Goal: Task Accomplishment & Management: Use online tool/utility

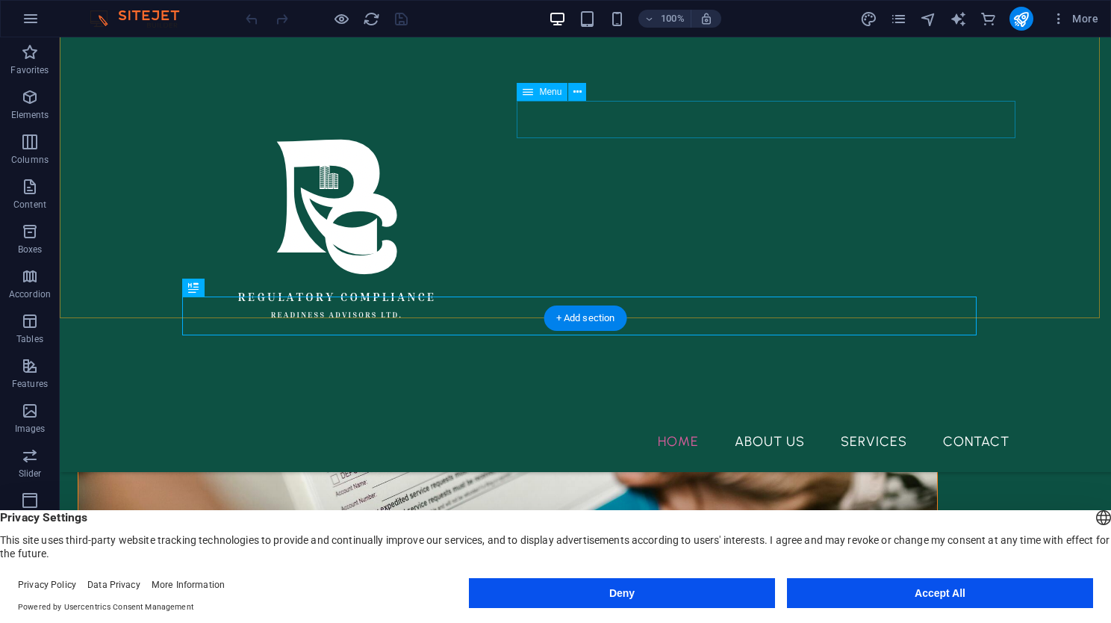
scroll to position [690, 0]
click at [415, 384] on div at bounding box center [585, 235] width 872 height 373
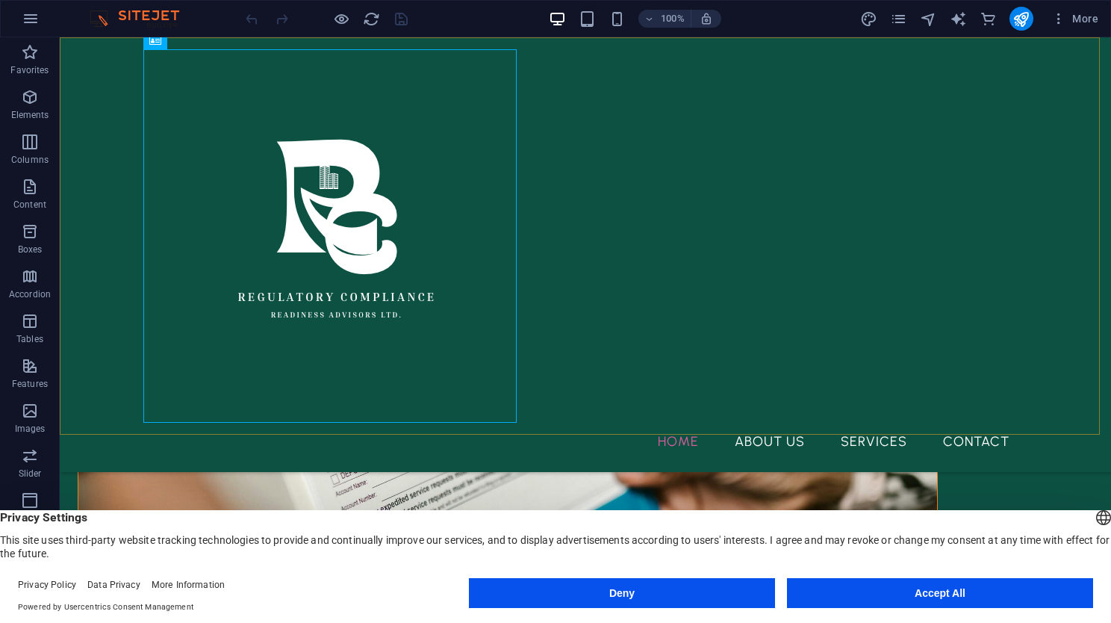
click at [94, 357] on div "Home About Us Services Contact" at bounding box center [585, 254] width 1051 height 434
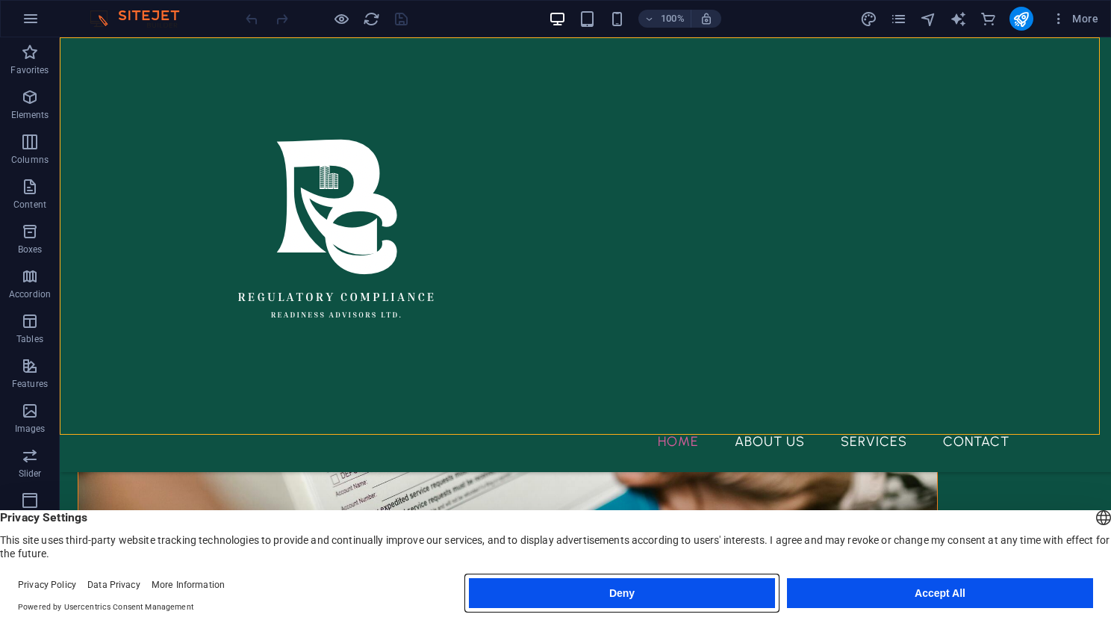
click at [520, 594] on button "Deny" at bounding box center [622, 593] width 306 height 30
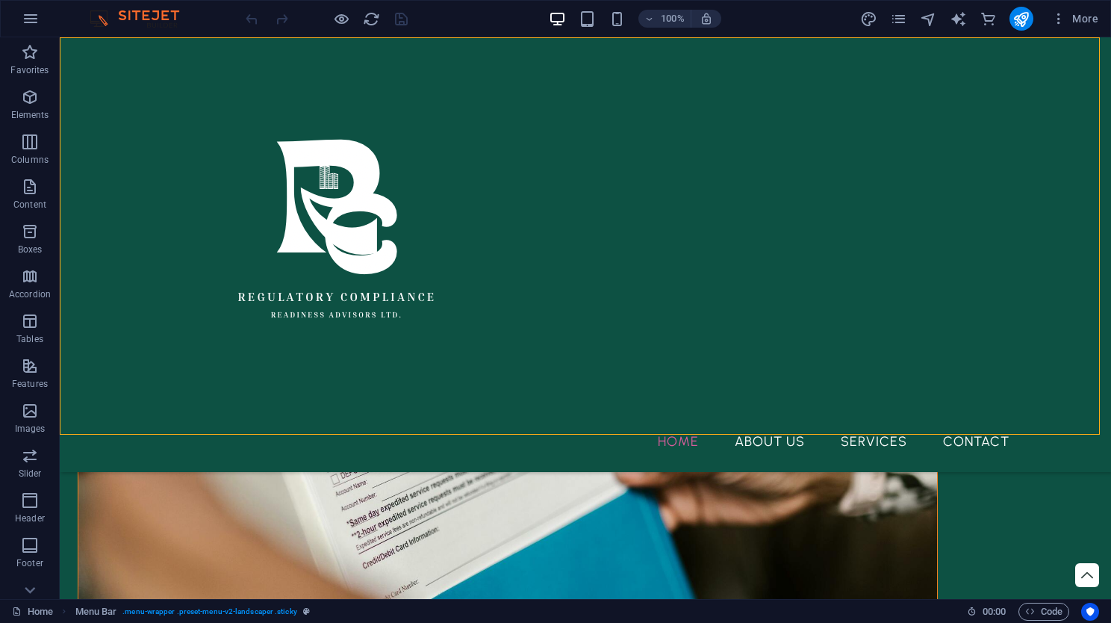
click at [116, 345] on div "Home About Us Services Contact" at bounding box center [585, 254] width 1051 height 434
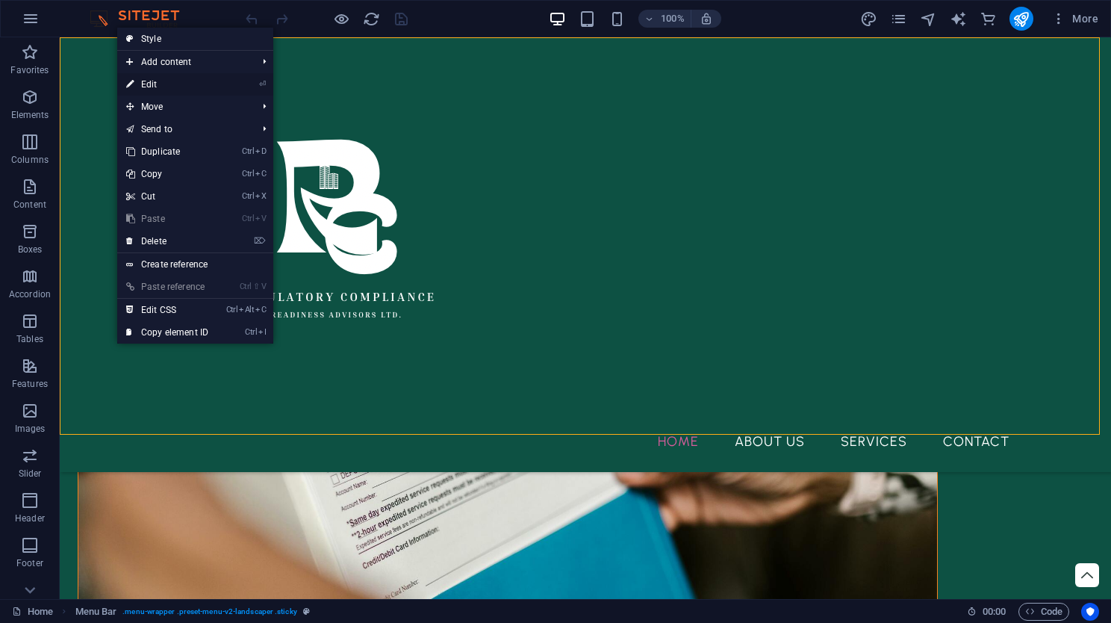
click at [201, 82] on link "⏎ Edit" at bounding box center [167, 84] width 100 height 22
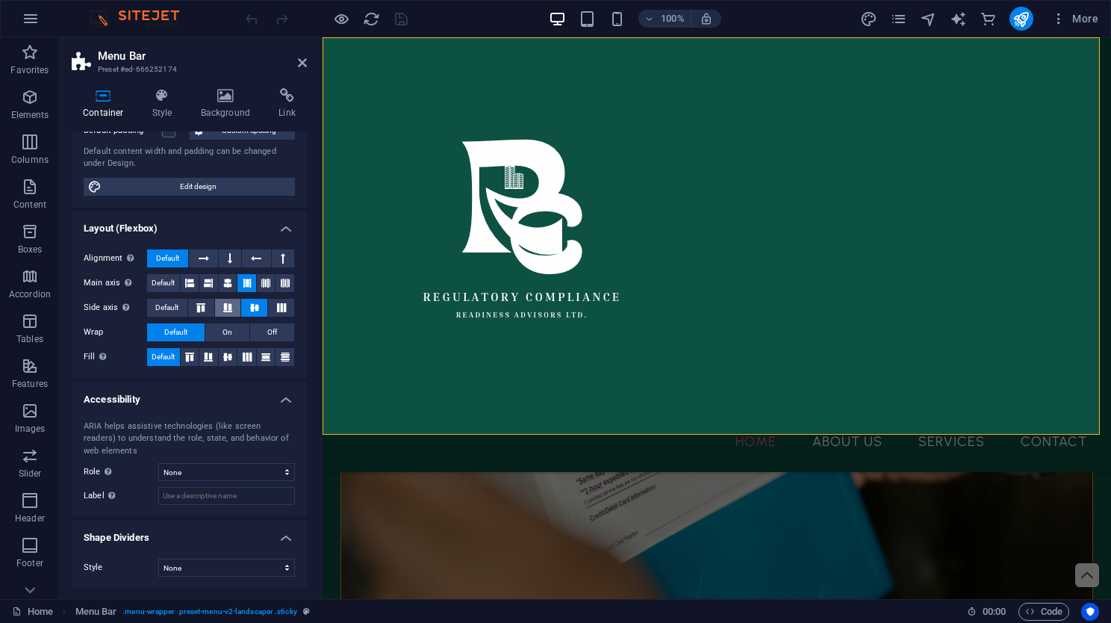
scroll to position [0, 0]
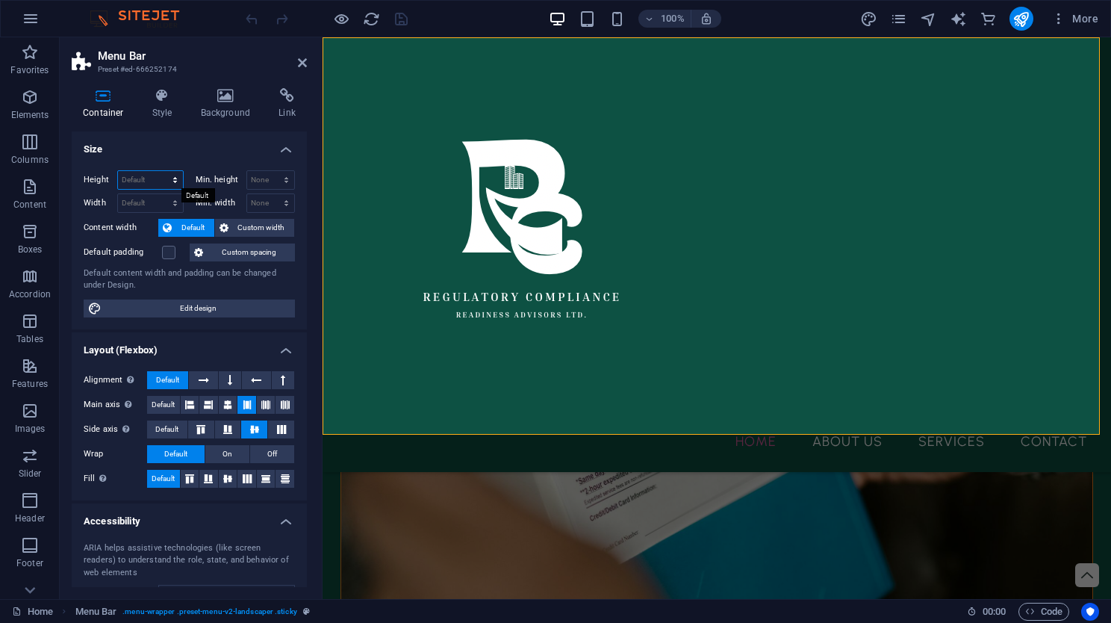
click at [172, 184] on select "Default px rem % vh vw" at bounding box center [150, 180] width 65 height 18
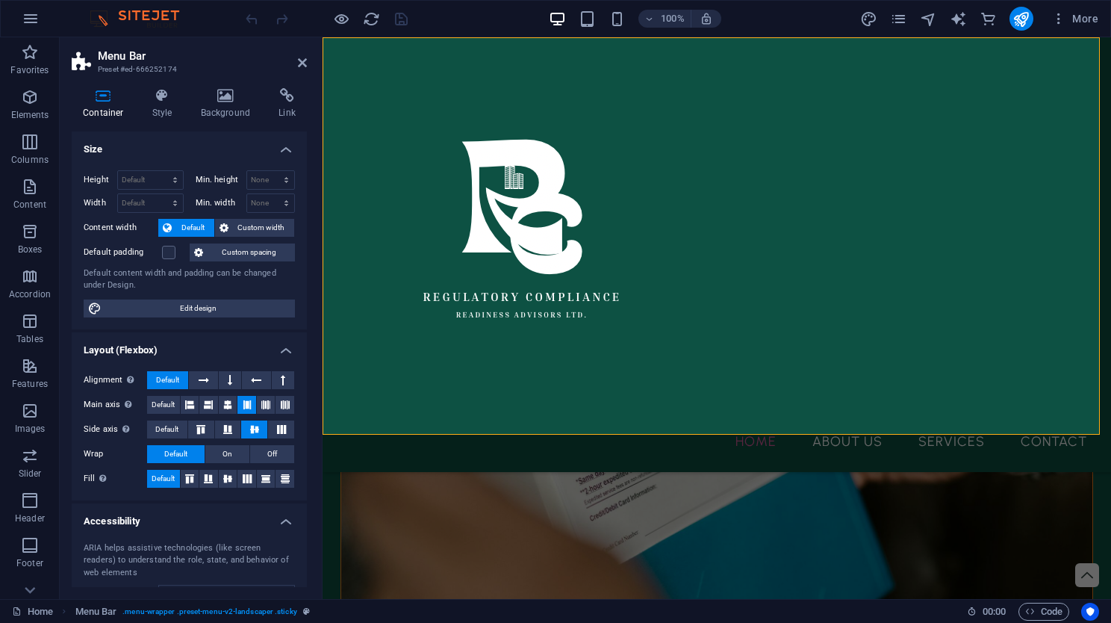
click at [176, 129] on div "Container Style Background Link Size Height Default px rem % vh vw Min. height …" at bounding box center [189, 337] width 235 height 499
click at [151, 97] on icon at bounding box center [162, 95] width 43 height 15
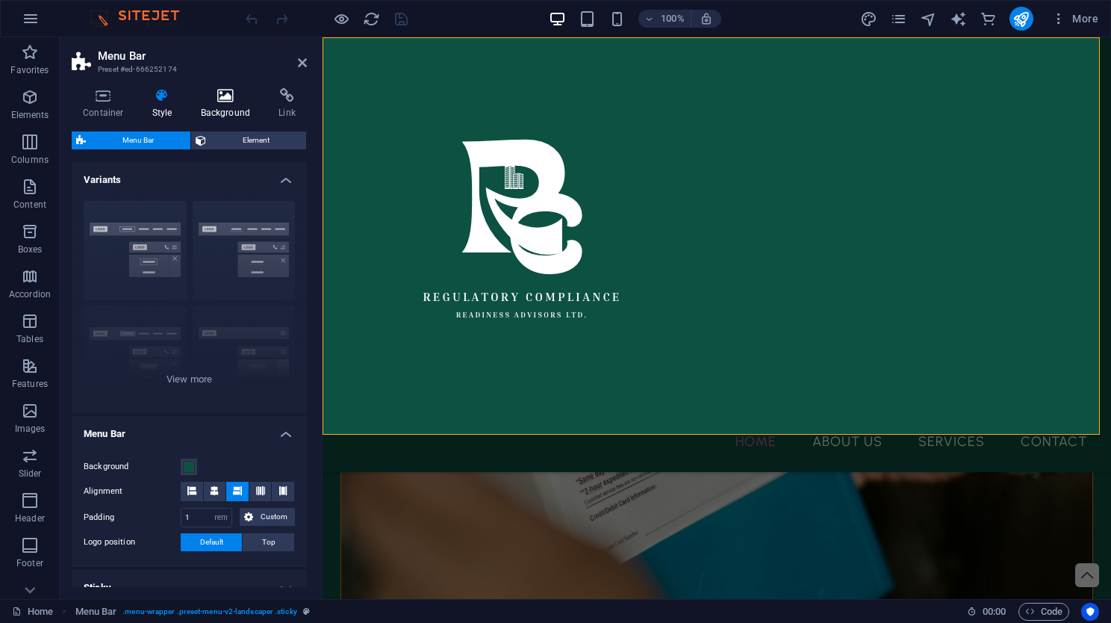
click at [248, 97] on icon at bounding box center [226, 95] width 72 height 15
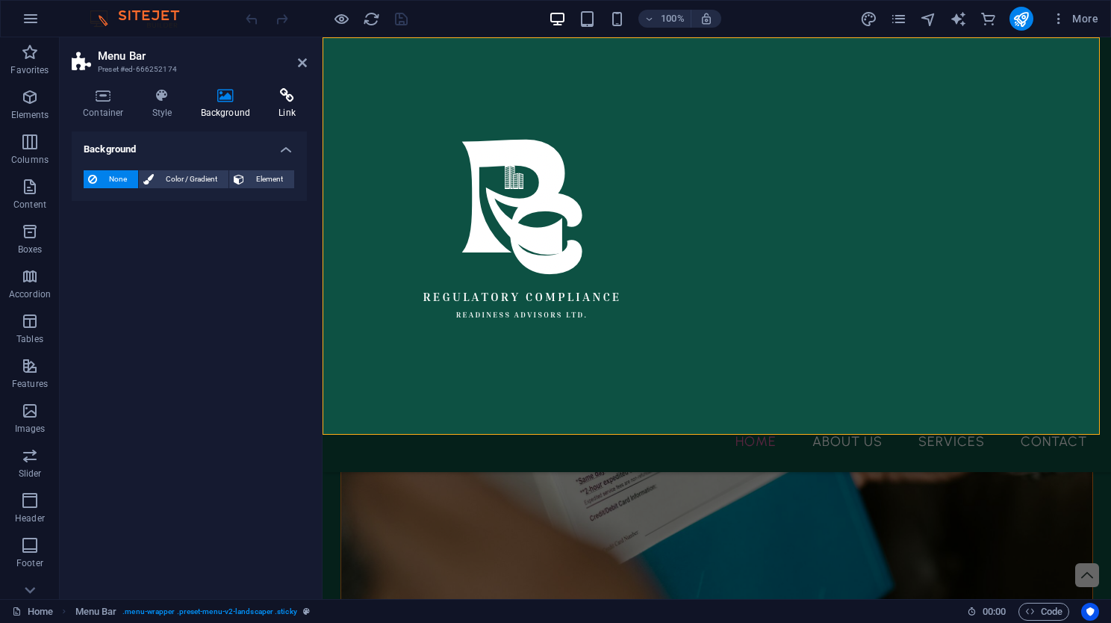
click at [272, 112] on h4 "Link" at bounding box center [287, 103] width 40 height 31
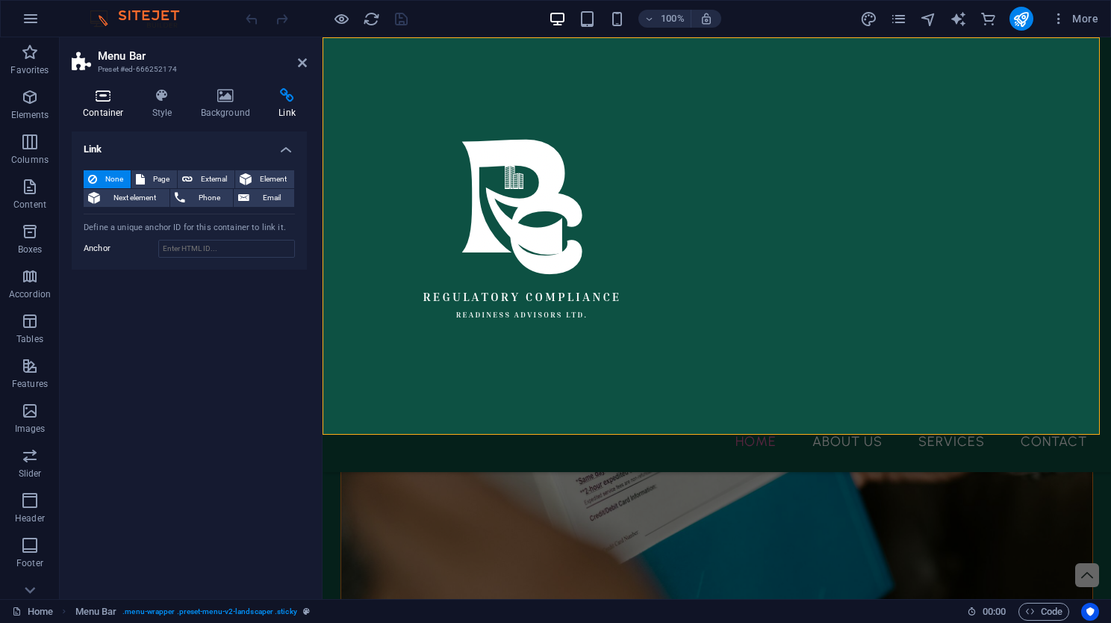
click at [91, 110] on h4 "Container" at bounding box center [106, 103] width 69 height 31
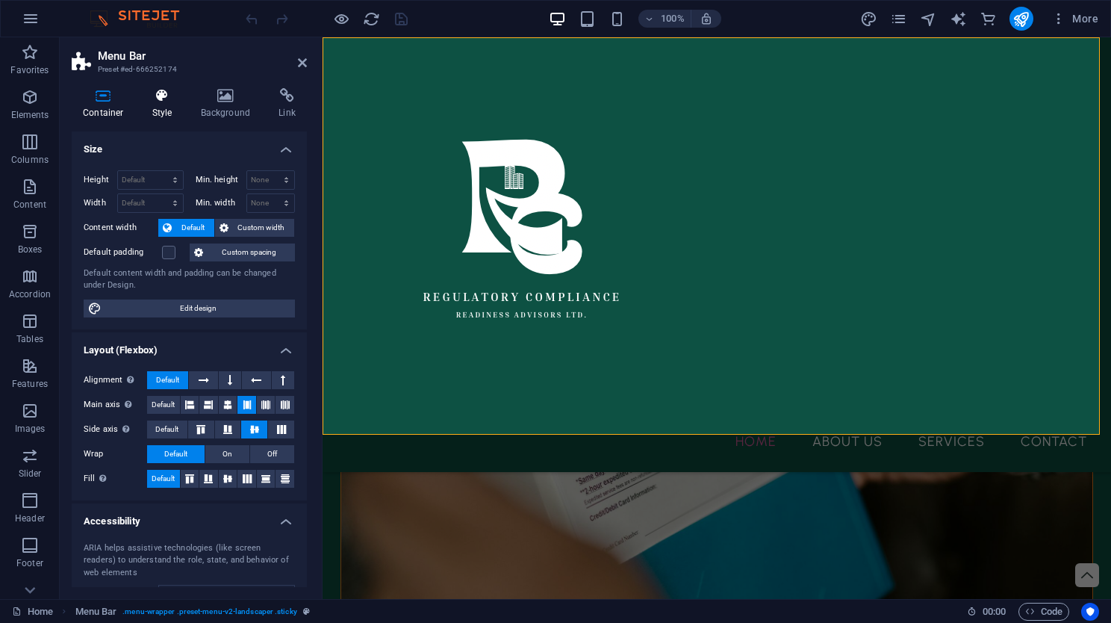
click at [165, 114] on h4 "Style" at bounding box center [165, 103] width 49 height 31
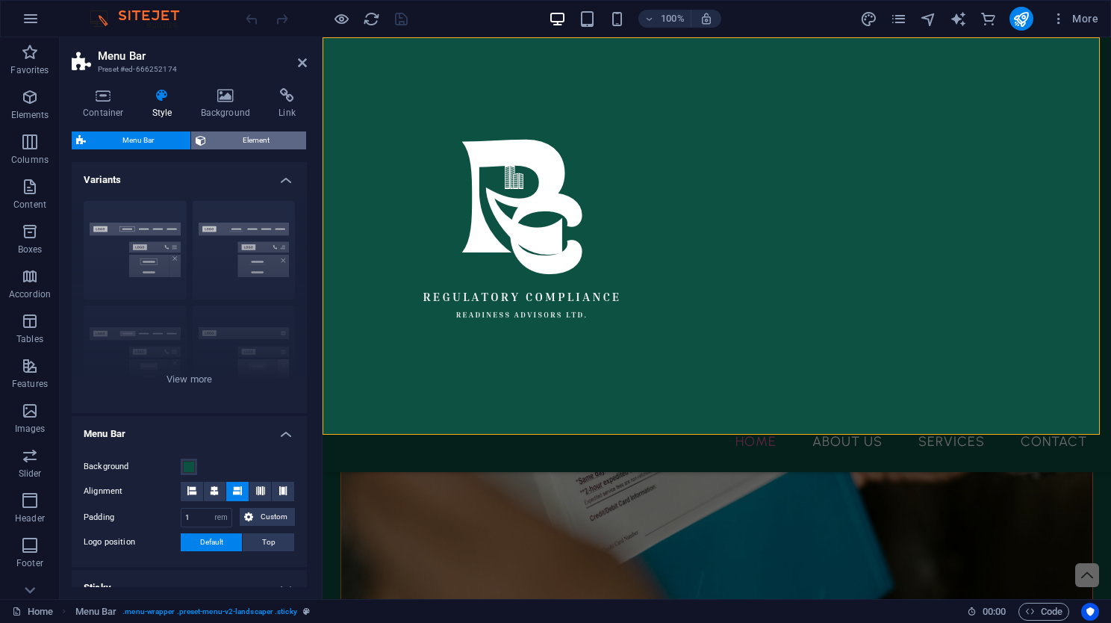
click at [225, 145] on span "Element" at bounding box center [255, 140] width 91 height 18
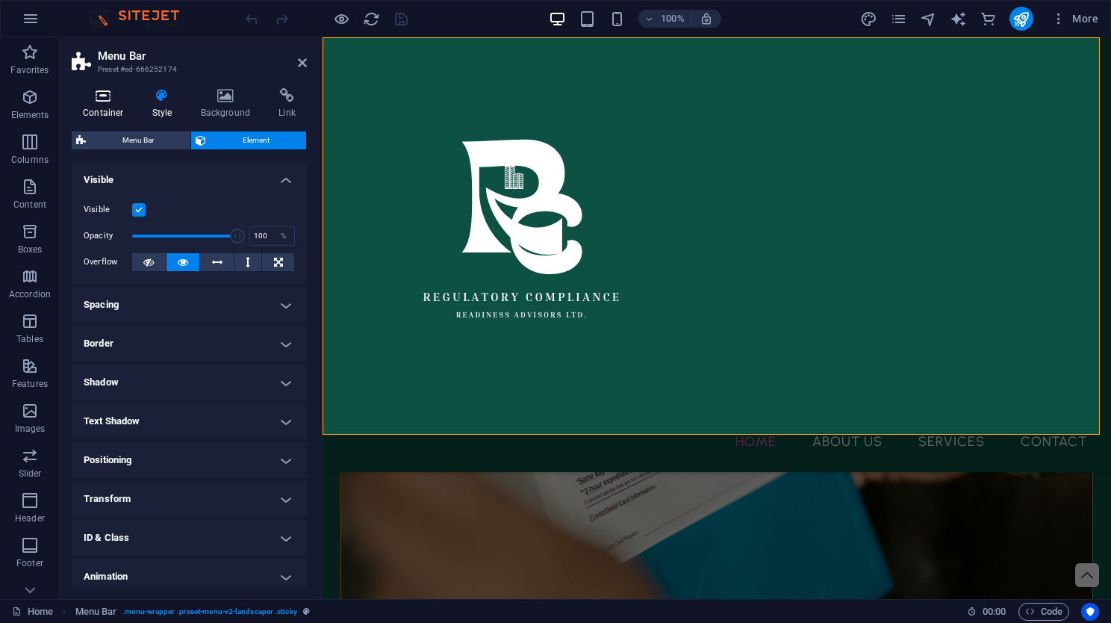
click at [104, 106] on h4 "Container" at bounding box center [106, 103] width 69 height 31
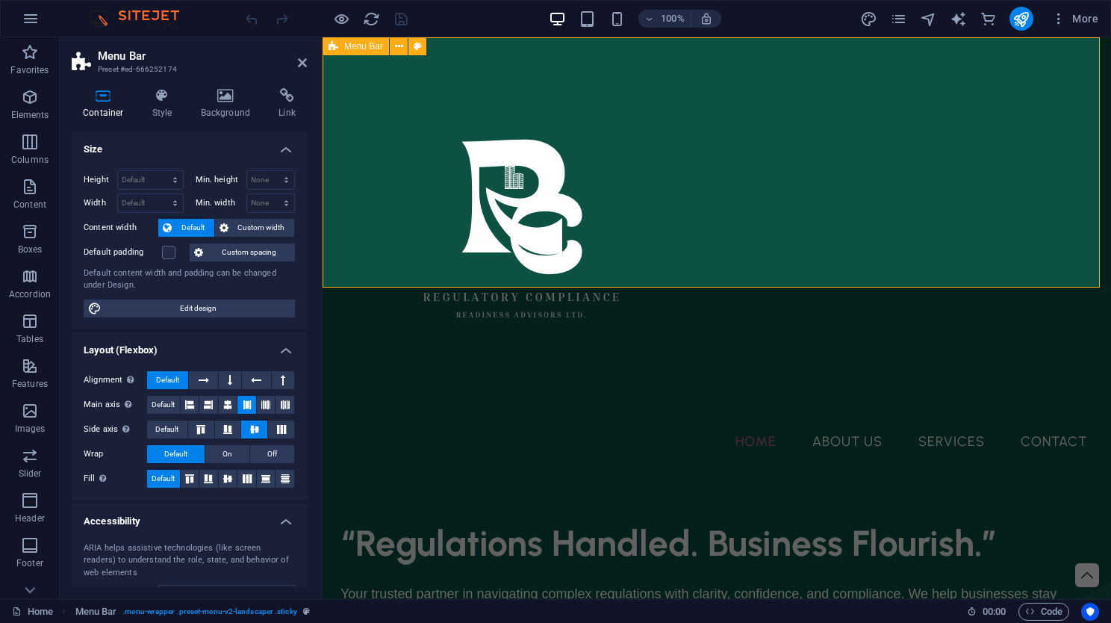
click at [332, 271] on div "Home About Us Services Contact" at bounding box center [716, 254] width 788 height 434
click at [367, 47] on span "Menu Bar" at bounding box center [363, 46] width 39 height 9
click at [397, 46] on icon at bounding box center [399, 47] width 8 height 16
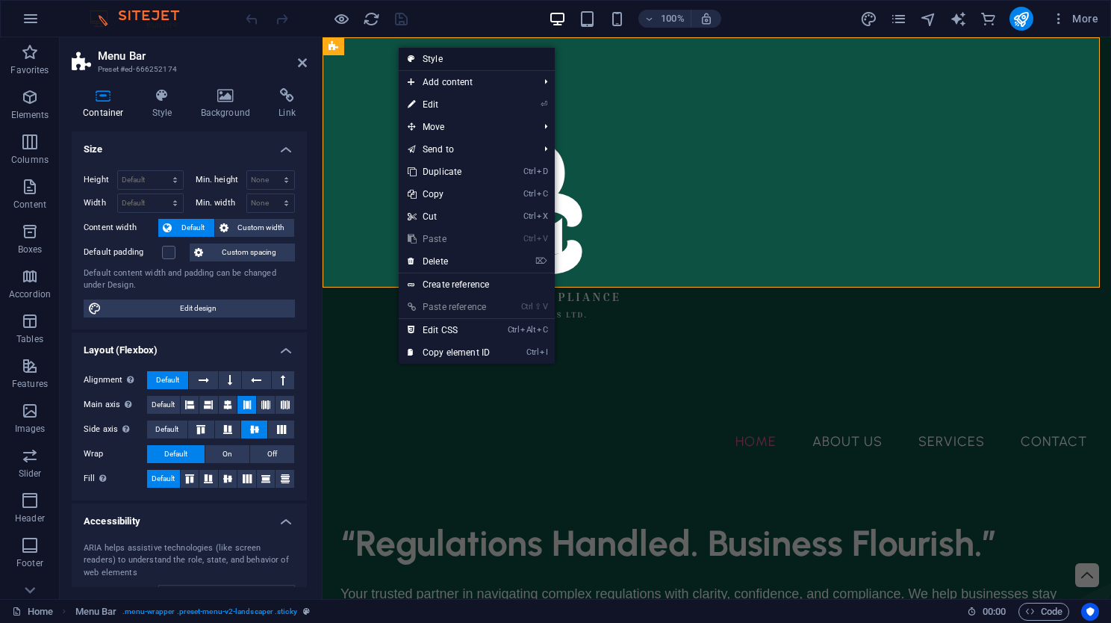
click at [469, 57] on link "Style" at bounding box center [477, 59] width 156 height 22
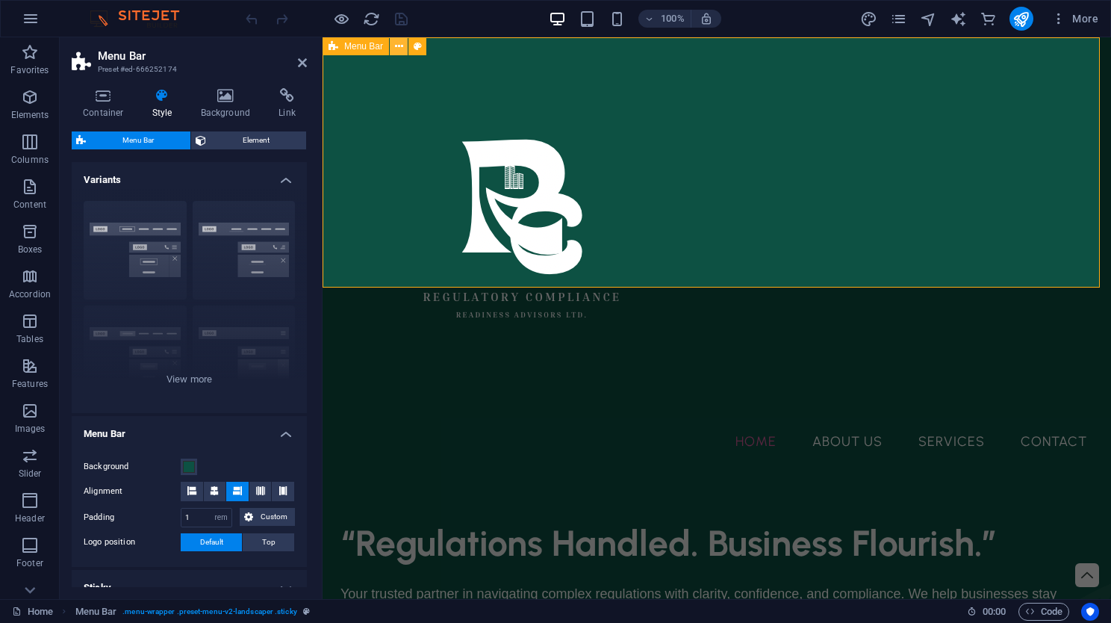
click at [397, 46] on icon at bounding box center [399, 47] width 8 height 16
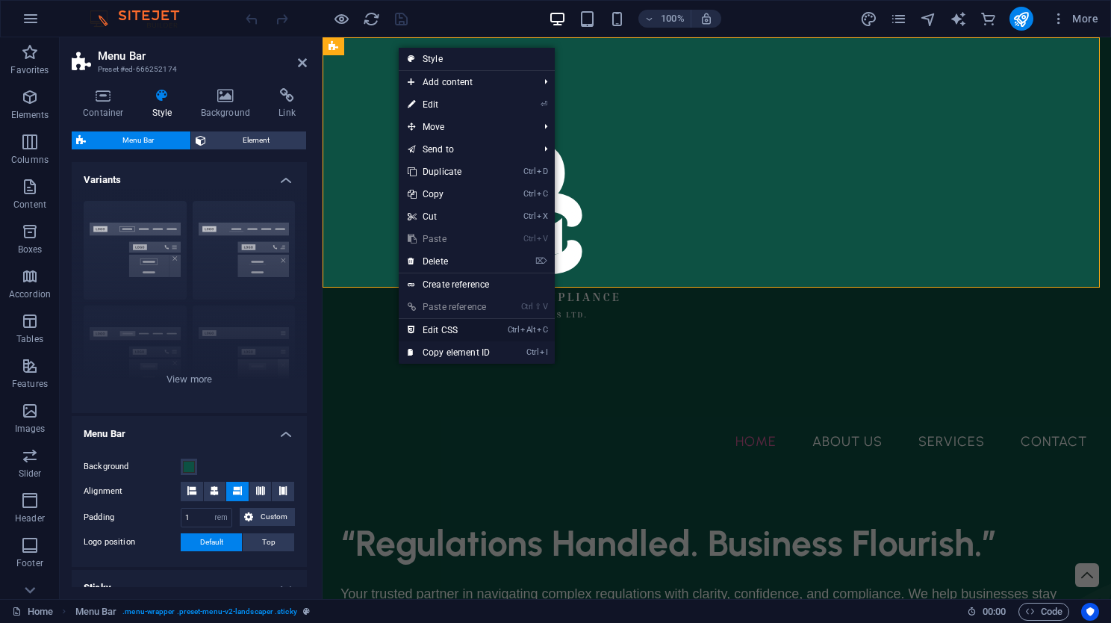
click at [471, 327] on link "Ctrl Alt C Edit CSS" at bounding box center [449, 330] width 100 height 22
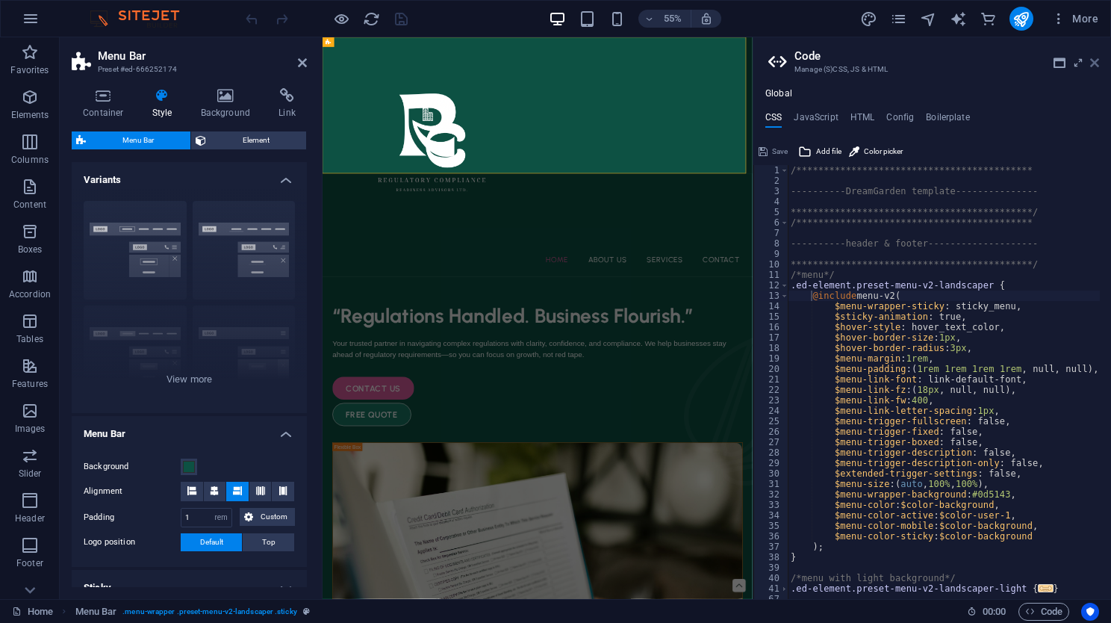
click at [1096, 61] on icon at bounding box center [1094, 63] width 9 height 12
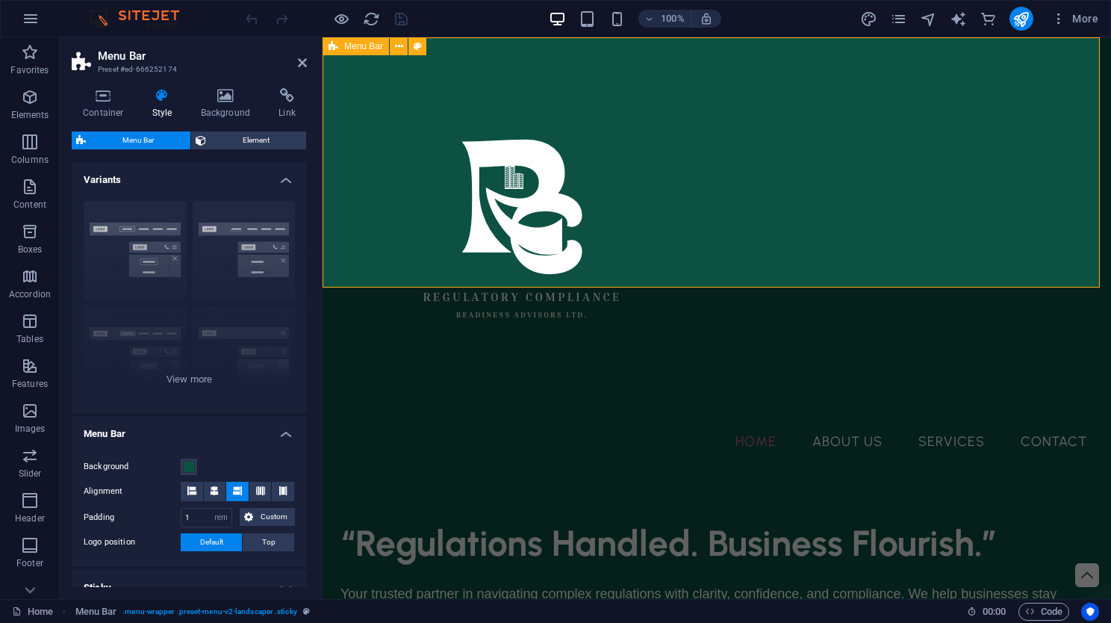
click at [371, 49] on span "Menu Bar" at bounding box center [363, 46] width 39 height 9
click at [402, 47] on icon at bounding box center [399, 47] width 8 height 16
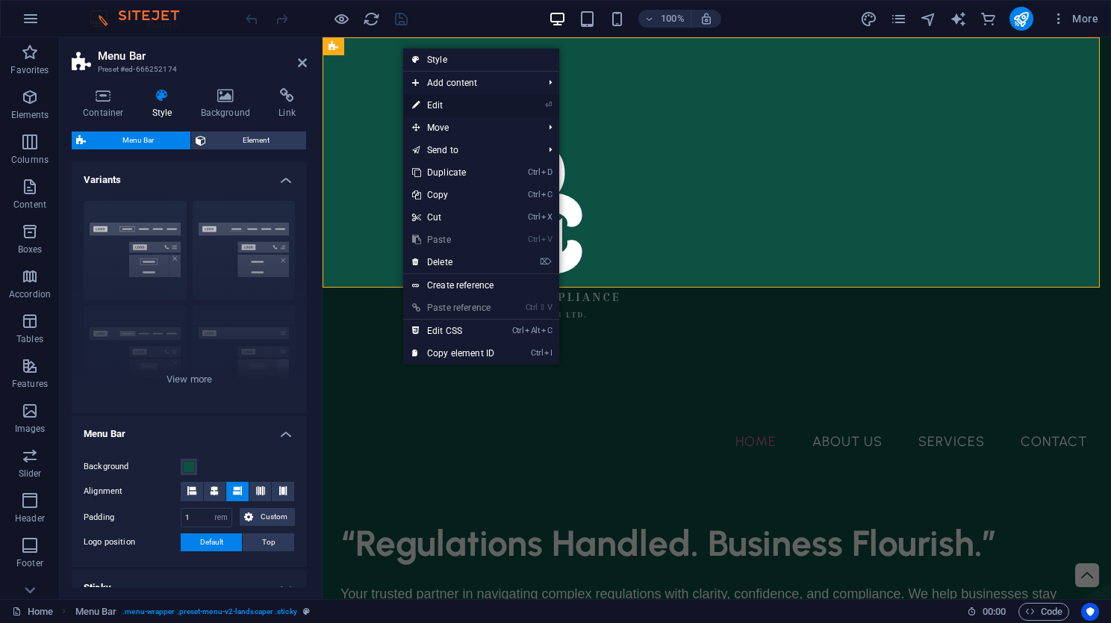
click at [426, 110] on link "⏎ Edit" at bounding box center [453, 105] width 100 height 22
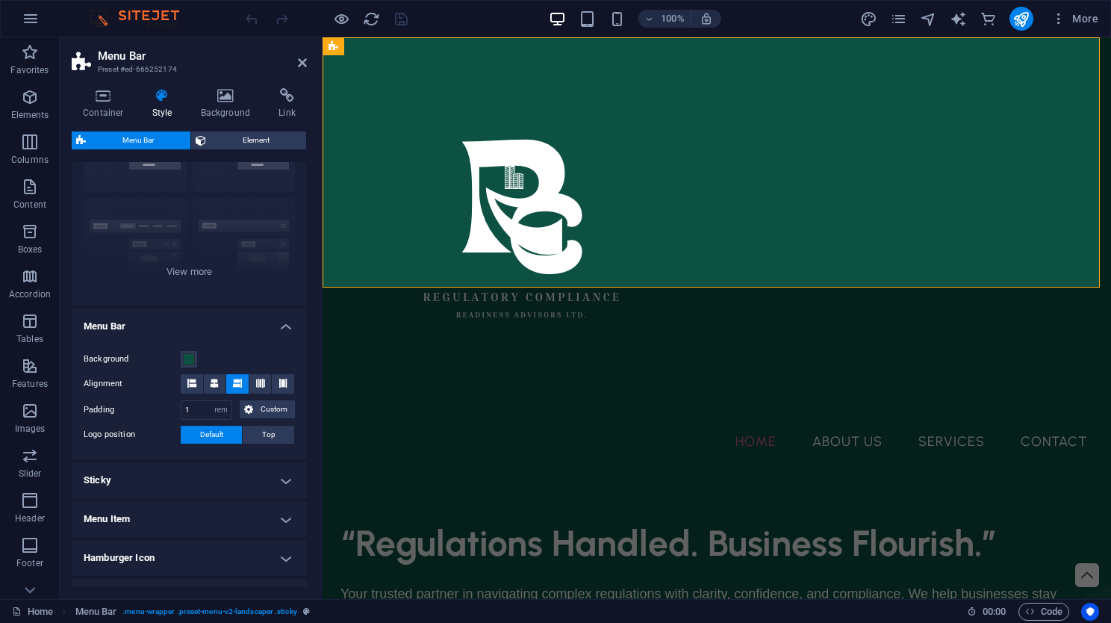
scroll to position [110, 0]
click at [245, 478] on h4 "Sticky" at bounding box center [189, 478] width 235 height 36
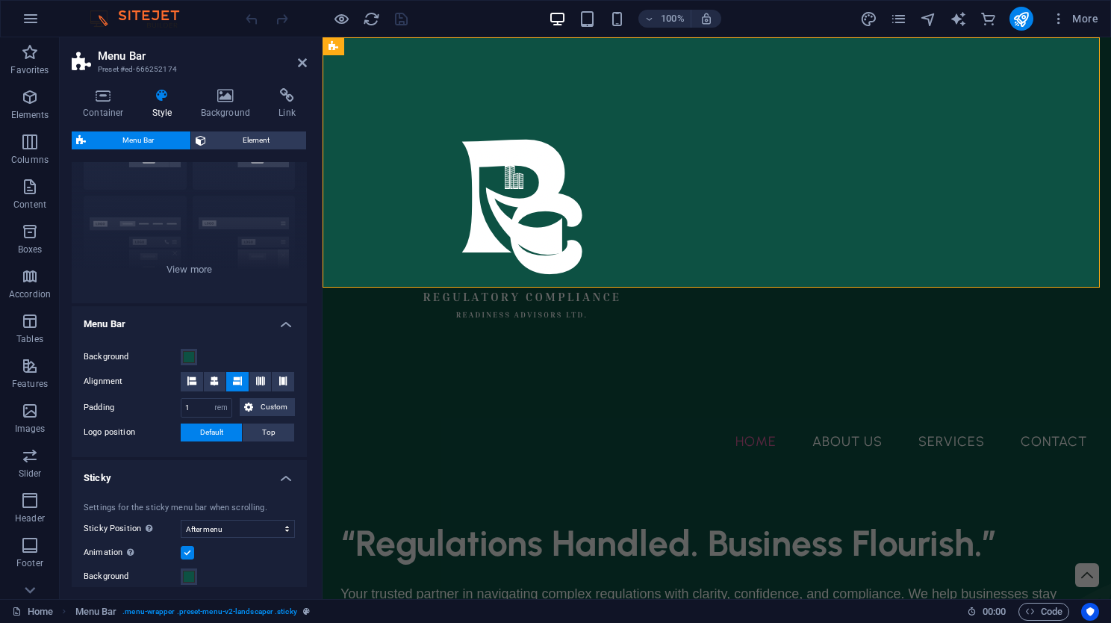
click at [245, 478] on h4 "Sticky" at bounding box center [189, 473] width 235 height 27
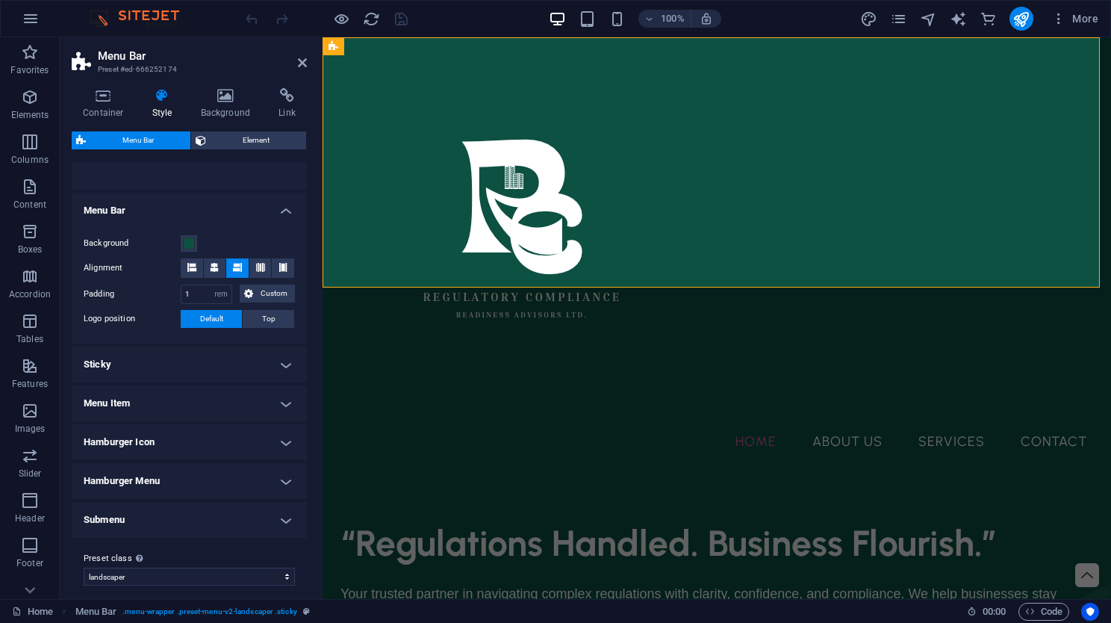
scroll to position [232, 0]
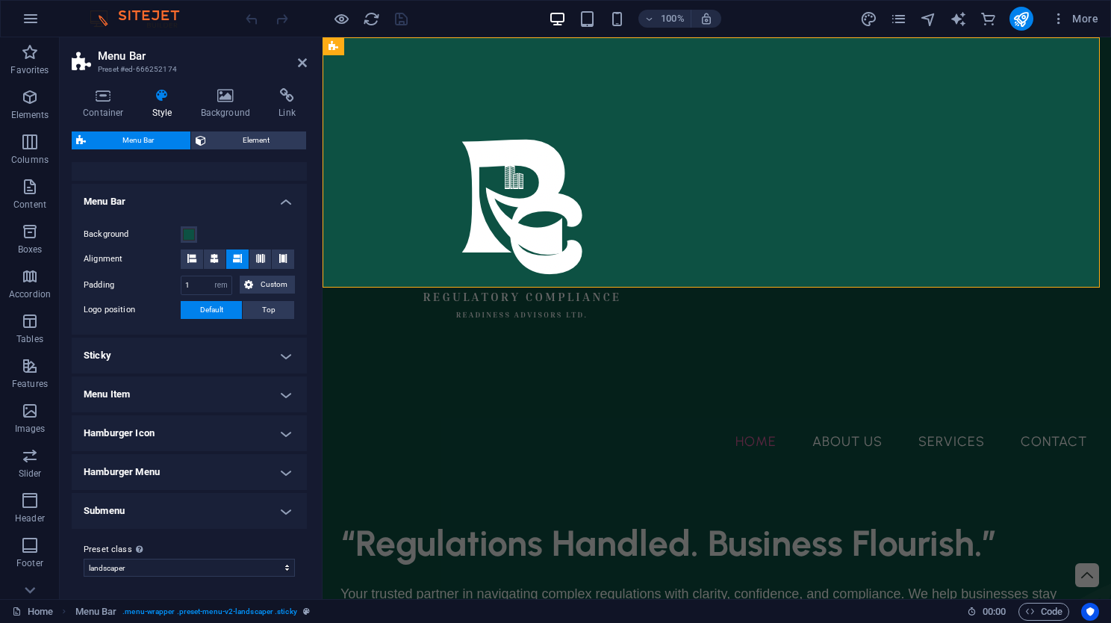
click at [223, 365] on h4 "Sticky" at bounding box center [189, 355] width 235 height 36
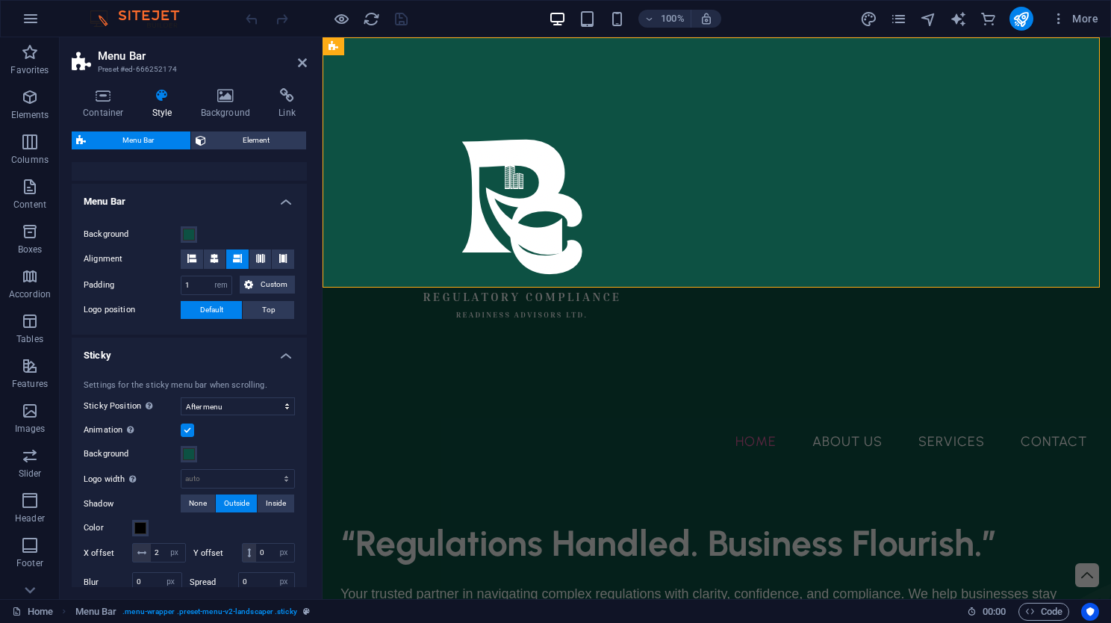
click at [223, 365] on div "Settings for the sticky menu bar when scrolling. Sticky Position Affects the sc…" at bounding box center [189, 487] width 241 height 246
click at [226, 361] on h4 "Sticky" at bounding box center [189, 350] width 235 height 27
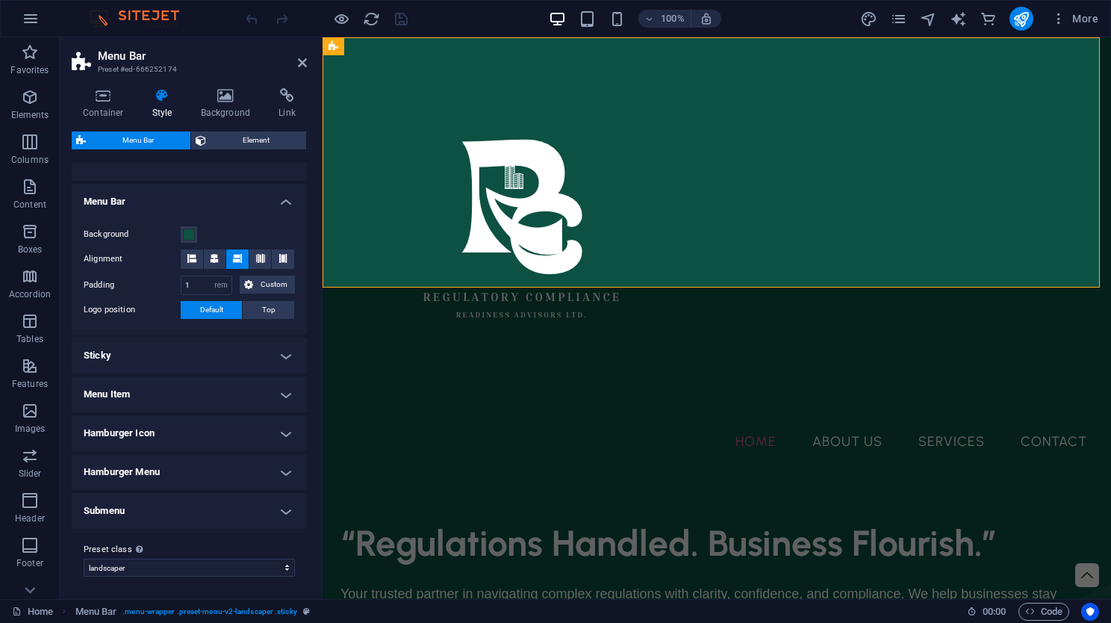
click at [206, 390] on h4 "Menu Item" at bounding box center [189, 394] width 235 height 36
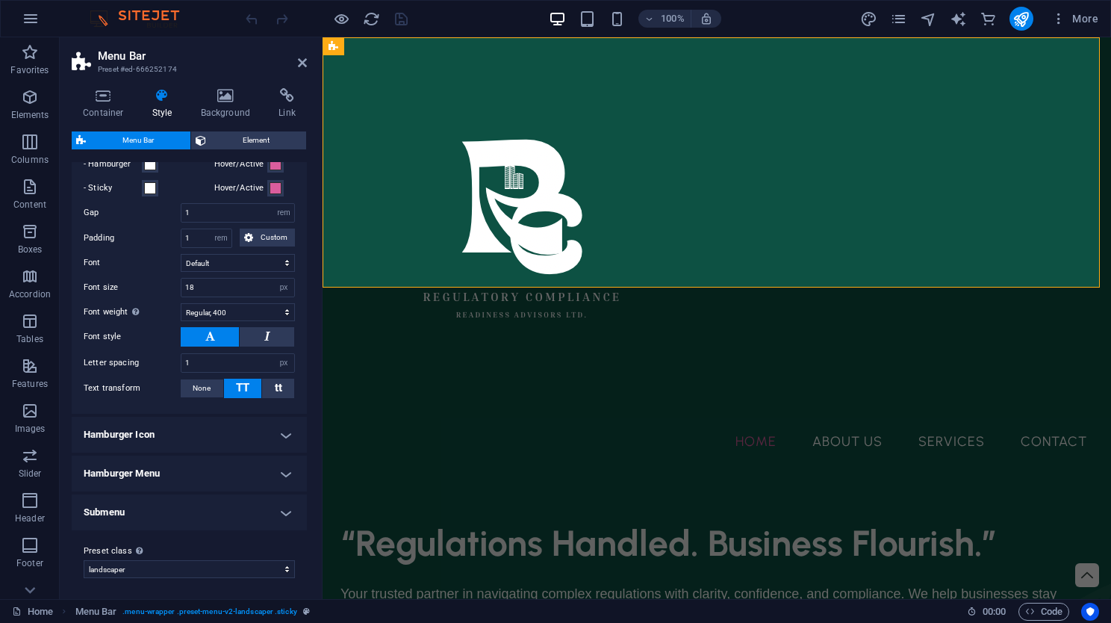
scroll to position [0, 0]
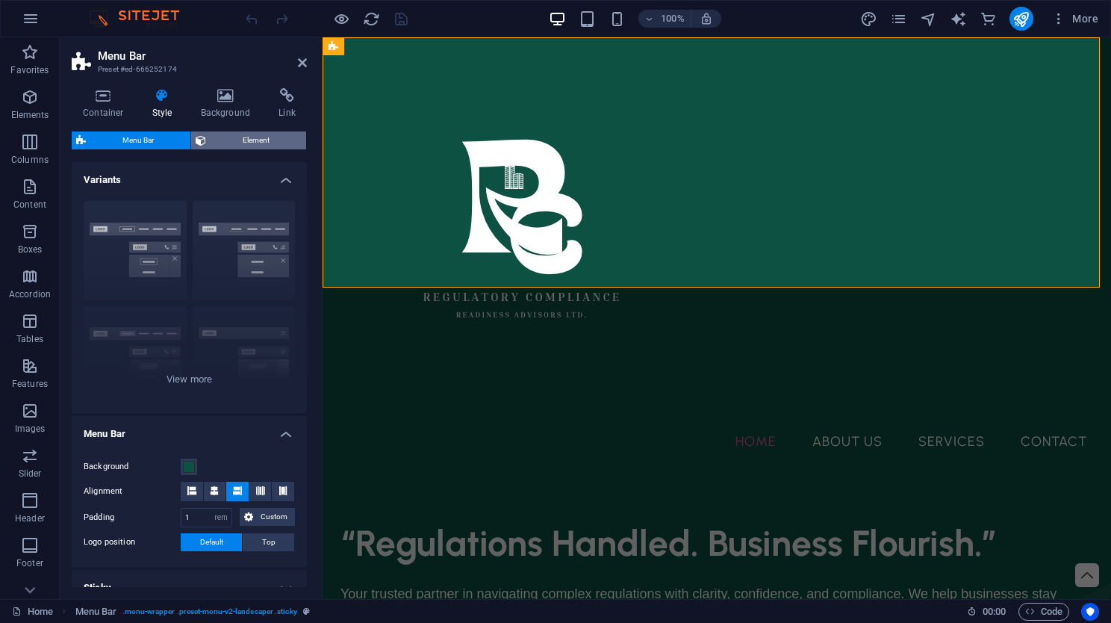
click at [261, 134] on span "Element" at bounding box center [255, 140] width 91 height 18
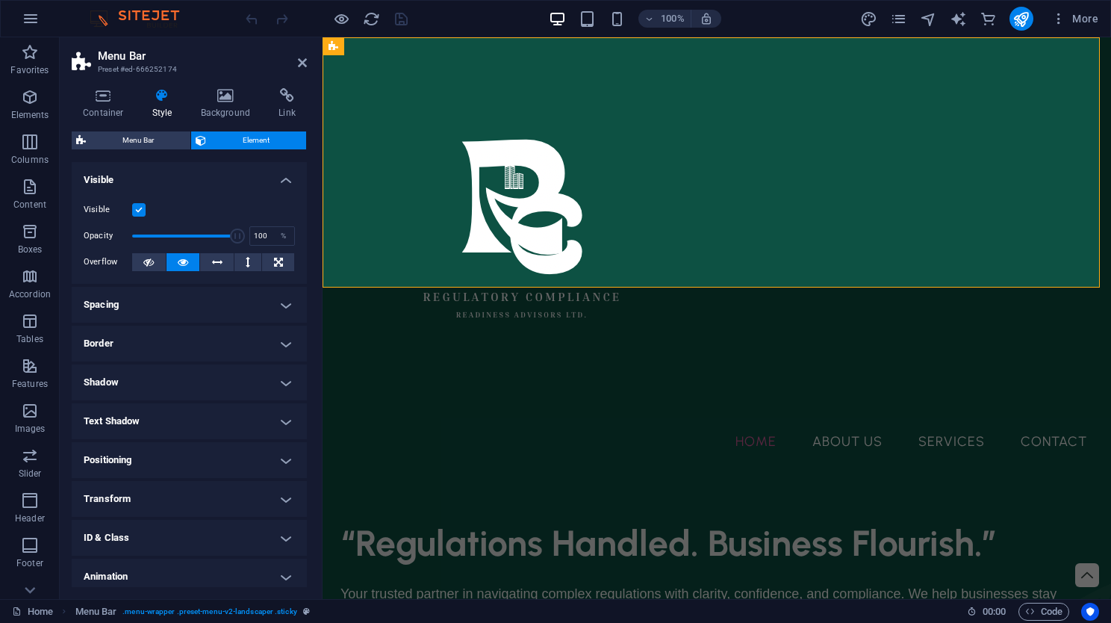
click at [224, 130] on div "Container Style Background Link Size Height Default px rem % vh vw Min. height …" at bounding box center [189, 337] width 235 height 499
click at [110, 116] on h4 "Container" at bounding box center [106, 103] width 69 height 31
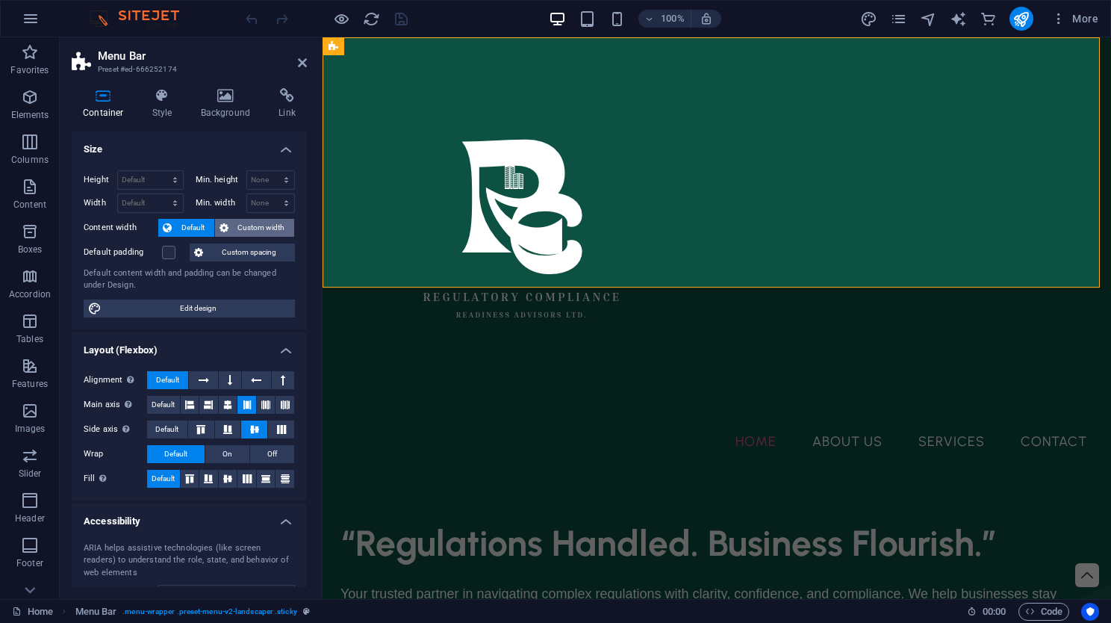
click at [249, 219] on span "Custom width" at bounding box center [261, 228] width 57 height 18
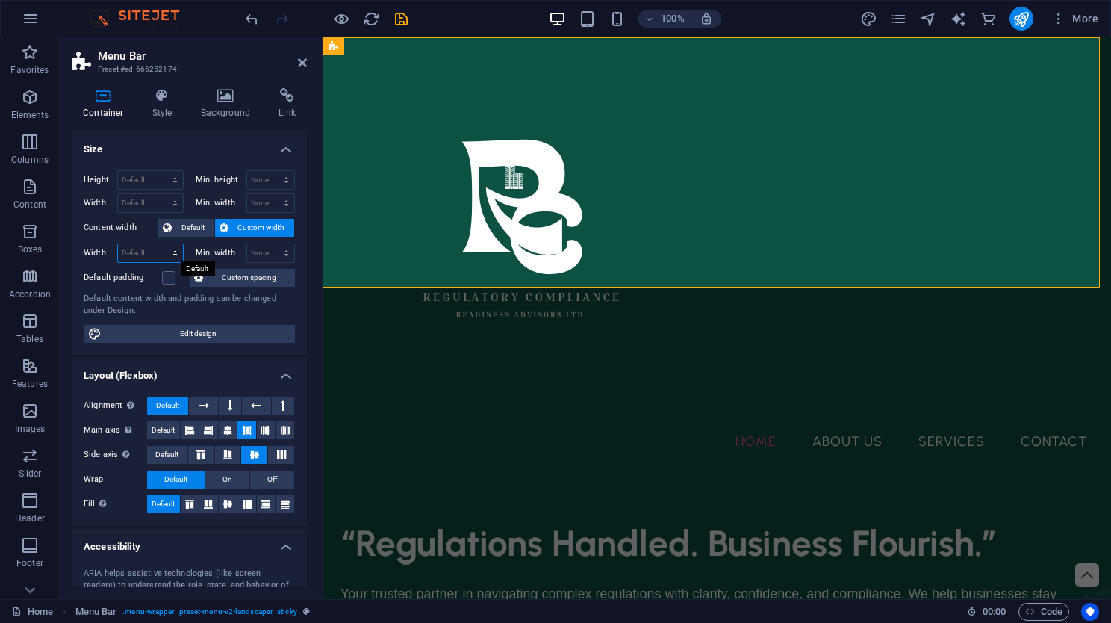
click at [173, 255] on select "Default px rem % em vh vw" at bounding box center [150, 253] width 65 height 18
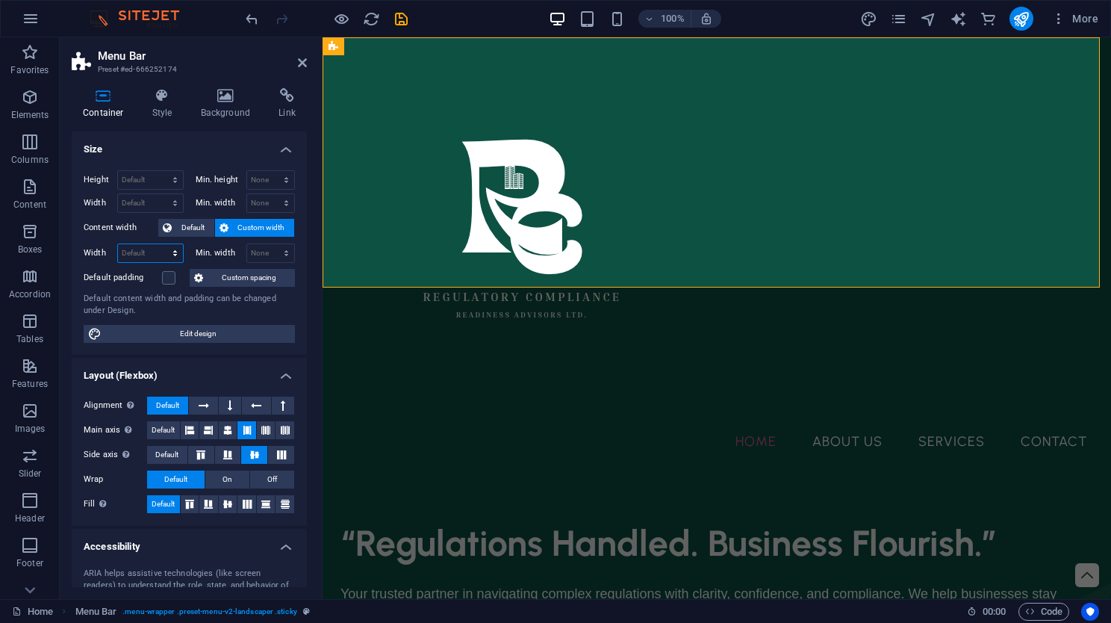
click at [173, 255] on select "Default px rem % em vh vw" at bounding box center [150, 253] width 65 height 18
select select "px"
click at [160, 244] on select "Default px rem % em vh vw" at bounding box center [150, 253] width 65 height 18
type input "1041"
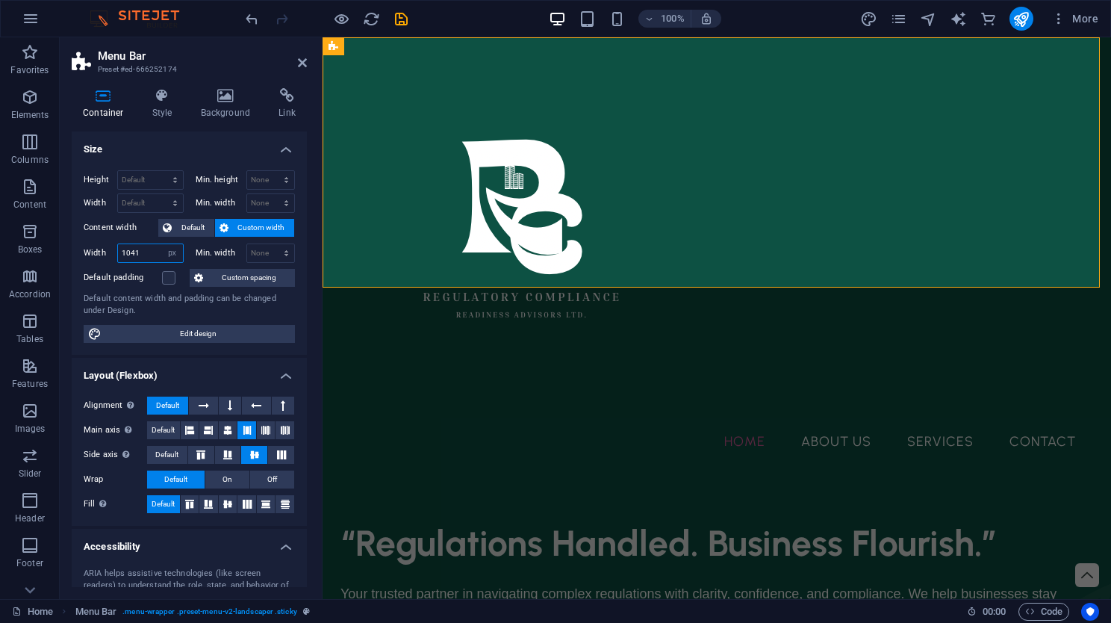
click at [149, 244] on input "1041" at bounding box center [150, 253] width 65 height 18
click at [172, 254] on select "Default px rem % em vh vw" at bounding box center [172, 253] width 21 height 18
click at [267, 252] on select "None px rem % vh vw" at bounding box center [271, 253] width 48 height 18
click at [203, 298] on div "Default content width and padding can be changed under Design." at bounding box center [189, 305] width 211 height 25
click at [191, 340] on span "Edit design" at bounding box center [198, 334] width 184 height 18
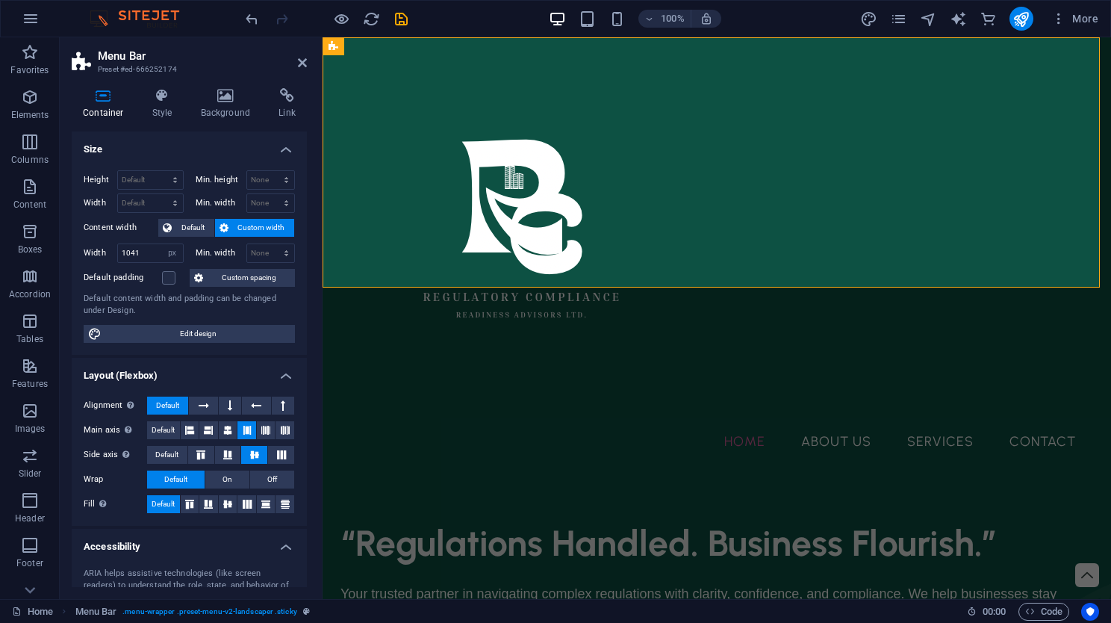
select select "rem"
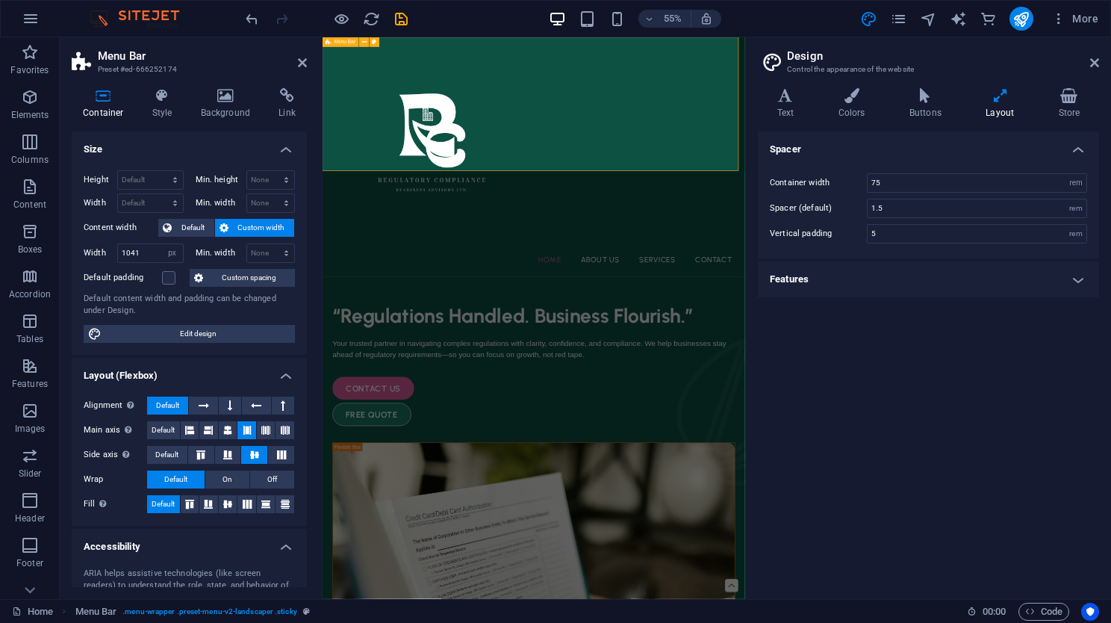
click at [646, 256] on div "Home About Us Services Contact" at bounding box center [706, 254] width 768 height 434
click at [567, 241] on div "Home About Us Services Contact" at bounding box center [706, 254] width 768 height 434
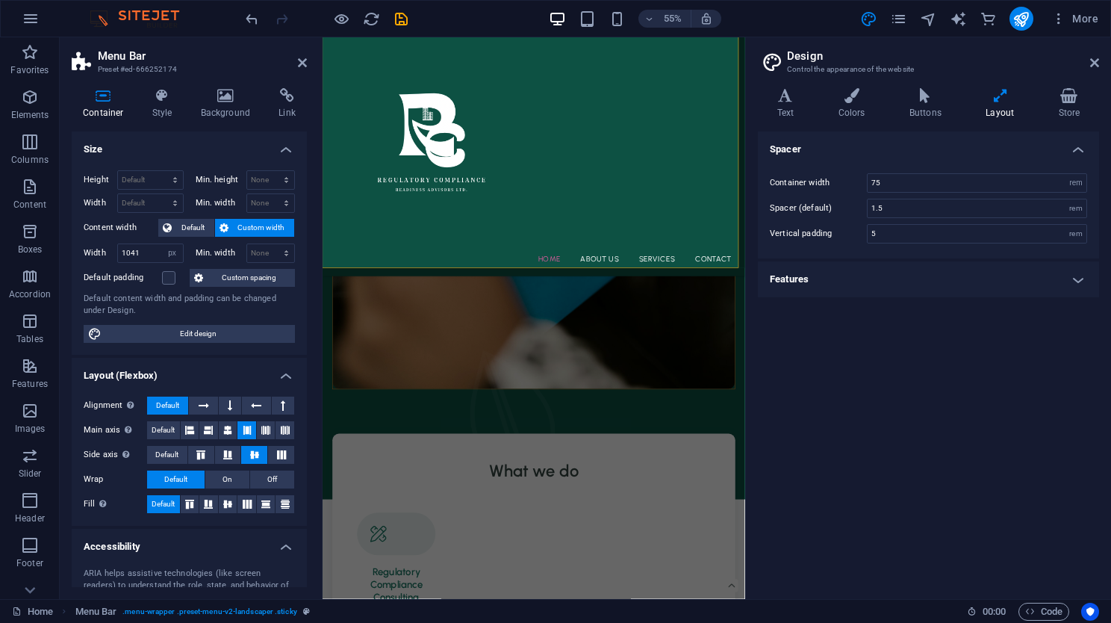
scroll to position [634, 0]
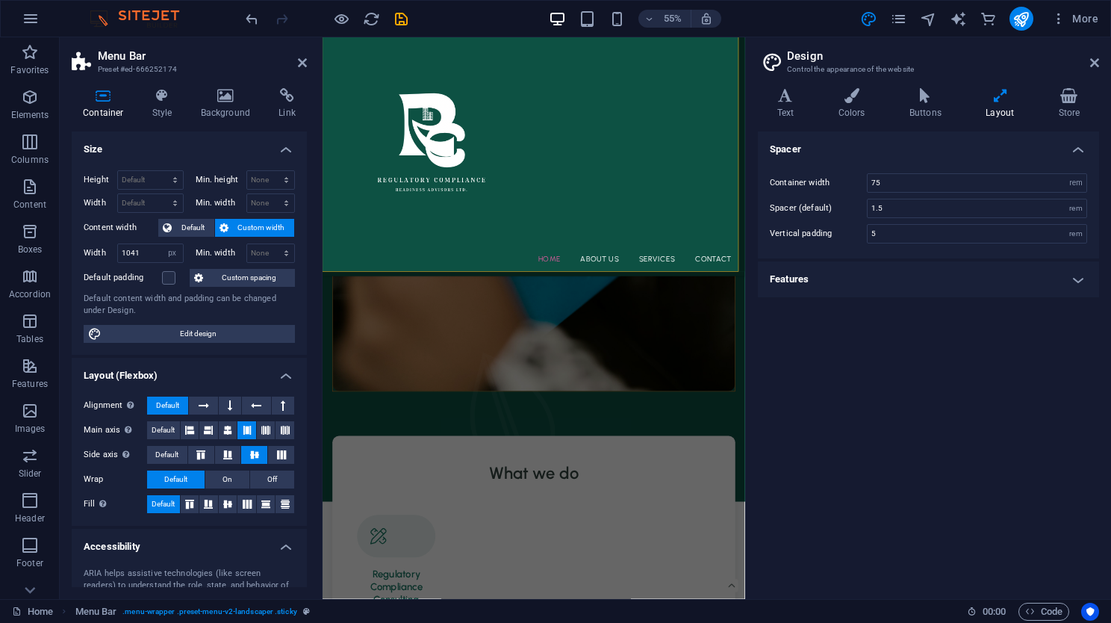
click at [926, 181] on div "Home About Us Services Contact" at bounding box center [706, 254] width 768 height 434
click at [997, 277] on h4 "Features" at bounding box center [928, 279] width 341 height 36
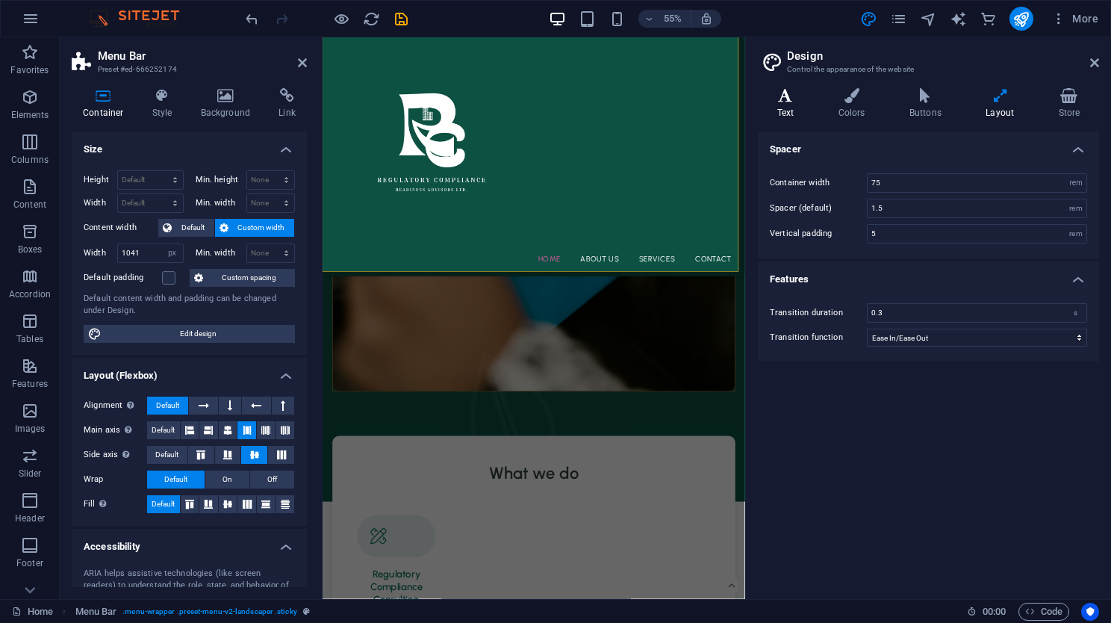
click at [799, 104] on h4 "Text" at bounding box center [788, 103] width 61 height 31
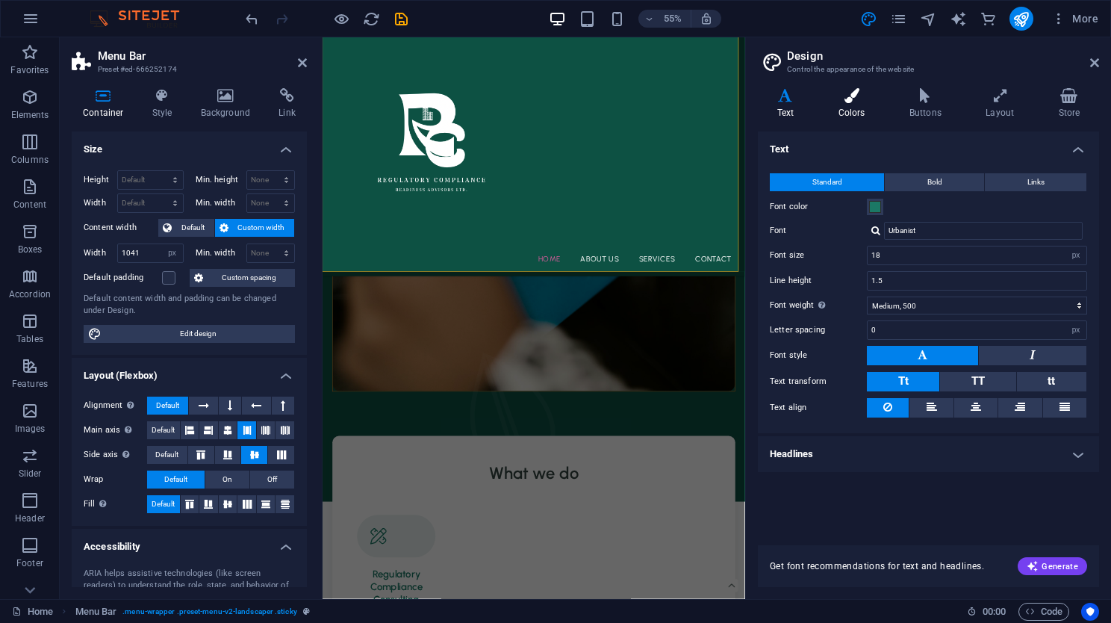
click at [882, 98] on icon at bounding box center [851, 95] width 65 height 15
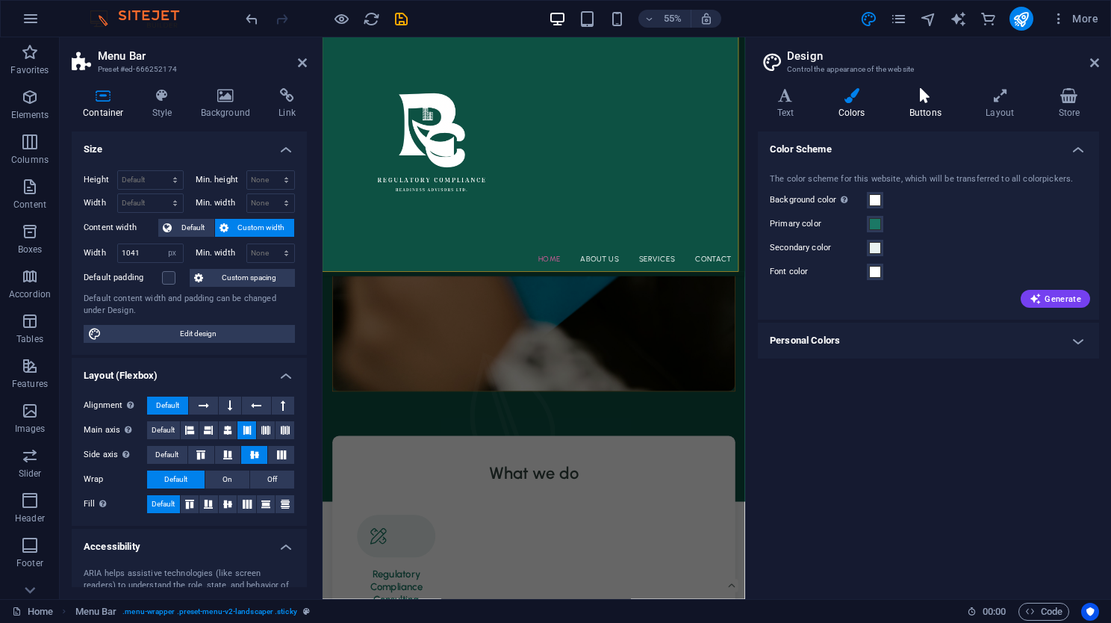
click at [929, 103] on h4 "Buttons" at bounding box center [928, 103] width 76 height 31
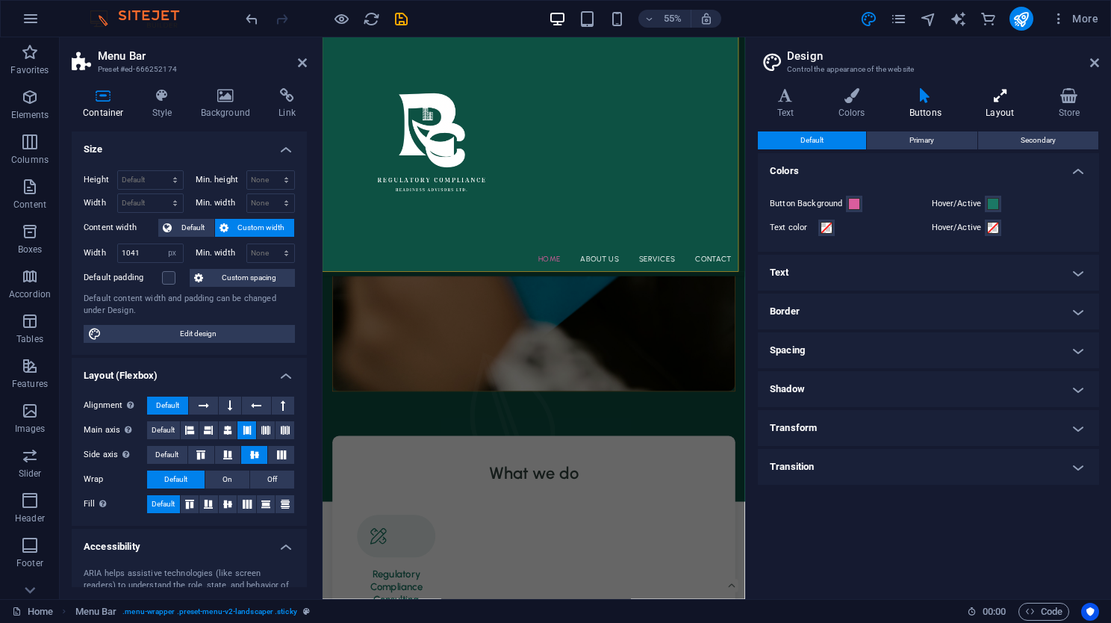
click at [997, 101] on icon at bounding box center [1000, 95] width 66 height 15
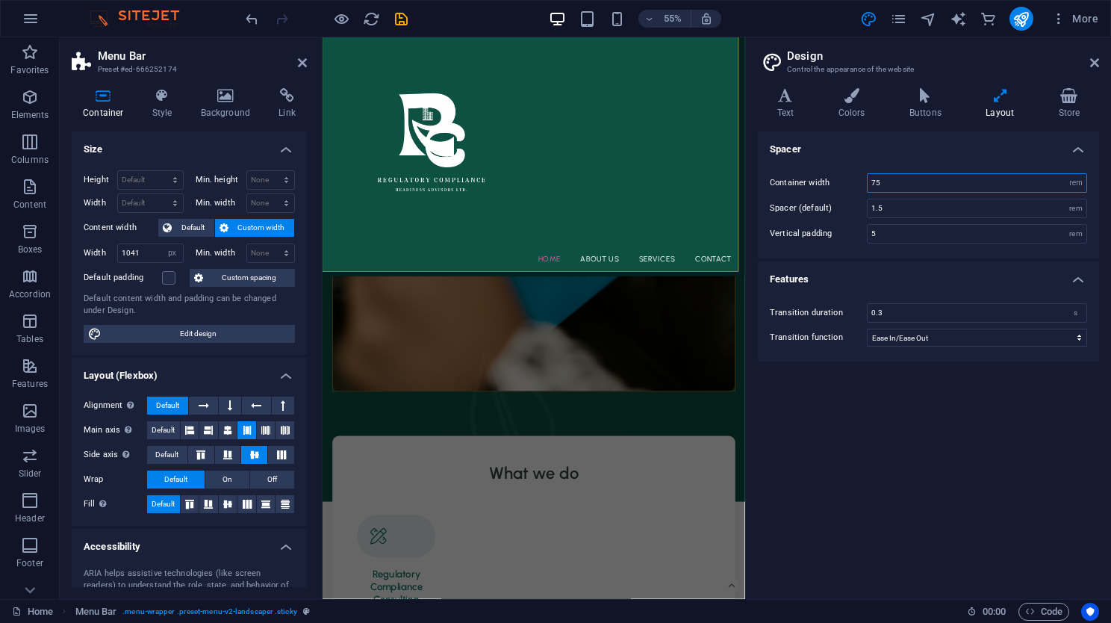
drag, startPoint x: 908, startPoint y: 181, endPoint x: 833, endPoint y: 184, distance: 74.7
click at [833, 184] on div "Container width 75 rem px" at bounding box center [928, 182] width 317 height 19
type input "5"
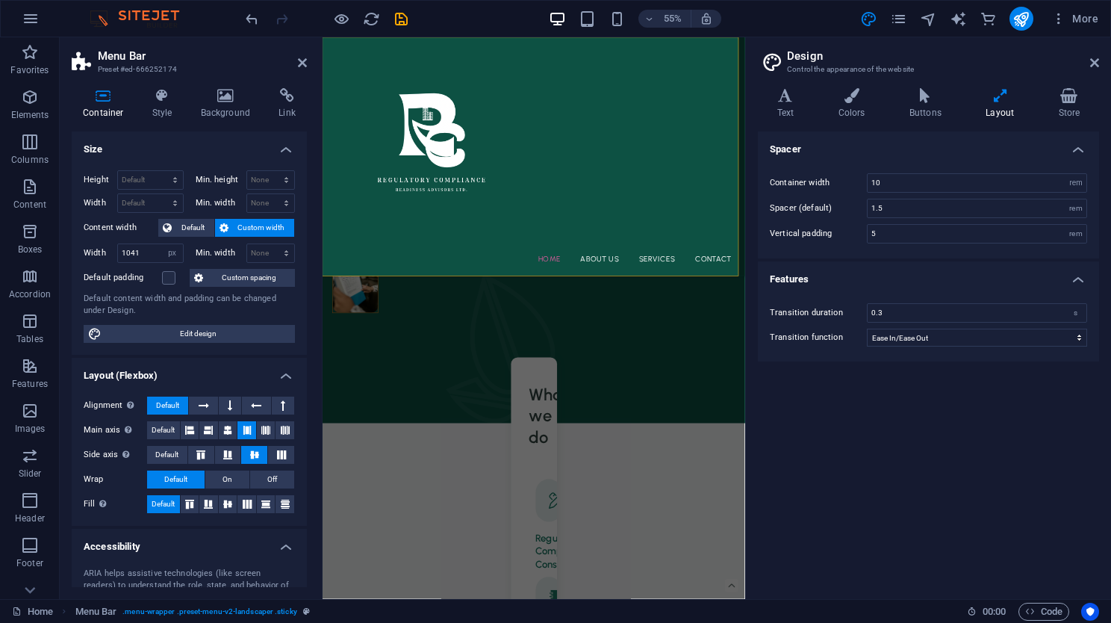
click at [988, 478] on div "Spacer Container width 10 rem px Spacer (default) 1.5 rem Vertical padding 5 re…" at bounding box center [928, 358] width 341 height 455
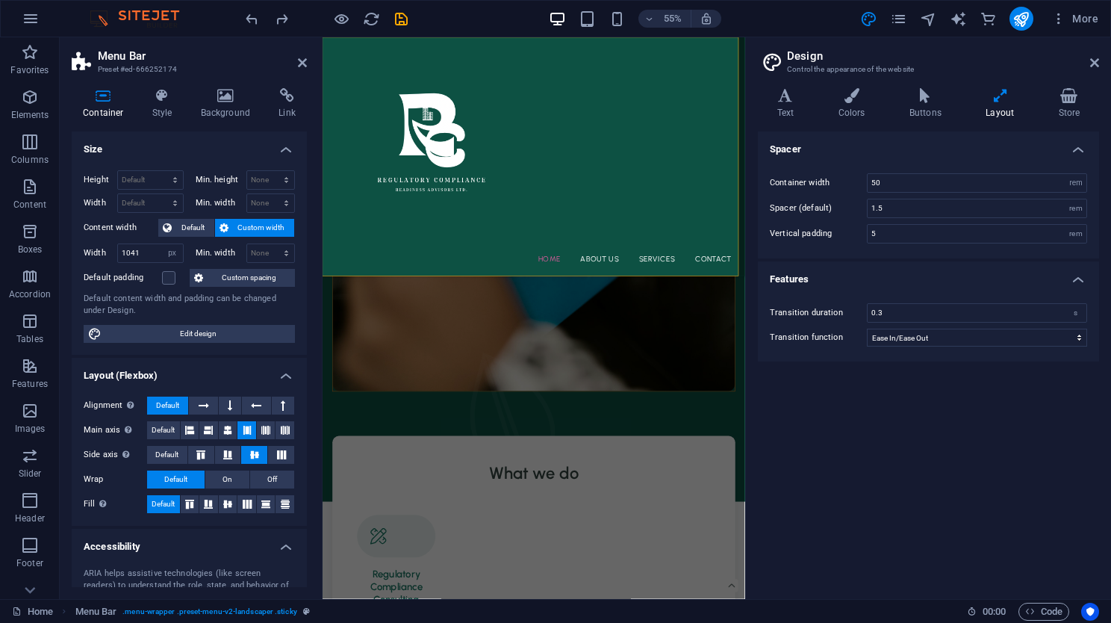
type input "75"
click at [716, 322] on div "Home About Us Services Contact" at bounding box center [706, 254] width 768 height 434
click at [183, 224] on span "Default" at bounding box center [193, 228] width 34 height 18
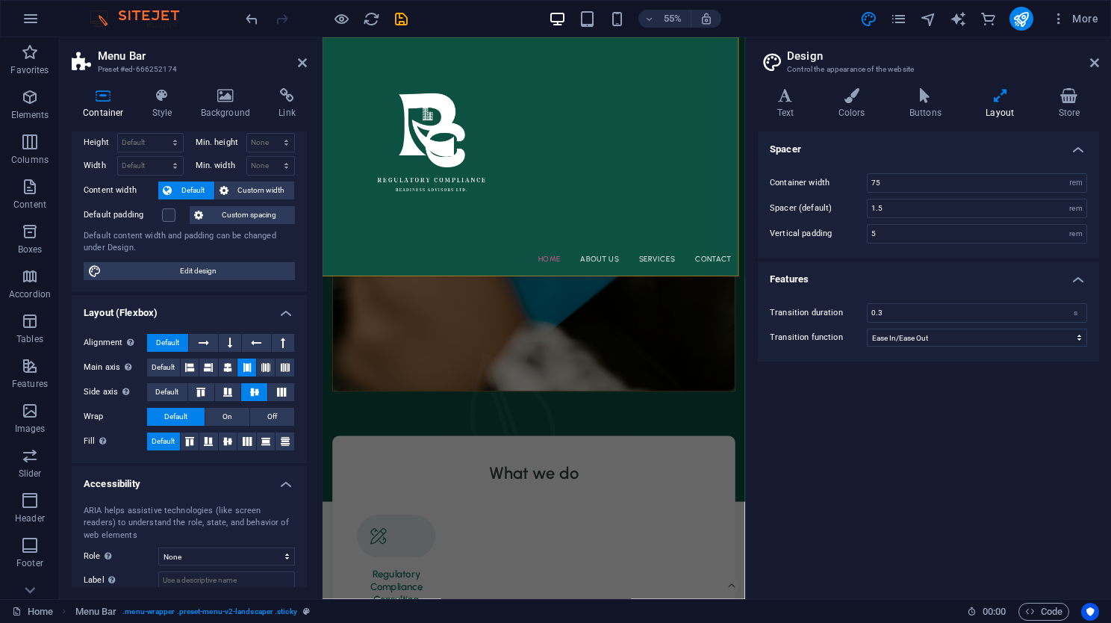
scroll to position [39, 0]
click at [275, 416] on button "Off" at bounding box center [272, 415] width 44 height 18
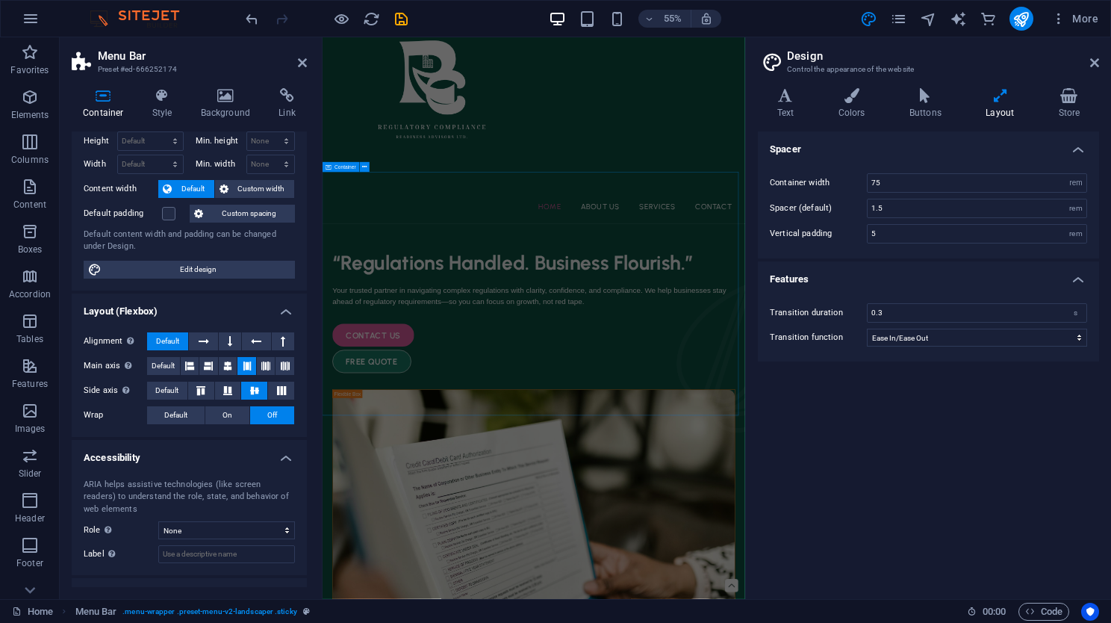
scroll to position [0, 0]
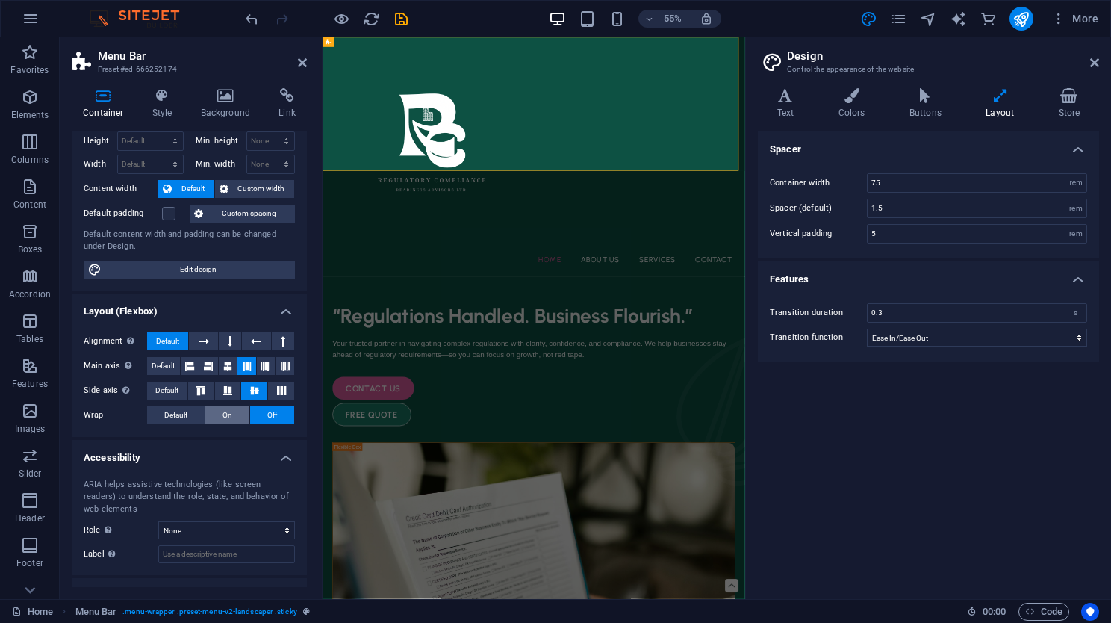
click at [224, 408] on span "On" at bounding box center [227, 415] width 10 height 18
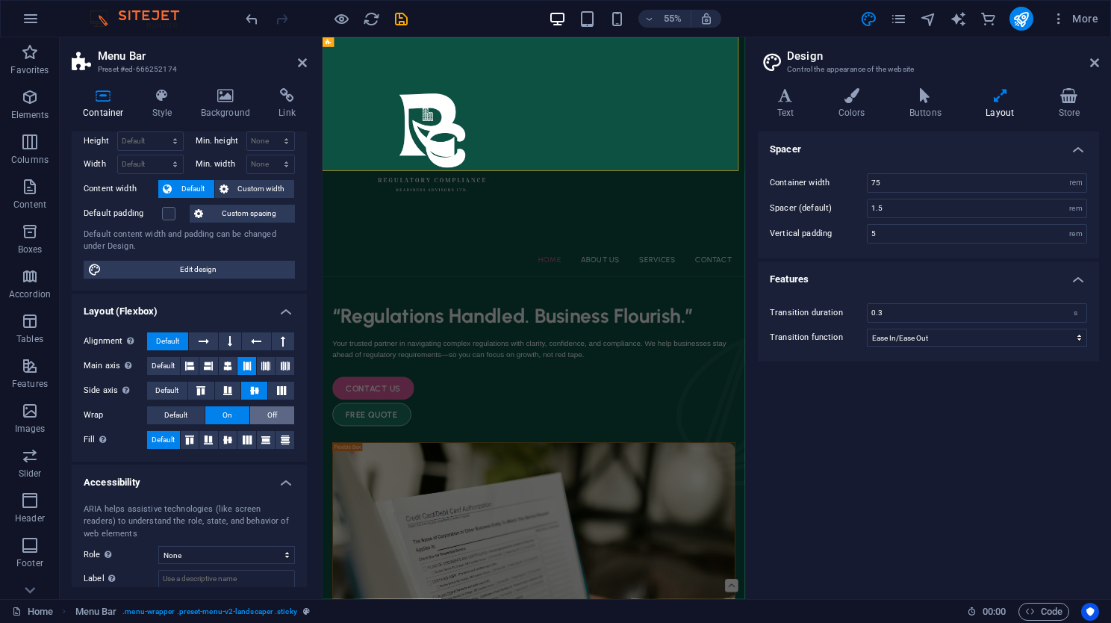
click at [286, 408] on button "Off" at bounding box center [272, 415] width 44 height 18
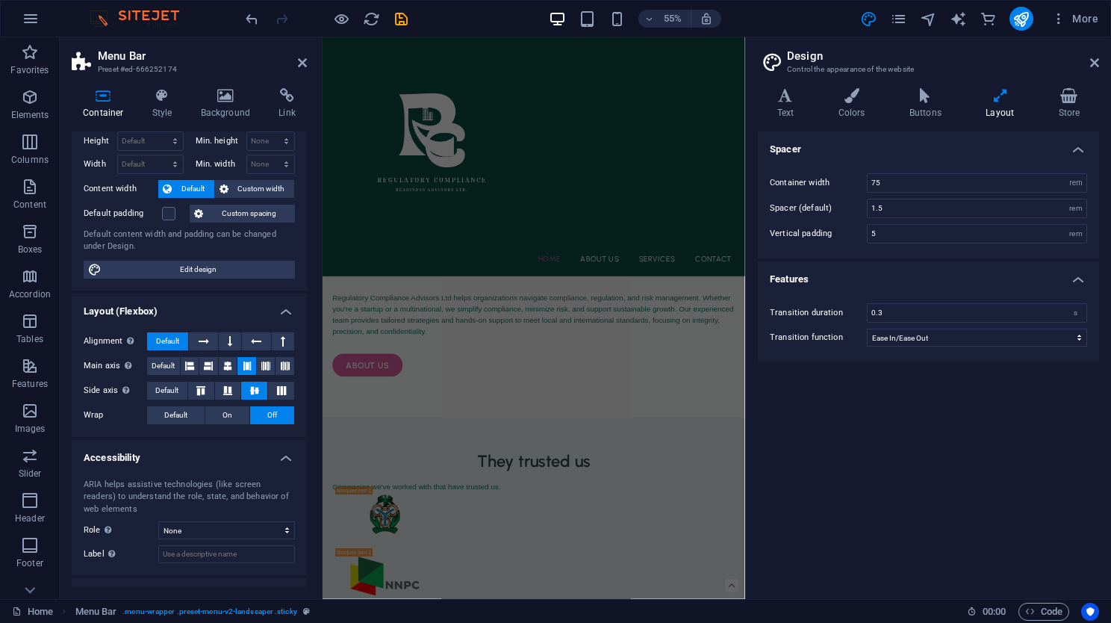
scroll to position [97, 0]
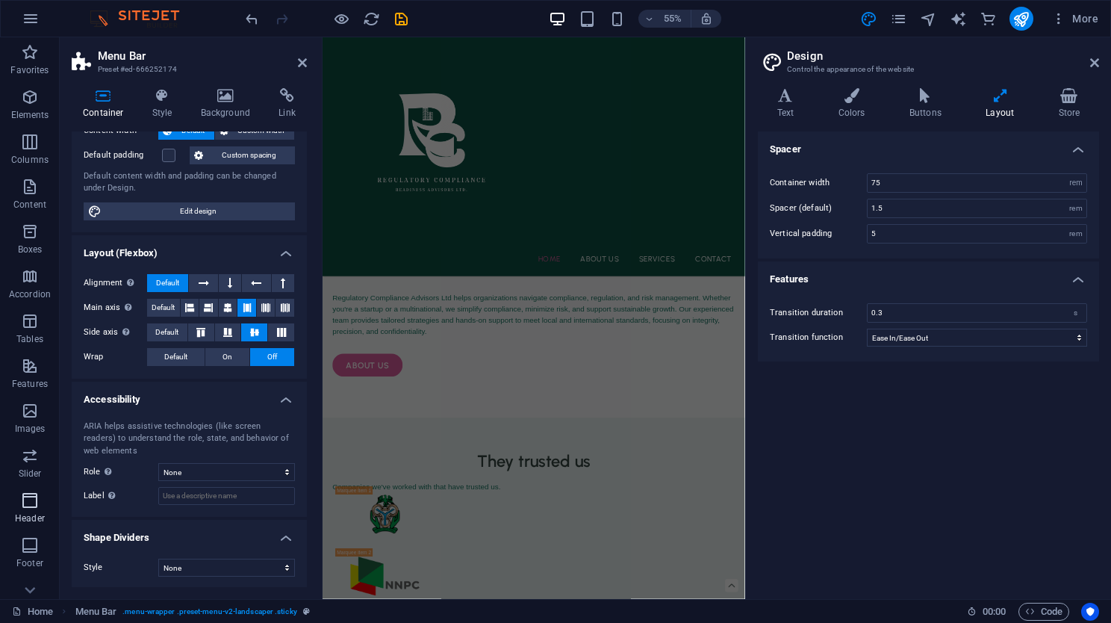
click at [39, 509] on icon "button" at bounding box center [30, 500] width 18 height 18
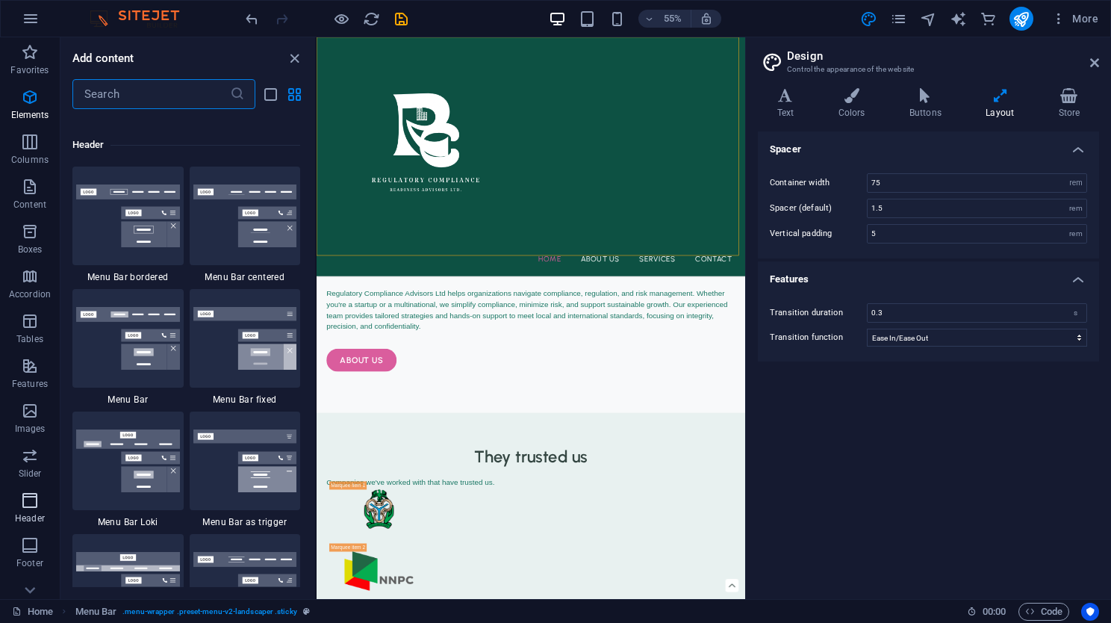
scroll to position [8988, 0]
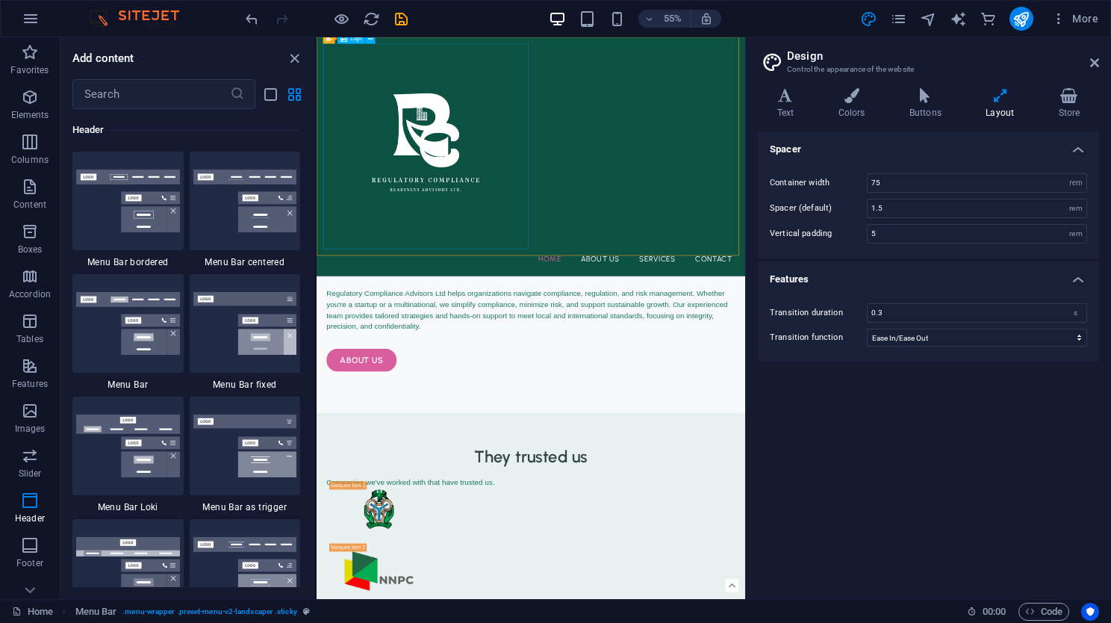
click at [585, 378] on div at bounding box center [705, 235] width 755 height 373
click at [318, 127] on div "Home About Us Services Contact" at bounding box center [705, 254] width 779 height 434
click at [320, 131] on div "Home About Us Services Contact" at bounding box center [705, 254] width 779 height 434
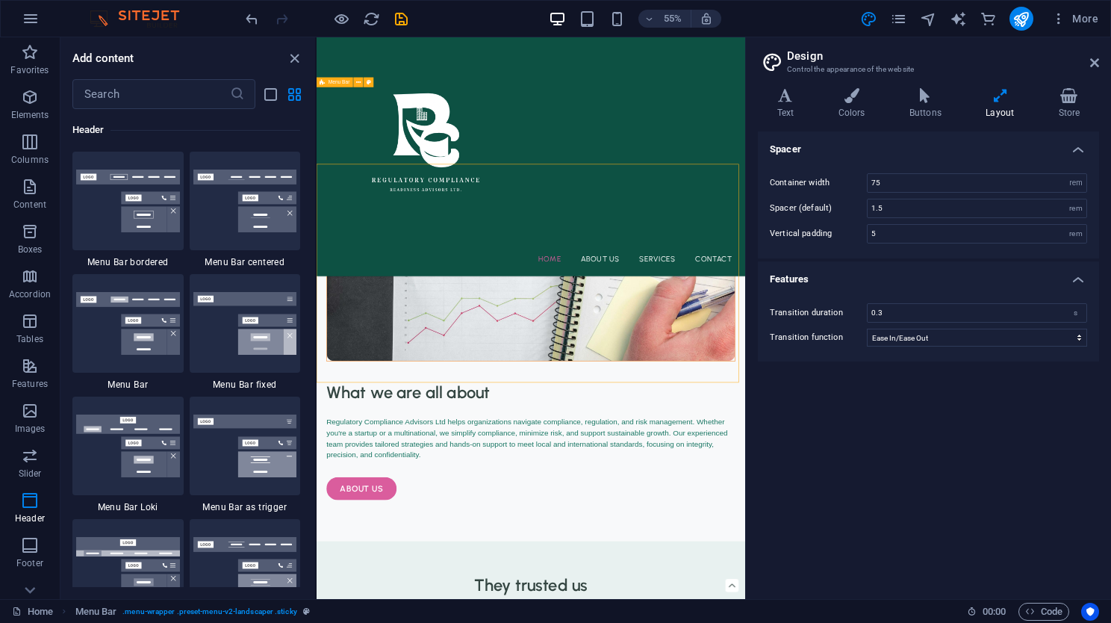
scroll to position [2663, 0]
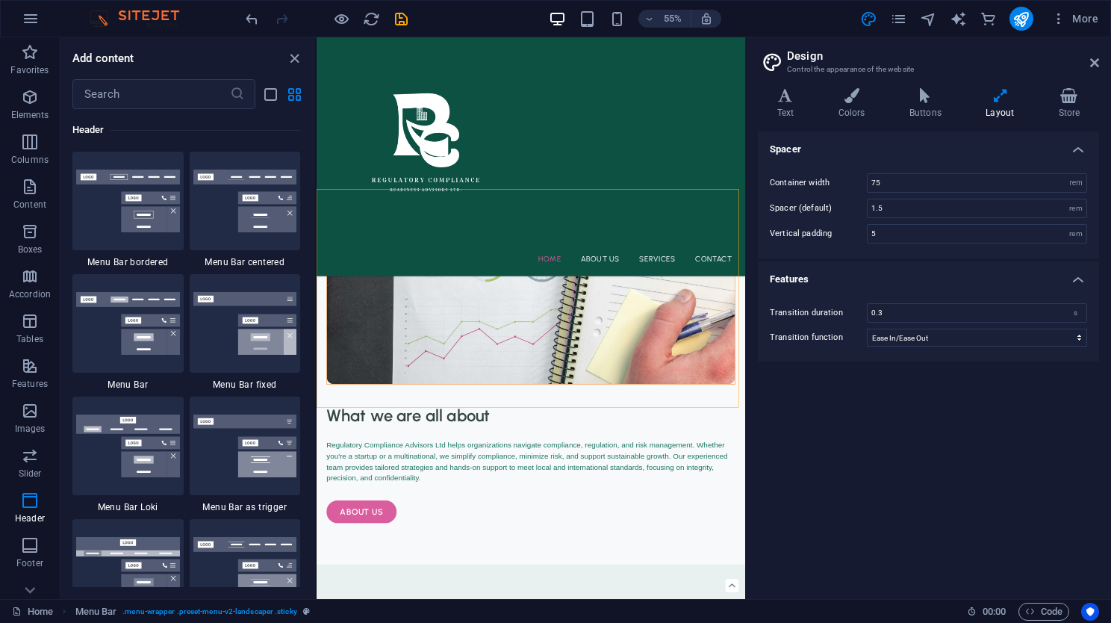
click at [899, 103] on div "Home About Us Services Contact" at bounding box center [705, 254] width 779 height 434
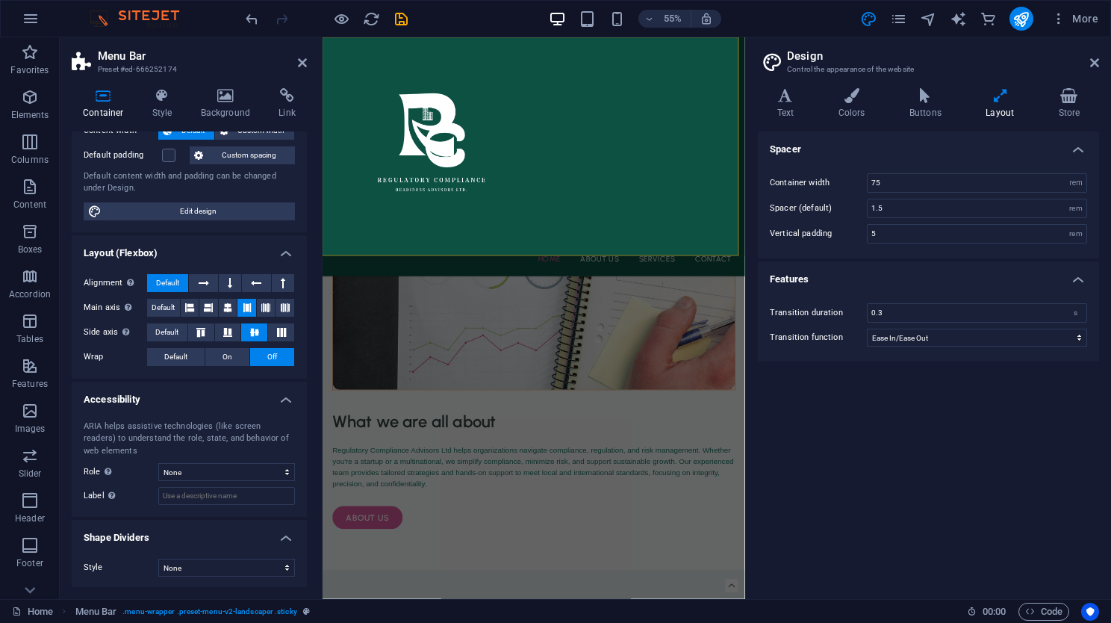
scroll to position [0, 0]
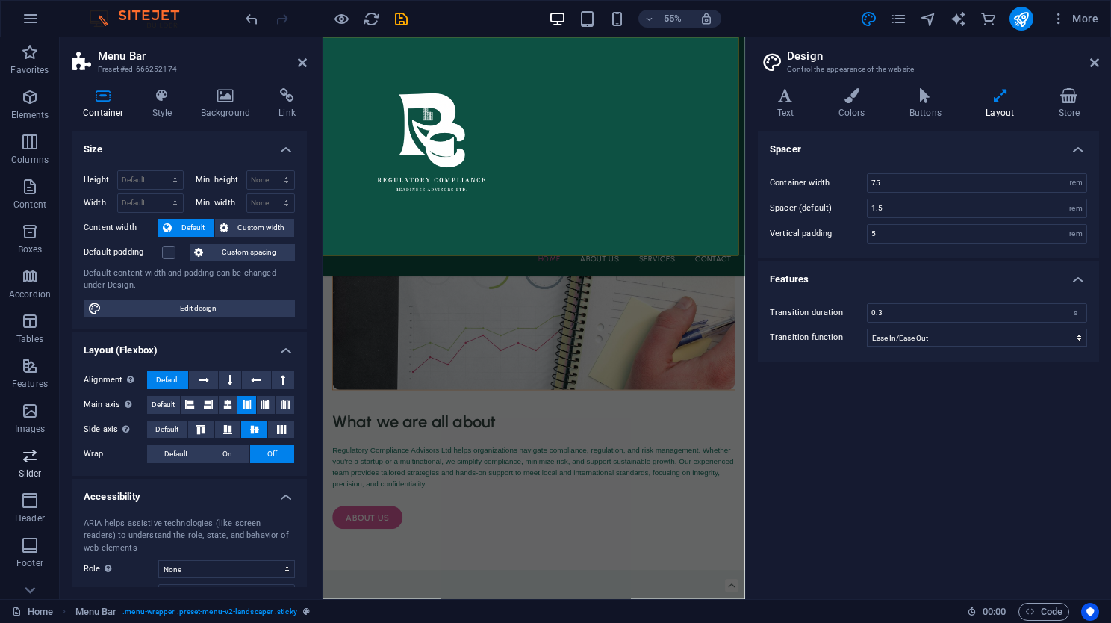
click at [30, 457] on icon "button" at bounding box center [30, 455] width 18 height 18
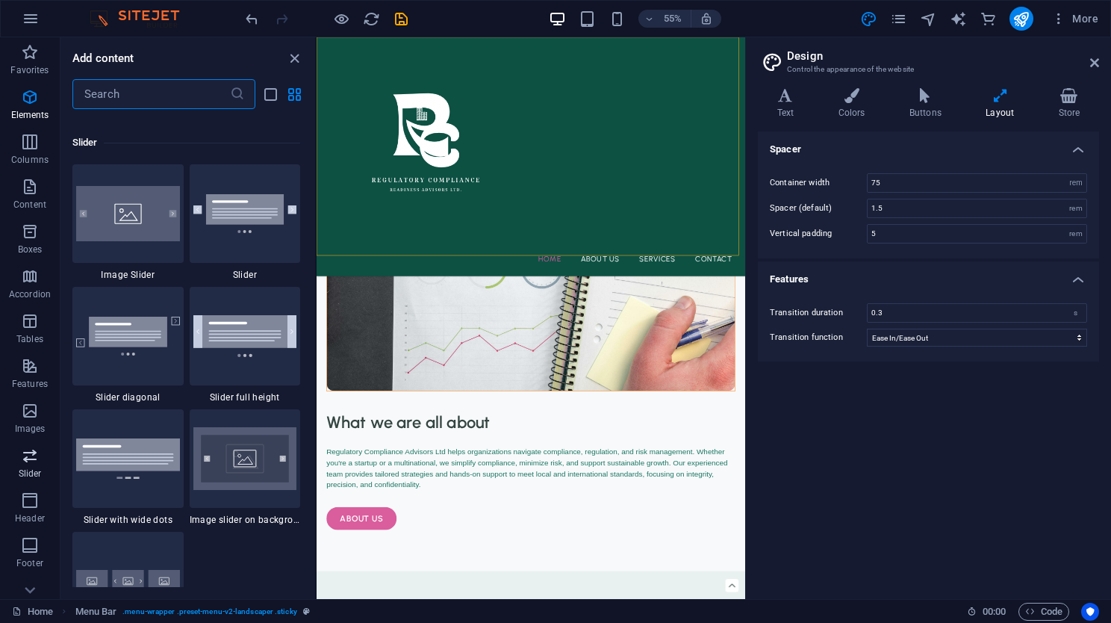
scroll to position [8461, 0]
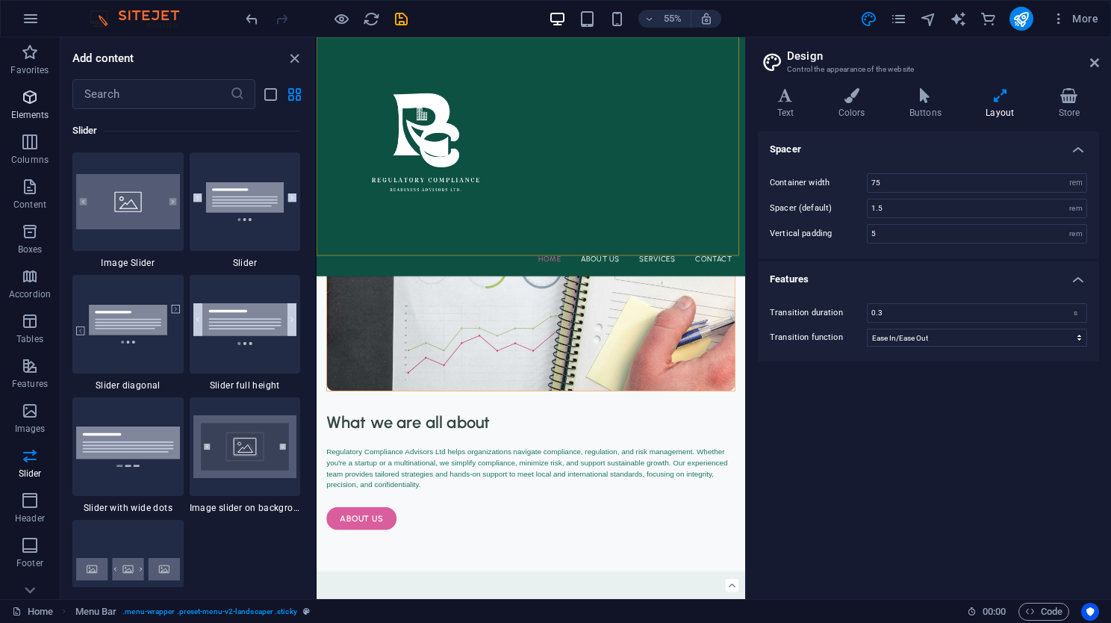
click at [36, 115] on p "Elements" at bounding box center [30, 115] width 38 height 12
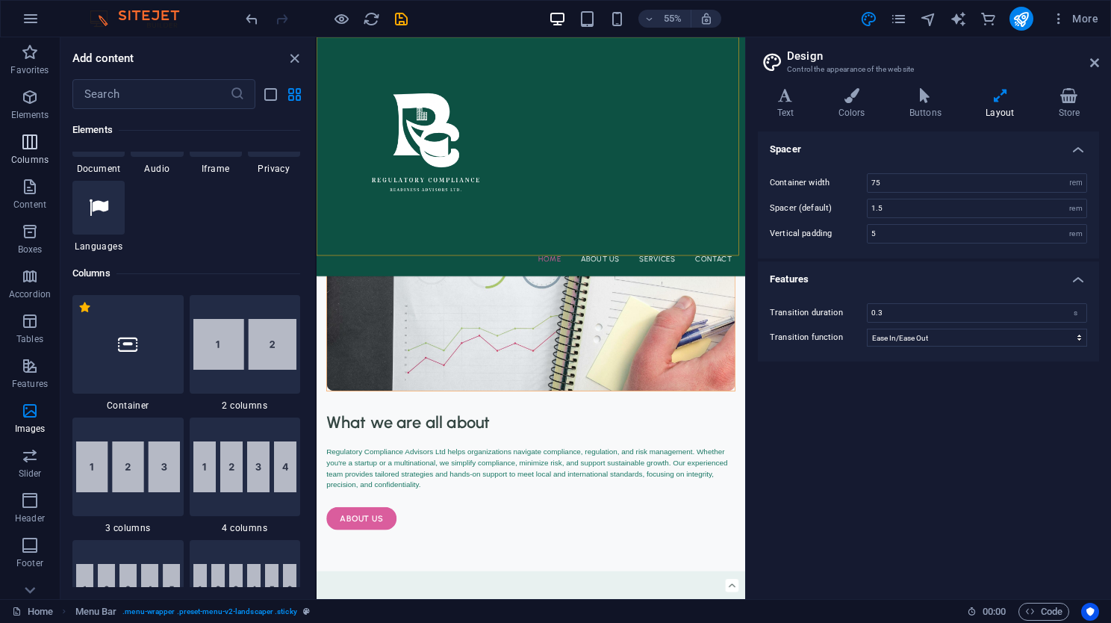
scroll to position [158, 0]
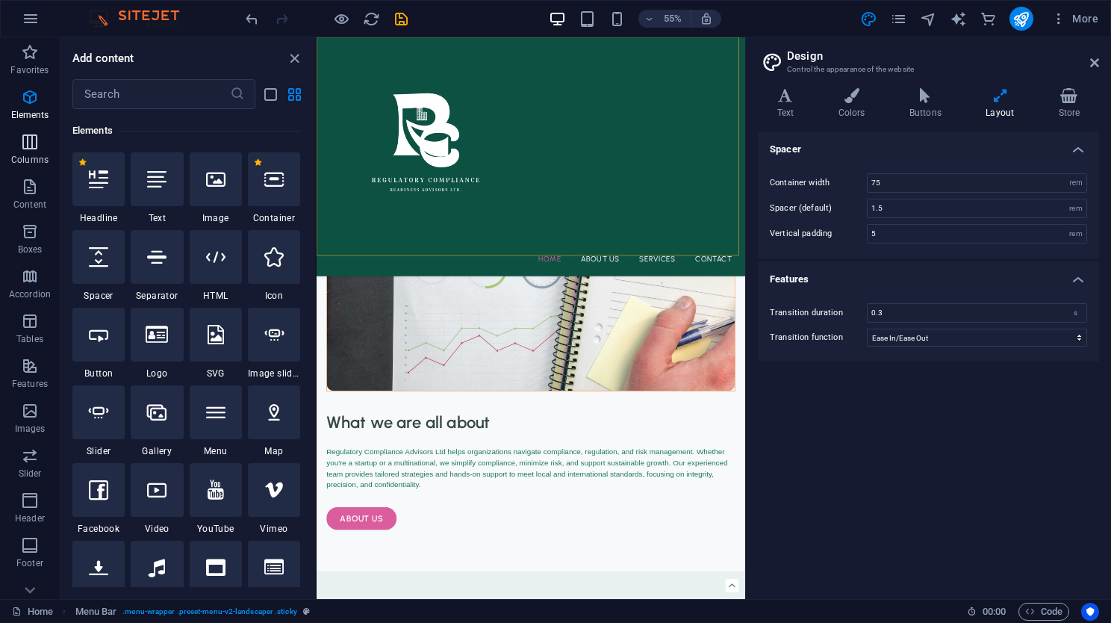
click at [27, 167] on span "Columns" at bounding box center [30, 151] width 60 height 36
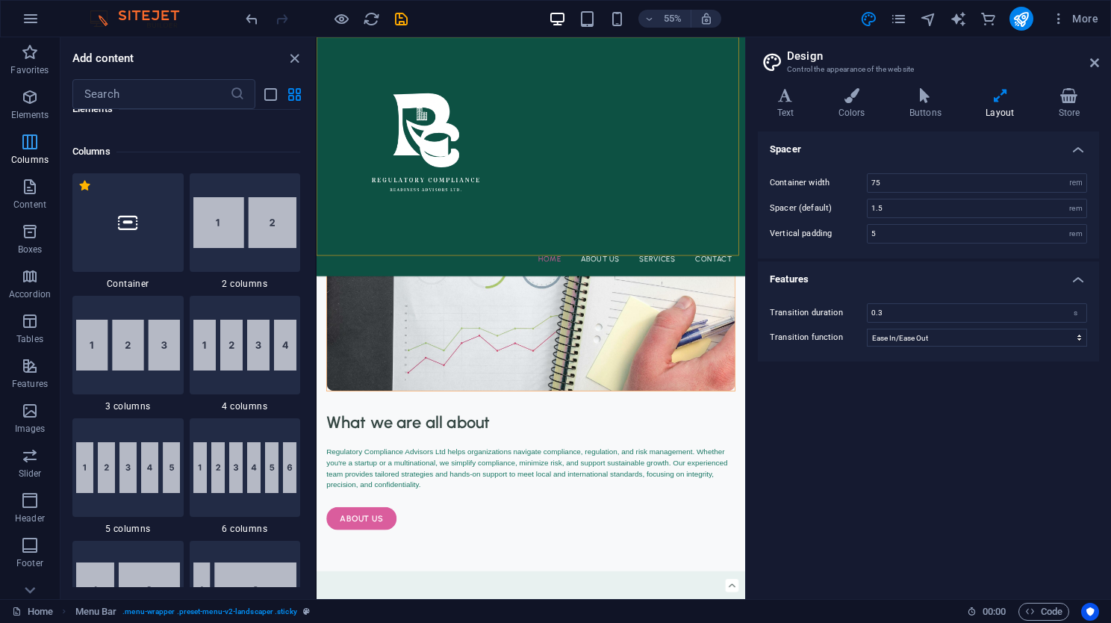
scroll to position [738, 0]
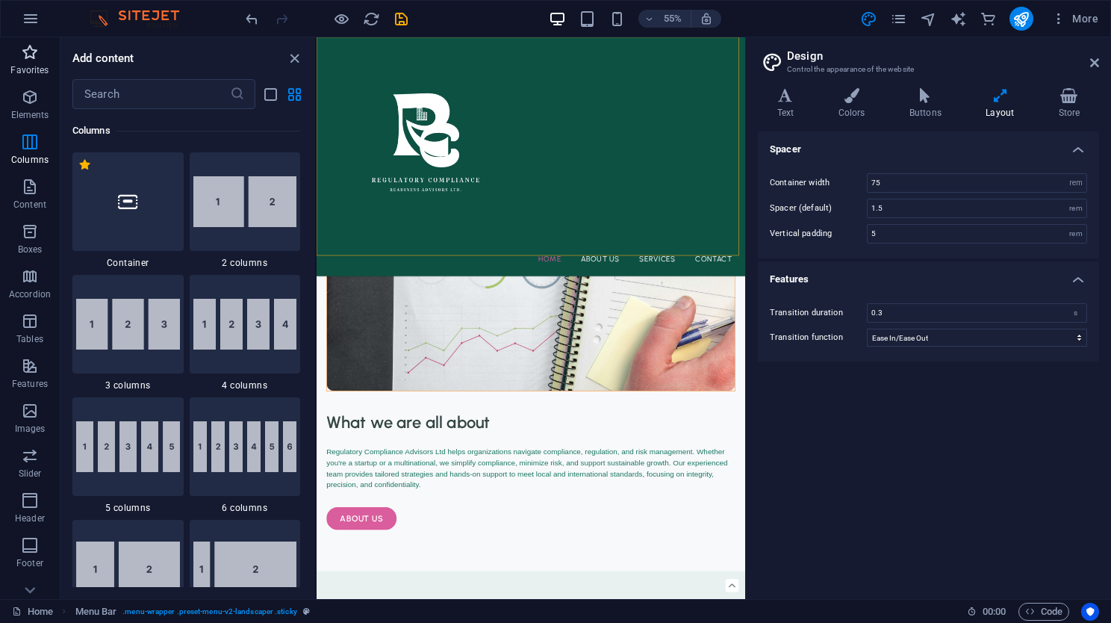
click at [26, 76] on span "Favorites" at bounding box center [30, 61] width 60 height 36
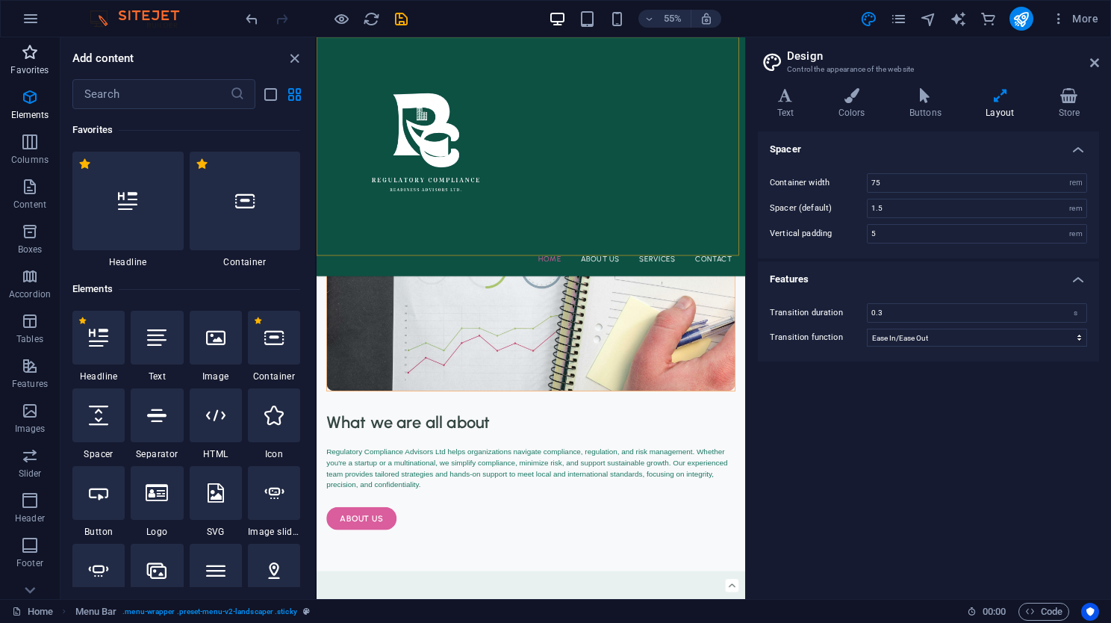
scroll to position [0, 0]
click at [51, 281] on span "Accordion" at bounding box center [30, 285] width 60 height 36
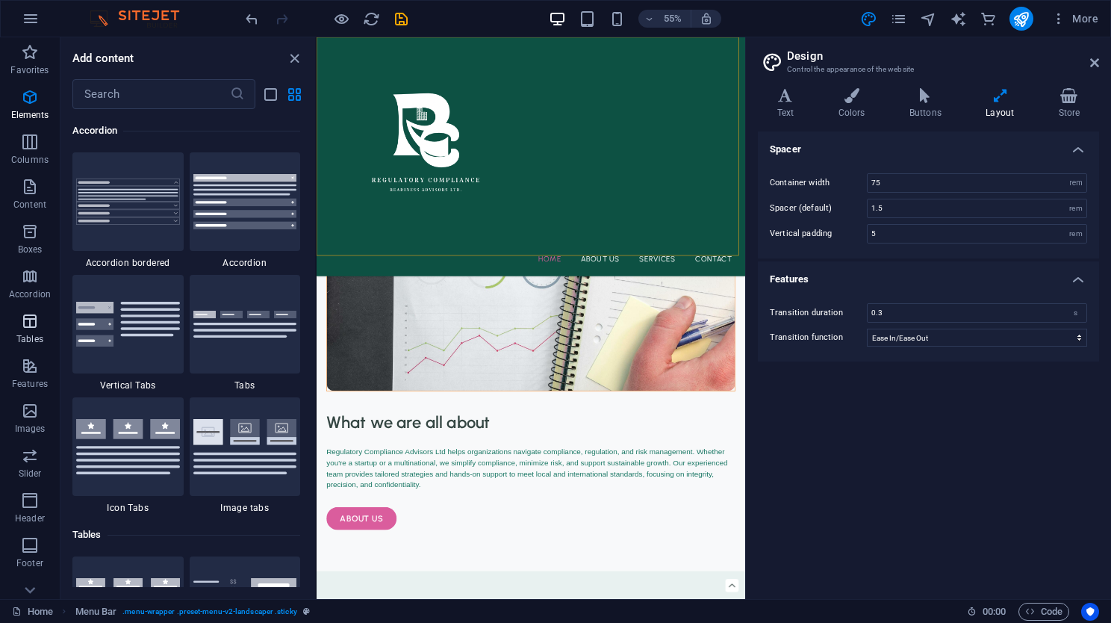
click at [21, 327] on icon "button" at bounding box center [30, 321] width 18 height 18
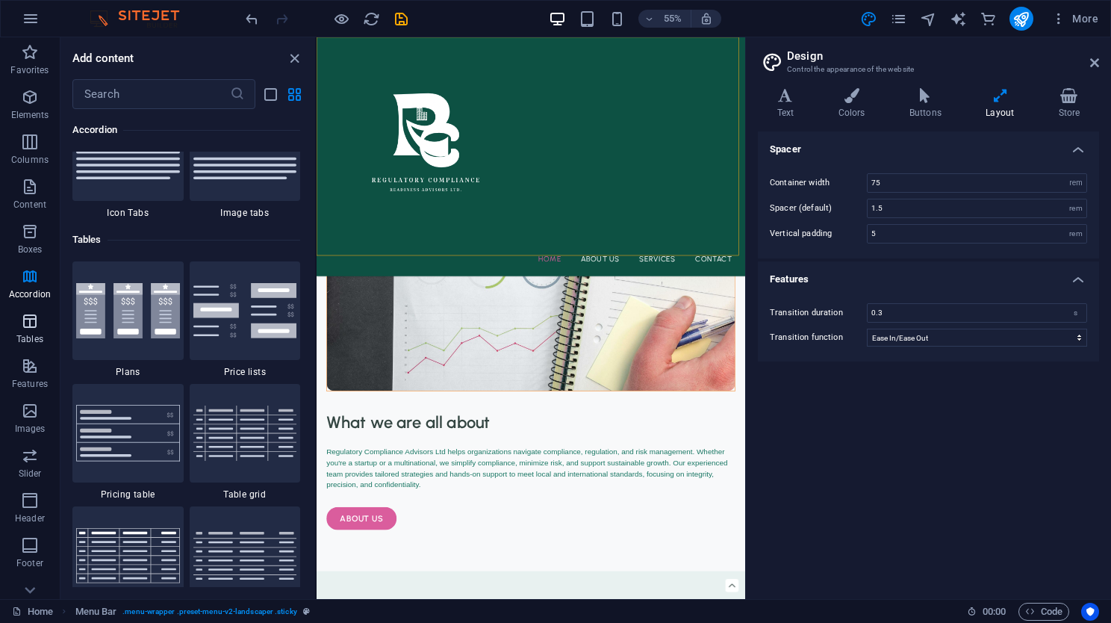
scroll to position [5169, 0]
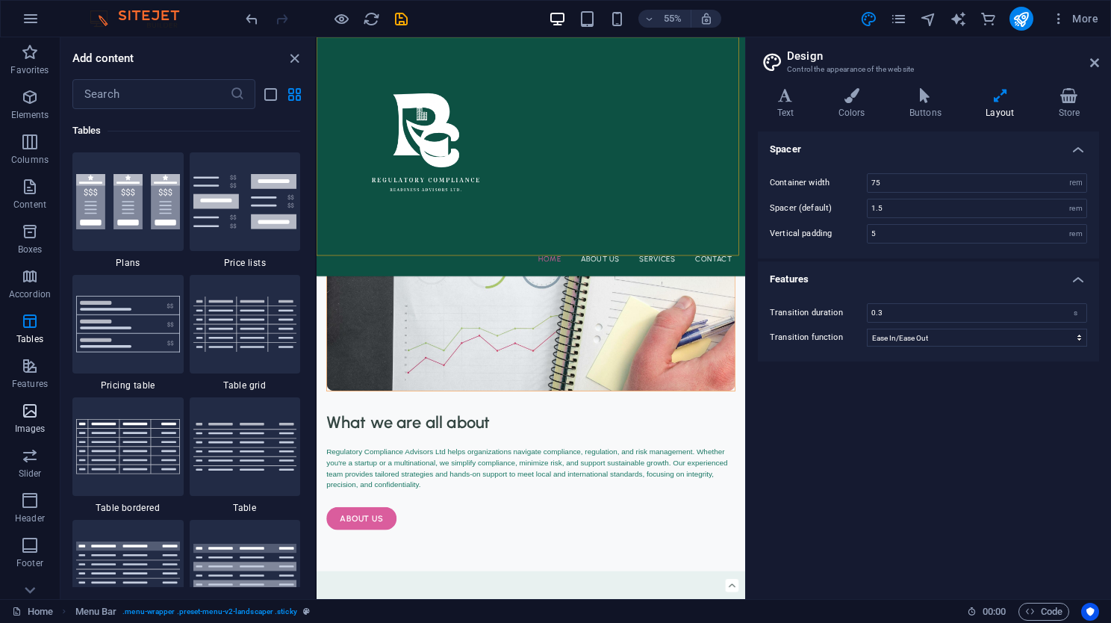
click at [27, 397] on button "Images" at bounding box center [30, 418] width 60 height 45
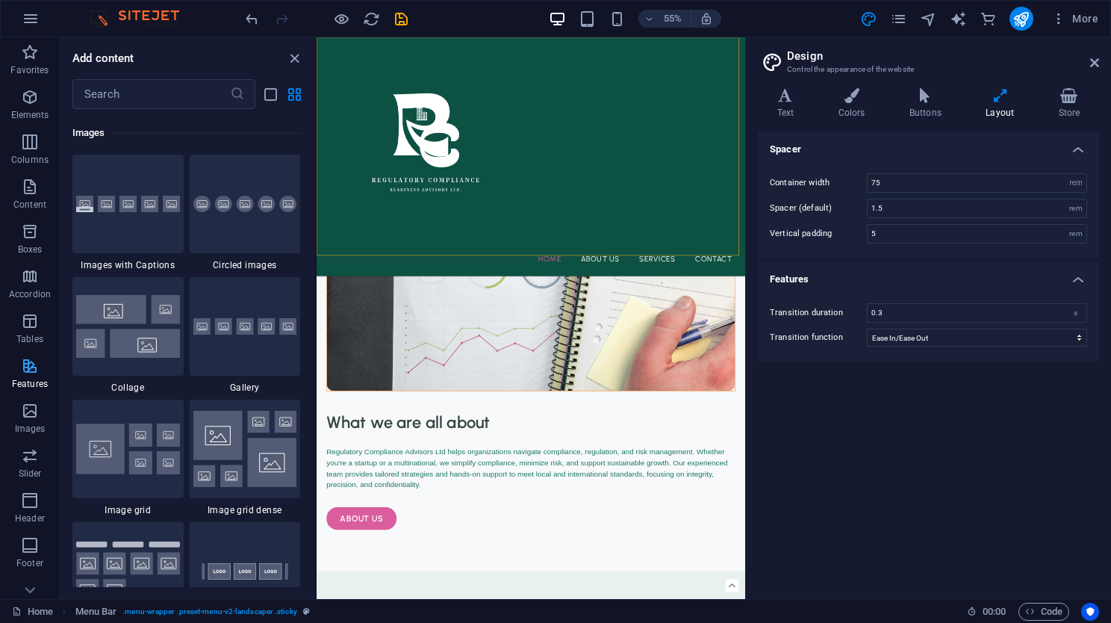
scroll to position [7569, 0]
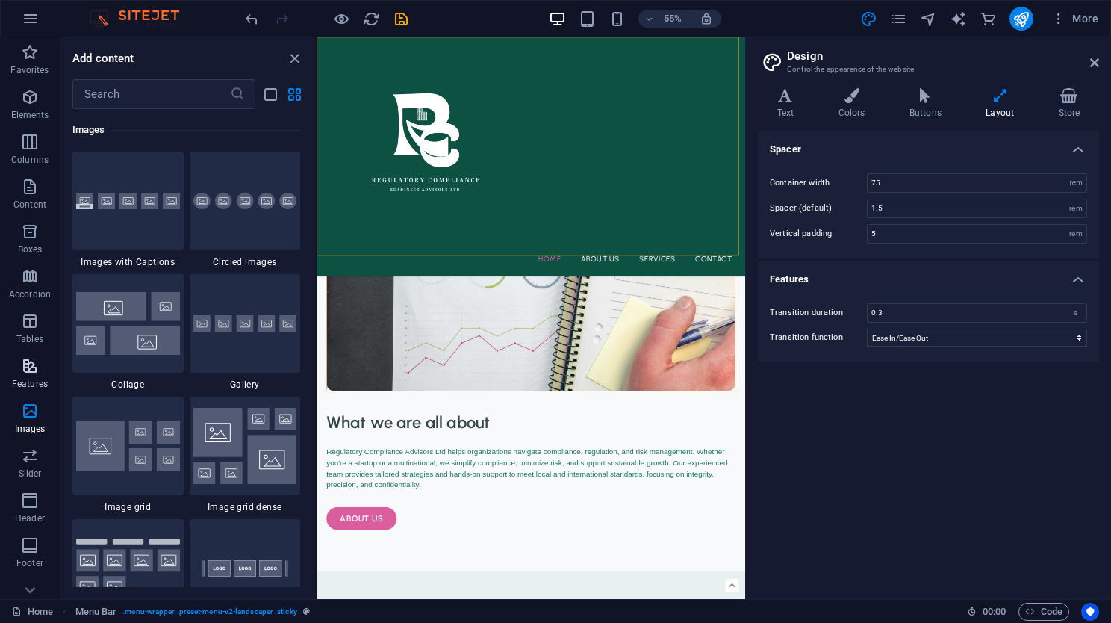
click at [27, 378] on p "Features" at bounding box center [30, 384] width 36 height 12
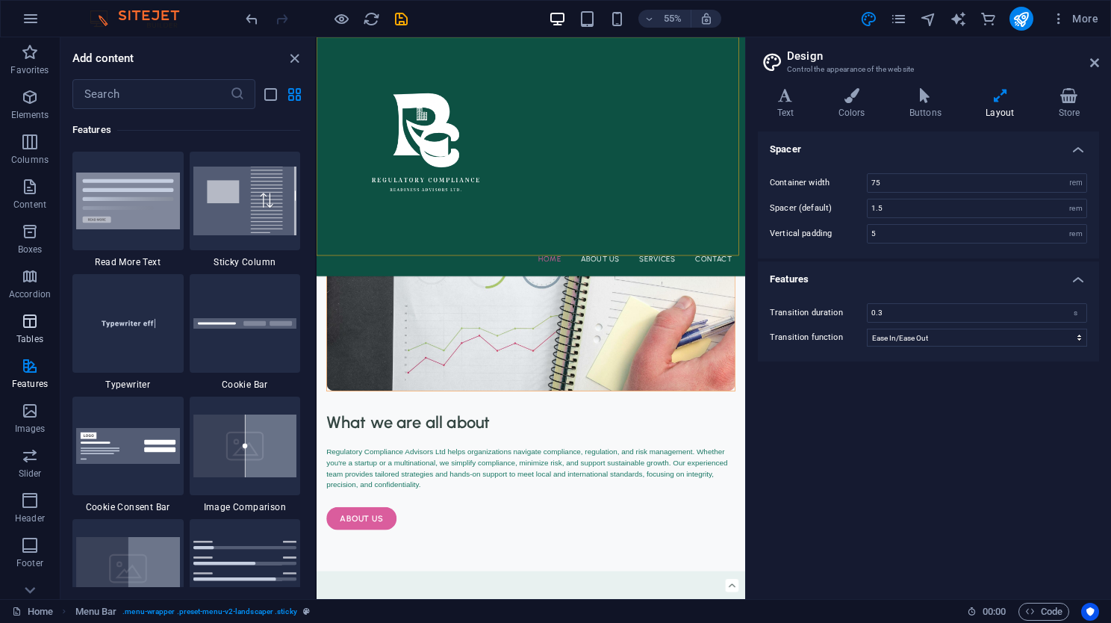
click at [32, 339] on p "Tables" at bounding box center [29, 339] width 27 height 12
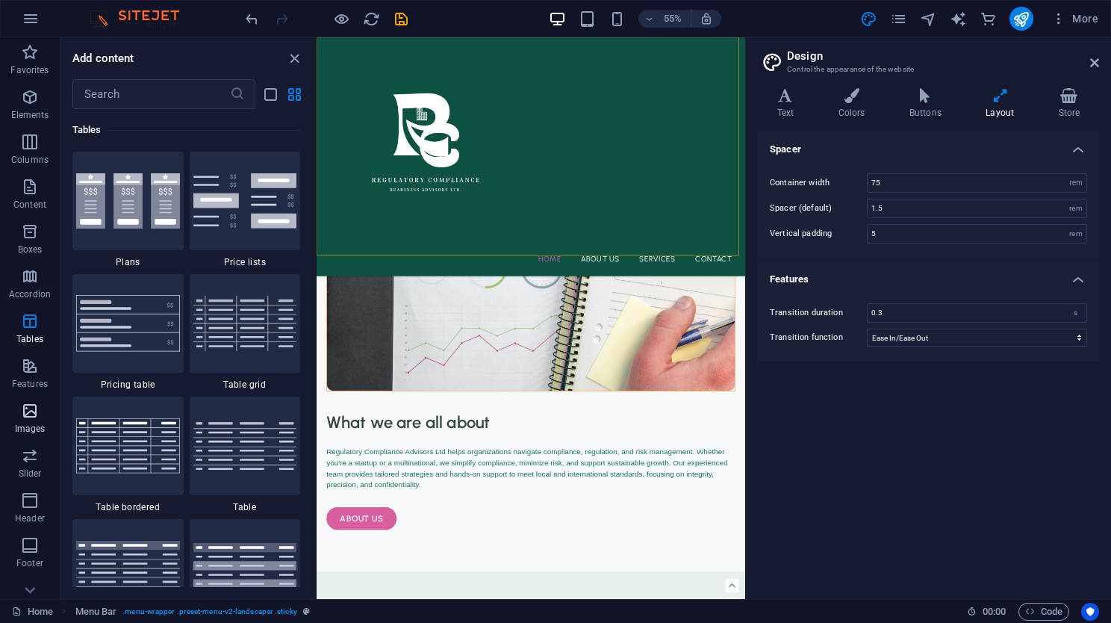
click at [36, 425] on p "Images" at bounding box center [30, 428] width 31 height 12
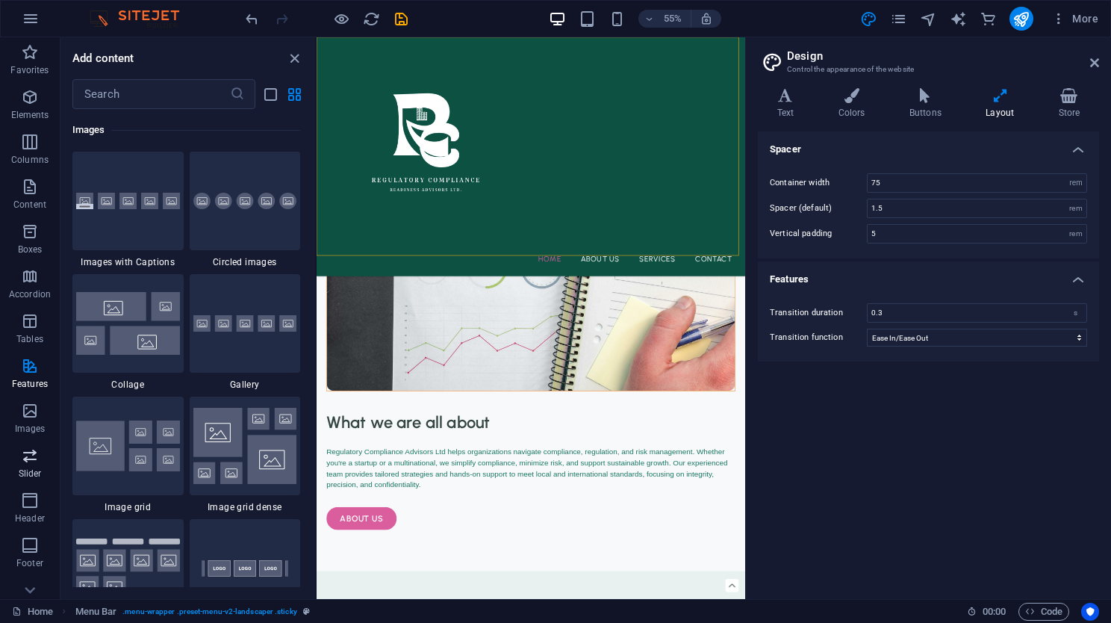
click at [19, 473] on p "Slider" at bounding box center [30, 473] width 23 height 12
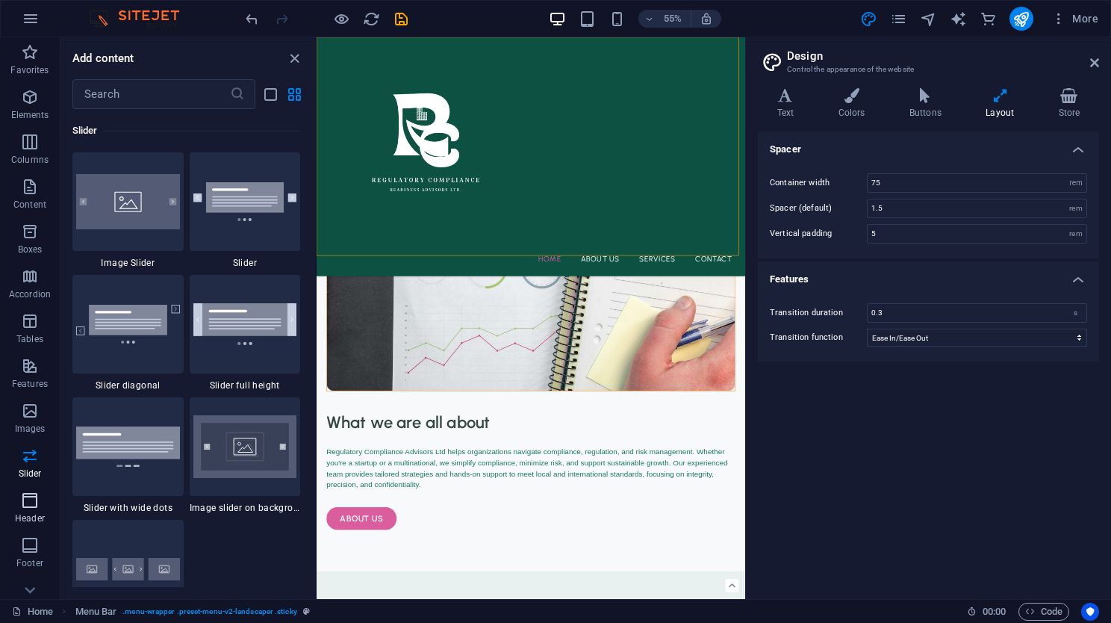
click at [34, 506] on icon "button" at bounding box center [30, 500] width 18 height 18
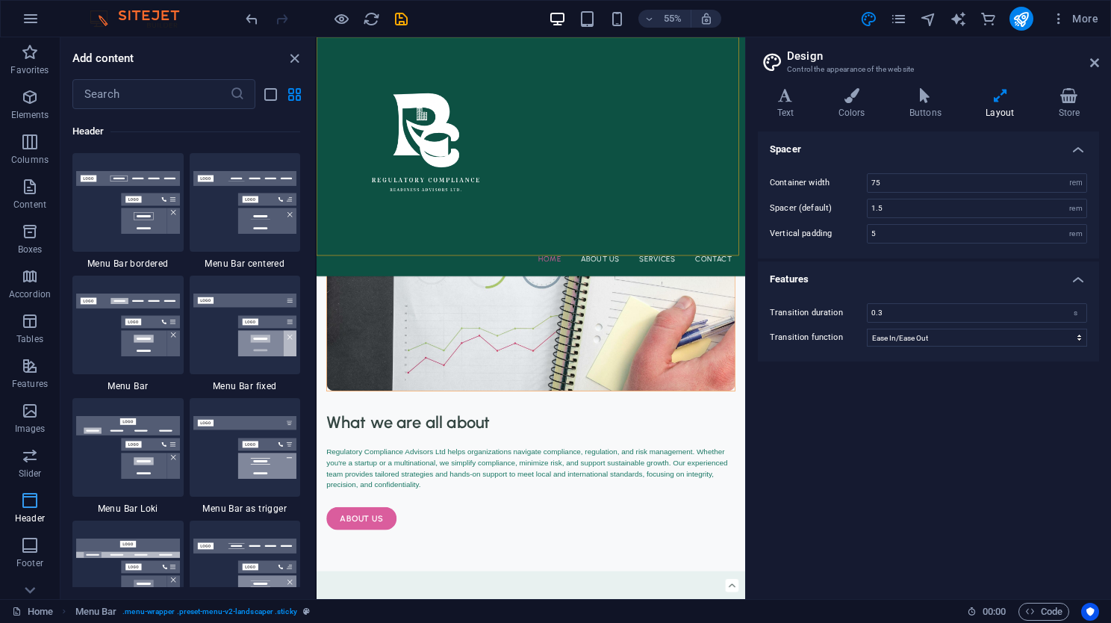
scroll to position [8988, 0]
click at [34, 539] on icon "button" at bounding box center [30, 545] width 18 height 18
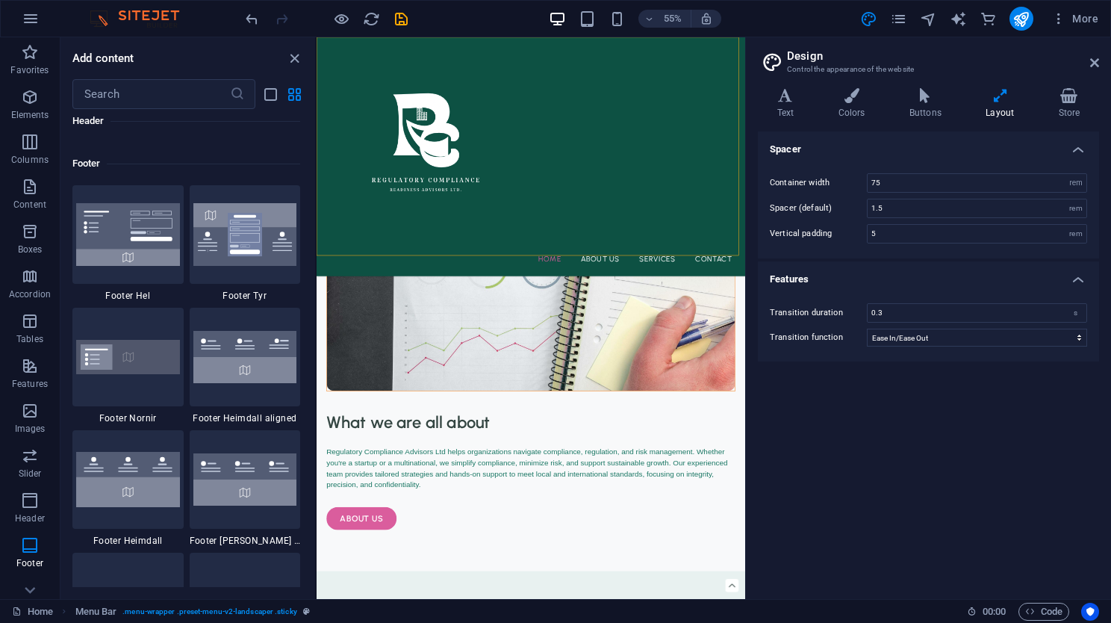
scroll to position [9881, 0]
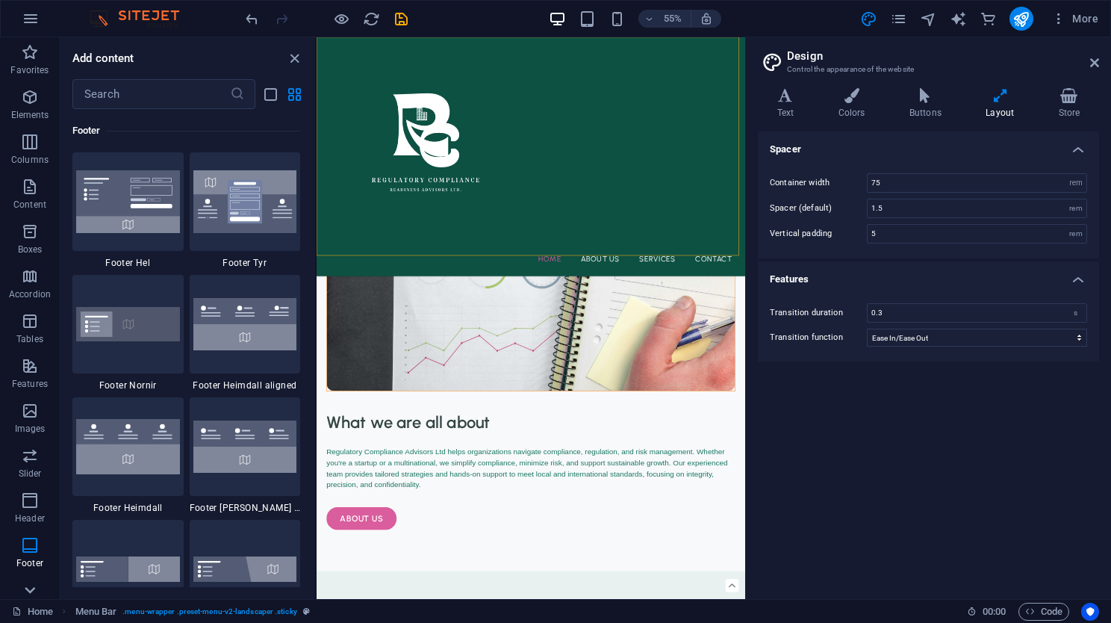
click at [34, 57] on icon at bounding box center [29, 46] width 21 height 21
click at [884, 74] on div "Home About Us Services Contact" at bounding box center [705, 254] width 779 height 434
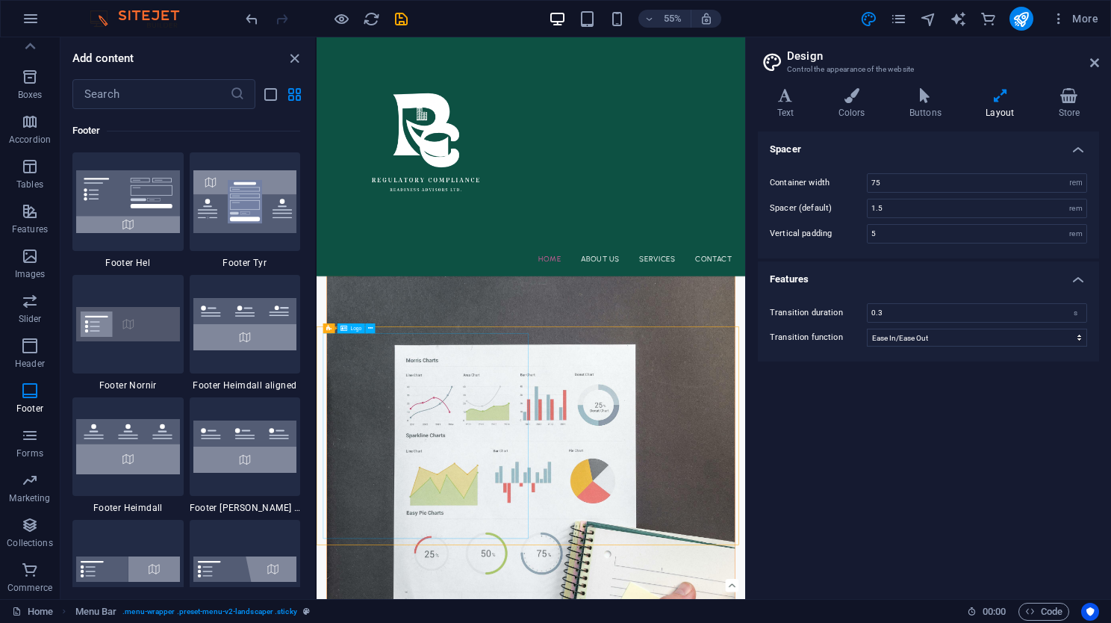
scroll to position [2115, 0]
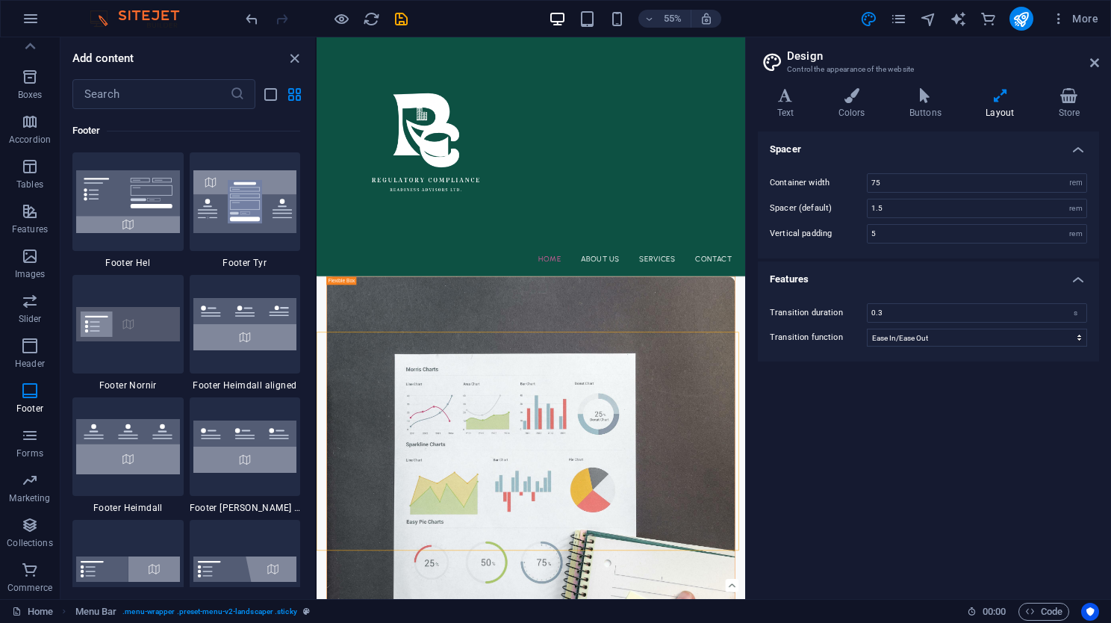
click at [1005, 372] on div "Home About Us Services Contact" at bounding box center [705, 254] width 779 height 434
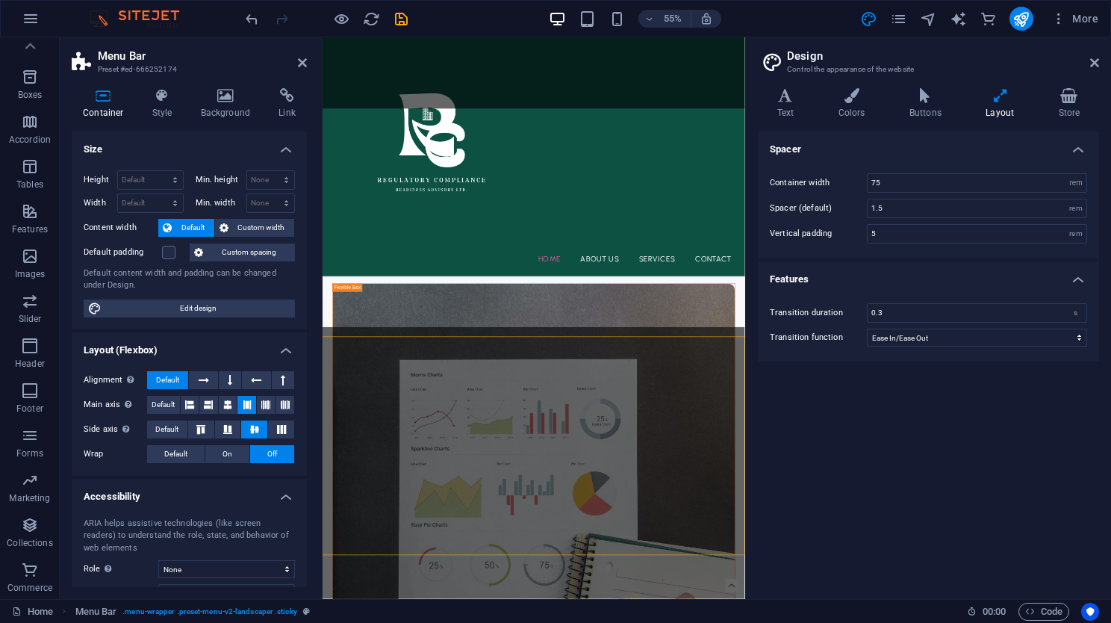
scroll to position [2107, 0]
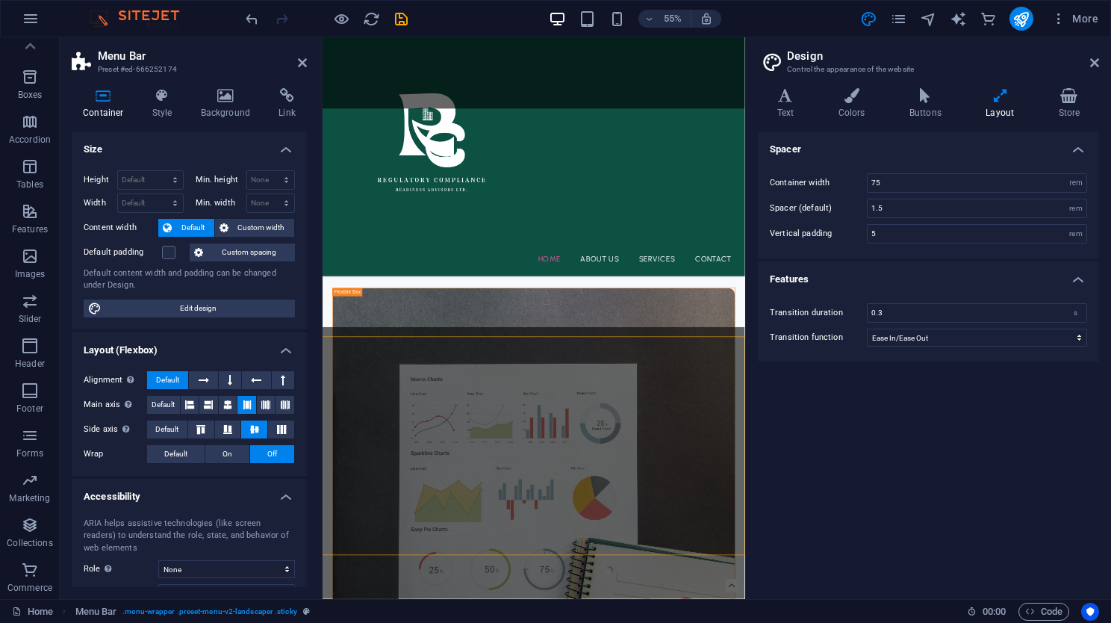
click at [999, 372] on div "Home About Us Services Contact" at bounding box center [706, 254] width 768 height 434
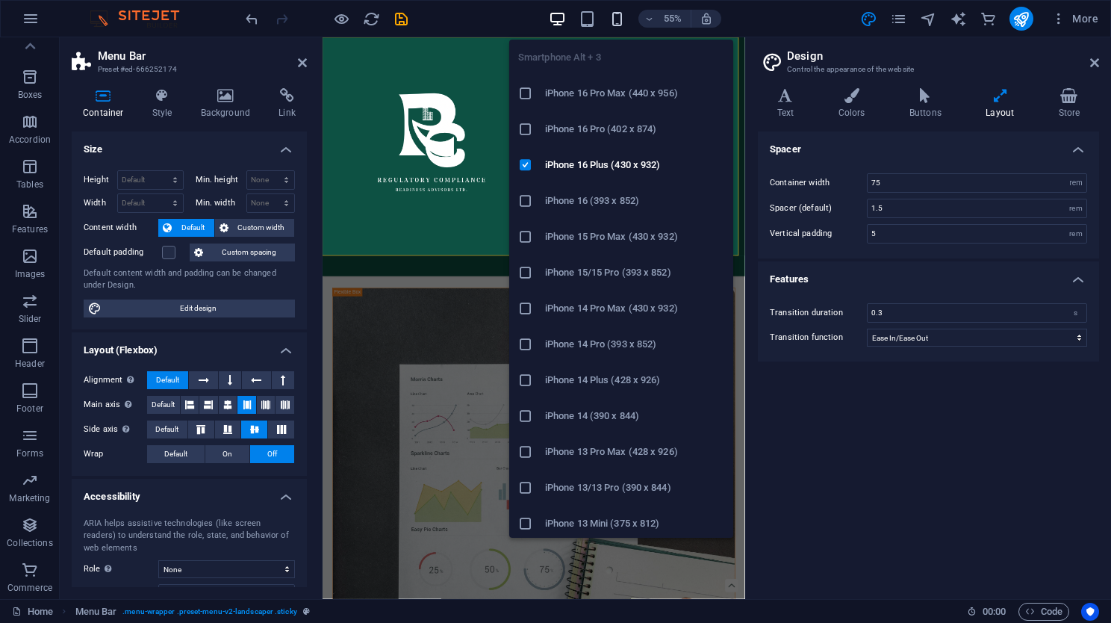
click at [616, 17] on icon "button" at bounding box center [616, 18] width 17 height 17
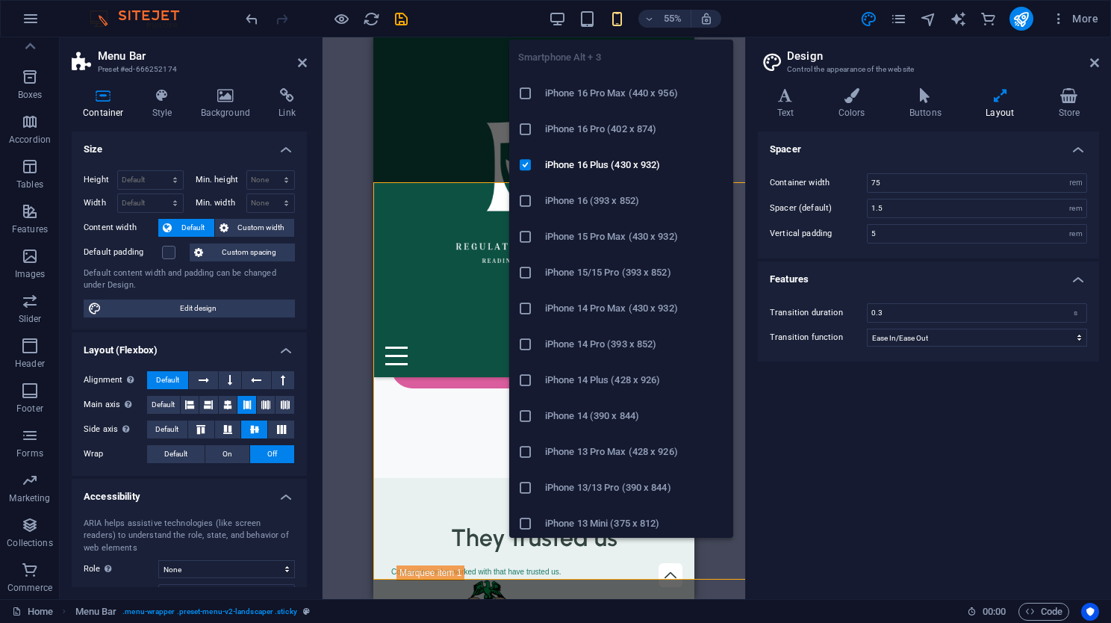
click at [616, 17] on icon "button" at bounding box center [616, 18] width 17 height 17
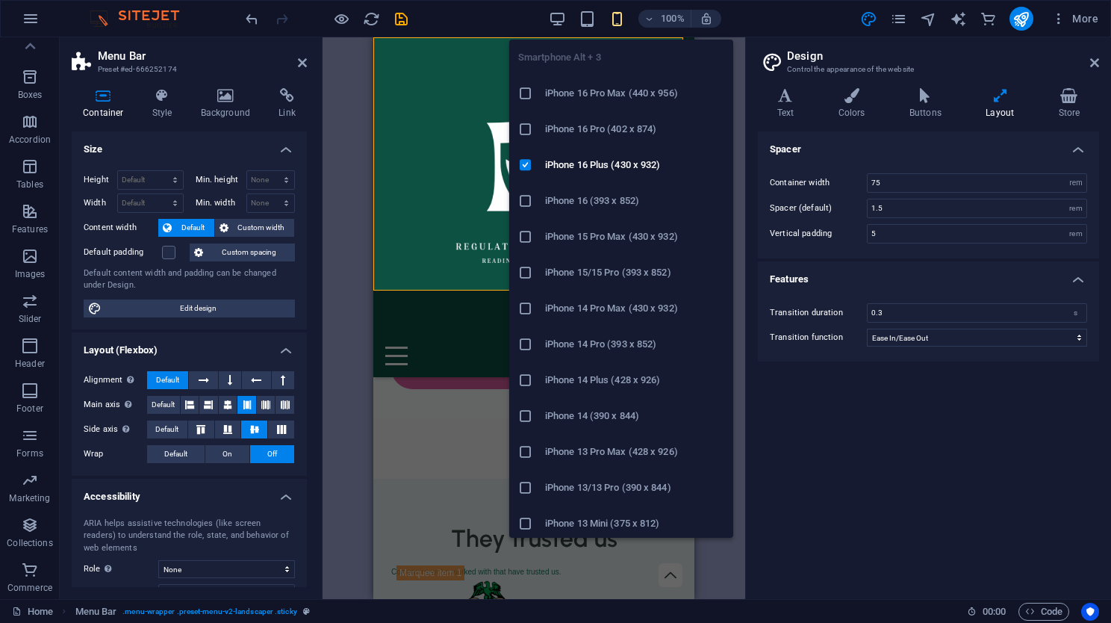
type input "4"
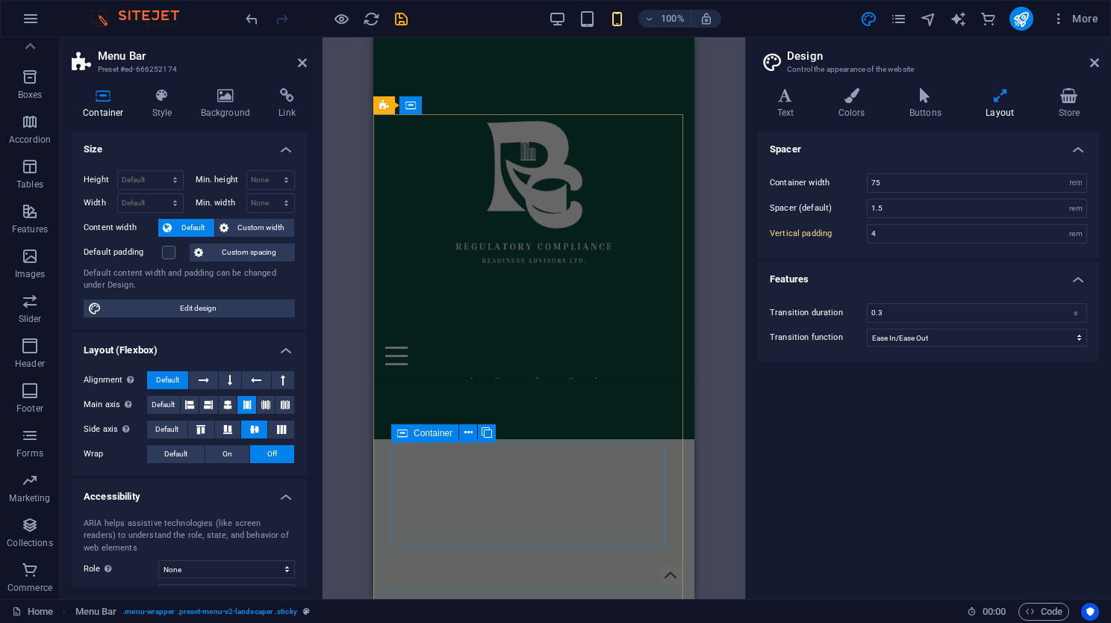
scroll to position [4575, 0]
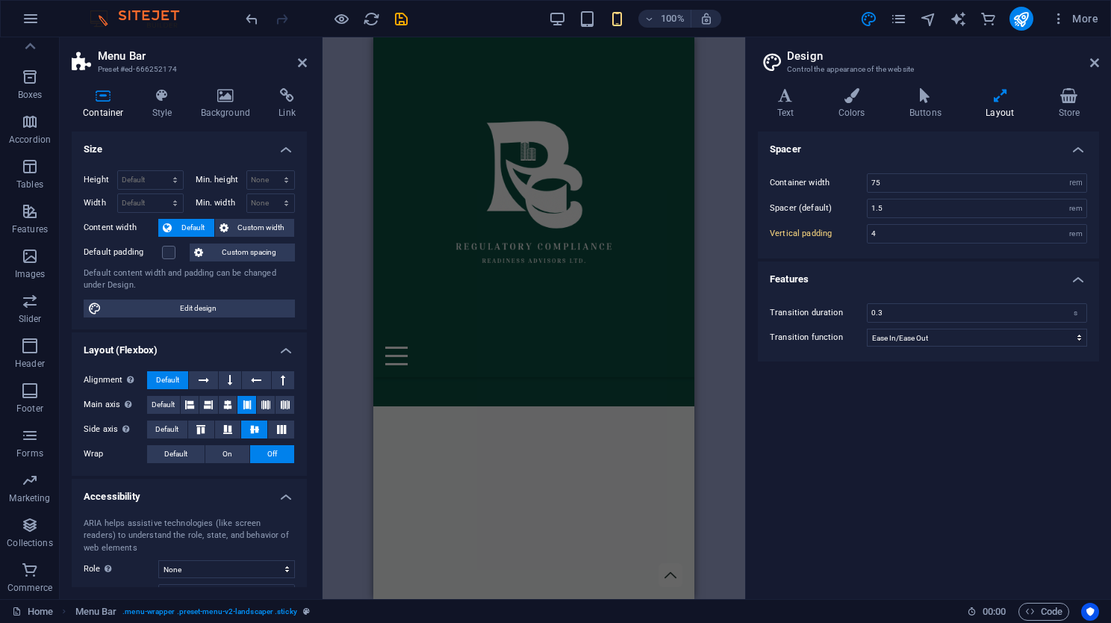
click at [383, 146] on div "Home About Us Services Contact" at bounding box center [533, 207] width 321 height 340
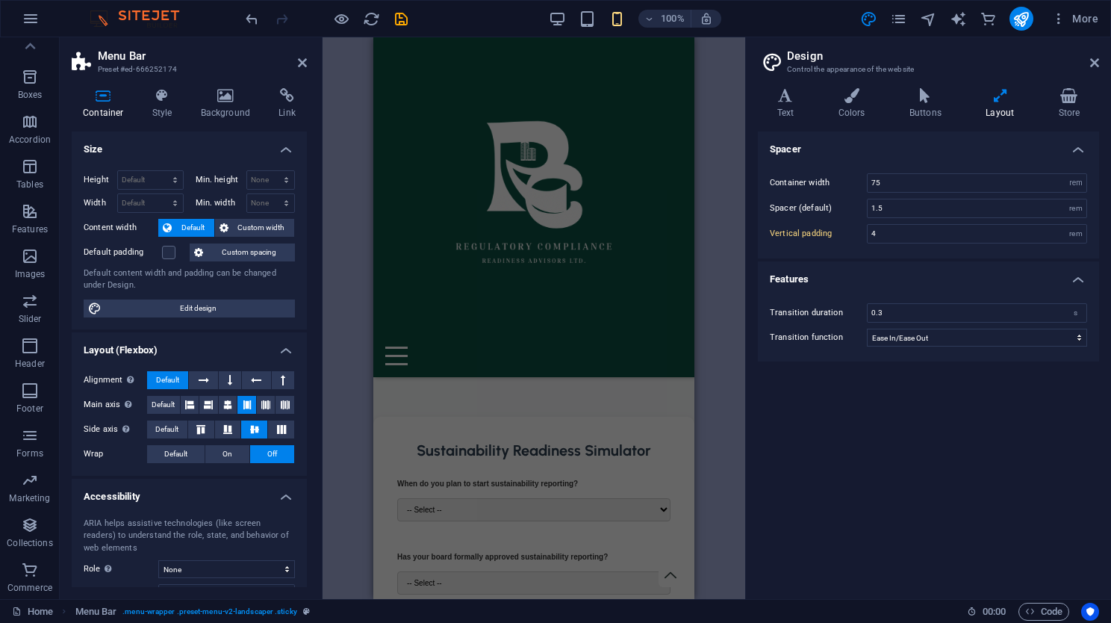
scroll to position [3063, 0]
click at [660, 78] on div "Home About Us Services Contact" at bounding box center [533, 207] width 321 height 340
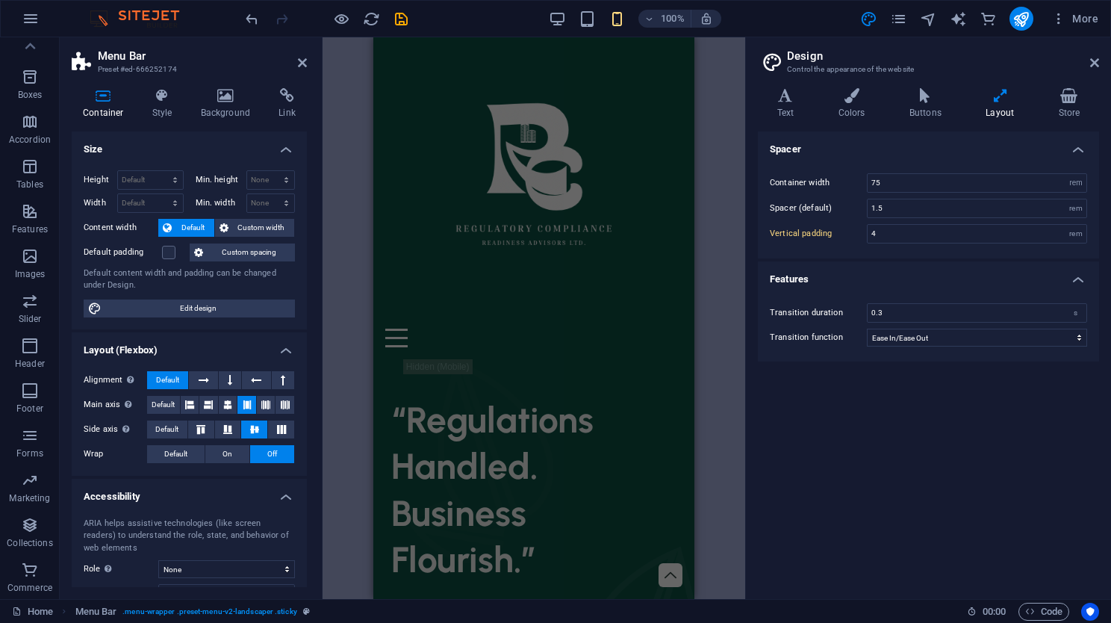
scroll to position [0, 0]
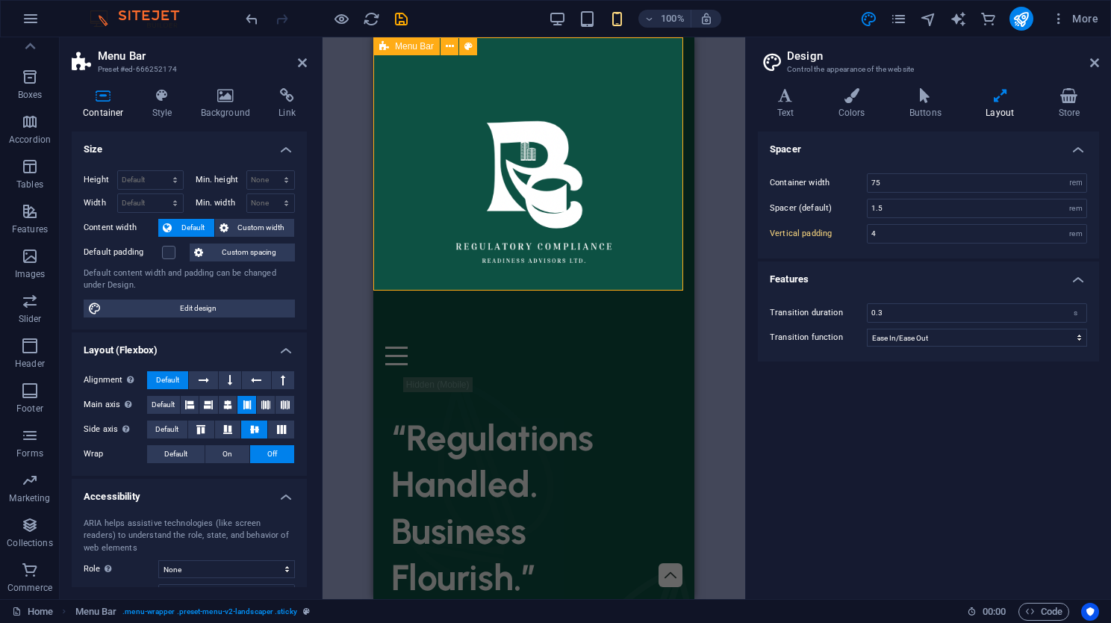
click at [655, 59] on div "Home About Us Services Contact" at bounding box center [533, 207] width 321 height 340
click at [418, 52] on div "Menu Bar" at bounding box center [406, 46] width 66 height 18
click at [451, 51] on icon at bounding box center [450, 47] width 8 height 16
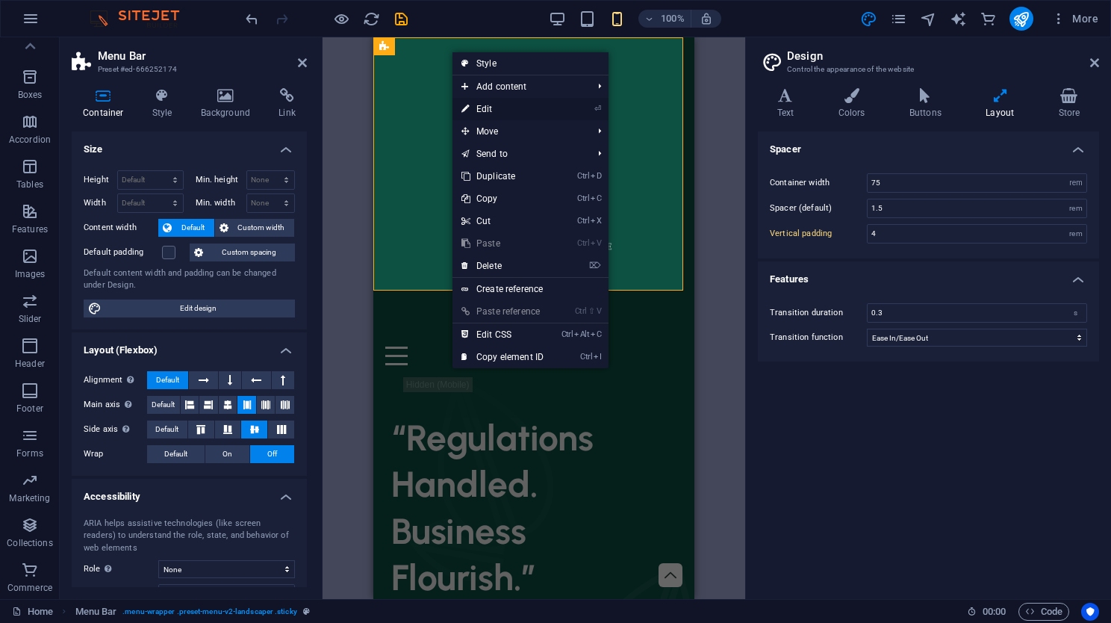
click at [549, 100] on link "⏎ Edit" at bounding box center [502, 109] width 100 height 22
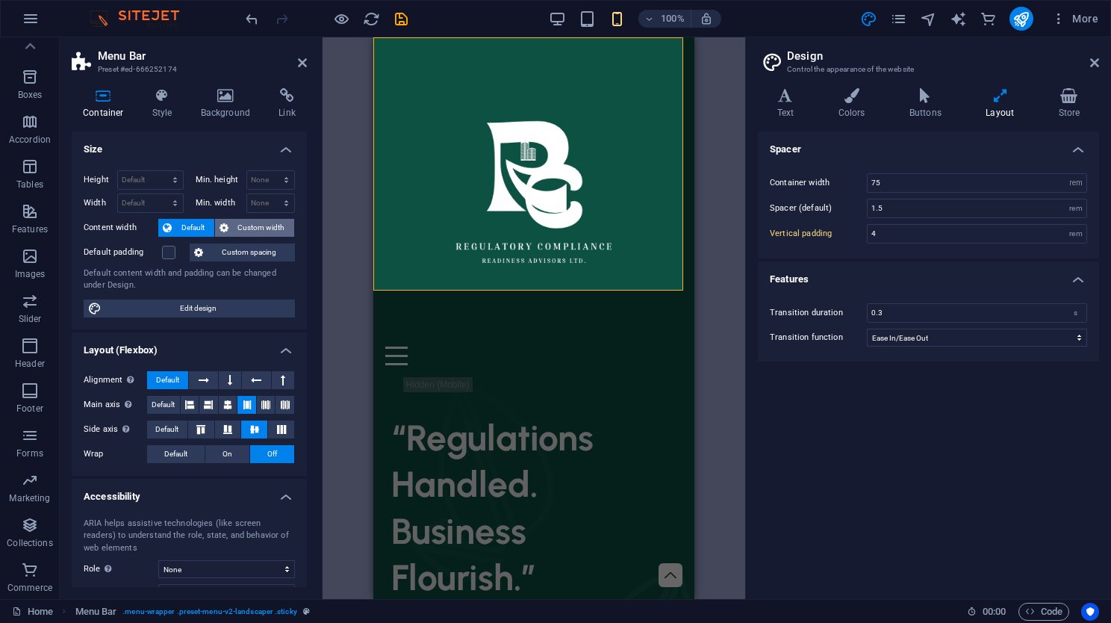
click at [245, 222] on span "Custom width" at bounding box center [261, 228] width 57 height 18
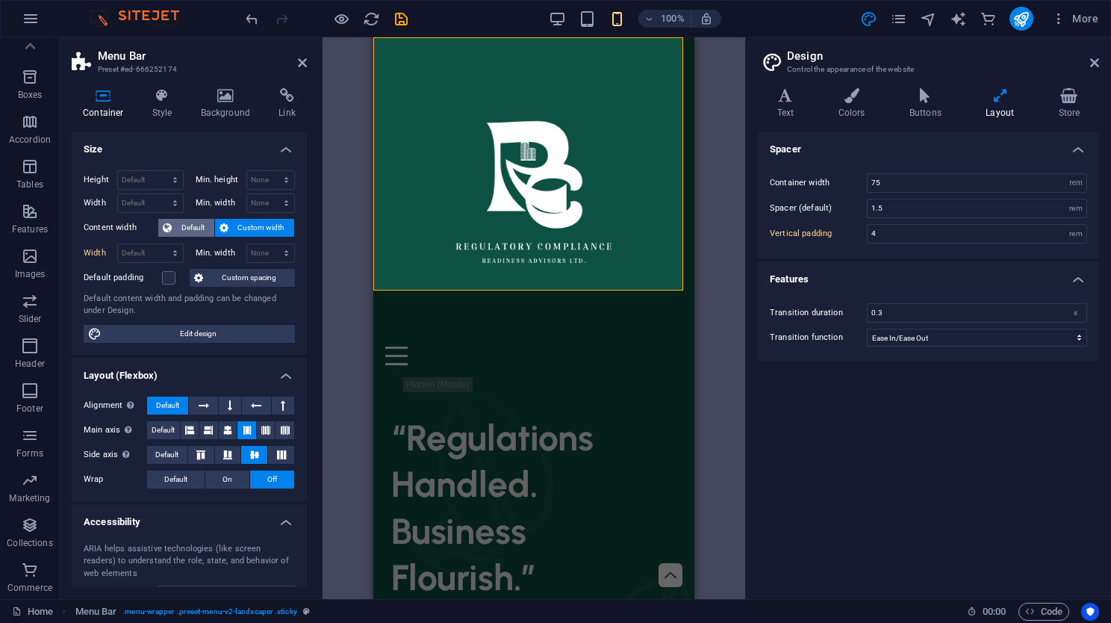
click at [181, 219] on span "Default" at bounding box center [193, 228] width 34 height 18
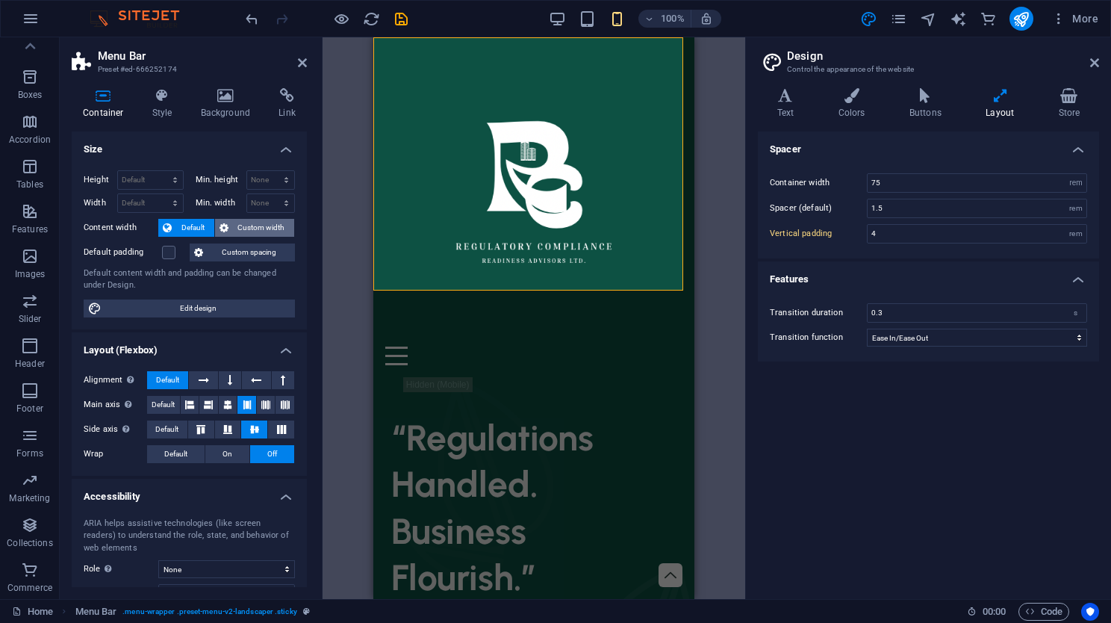
click at [256, 222] on span "Custom width" at bounding box center [261, 228] width 57 height 18
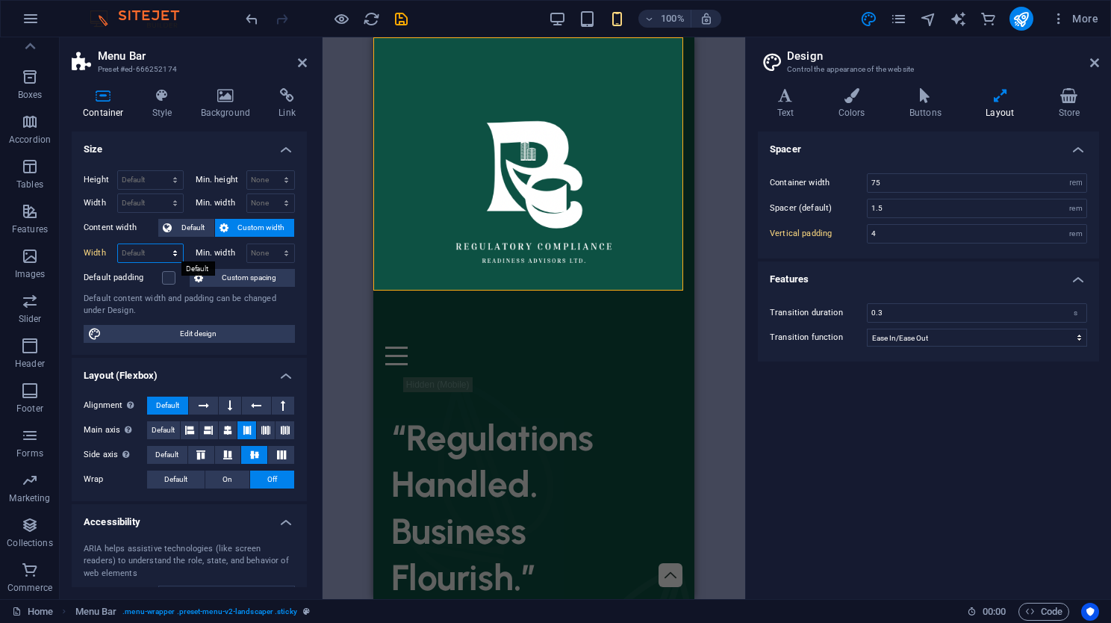
click at [172, 257] on select "Default px rem % em vh vw" at bounding box center [150, 253] width 65 height 18
select select "px"
click at [160, 244] on select "Default px rem % em vh vw" at bounding box center [150, 253] width 65 height 18
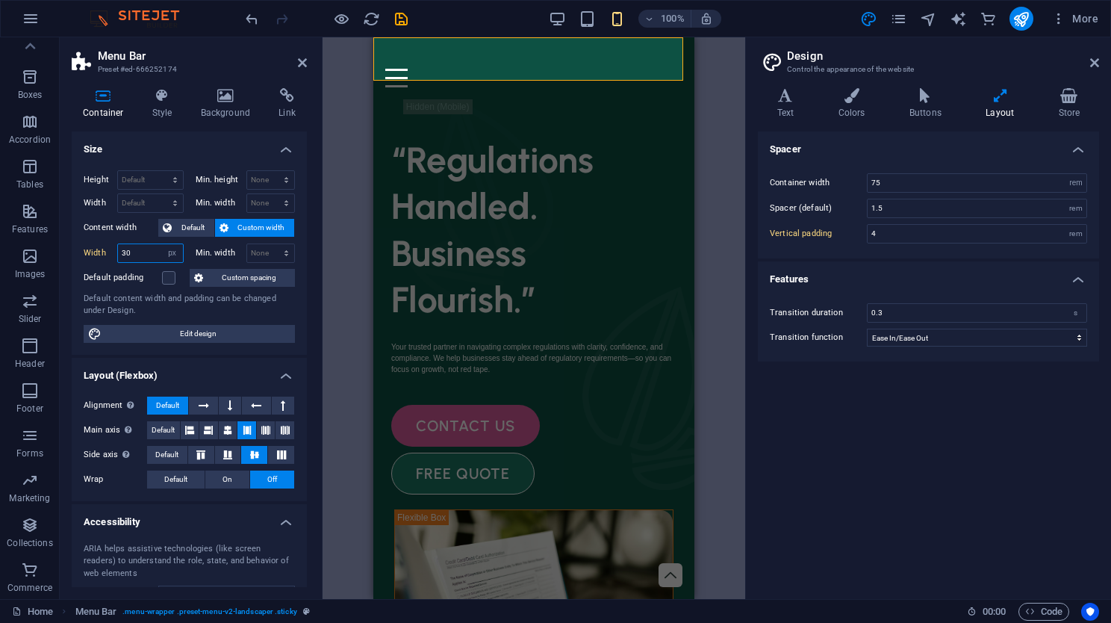
type input "3"
click at [188, 228] on span "Default" at bounding box center [193, 228] width 34 height 18
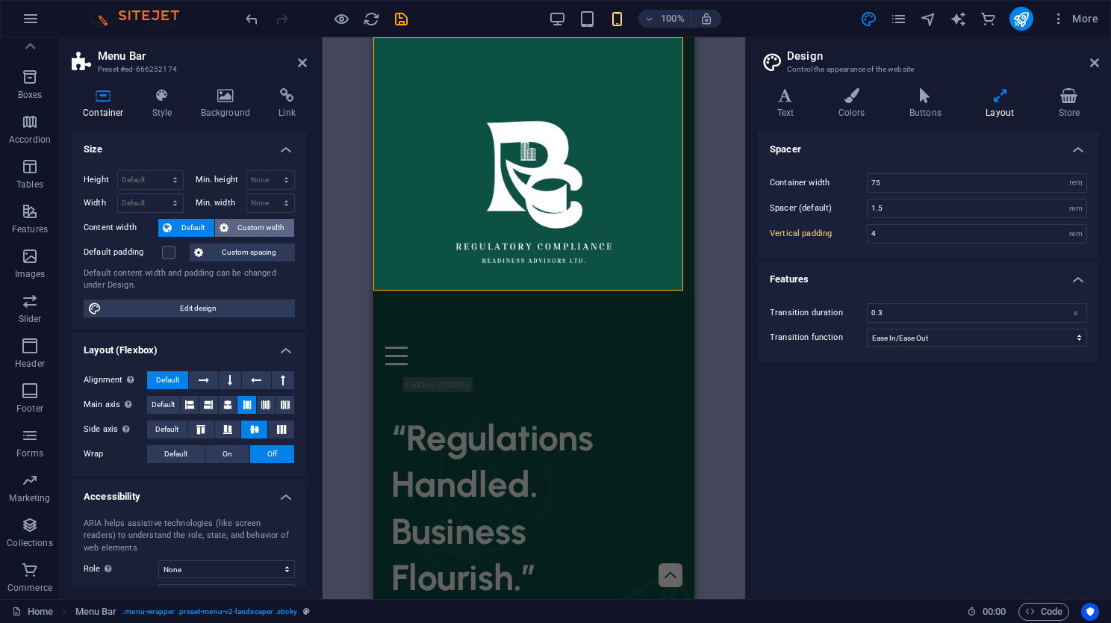
click at [254, 227] on span "Custom width" at bounding box center [261, 228] width 57 height 18
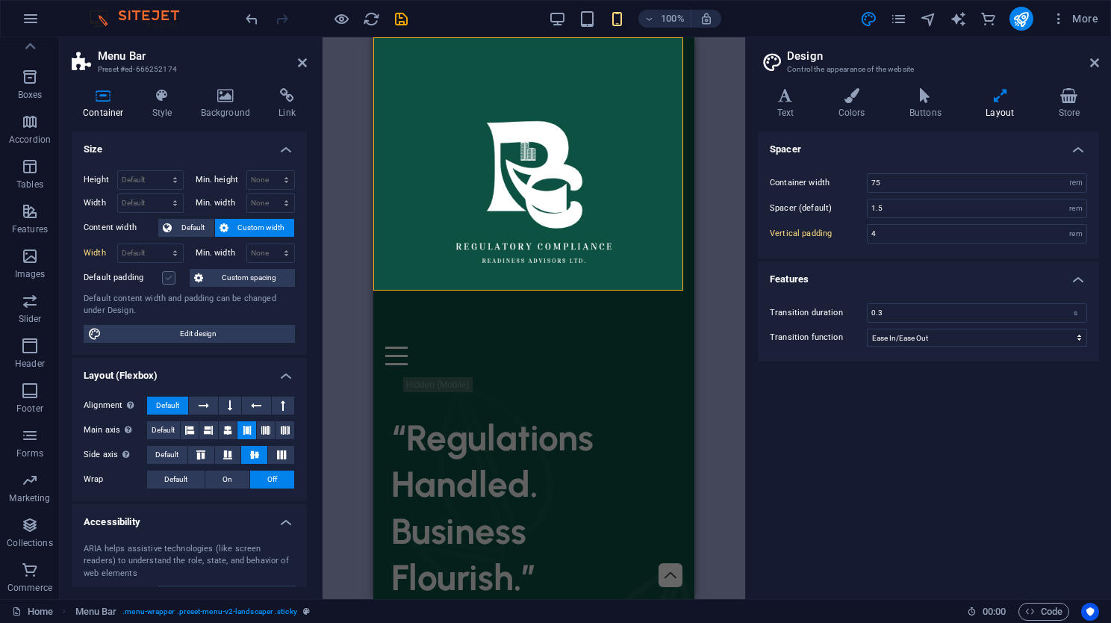
click at [169, 278] on label at bounding box center [168, 277] width 13 height 13
click at [0, 0] on input "Default padding" at bounding box center [0, 0] width 0 height 0
click at [223, 269] on span "Custom spacing" at bounding box center [249, 278] width 83 height 18
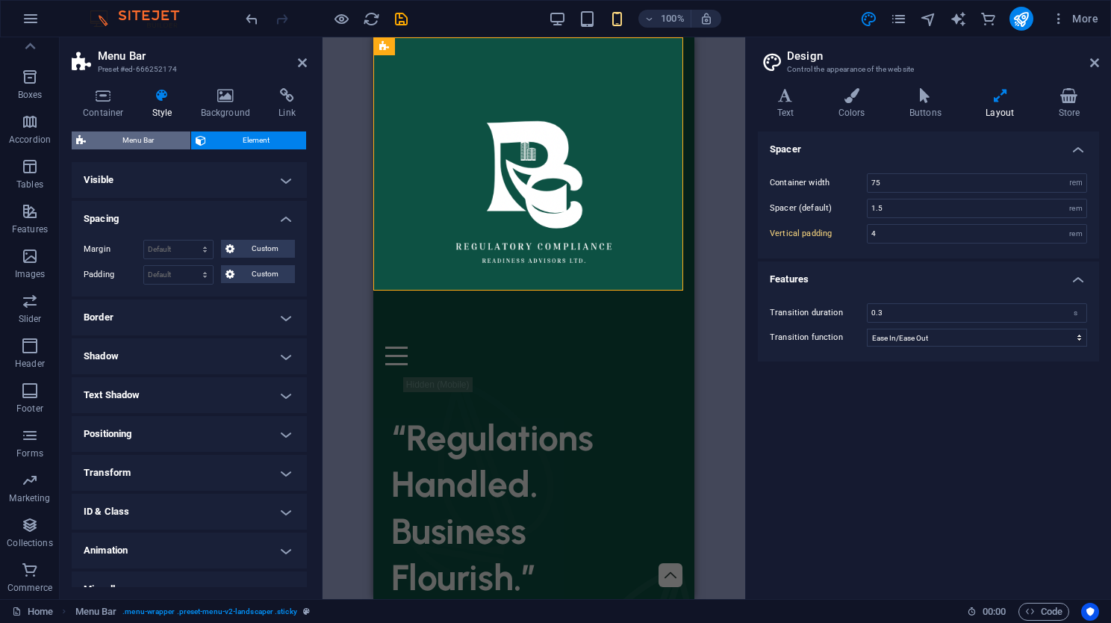
click at [156, 134] on span "Menu Bar" at bounding box center [138, 140] width 96 height 18
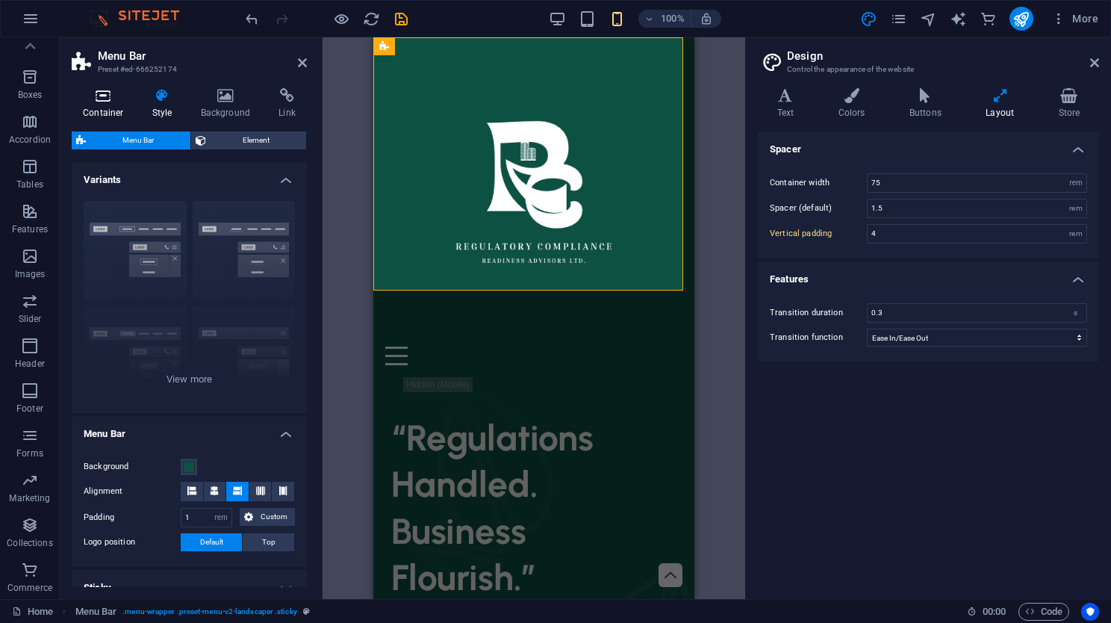
click at [106, 101] on icon at bounding box center [103, 95] width 63 height 15
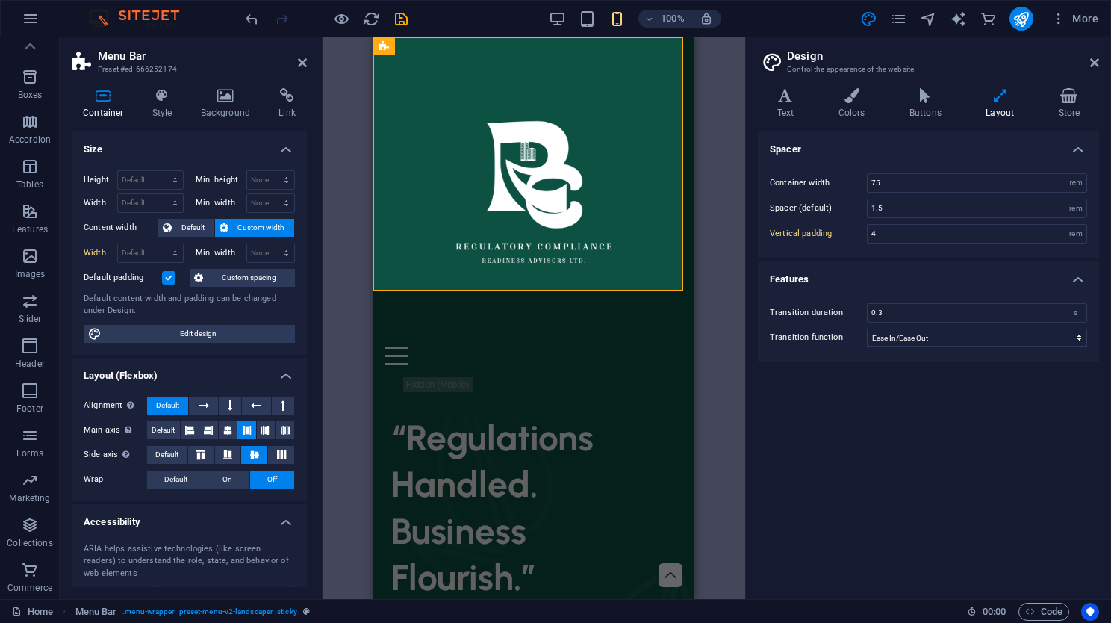
click at [163, 282] on label at bounding box center [168, 277] width 13 height 13
click at [0, 0] on input "Default padding" at bounding box center [0, 0] width 0 height 0
click at [140, 258] on select "Default px rem % em vh vw" at bounding box center [150, 253] width 65 height 18
click at [185, 225] on span "Default" at bounding box center [193, 228] width 34 height 18
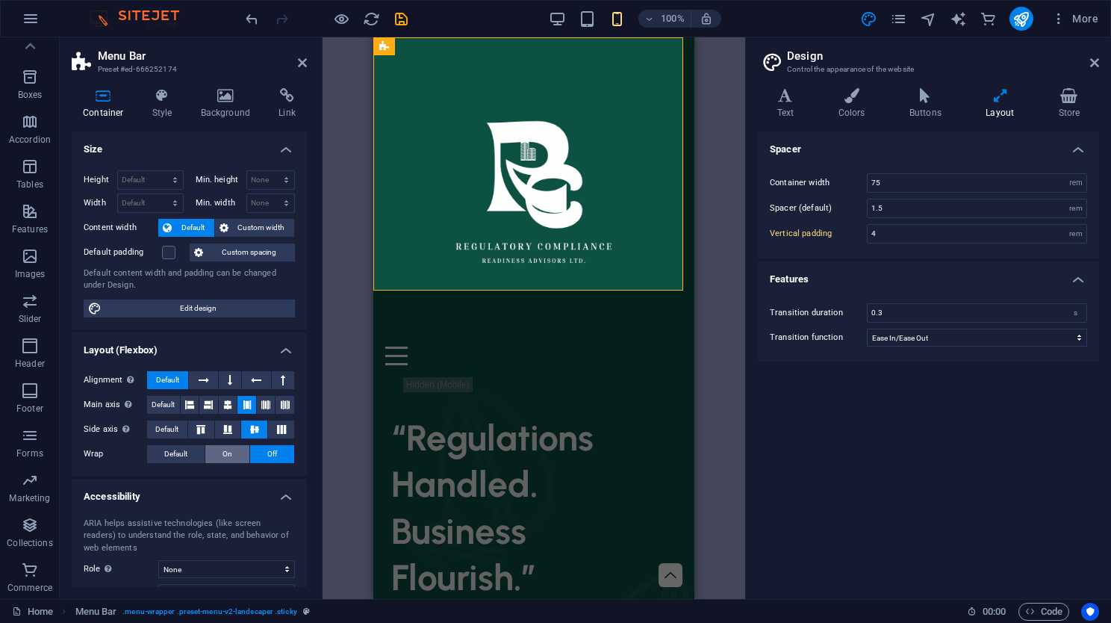
scroll to position [97, 0]
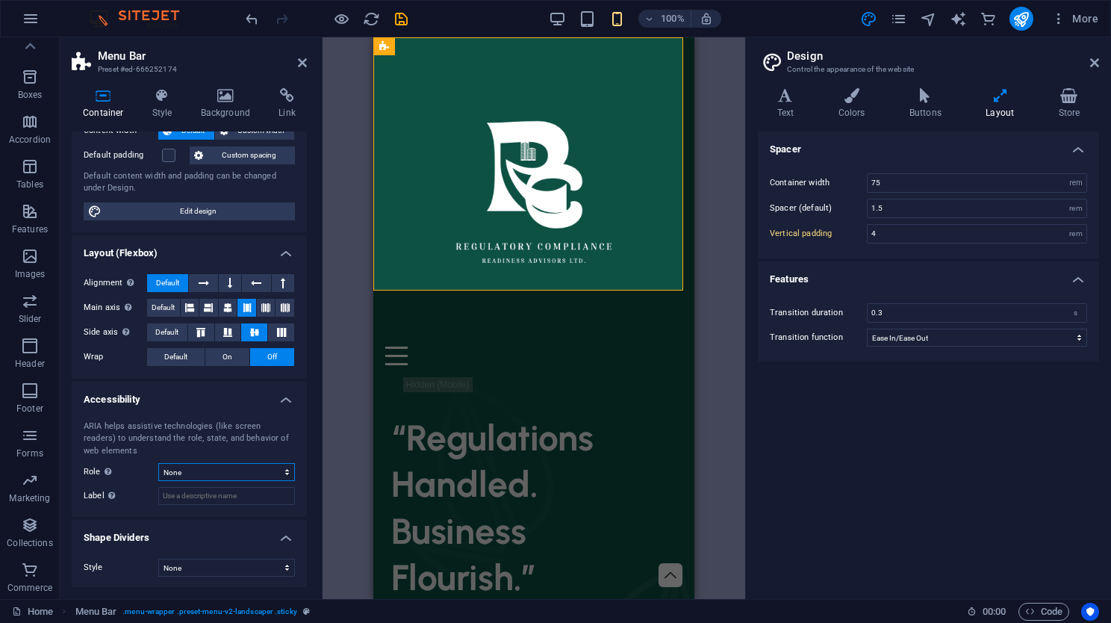
click at [233, 469] on select "None Alert Article Banner Comment Complementary Dialog Footer Header Marquee Pr…" at bounding box center [226, 472] width 137 height 18
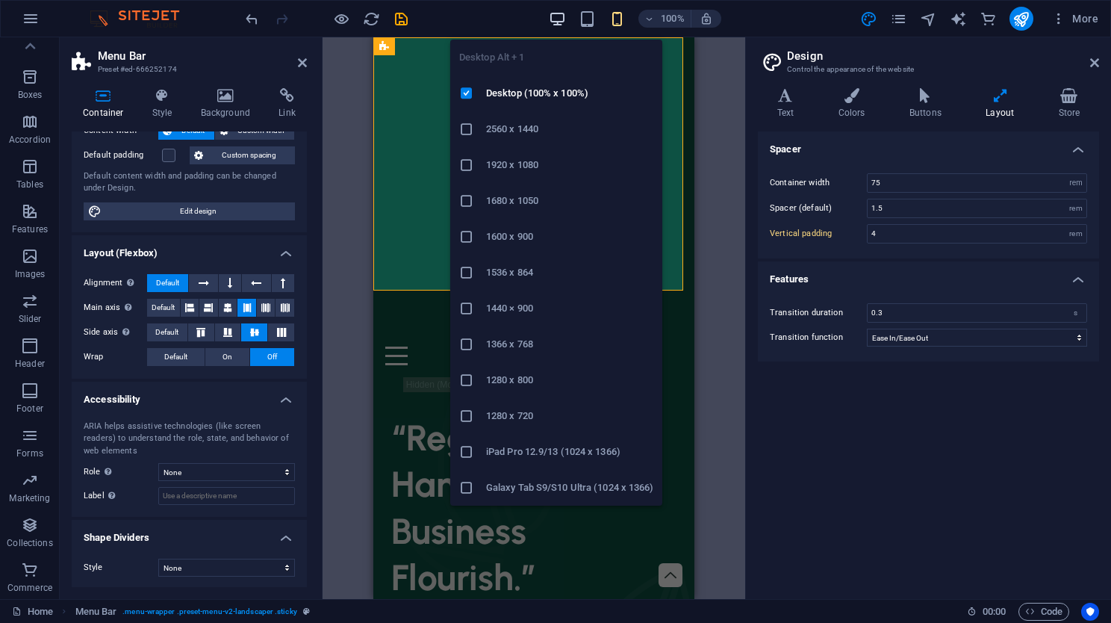
click at [552, 25] on icon "button" at bounding box center [557, 18] width 17 height 17
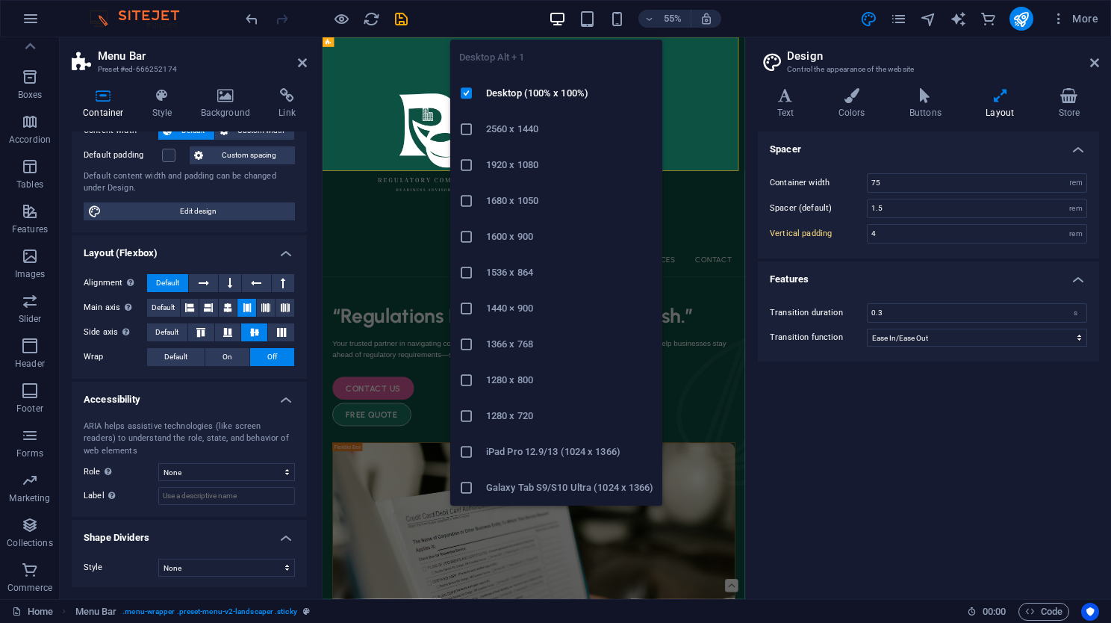
type input "5"
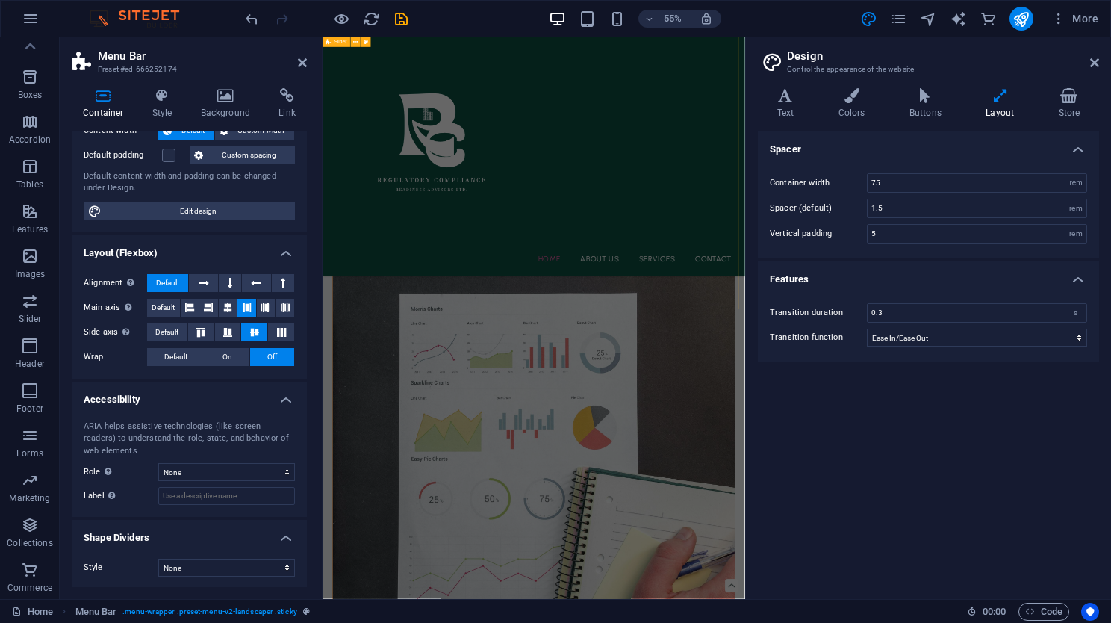
scroll to position [2125, 0]
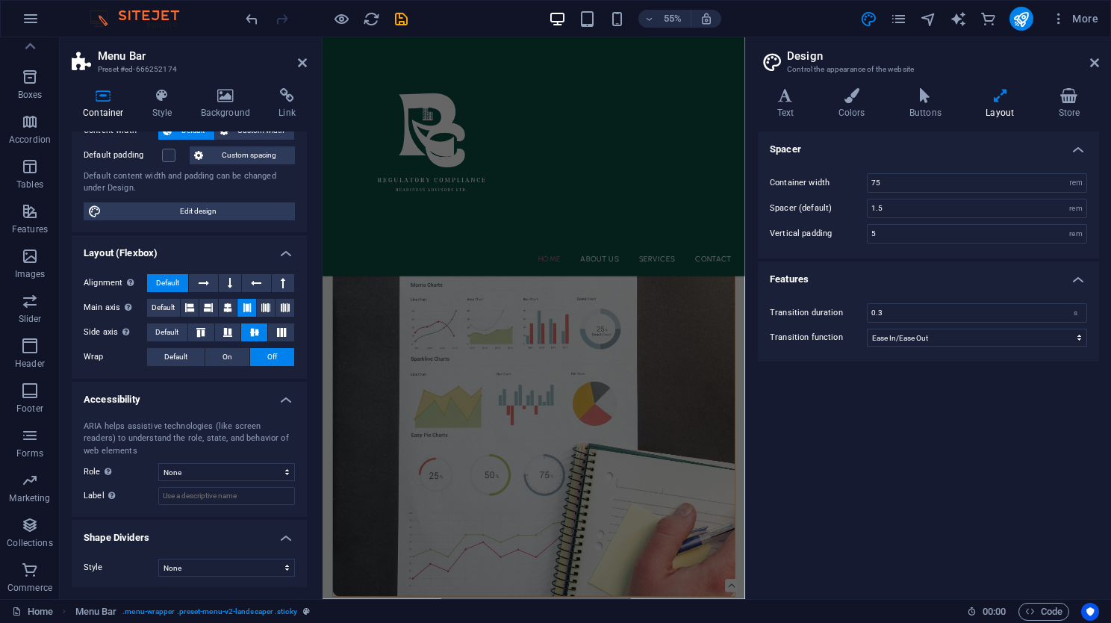
click at [334, 423] on div "Home About Us Services Contact" at bounding box center [706, 254] width 768 height 434
click at [815, 382] on div "Home About Us Services Contact" at bounding box center [706, 254] width 768 height 434
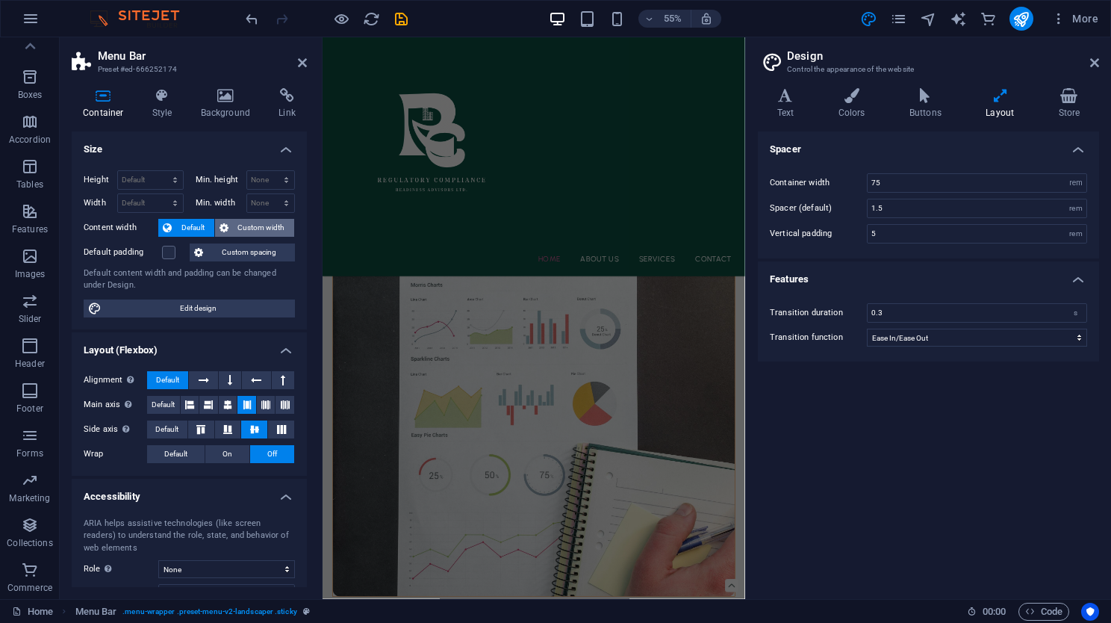
click at [262, 228] on span "Custom width" at bounding box center [261, 228] width 57 height 18
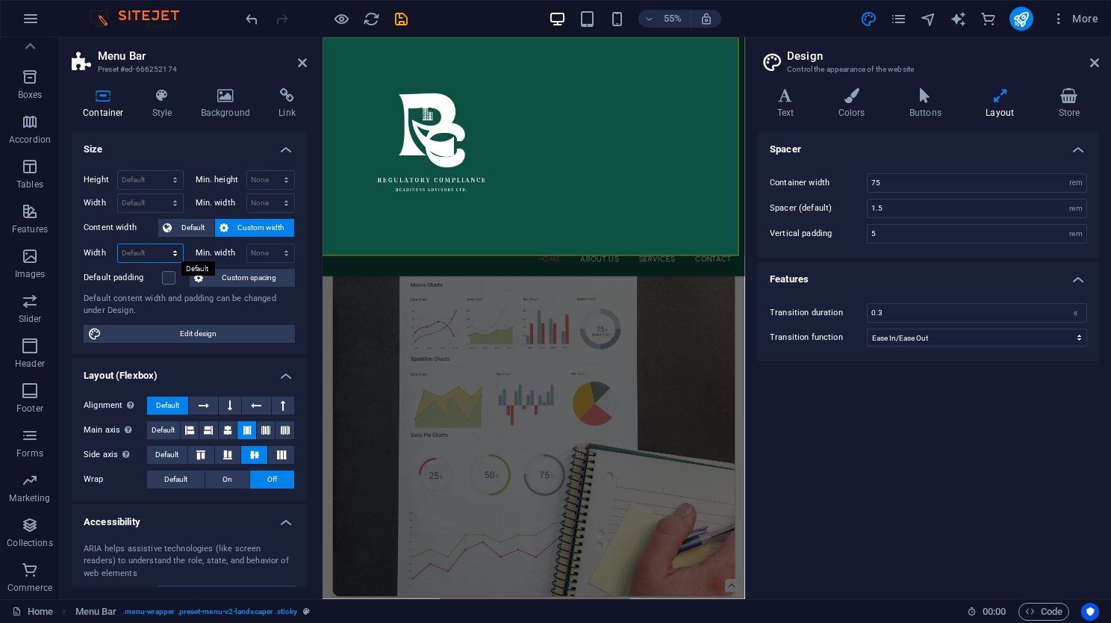
click at [172, 255] on select "Default px rem % em vh vw" at bounding box center [150, 253] width 65 height 18
select select "%"
click at [160, 244] on select "Default px rem % em vh vw" at bounding box center [150, 253] width 65 height 18
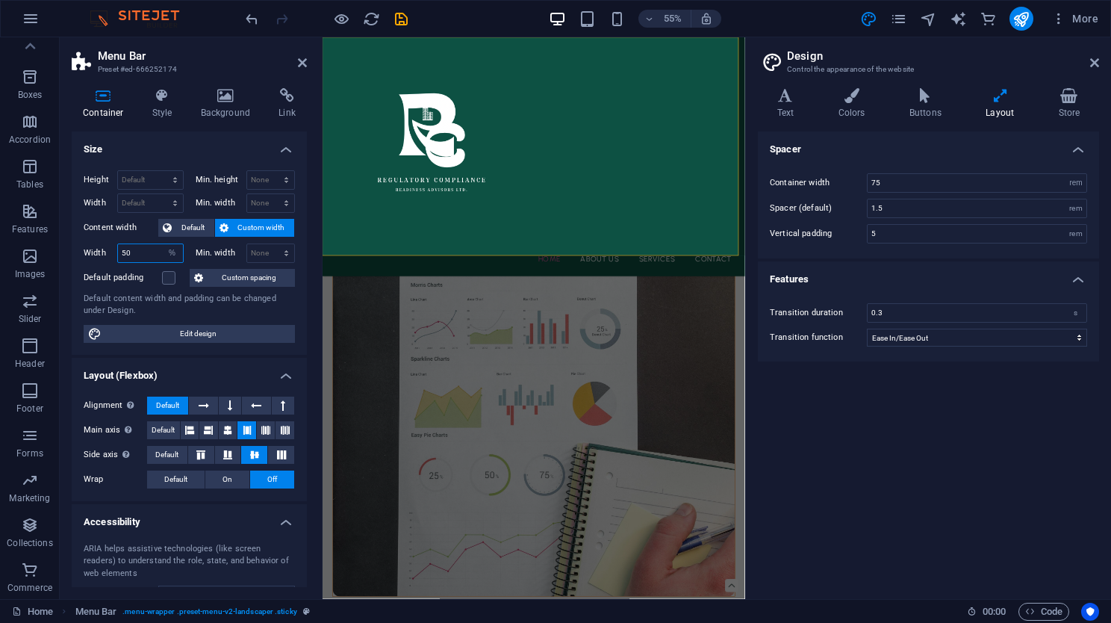
type input "50"
click at [160, 293] on div "Default content width and padding can be changed under Design." at bounding box center [189, 305] width 211 height 25
click at [162, 249] on select "Default px rem % em vh vw" at bounding box center [172, 253] width 21 height 18
click at [184, 234] on span "Default" at bounding box center [193, 228] width 34 height 18
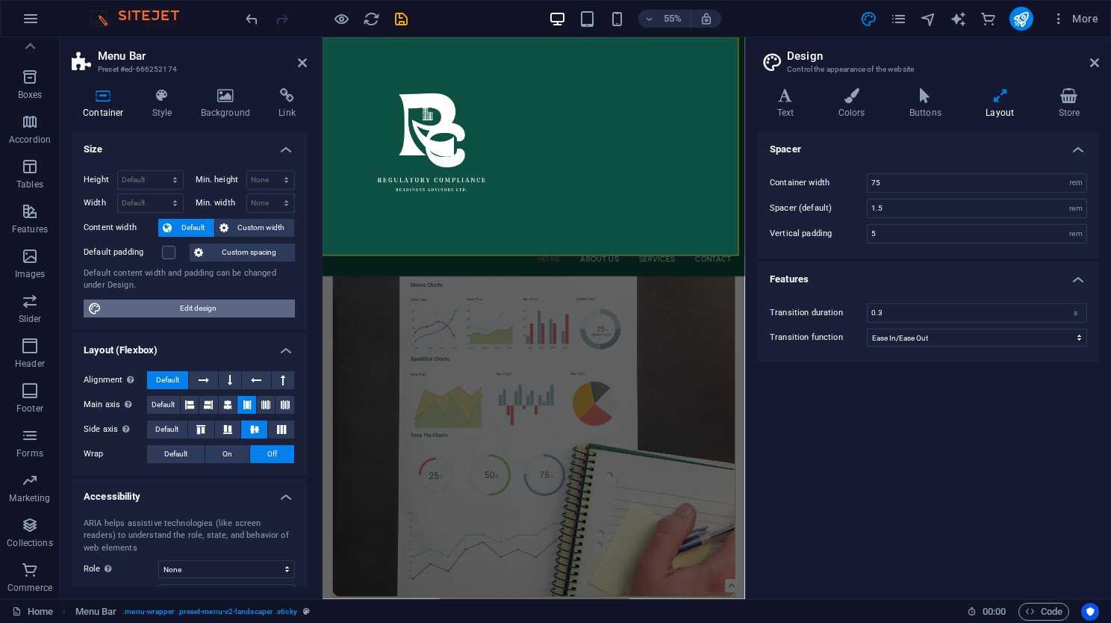
click at [197, 309] on span "Edit design" at bounding box center [198, 308] width 184 height 18
click at [84, 299] on button "Edit design" at bounding box center [189, 308] width 211 height 18
click at [252, 230] on span "Custom width" at bounding box center [261, 228] width 57 height 18
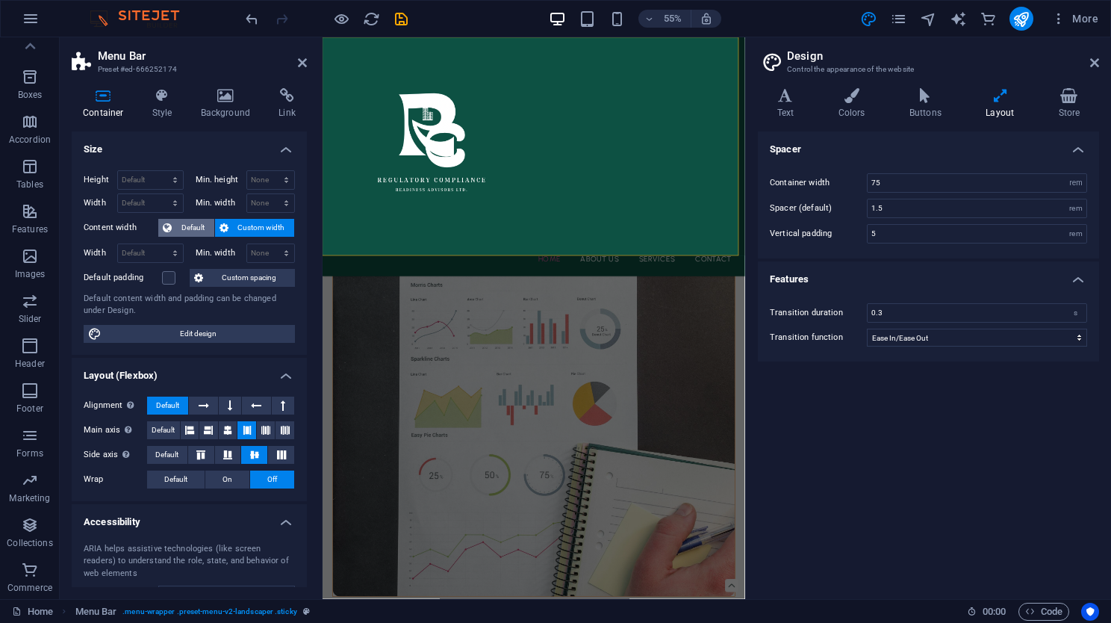
click at [188, 232] on span "Default" at bounding box center [193, 228] width 34 height 18
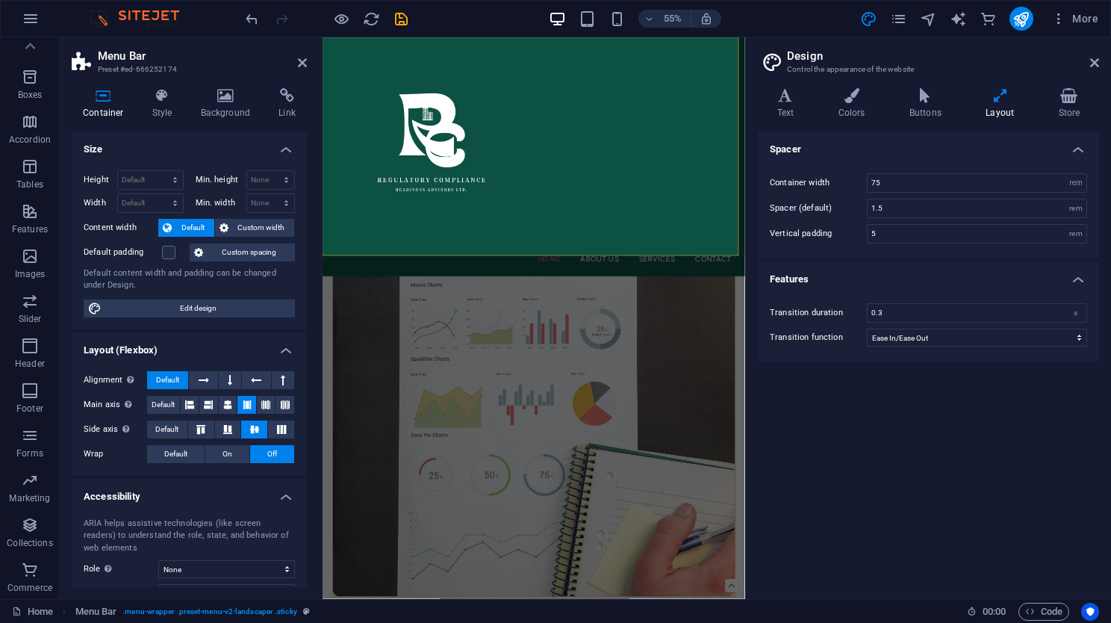
click at [288, 146] on h4 "Size" at bounding box center [189, 144] width 235 height 27
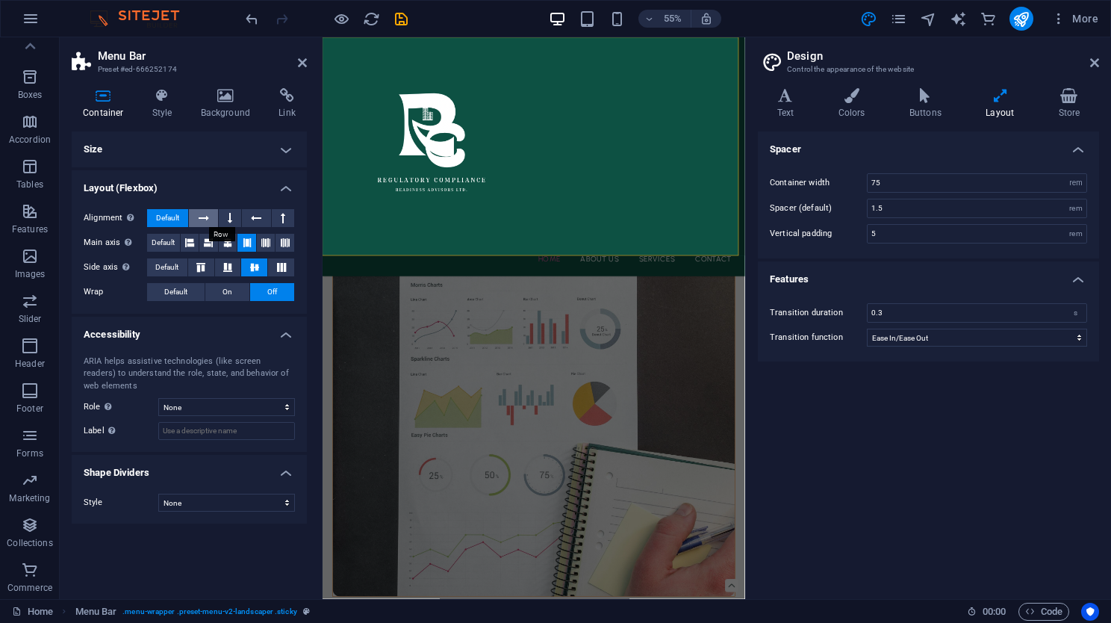
click at [197, 220] on button at bounding box center [203, 218] width 28 height 18
click at [240, 216] on button at bounding box center [230, 218] width 22 height 18
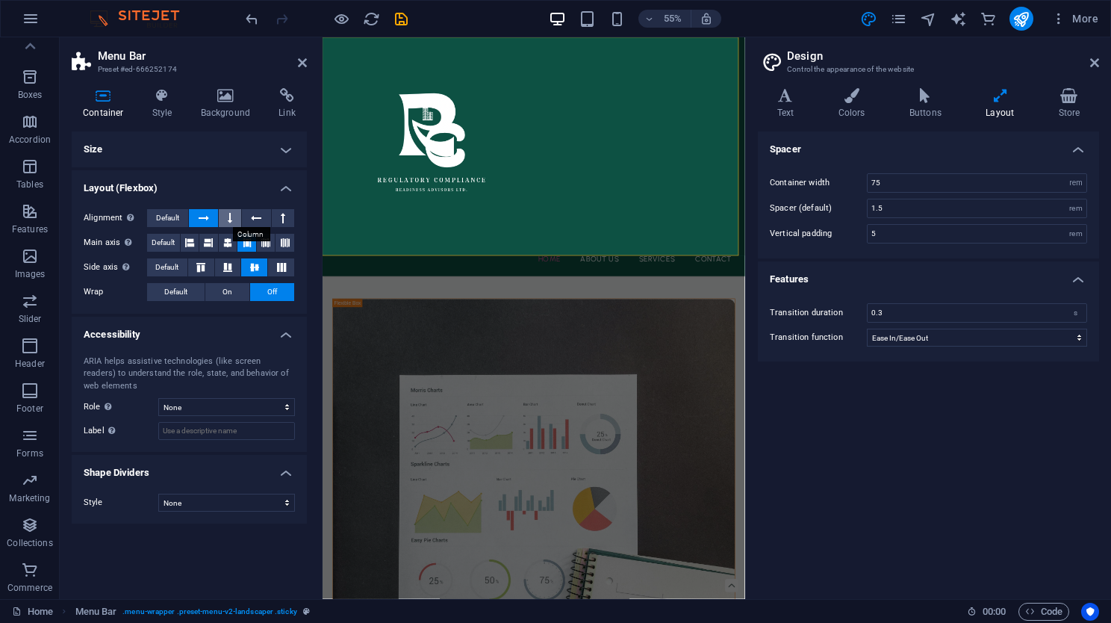
scroll to position [2315, 0]
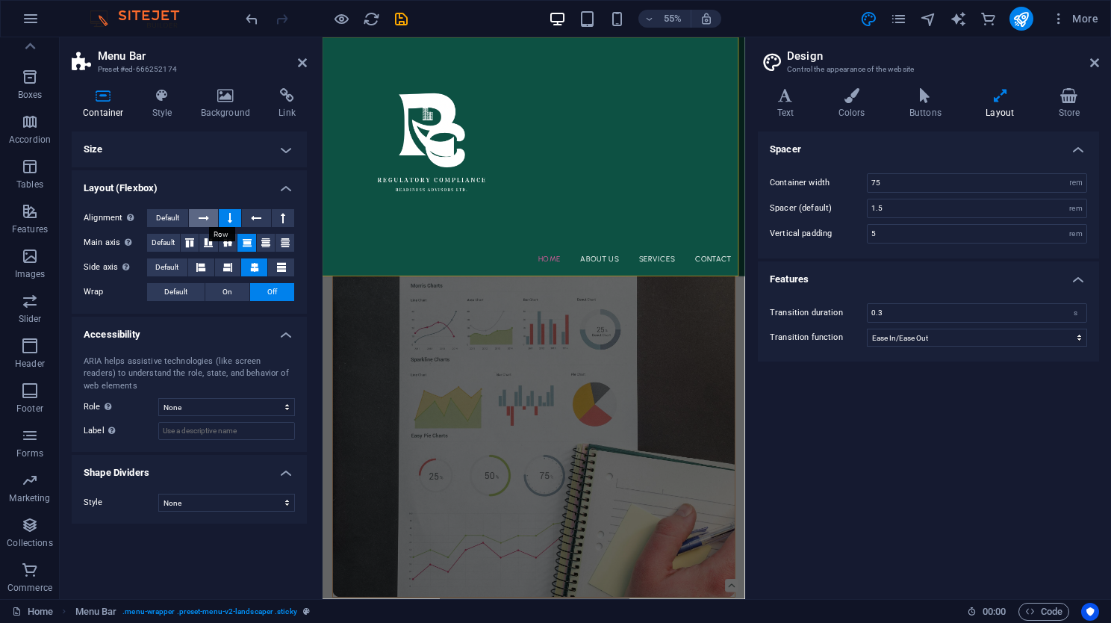
click at [202, 219] on icon at bounding box center [204, 218] width 10 height 18
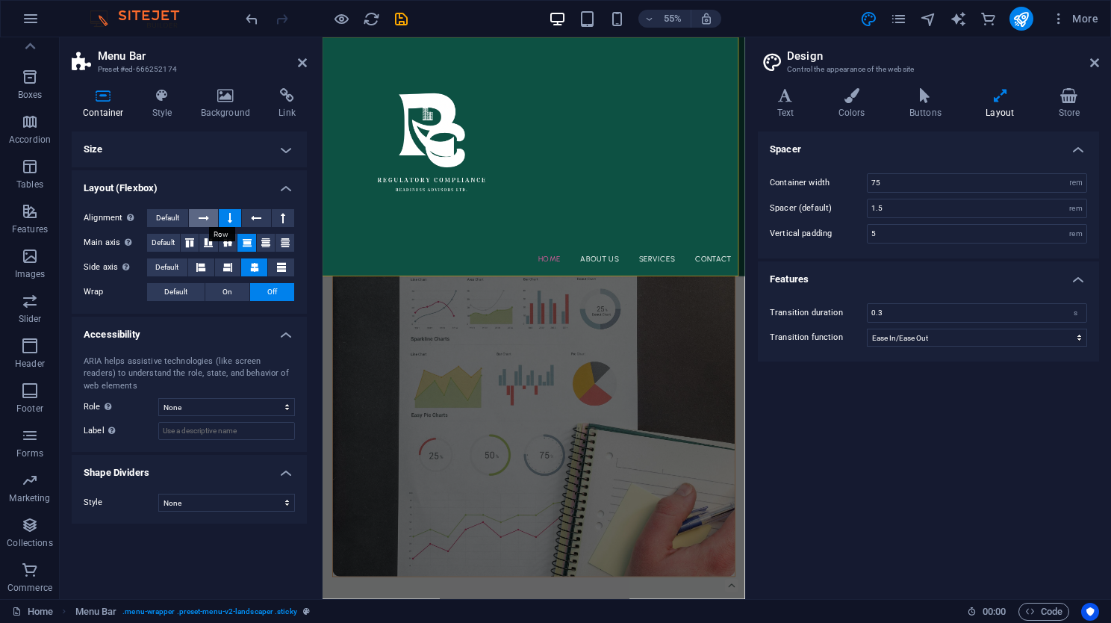
scroll to position [2278, 0]
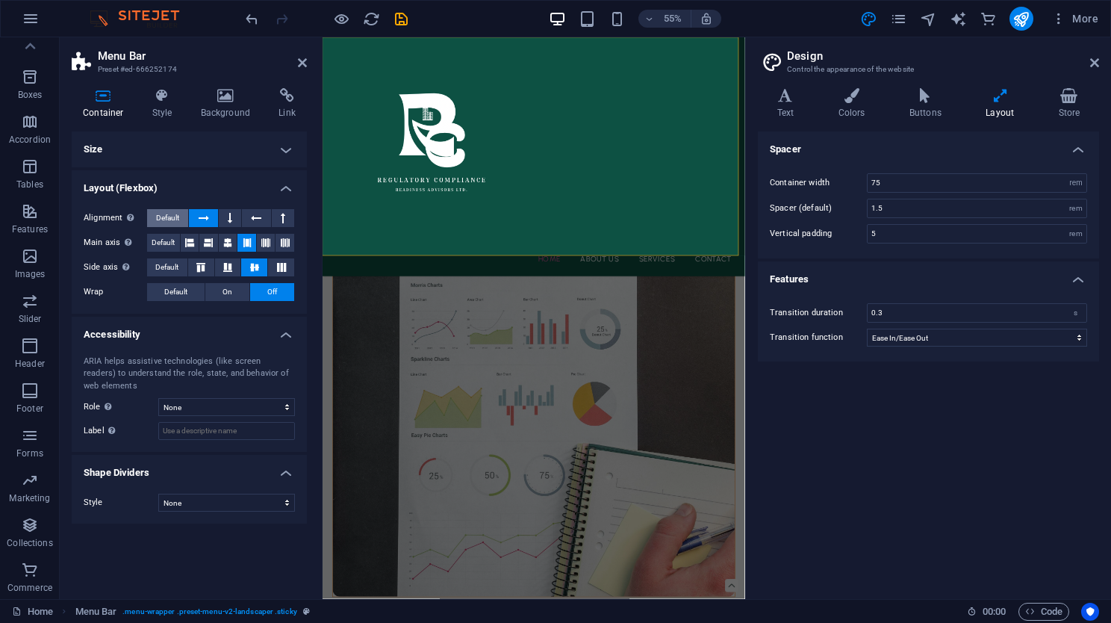
click at [159, 213] on span "Default" at bounding box center [167, 218] width 23 height 18
click at [189, 238] on icon at bounding box center [189, 243] width 9 height 18
click at [192, 241] on icon at bounding box center [189, 243] width 9 height 18
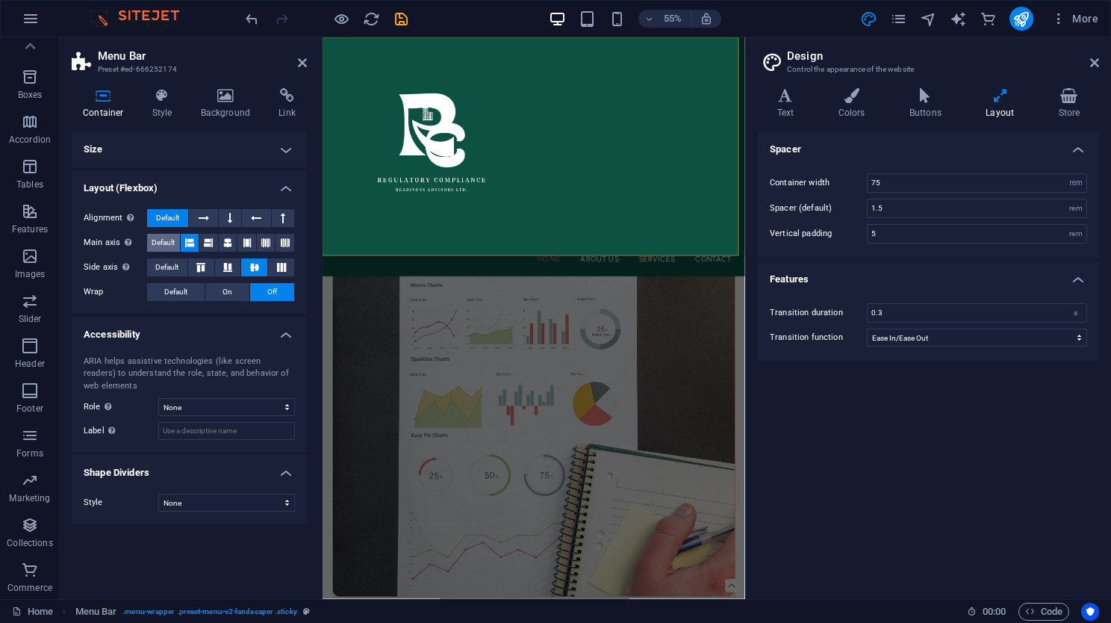
drag, startPoint x: 146, startPoint y: 246, endPoint x: 166, endPoint y: 236, distance: 23.4
click at [166, 236] on div "Main axis Determine how elements should behave along the main axis inside this …" at bounding box center [189, 243] width 211 height 19
click at [166, 236] on span "Default" at bounding box center [163, 243] width 23 height 18
click at [887, 441] on div "Spacer Container width 75 rem px Spacer (default) 1.5 rem Vertical padding 5 re…" at bounding box center [928, 358] width 341 height 455
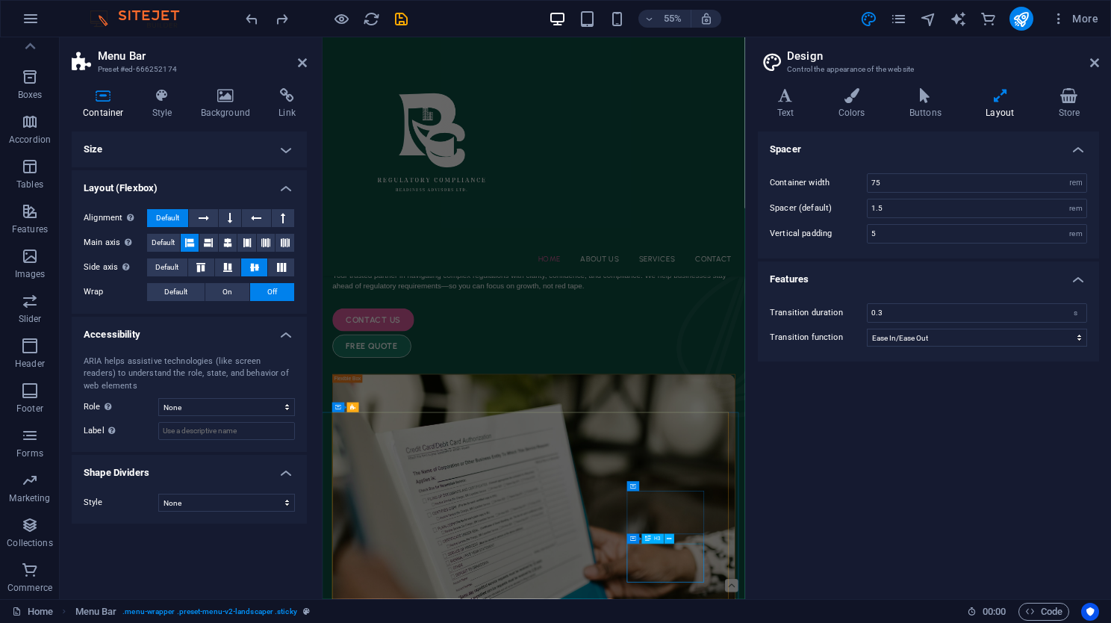
scroll to position [0, 0]
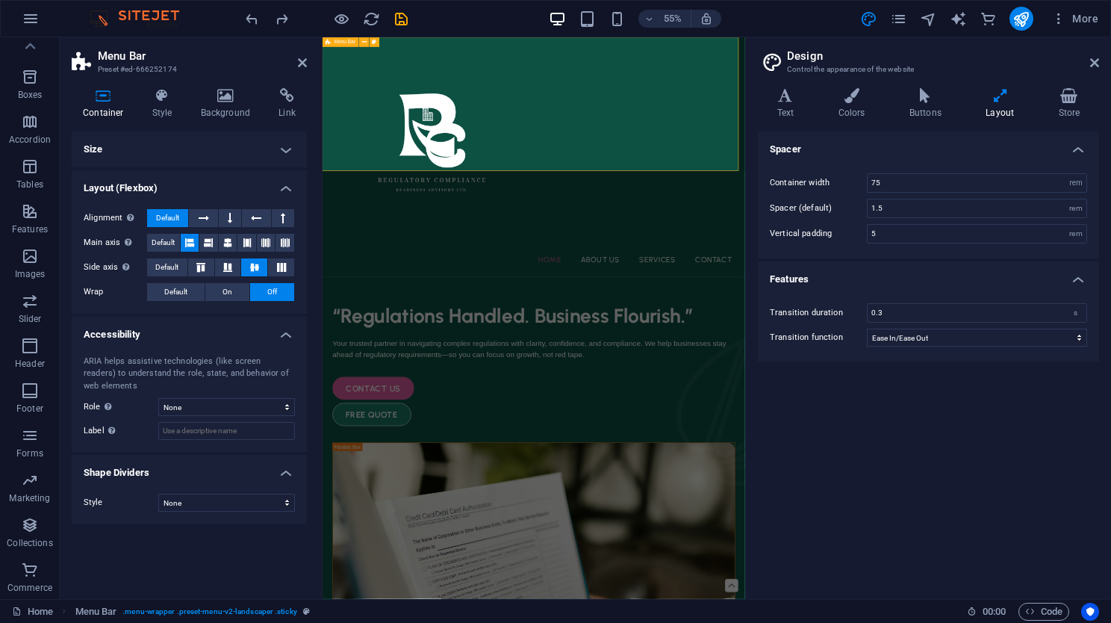
click at [578, 252] on div "Home About Us Services Contact" at bounding box center [706, 254] width 768 height 434
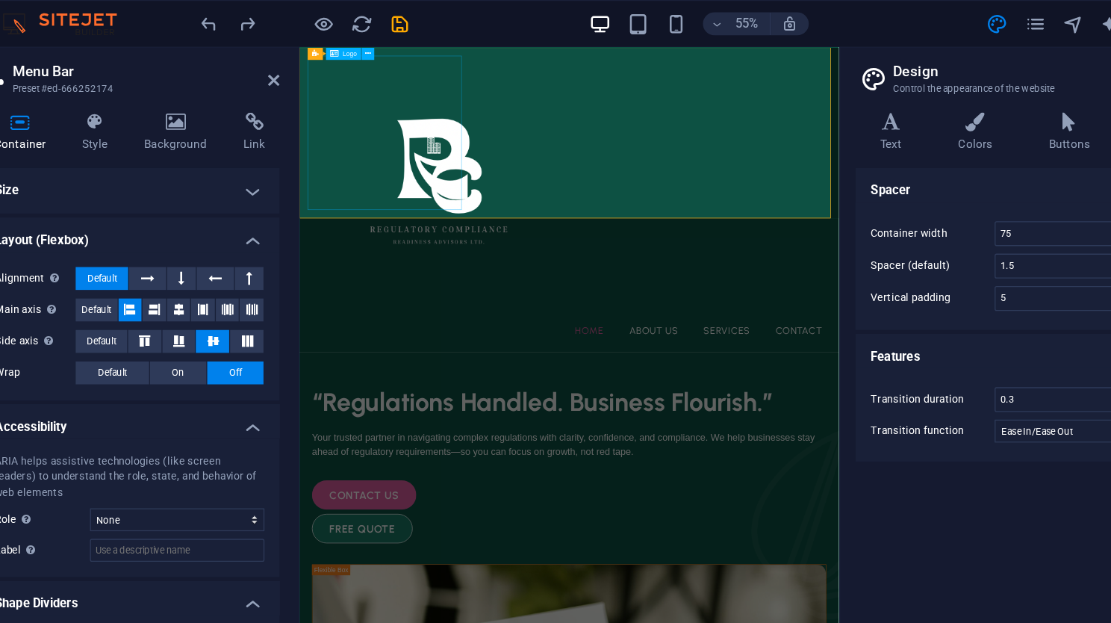
click at [312, 166] on div at bounding box center [683, 245] width 744 height 373
click at [625, 269] on div "Home About Us Services Contact" at bounding box center [683, 264] width 768 height 434
click at [364, 46] on icon at bounding box center [364, 42] width 4 height 9
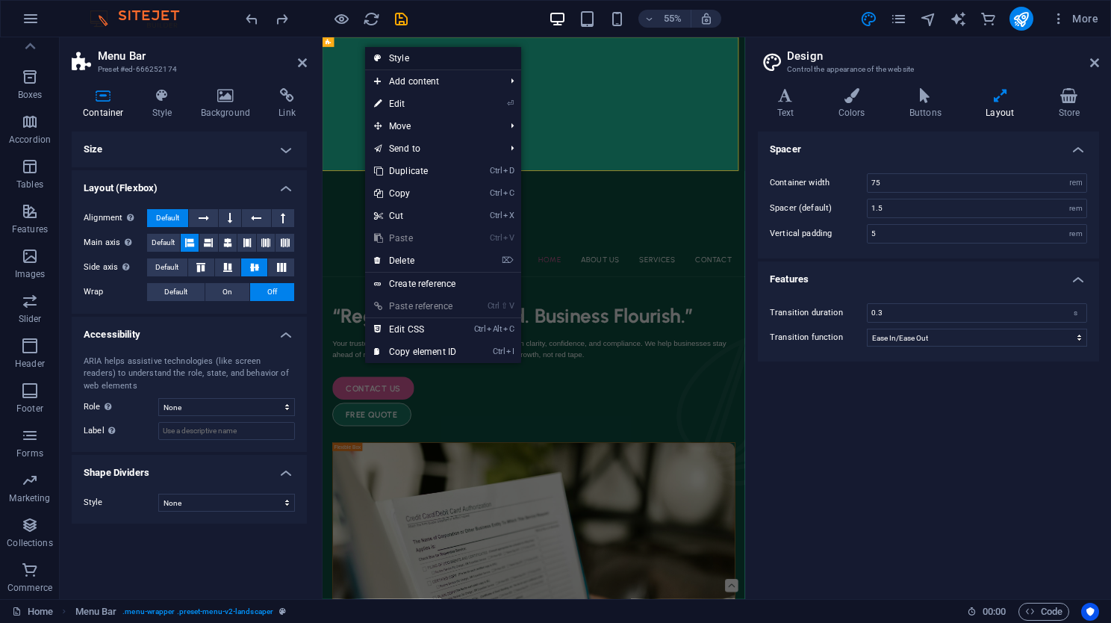
click at [400, 57] on link "Style" at bounding box center [443, 58] width 156 height 22
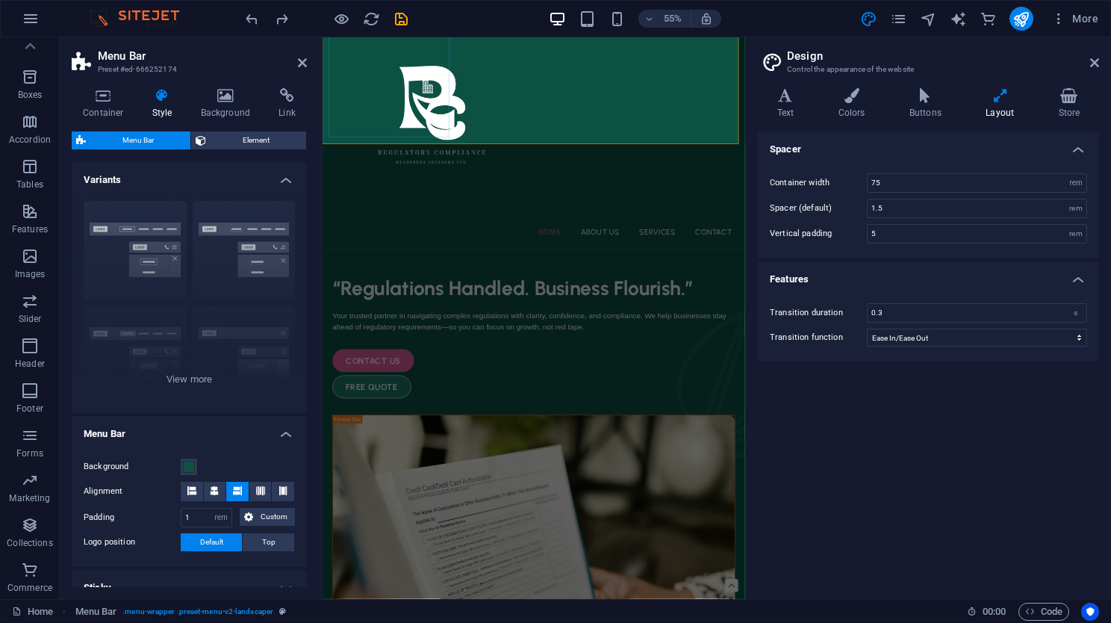
scroll to position [68, 0]
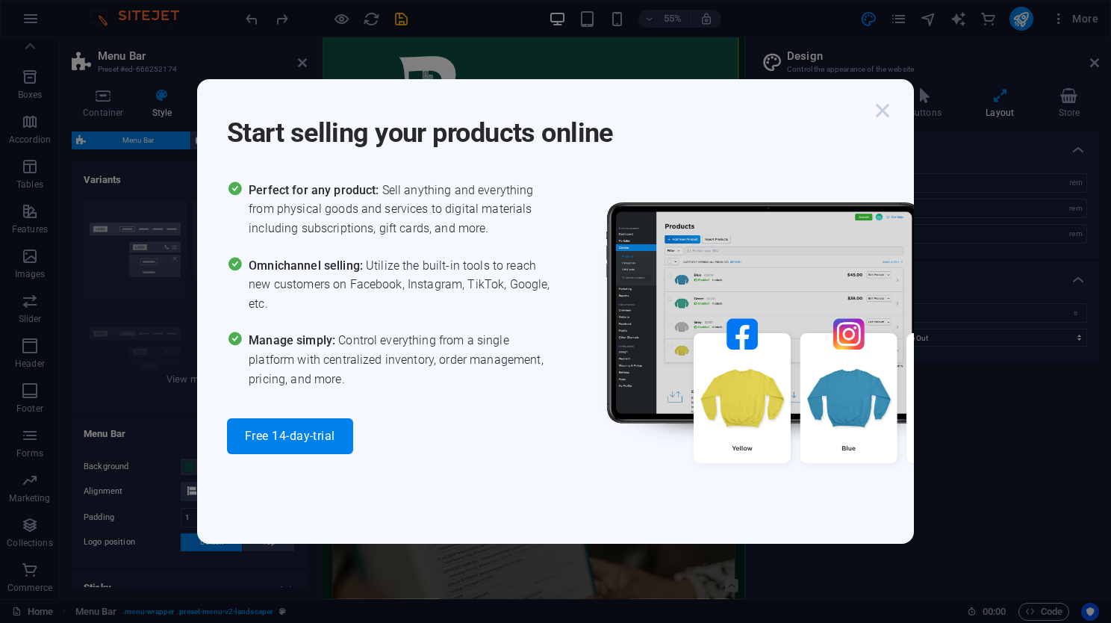
click at [885, 113] on icon "button" at bounding box center [882, 110] width 27 height 27
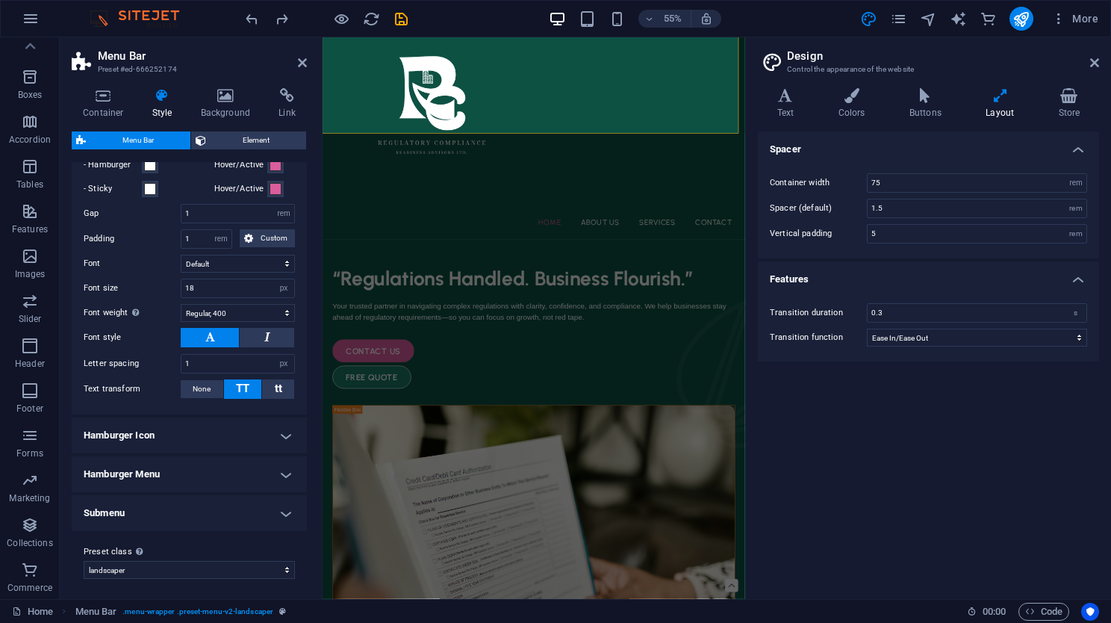
scroll to position [567, 0]
click at [152, 514] on h4 "Submenu" at bounding box center [189, 512] width 235 height 36
click at [152, 514] on h4 "Submenu" at bounding box center [189, 507] width 235 height 27
click at [144, 511] on h4 "Submenu" at bounding box center [189, 512] width 235 height 36
click at [182, 498] on h4 "Submenu" at bounding box center [189, 507] width 235 height 27
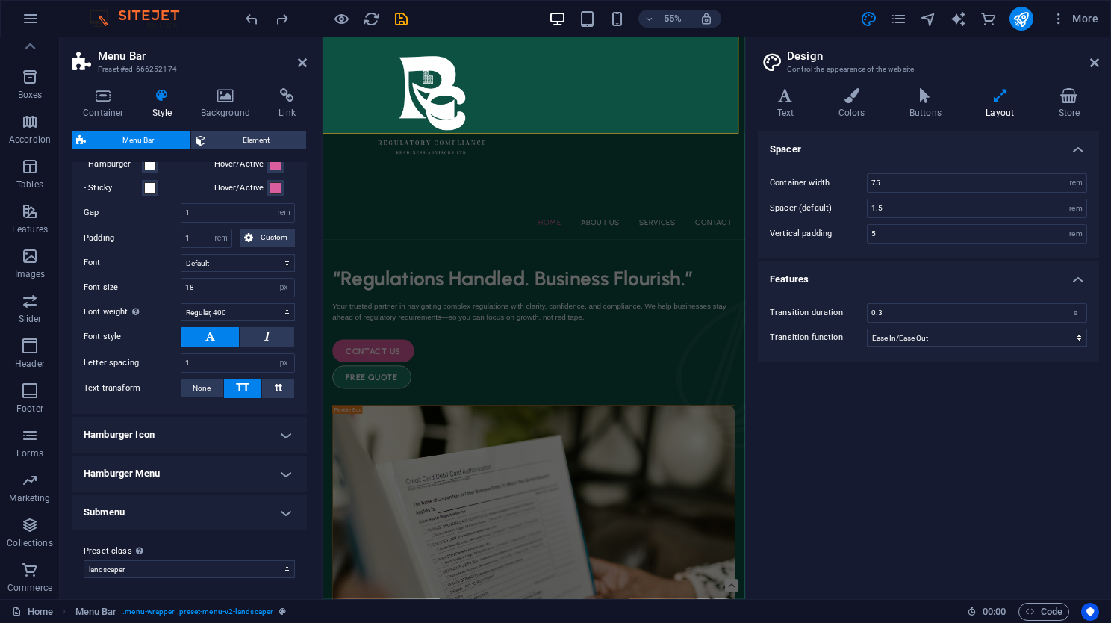
click at [204, 439] on h4 "Hamburger Icon" at bounding box center [189, 434] width 235 height 36
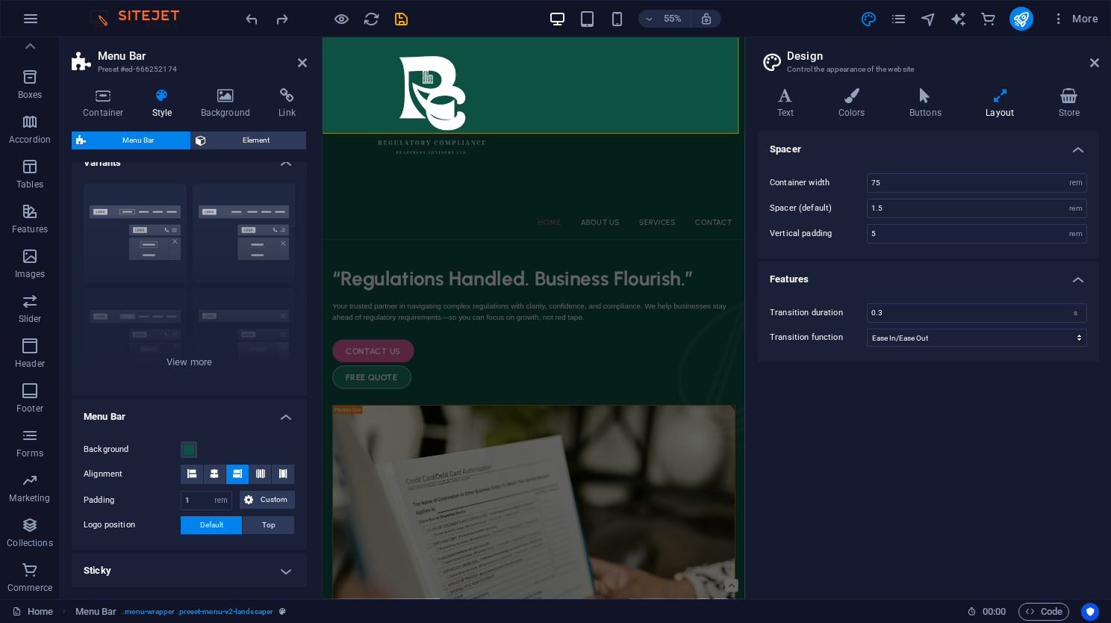
scroll to position [0, 0]
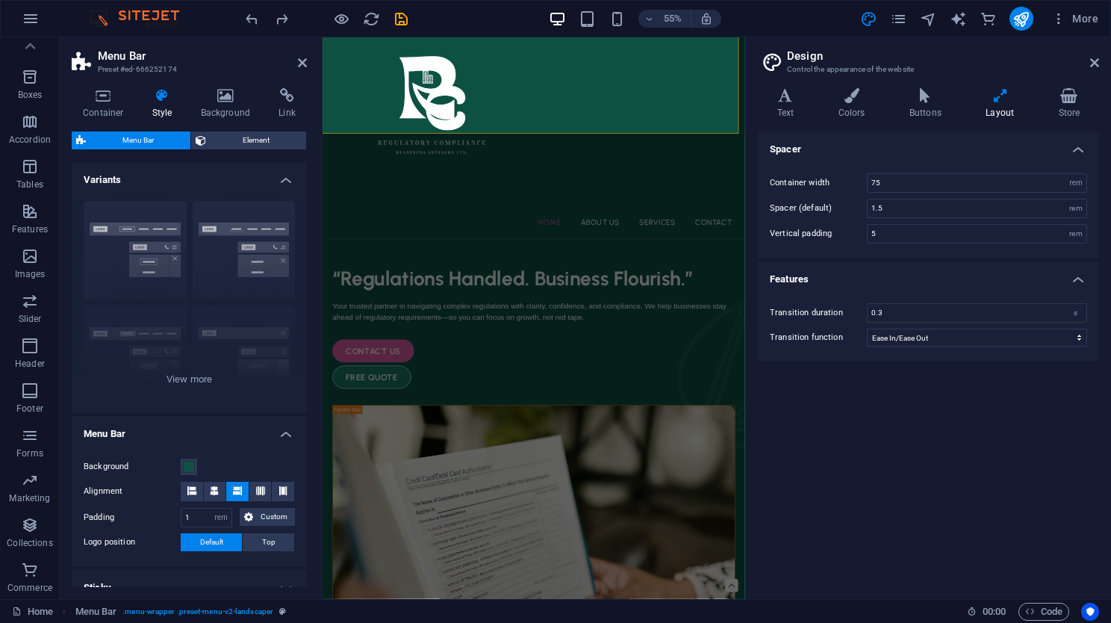
click at [189, 440] on h4 "Menu Bar" at bounding box center [189, 429] width 235 height 27
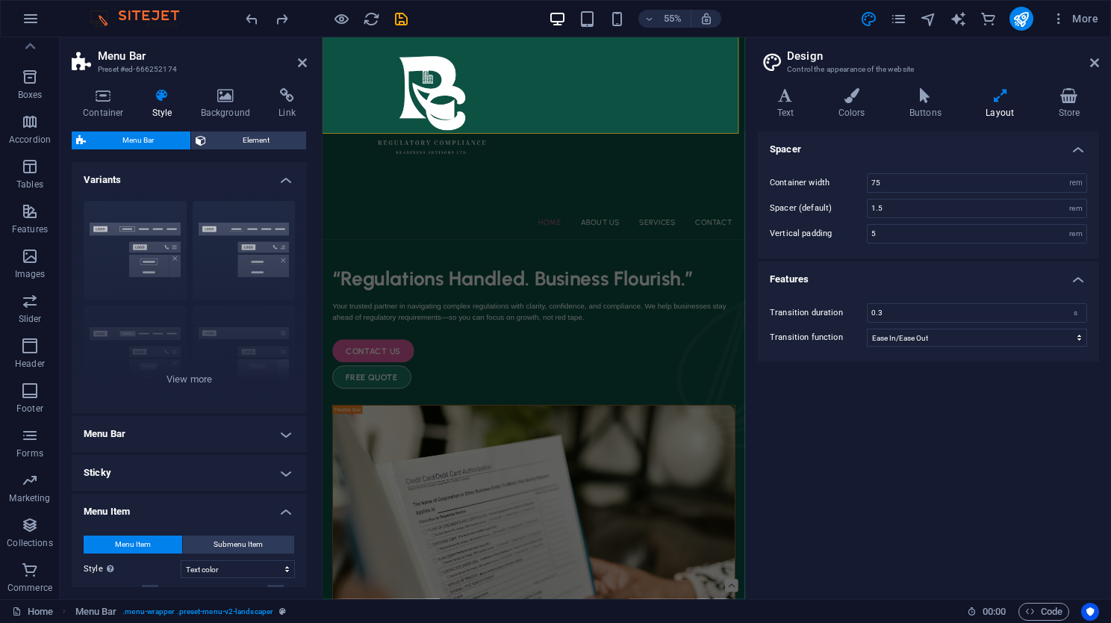
click at [189, 440] on h4 "Menu Bar" at bounding box center [189, 434] width 235 height 36
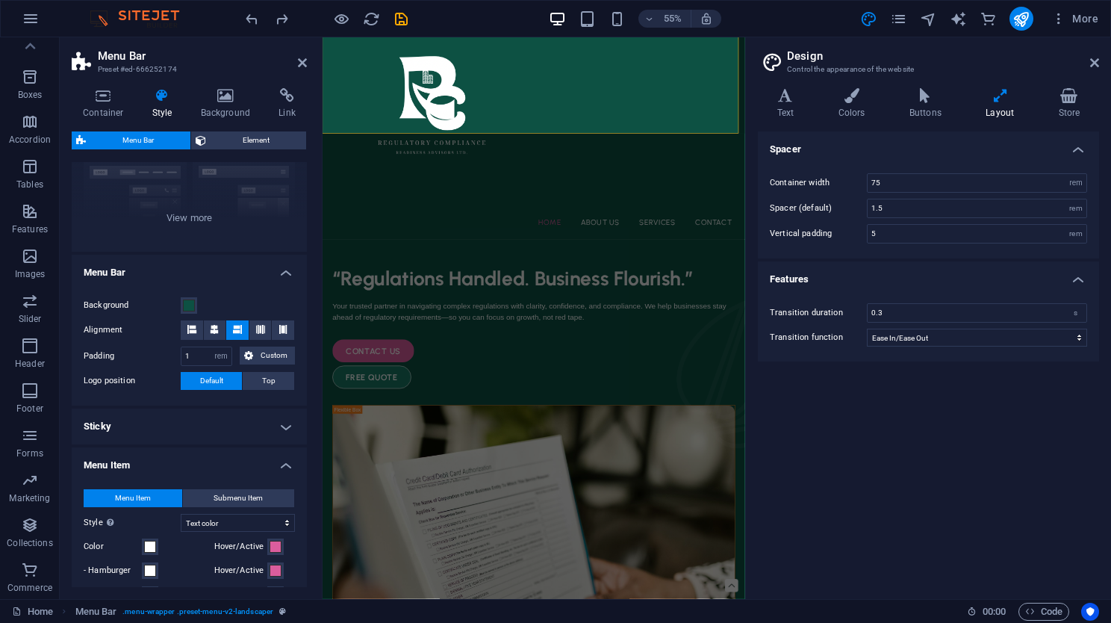
scroll to position [163, 0]
click at [243, 430] on h4 "Sticky" at bounding box center [189, 424] width 235 height 36
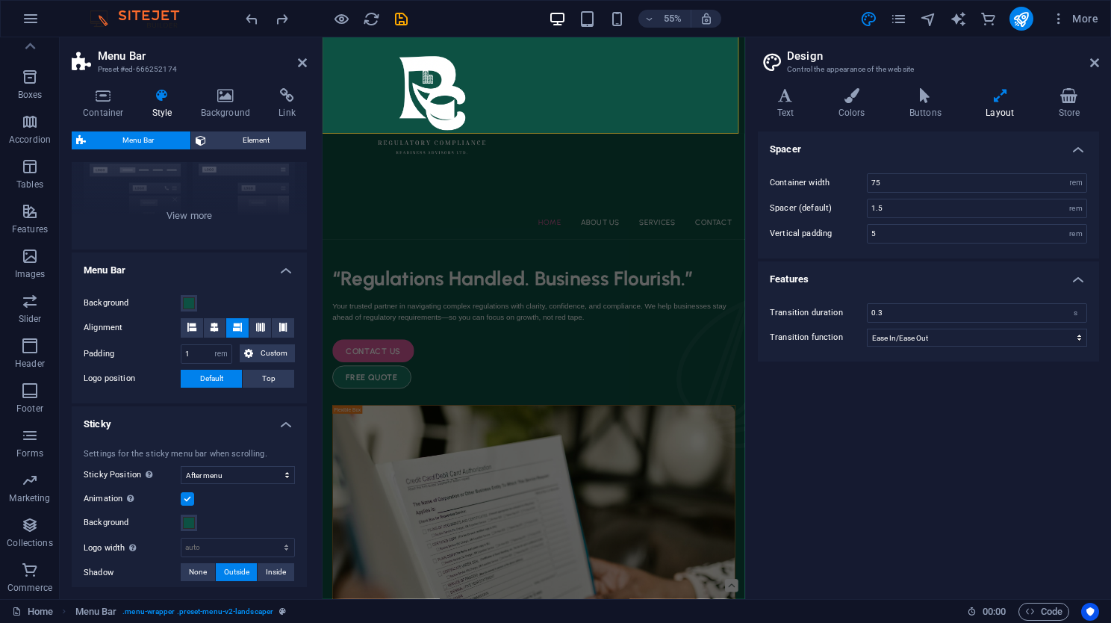
scroll to position [0, 0]
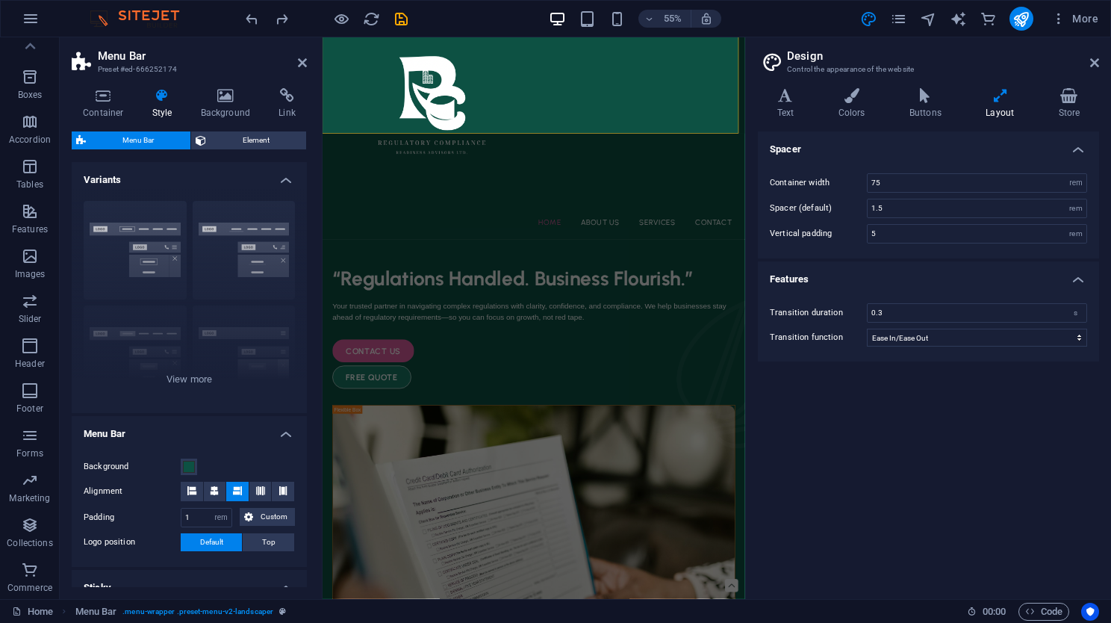
click at [290, 179] on h4 "Variants" at bounding box center [189, 175] width 235 height 27
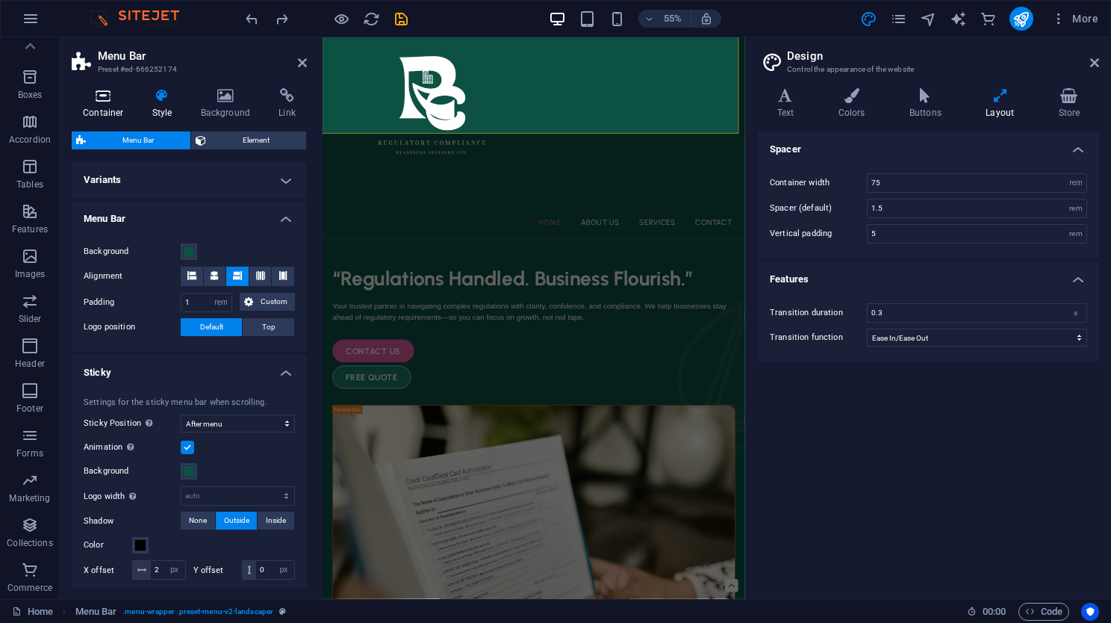
click at [110, 89] on icon at bounding box center [103, 95] width 63 height 15
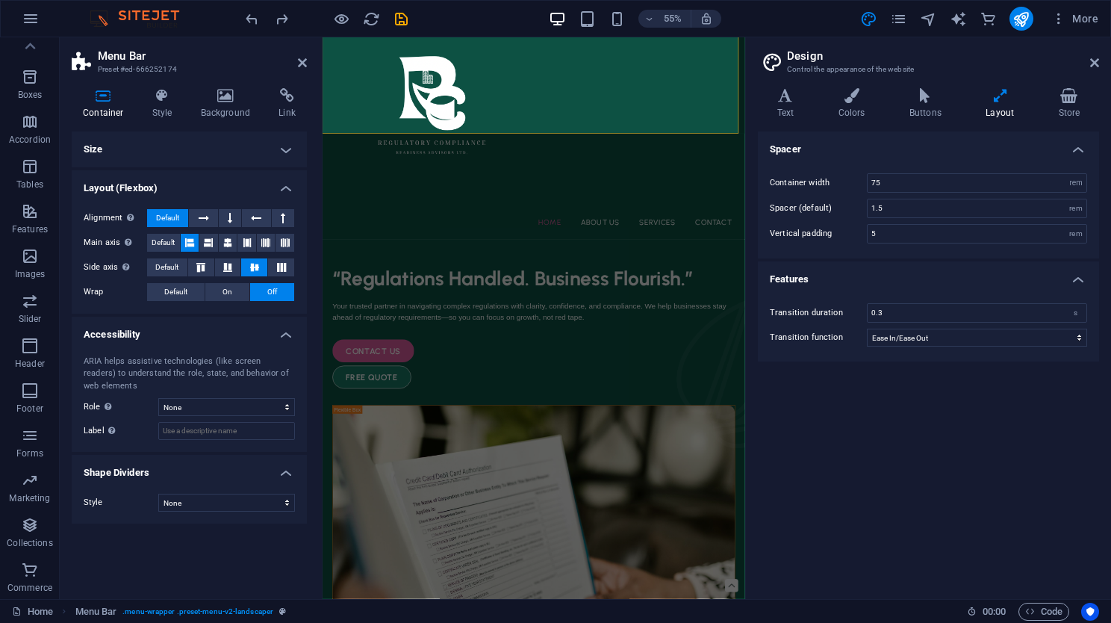
click at [291, 195] on h4 "Layout (Flexbox)" at bounding box center [189, 183] width 235 height 27
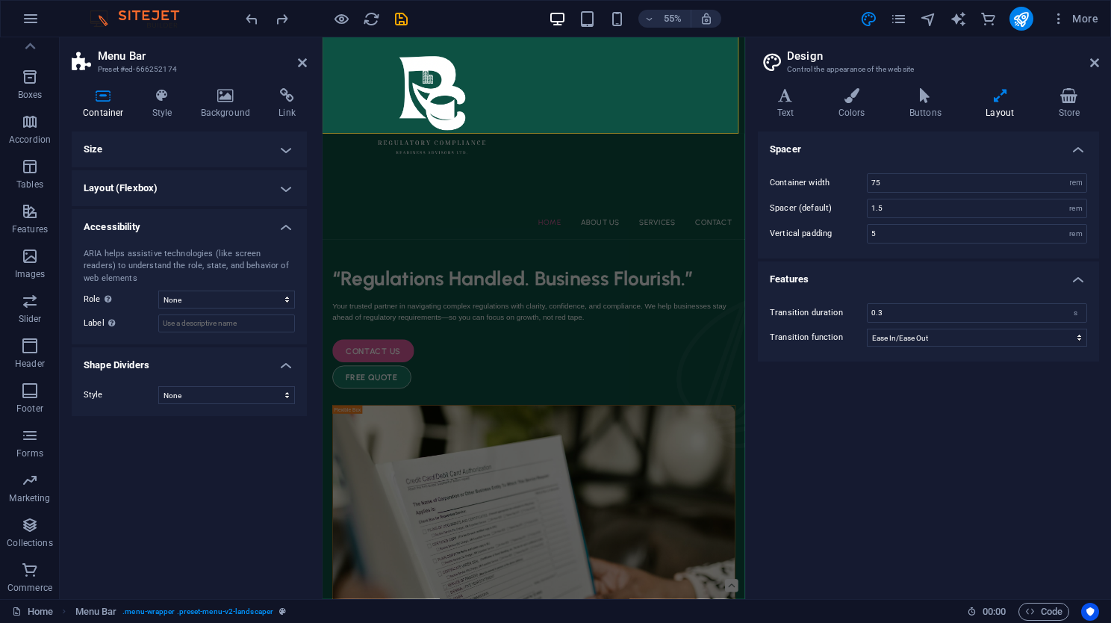
click at [291, 195] on h4 "Layout (Flexbox)" at bounding box center [189, 188] width 235 height 36
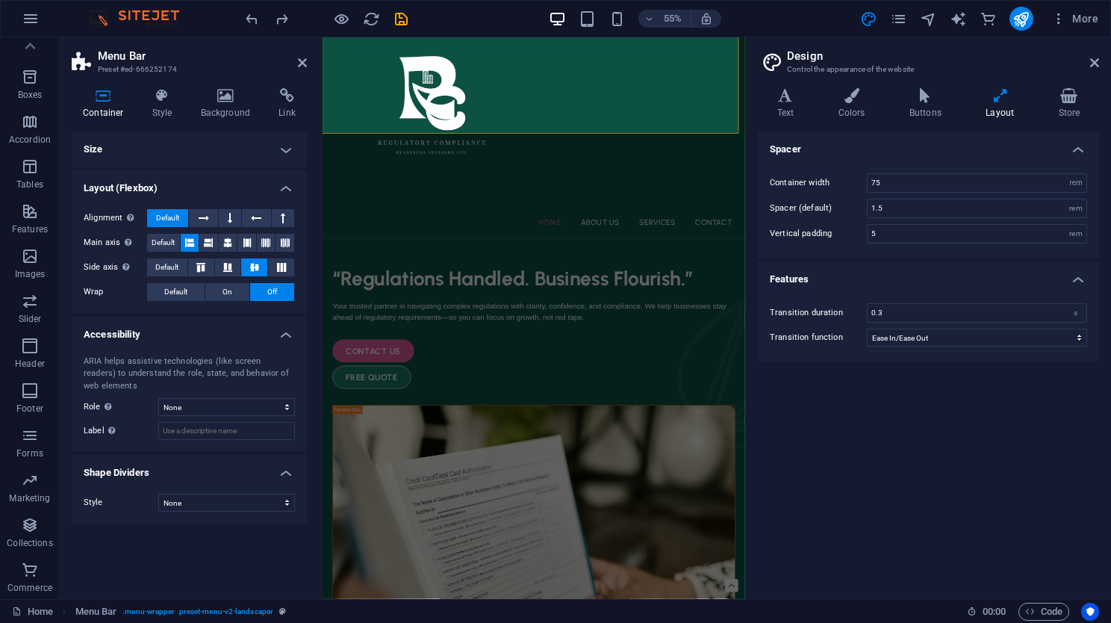
click at [291, 195] on h4 "Layout (Flexbox)" at bounding box center [189, 183] width 235 height 27
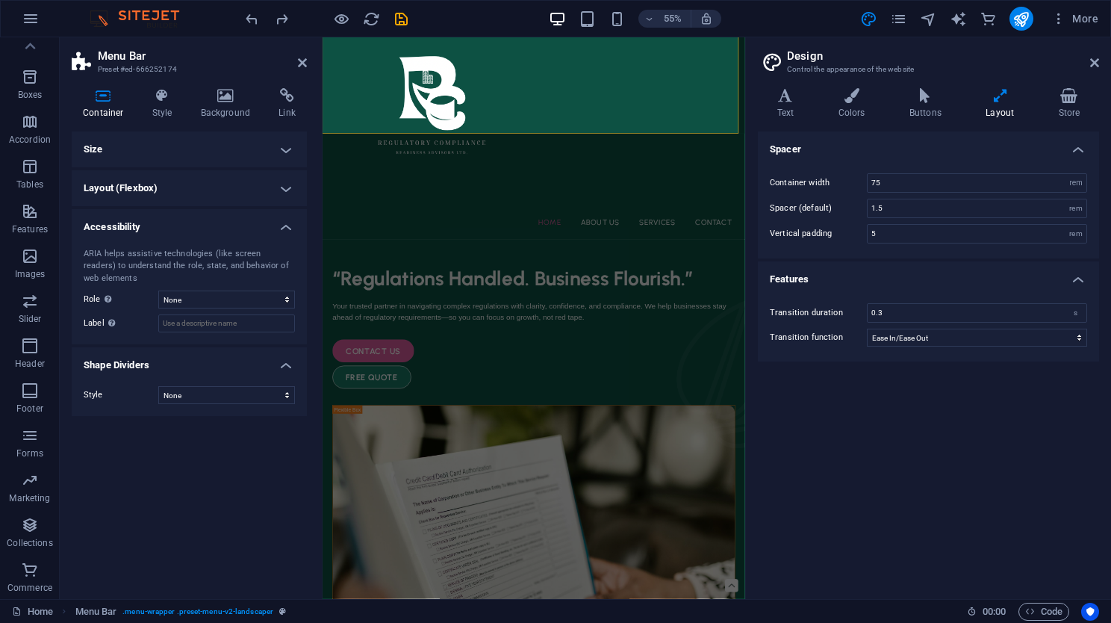
click at [281, 372] on h4 "Shape Dividers" at bounding box center [189, 360] width 235 height 27
click at [286, 233] on h4 "Accessibility" at bounding box center [189, 222] width 235 height 27
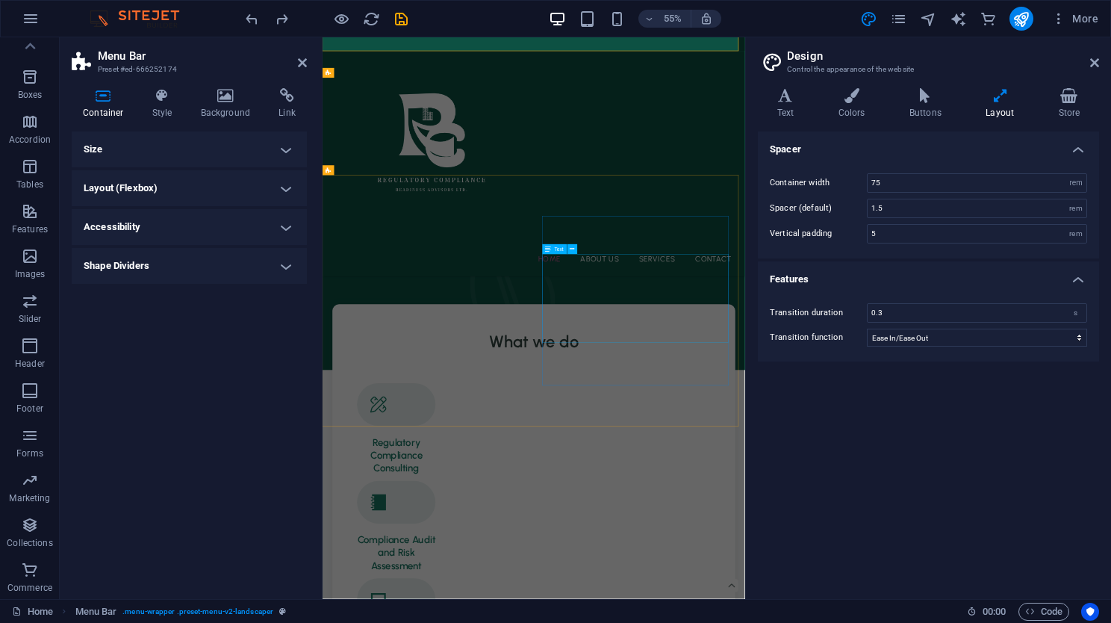
scroll to position [1027, 0]
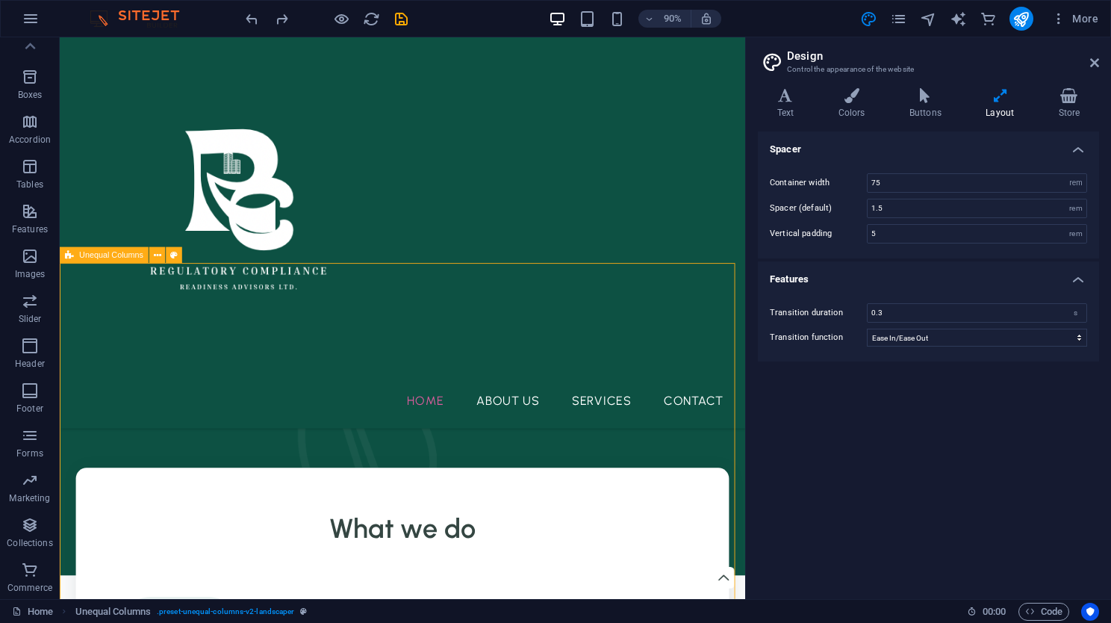
click at [69, 259] on icon at bounding box center [69, 255] width 9 height 16
click at [157, 258] on icon at bounding box center [157, 256] width 7 height 14
click at [66, 157] on div "Home About Us Services Contact" at bounding box center [440, 254] width 761 height 434
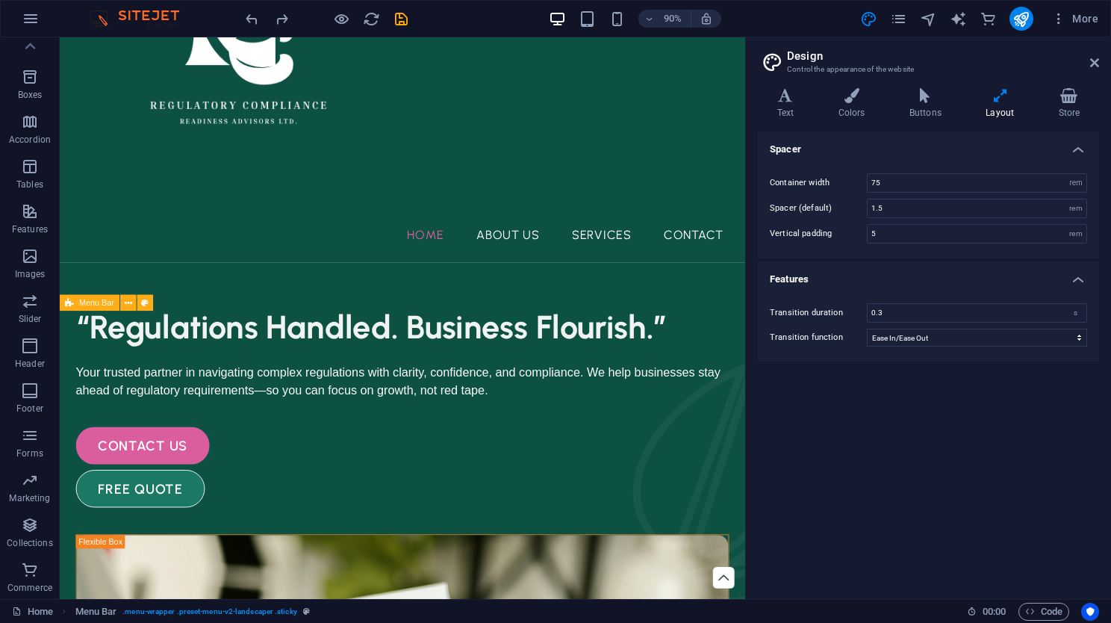
scroll to position [0, 0]
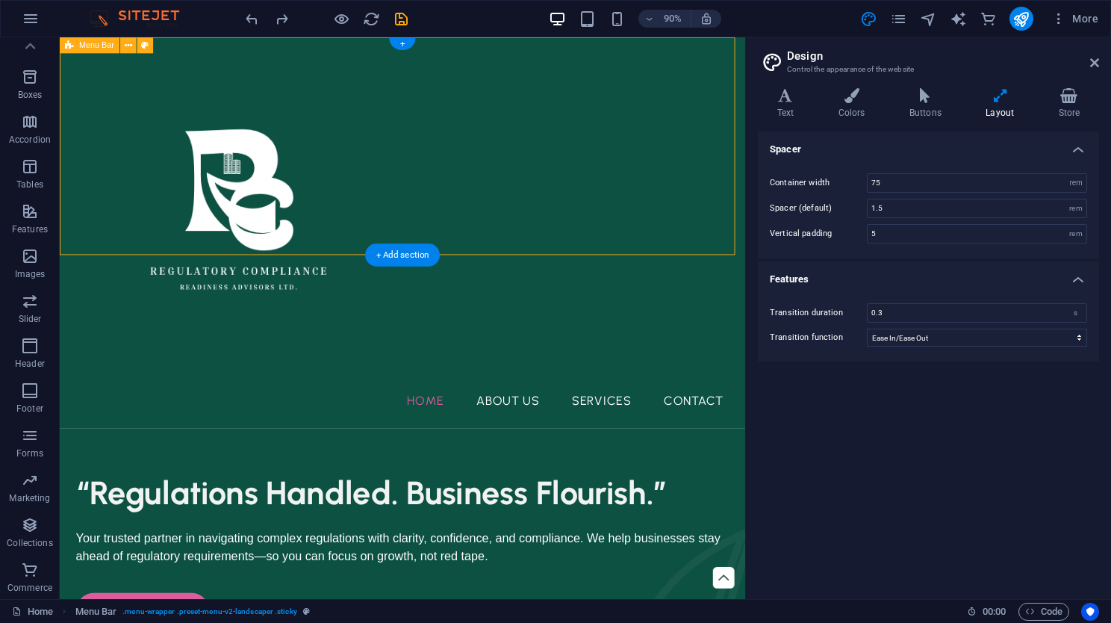
click at [70, 247] on div "Home About Us Services Contact" at bounding box center [440, 254] width 761 height 434
click at [127, 47] on icon at bounding box center [128, 45] width 7 height 14
click at [128, 48] on icon at bounding box center [128, 45] width 7 height 14
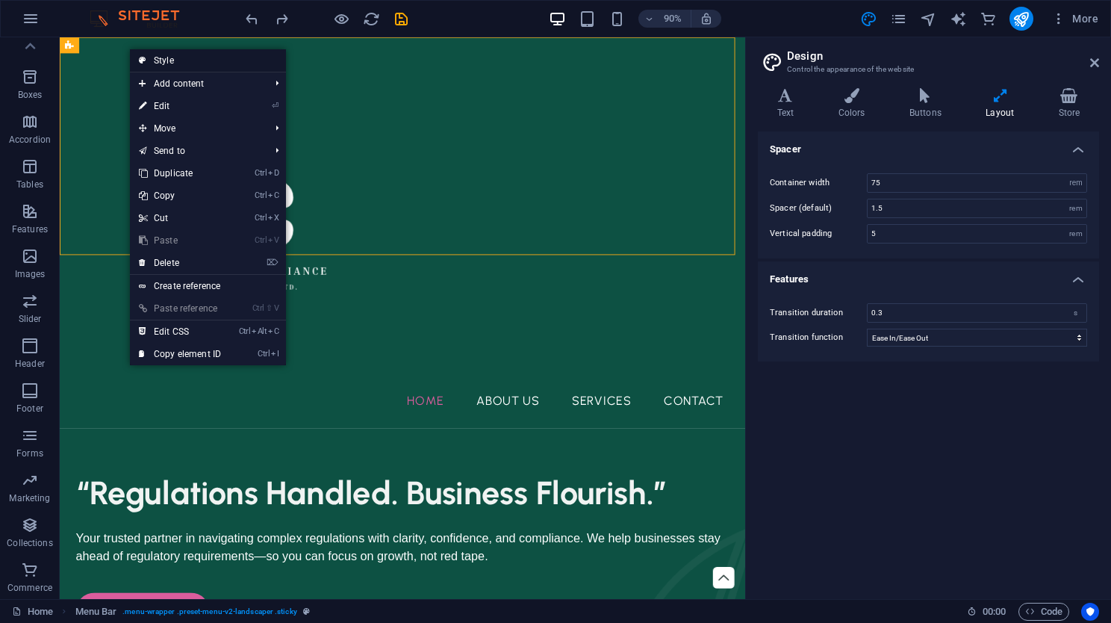
click at [217, 58] on link "Style" at bounding box center [208, 60] width 156 height 22
select select "rem"
select select "sticky_menu"
select select "px"
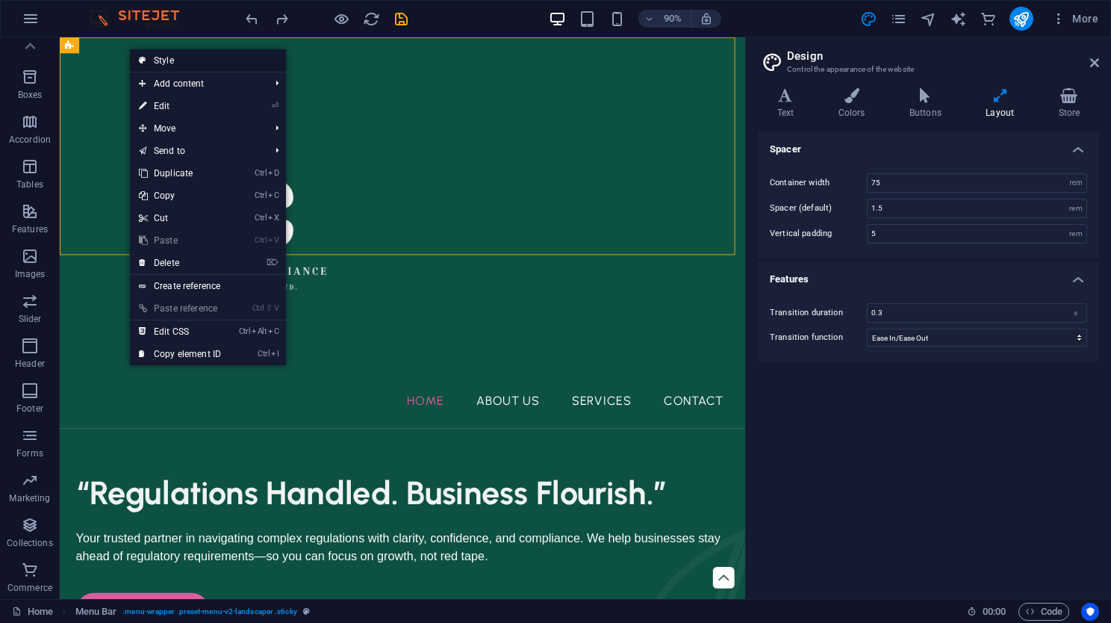
select select "px"
select select "hover_text_color"
select select "rem"
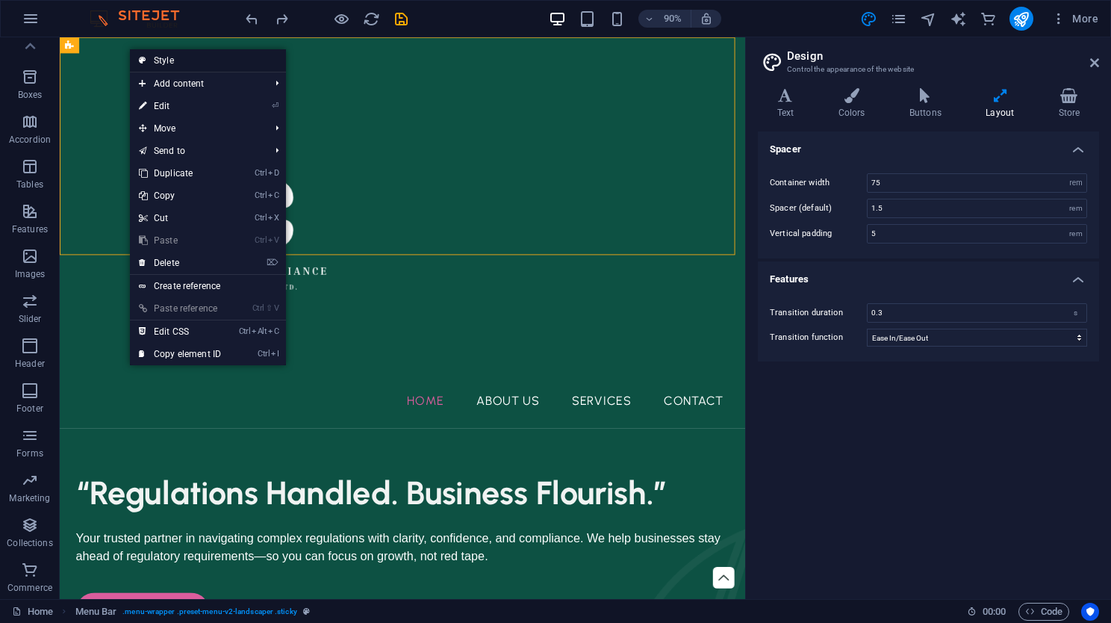
select select "px"
select select "400"
select select "px"
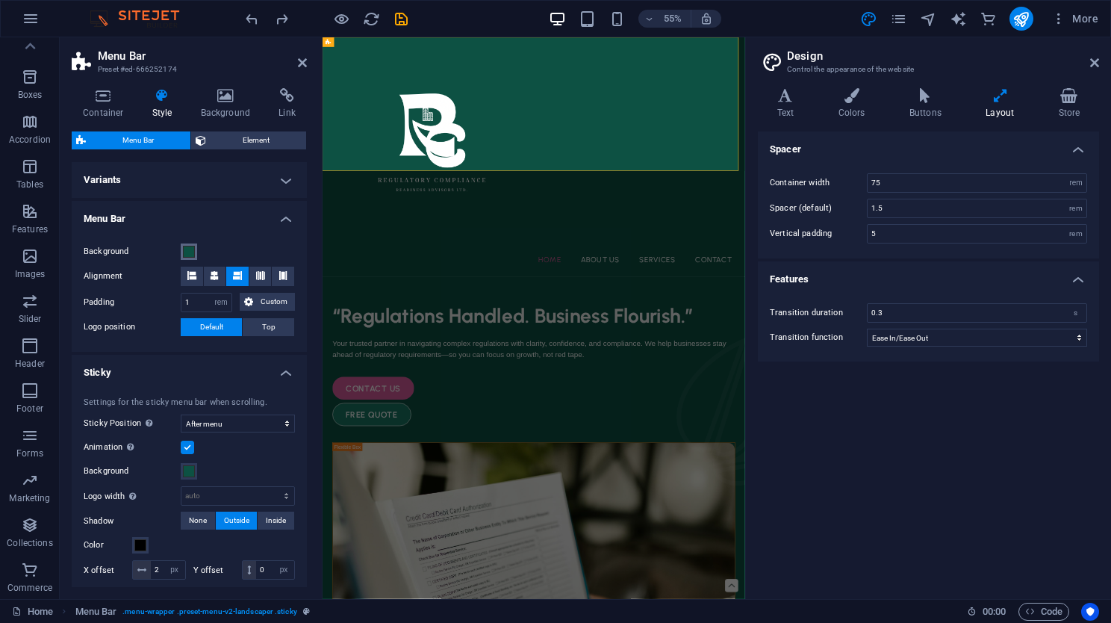
click at [188, 249] on span at bounding box center [189, 252] width 12 height 12
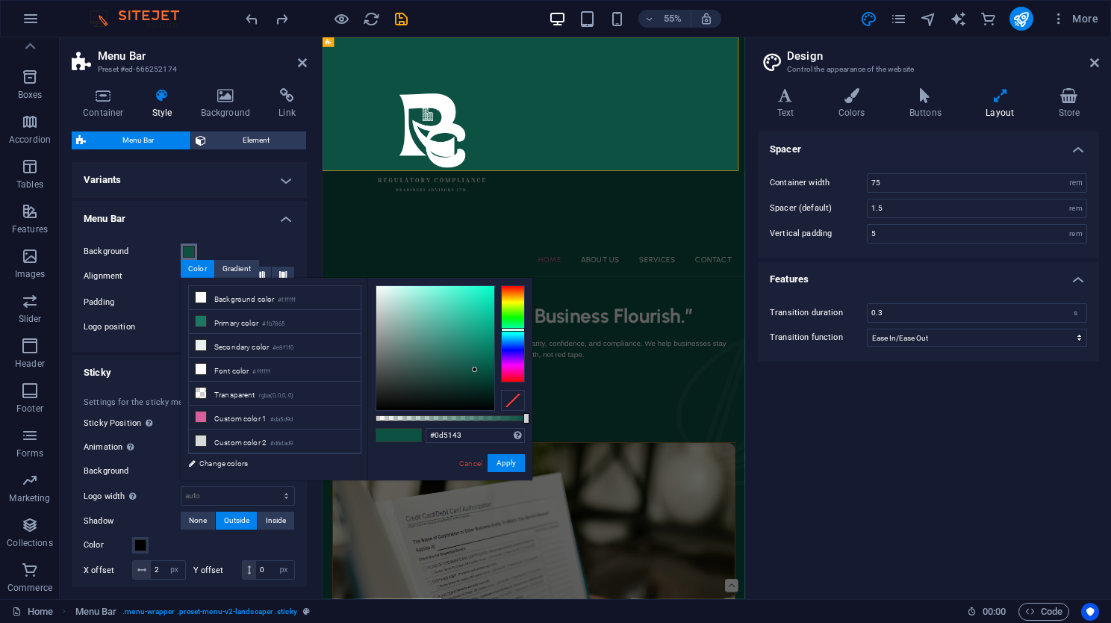
type input "#512e0d"
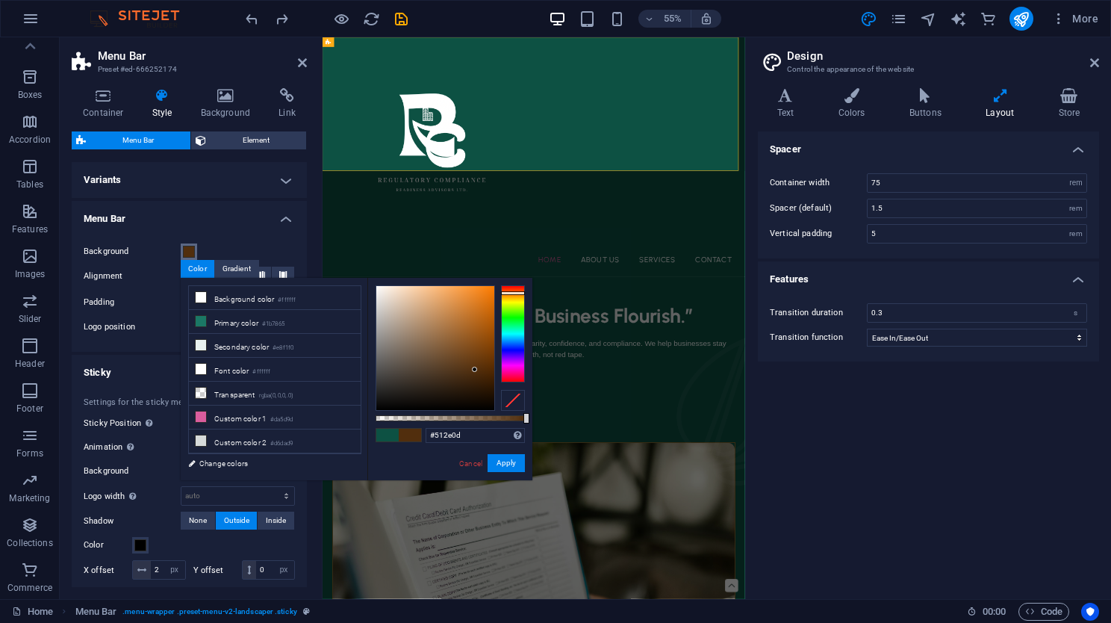
click at [514, 293] on div at bounding box center [513, 333] width 24 height 97
click at [498, 465] on button "Apply" at bounding box center [505, 463] width 37 height 18
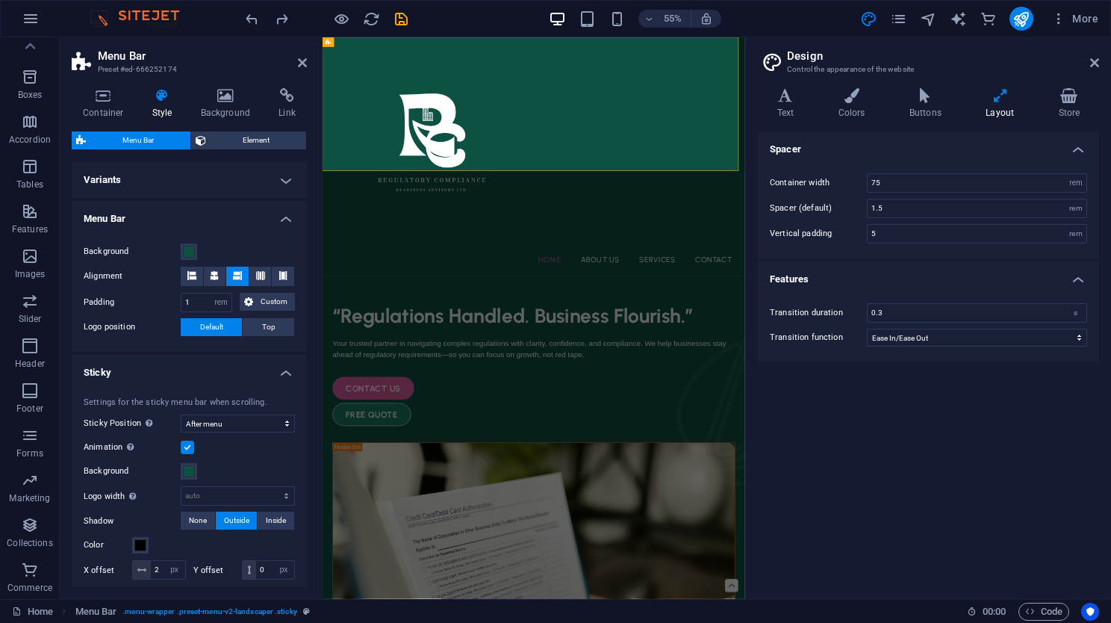
click at [272, 169] on h4 "Variants" at bounding box center [189, 180] width 235 height 36
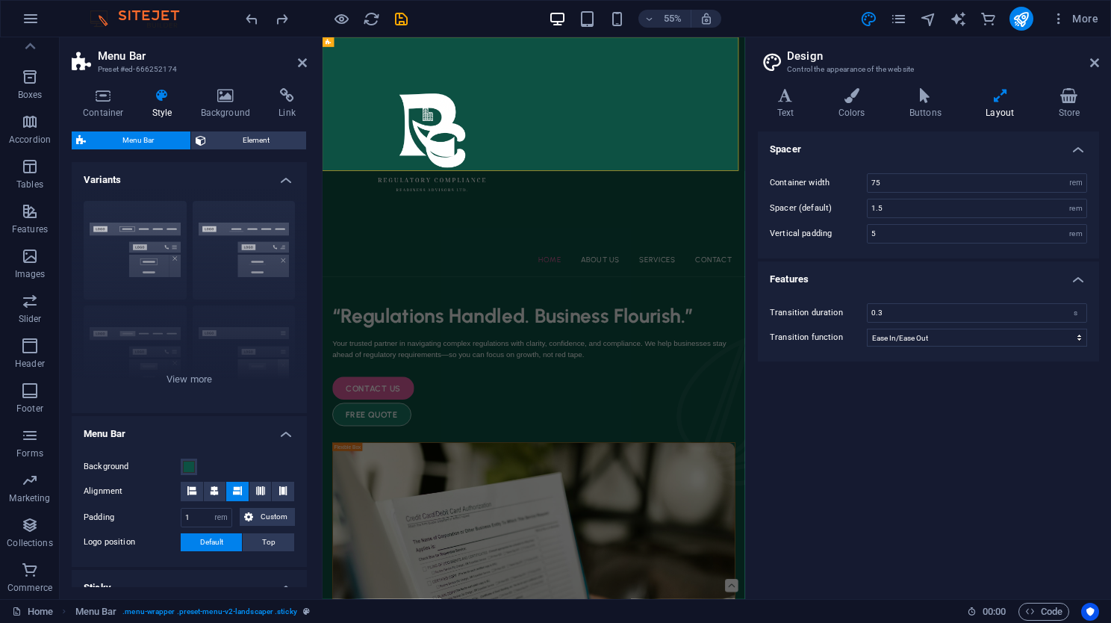
click at [273, 175] on h4 "Variants" at bounding box center [189, 175] width 235 height 27
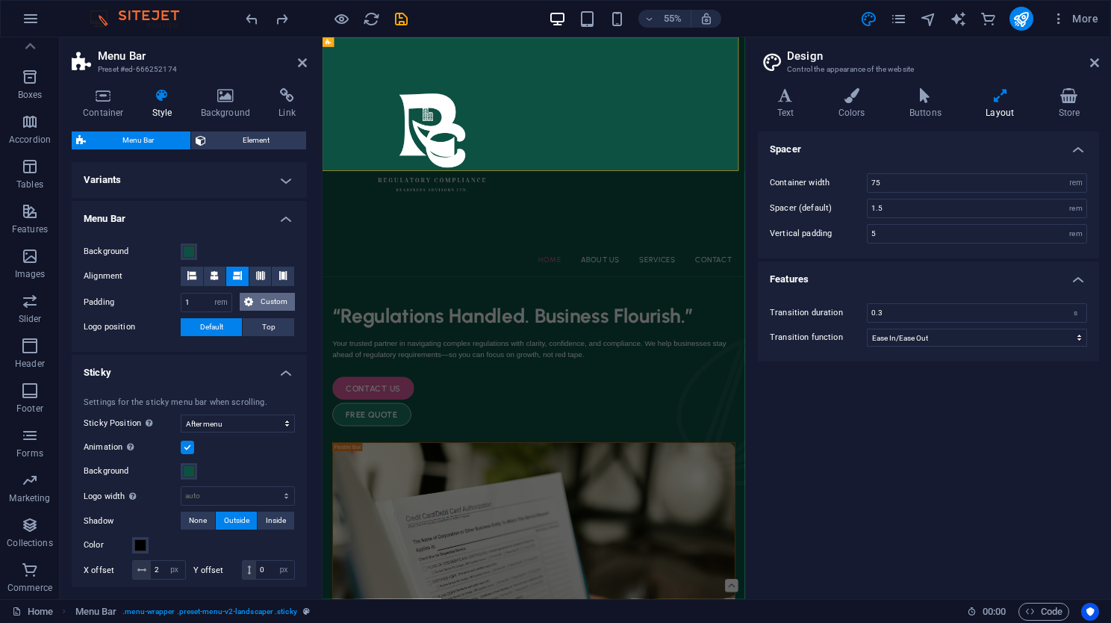
click at [258, 304] on span "Custom" at bounding box center [274, 302] width 33 height 18
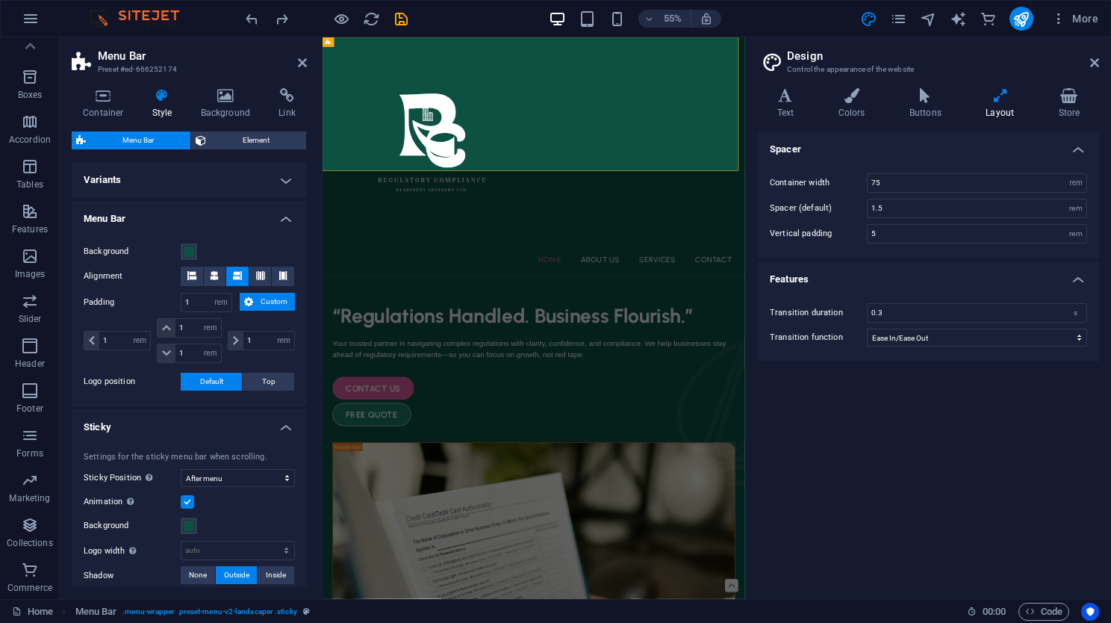
click at [258, 304] on span "Custom" at bounding box center [274, 302] width 33 height 18
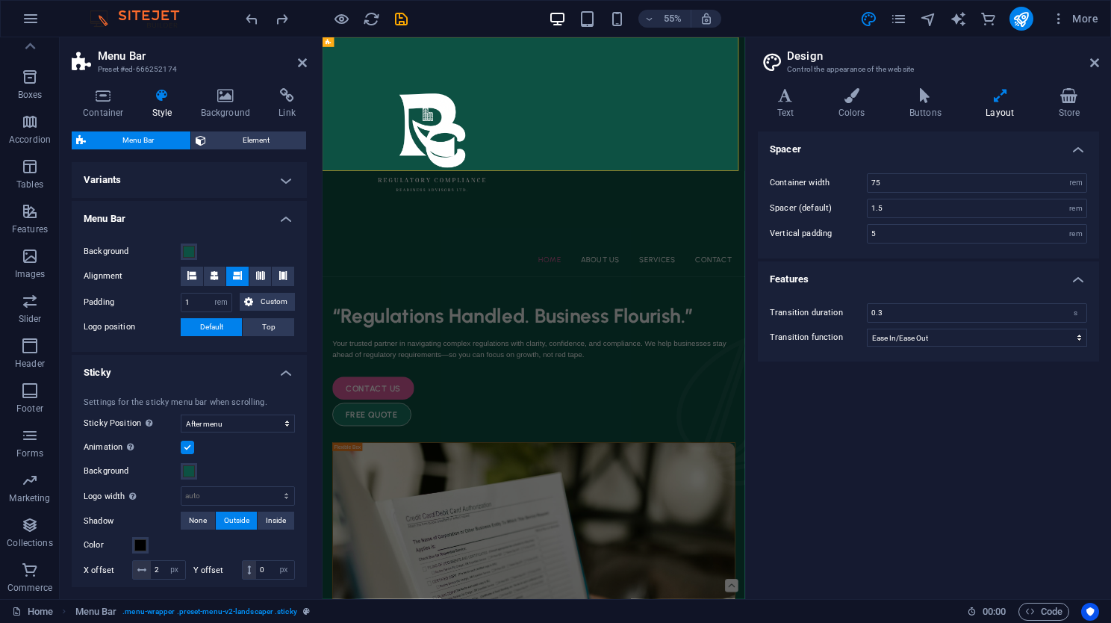
click at [220, 208] on h4 "Menu Bar" at bounding box center [189, 214] width 235 height 27
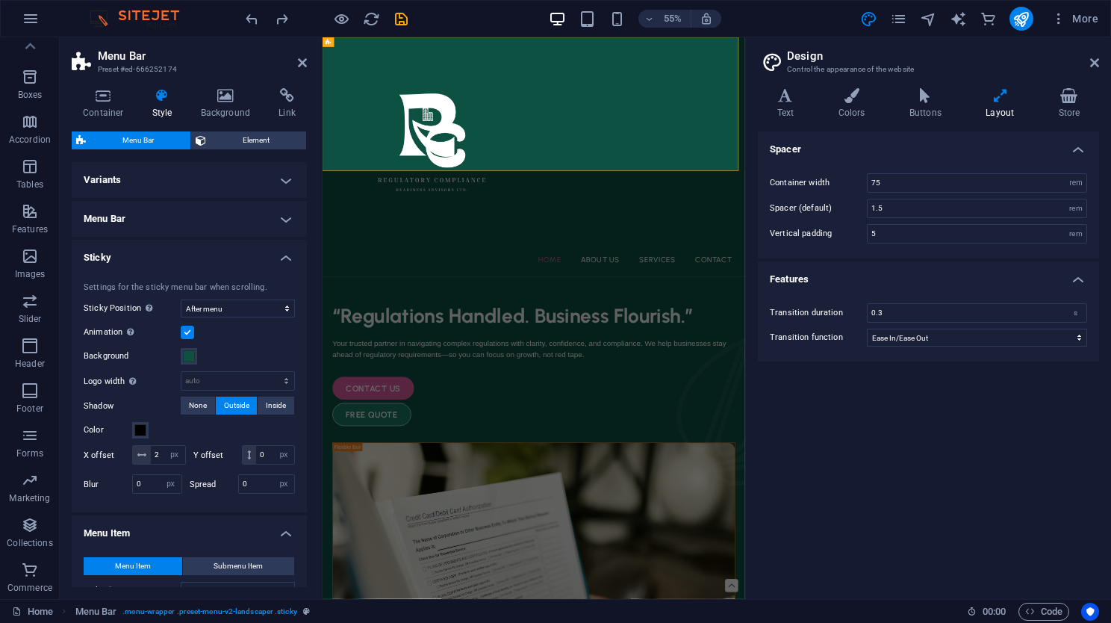
click at [179, 261] on h4 "Sticky" at bounding box center [189, 253] width 235 height 27
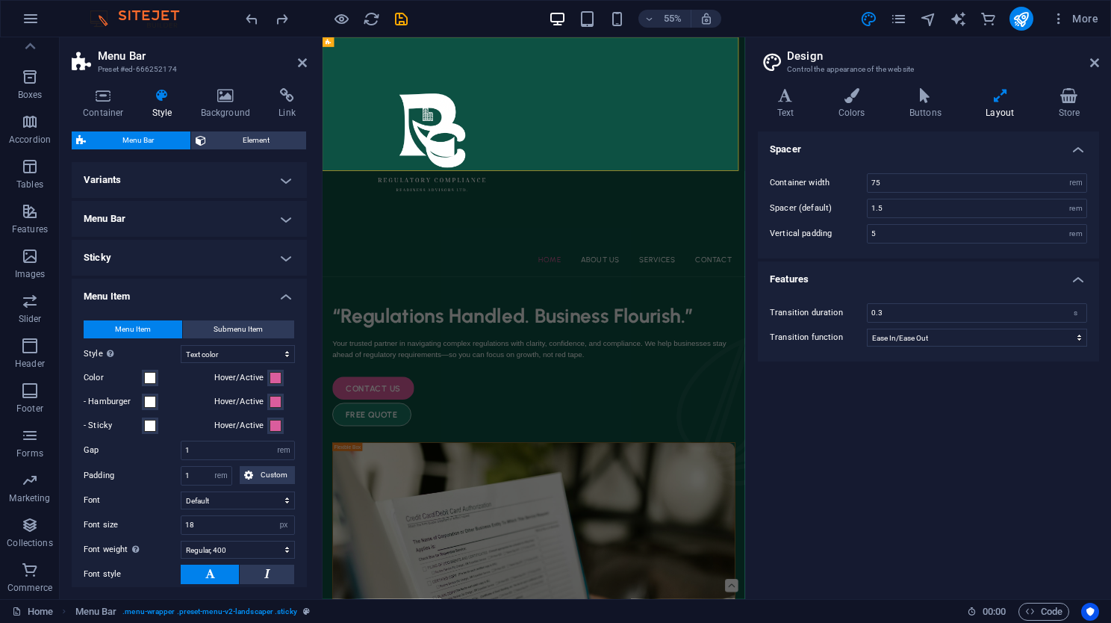
click at [236, 313] on div "Menu Item Submenu Item Style Switch to preview mode and move the mouse over men…" at bounding box center [189, 478] width 241 height 346
click at [281, 290] on h4 "Menu Item" at bounding box center [189, 291] width 235 height 27
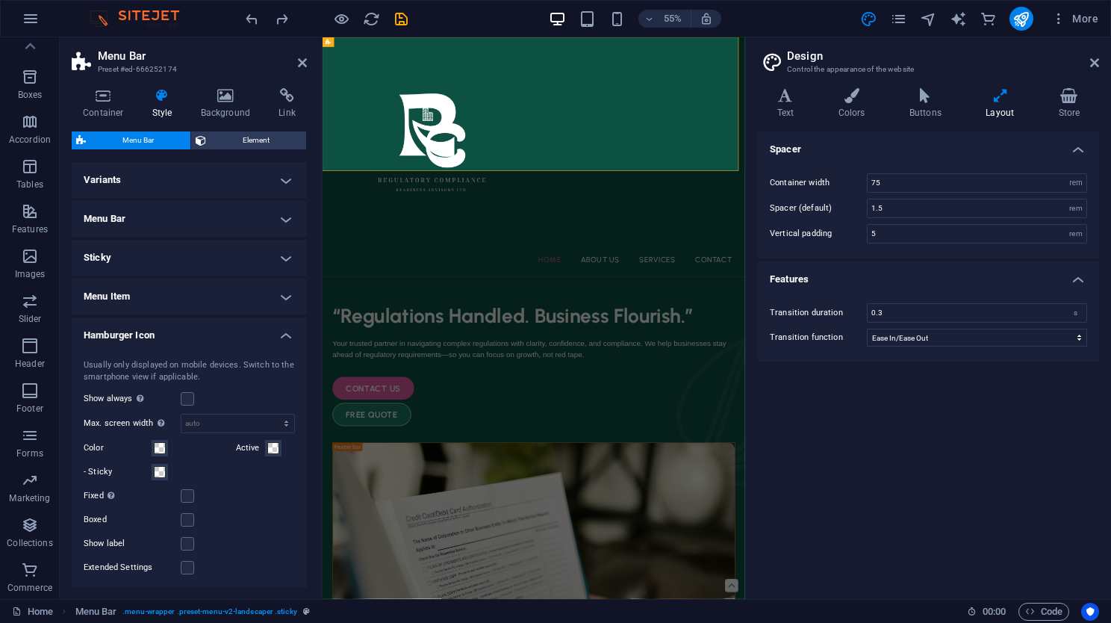
click at [229, 219] on h4 "Menu Bar" at bounding box center [189, 219] width 235 height 36
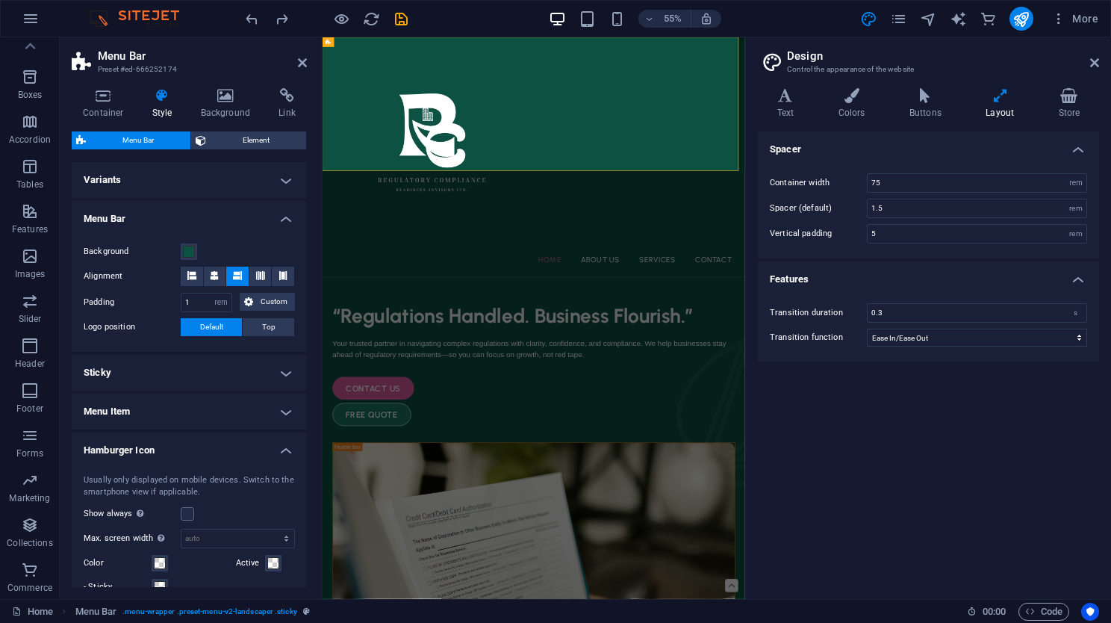
click at [215, 196] on h4 "Variants" at bounding box center [189, 180] width 235 height 36
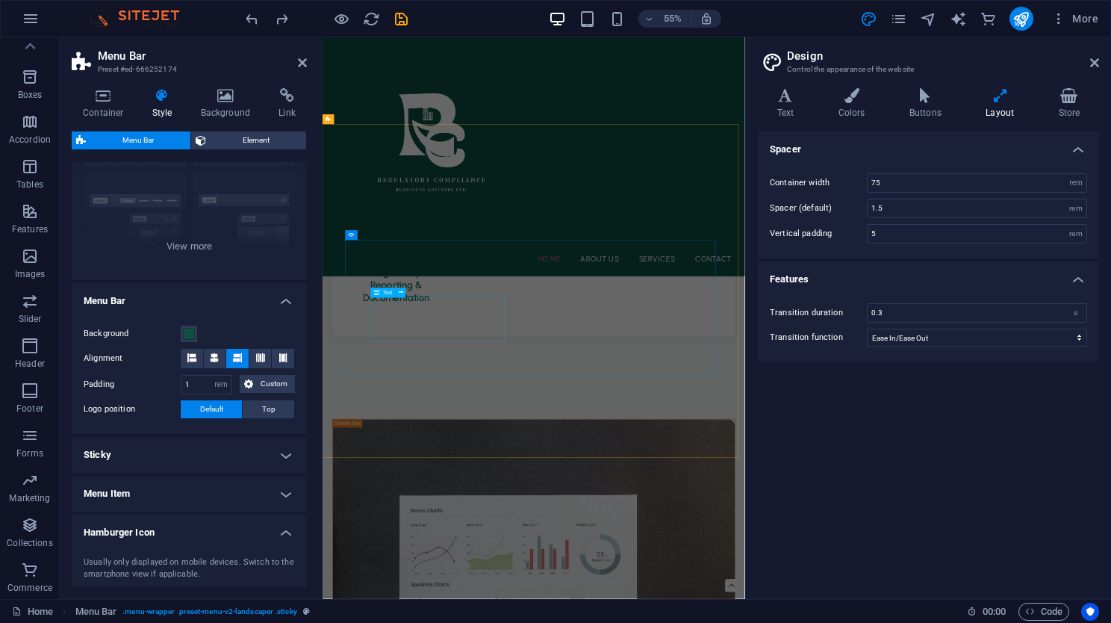
scroll to position [1821, 0]
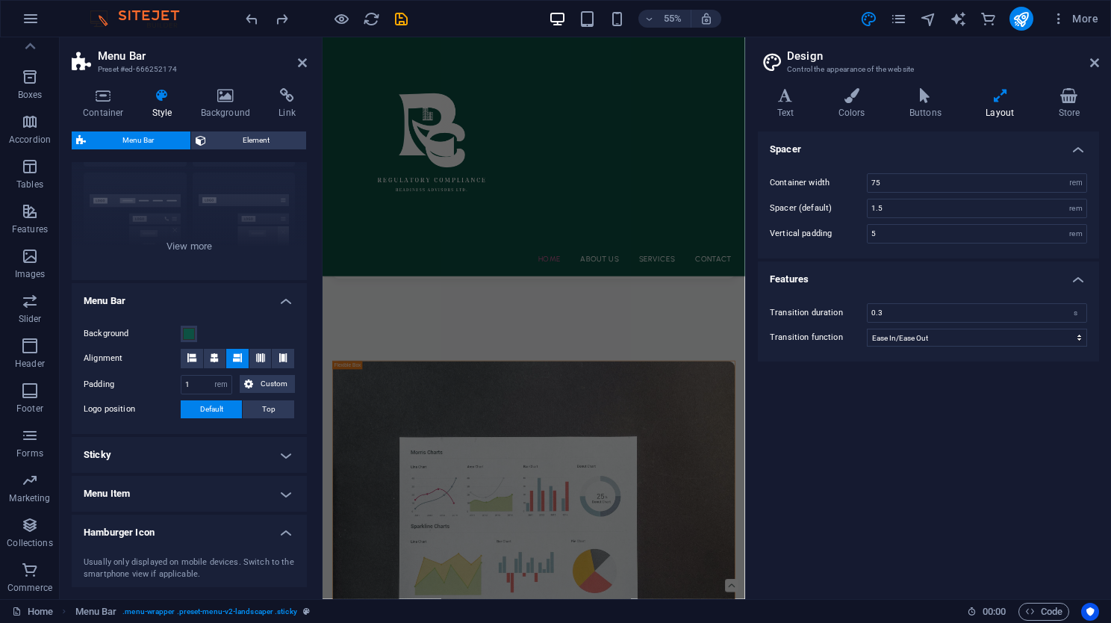
click at [332, 114] on div "Home About Us Services Contact" at bounding box center [706, 254] width 768 height 434
click at [93, 93] on icon at bounding box center [103, 95] width 63 height 15
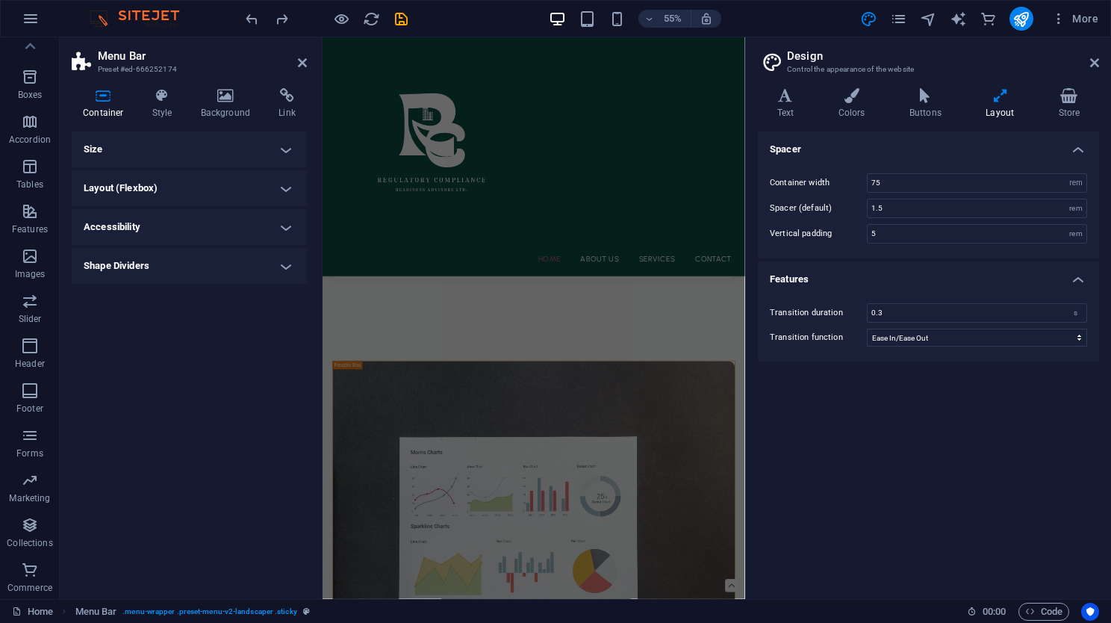
click at [177, 190] on h4 "Layout (Flexbox)" at bounding box center [189, 188] width 235 height 36
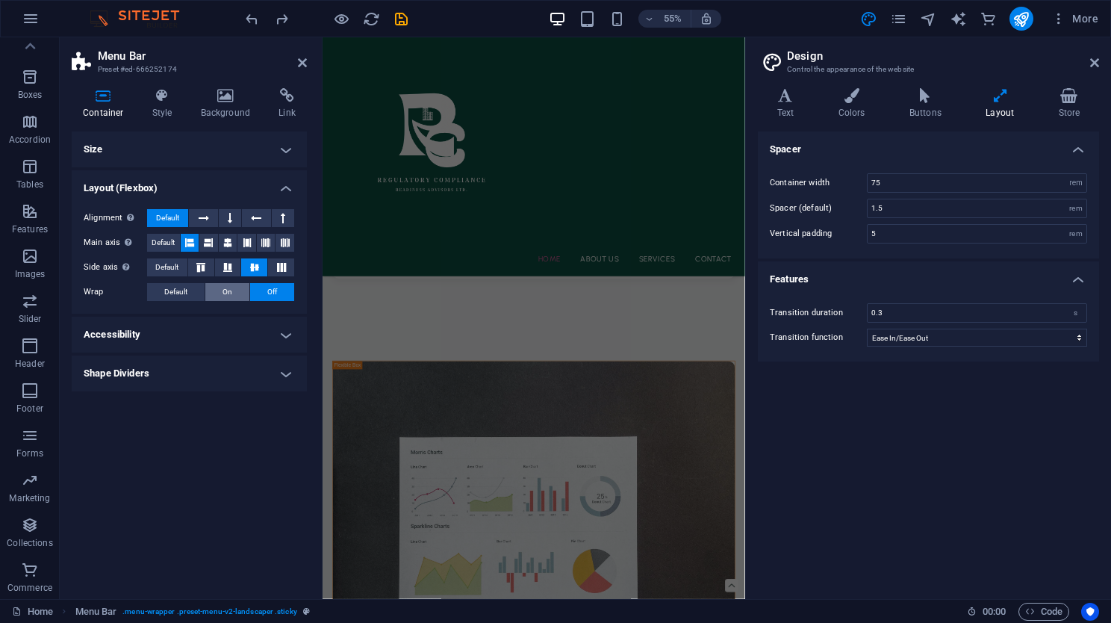
click at [217, 291] on button "On" at bounding box center [227, 292] width 44 height 18
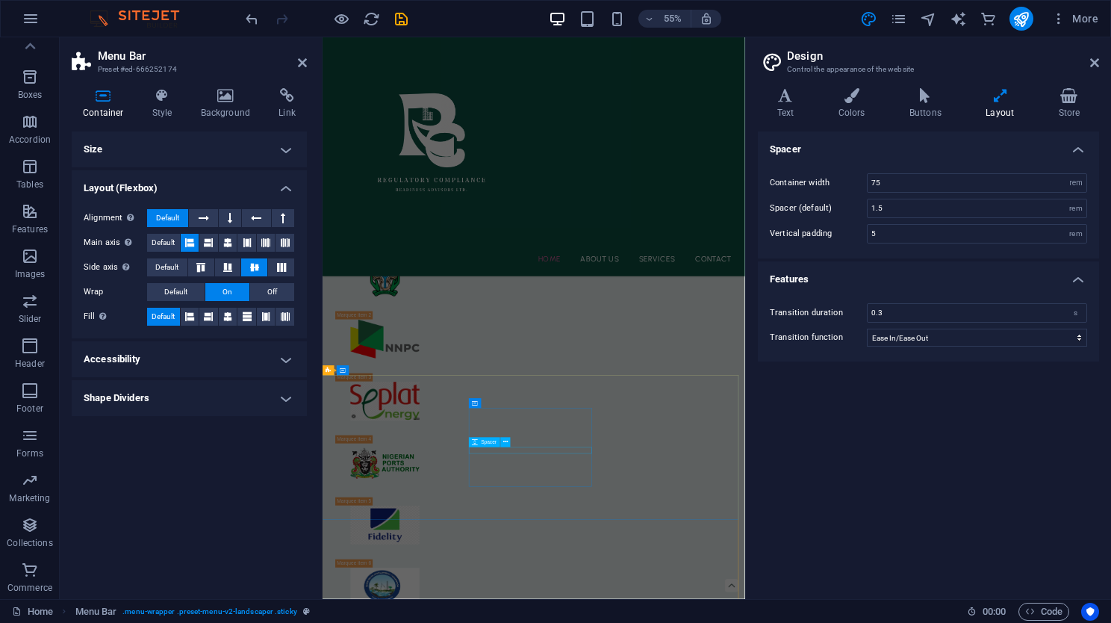
scroll to position [3410, 0]
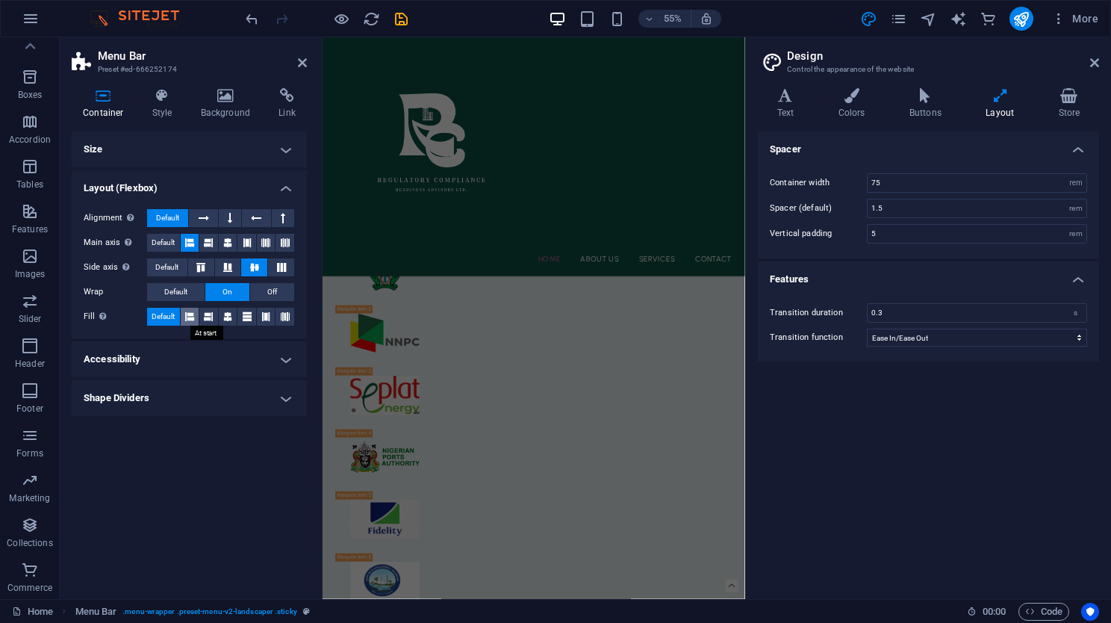
click at [189, 310] on icon at bounding box center [189, 317] width 9 height 18
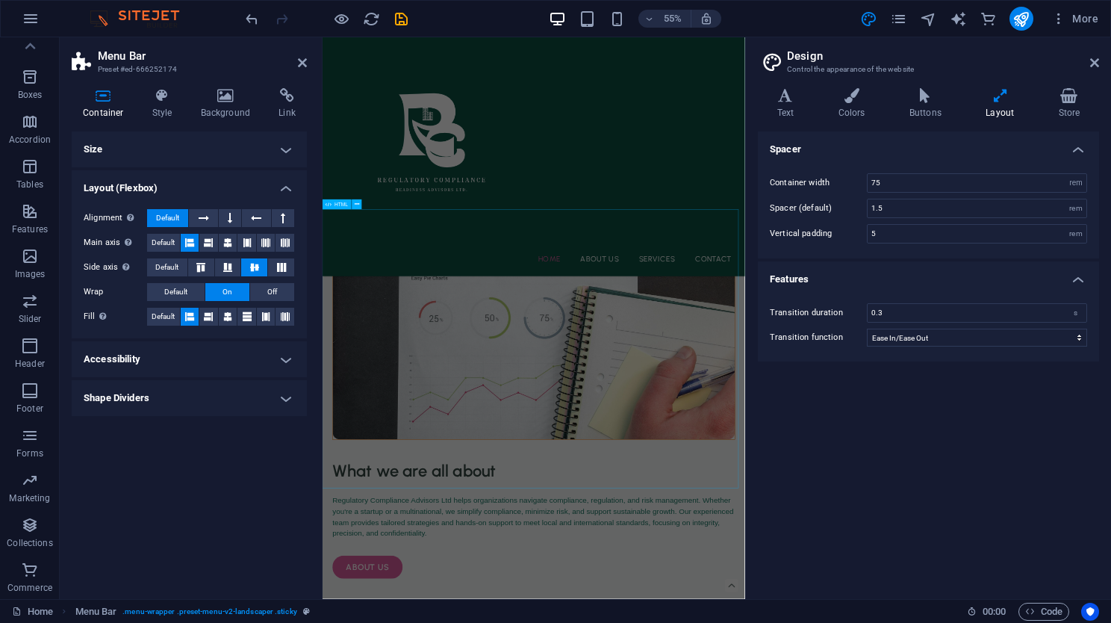
scroll to position [2615, 0]
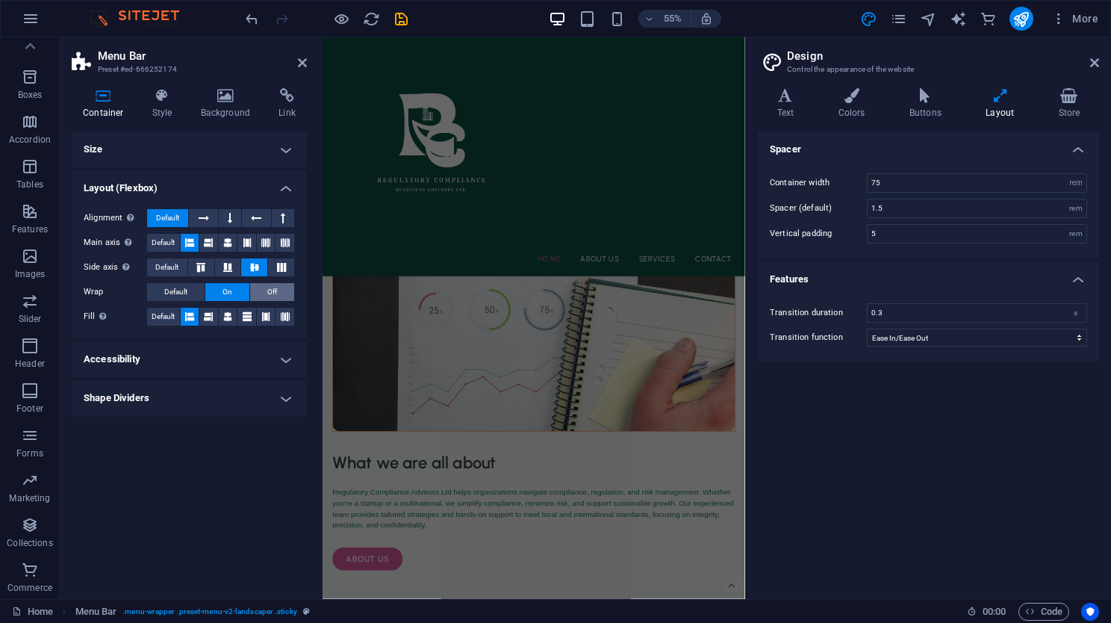
click at [267, 293] on span "Off" at bounding box center [272, 292] width 10 height 18
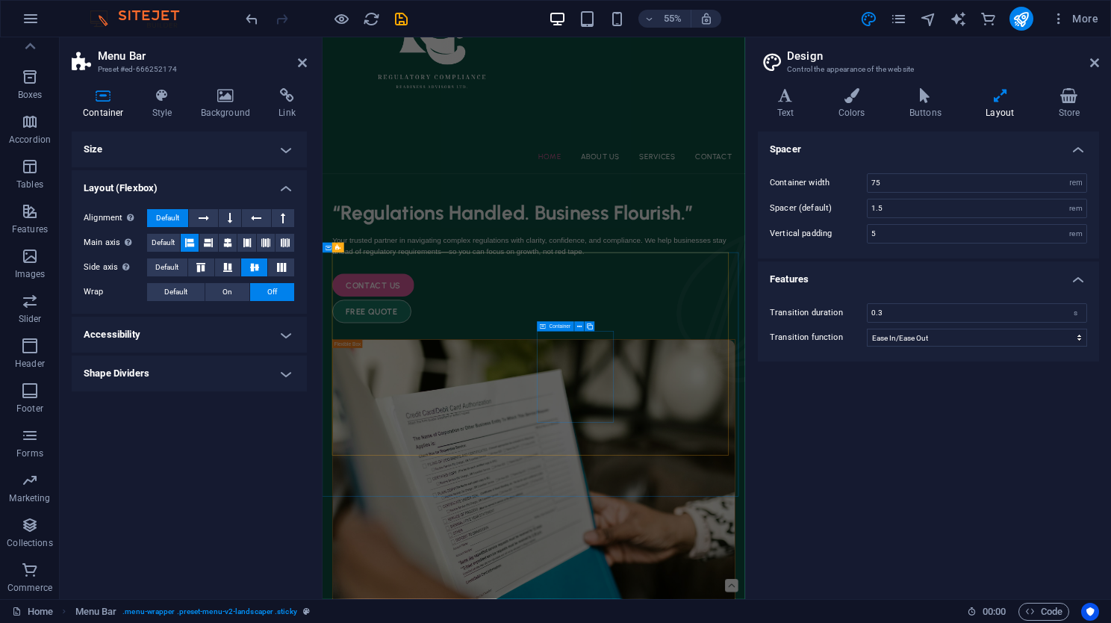
scroll to position [0, 0]
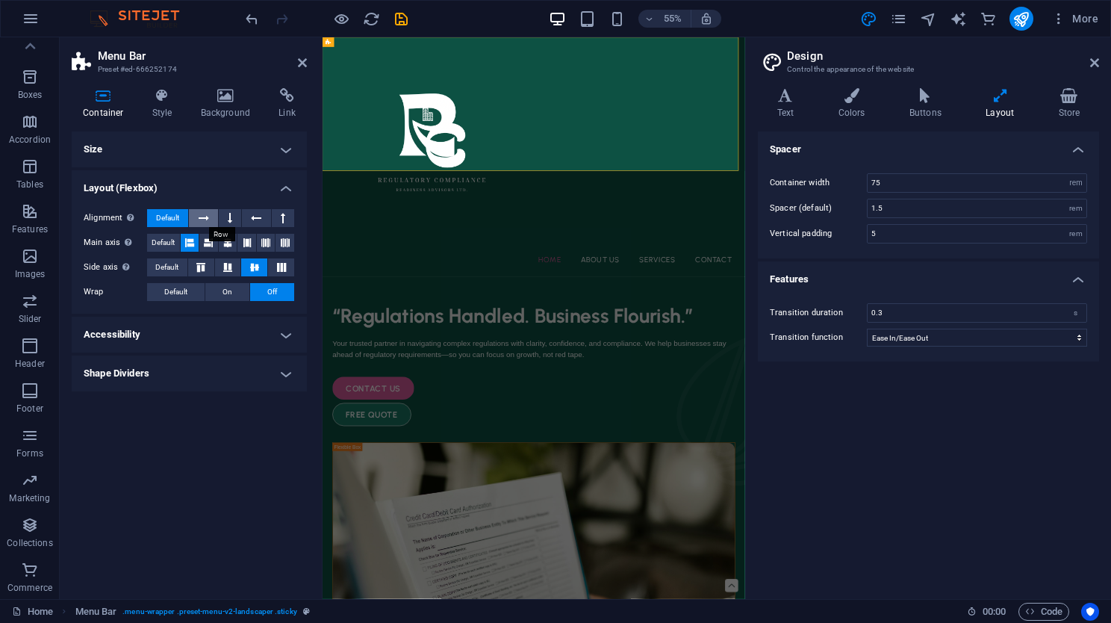
click at [199, 225] on icon at bounding box center [204, 218] width 10 height 18
click at [236, 211] on button at bounding box center [230, 218] width 22 height 18
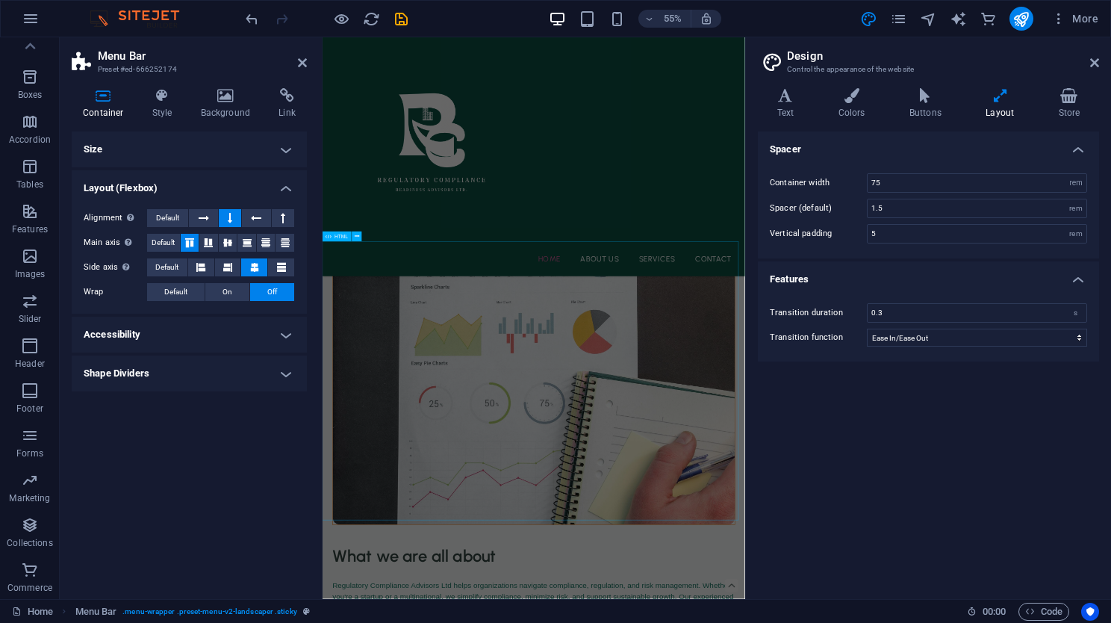
scroll to position [2451, 0]
click at [263, 209] on button at bounding box center [256, 218] width 28 height 18
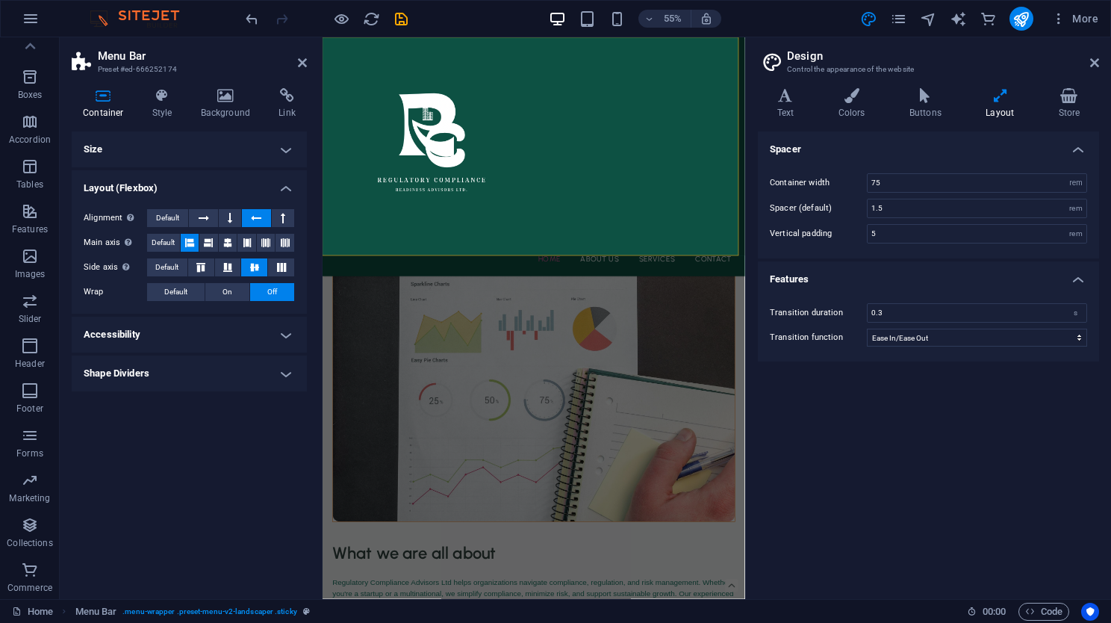
scroll to position [2415, 0]
click at [284, 216] on icon at bounding box center [283, 218] width 4 height 18
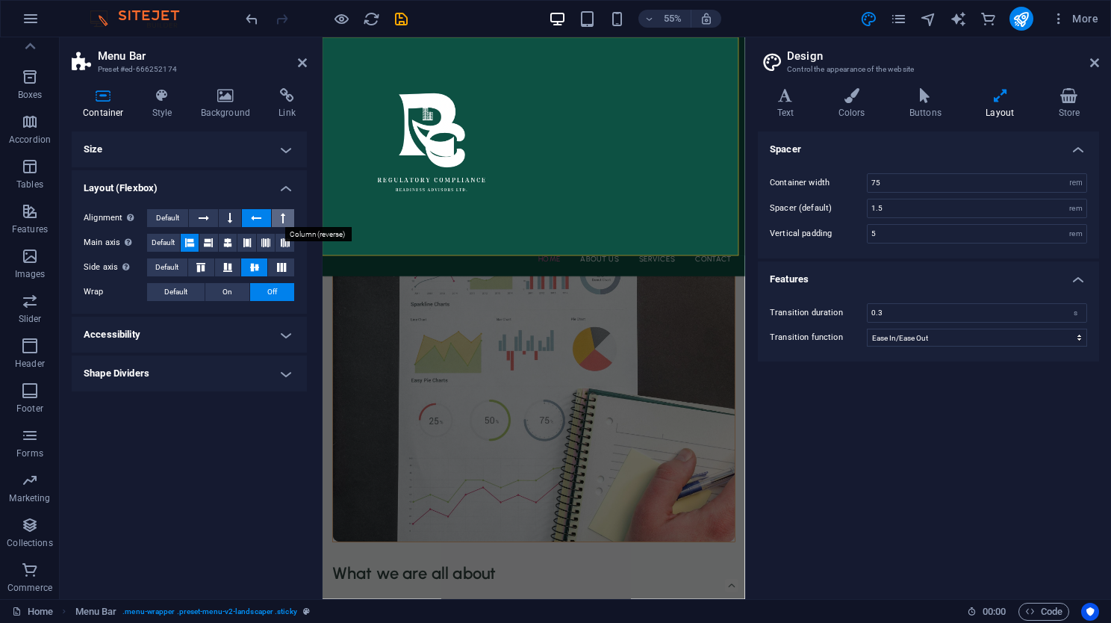
scroll to position [2451, 0]
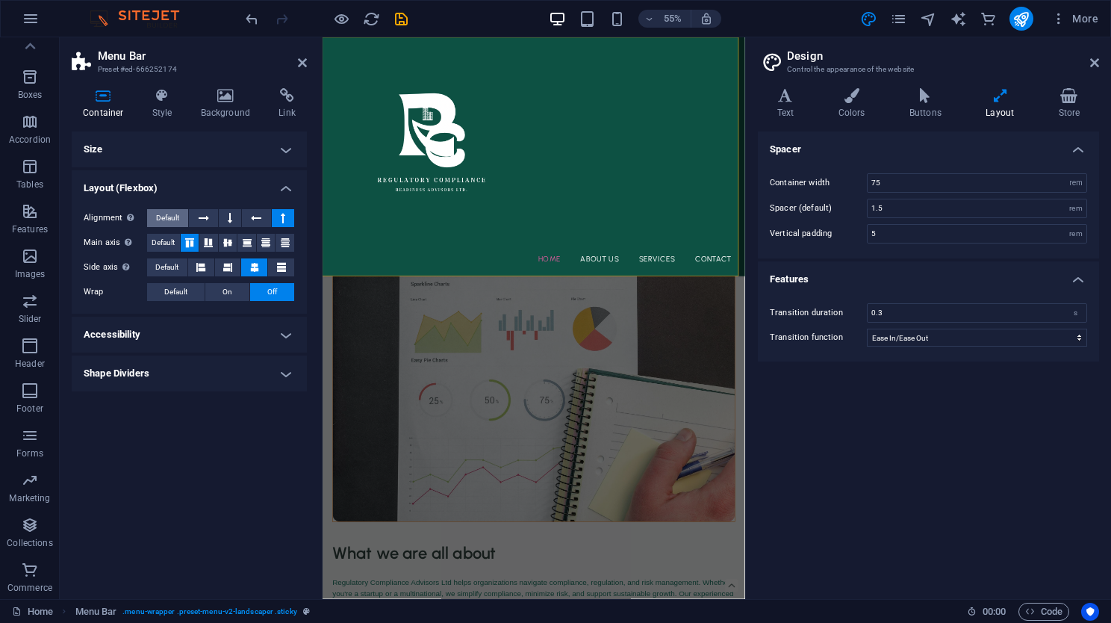
click at [167, 218] on span "Default" at bounding box center [167, 218] width 23 height 18
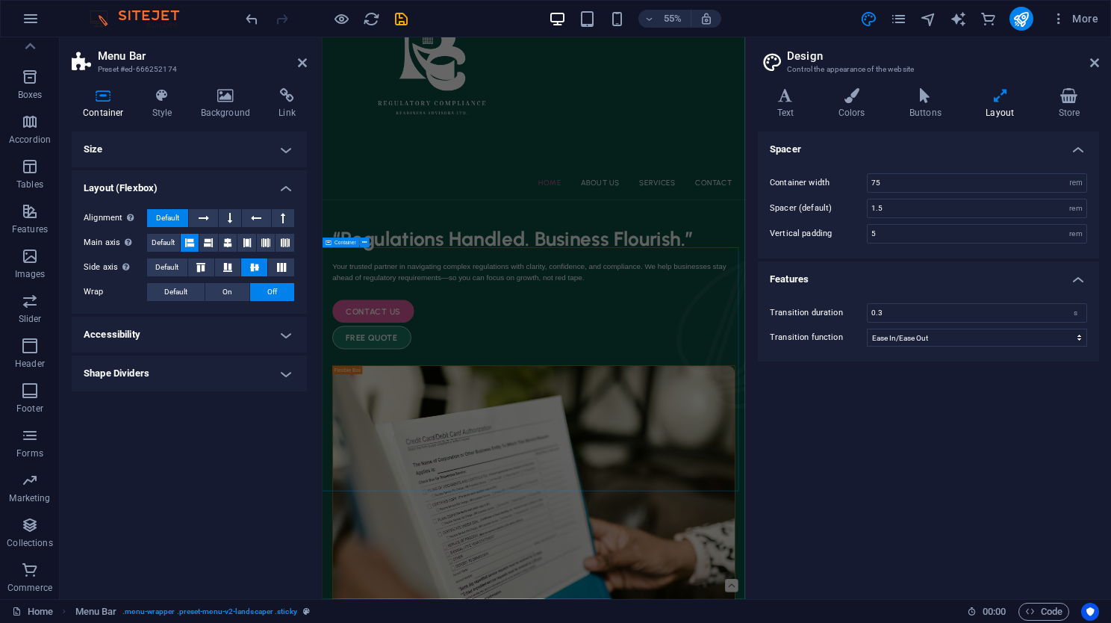
scroll to position [0, 0]
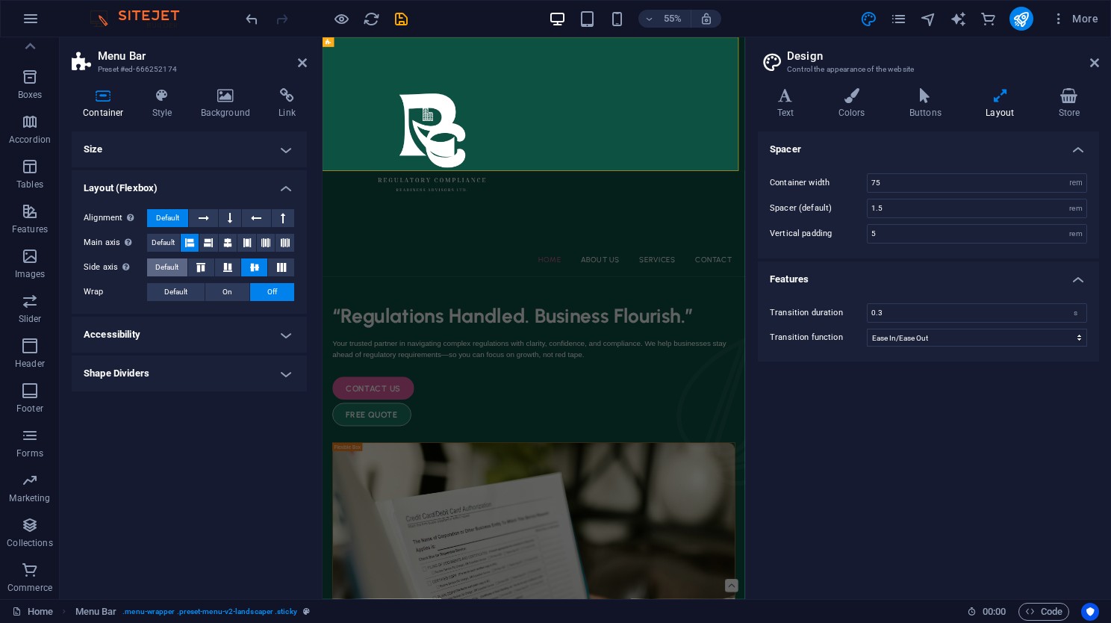
click at [170, 262] on span "Default" at bounding box center [166, 267] width 23 height 18
click at [224, 263] on icon at bounding box center [228, 267] width 18 height 9
click at [160, 252] on div "Alignment Determines the flex direction. Default Main axis Determine how elemen…" at bounding box center [189, 255] width 235 height 116
click at [159, 246] on span "Default" at bounding box center [163, 243] width 23 height 18
click at [175, 264] on span "Default" at bounding box center [166, 267] width 23 height 18
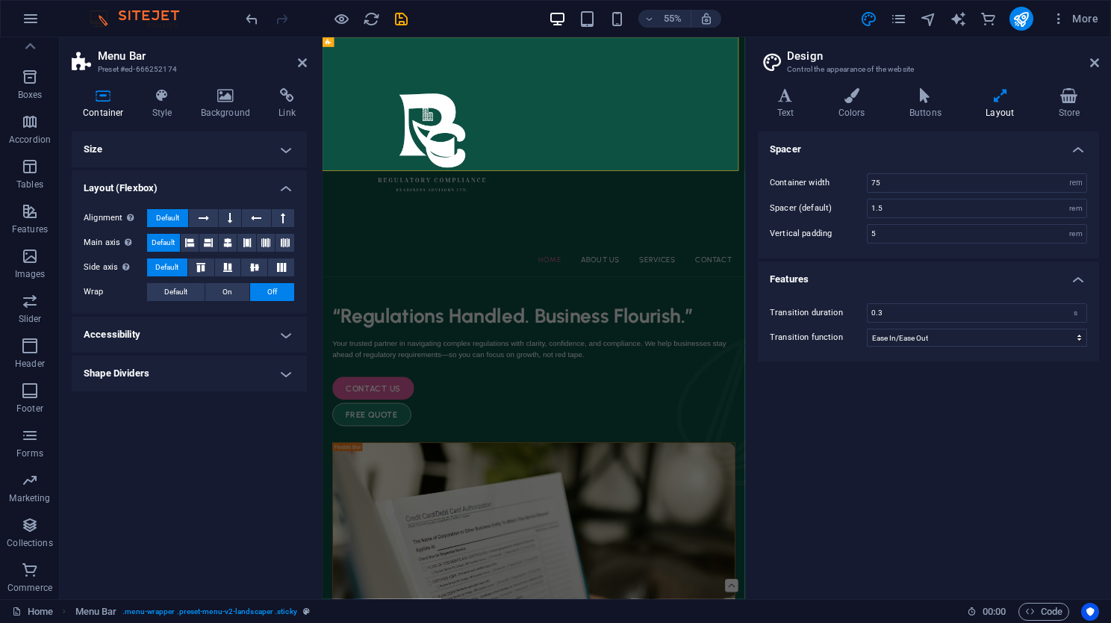
click at [224, 136] on h4 "Size" at bounding box center [189, 149] width 235 height 36
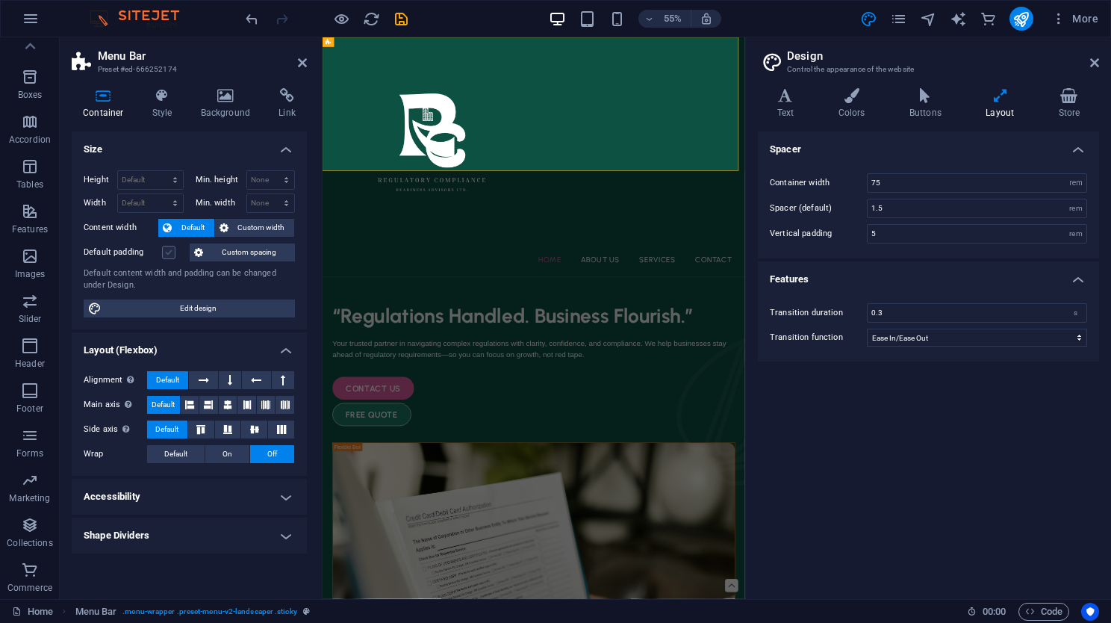
click at [167, 248] on label at bounding box center [168, 252] width 13 height 13
click at [0, 0] on input "Default padding" at bounding box center [0, 0] width 0 height 0
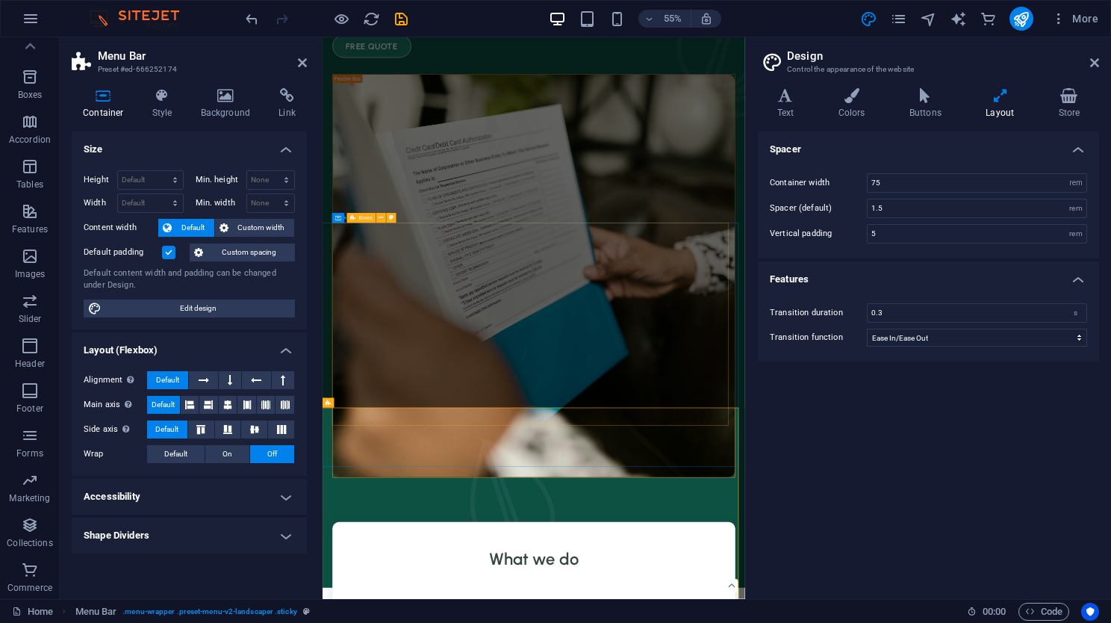
scroll to position [161, 0]
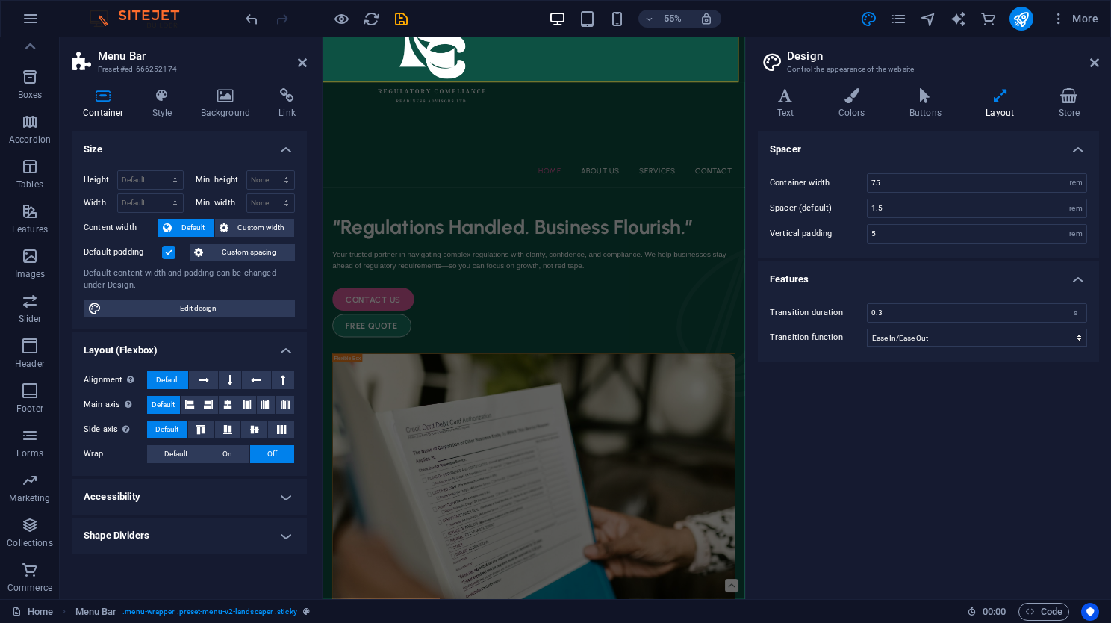
click at [167, 250] on label at bounding box center [168, 252] width 13 height 13
click at [0, 0] on input "Default padding" at bounding box center [0, 0] width 0 height 0
click at [231, 247] on span "Custom spacing" at bounding box center [249, 252] width 83 height 18
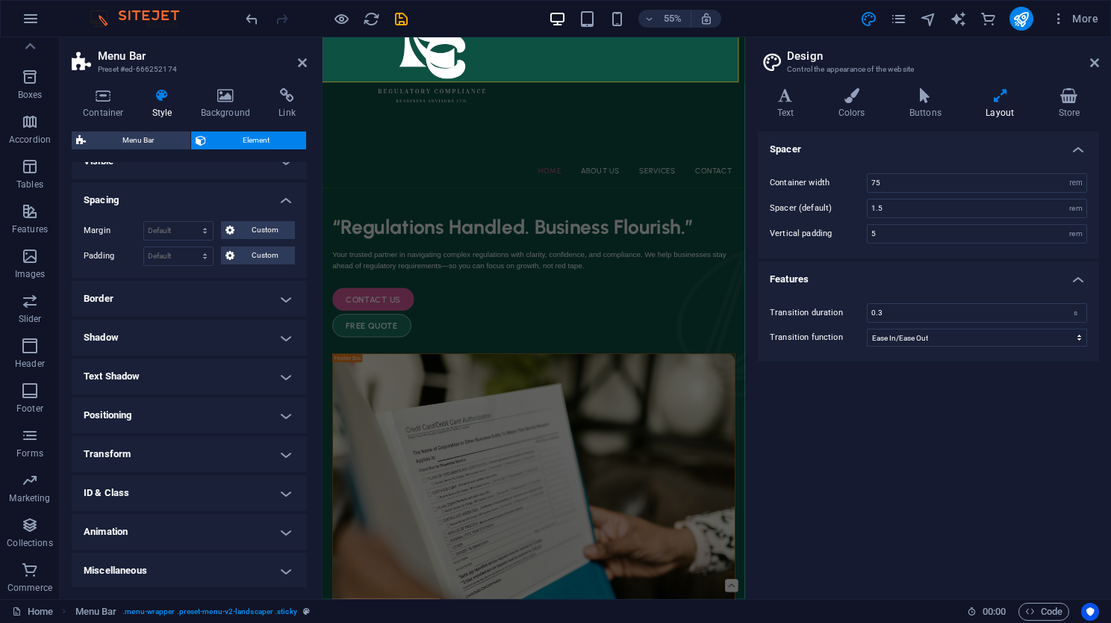
scroll to position [0, 0]
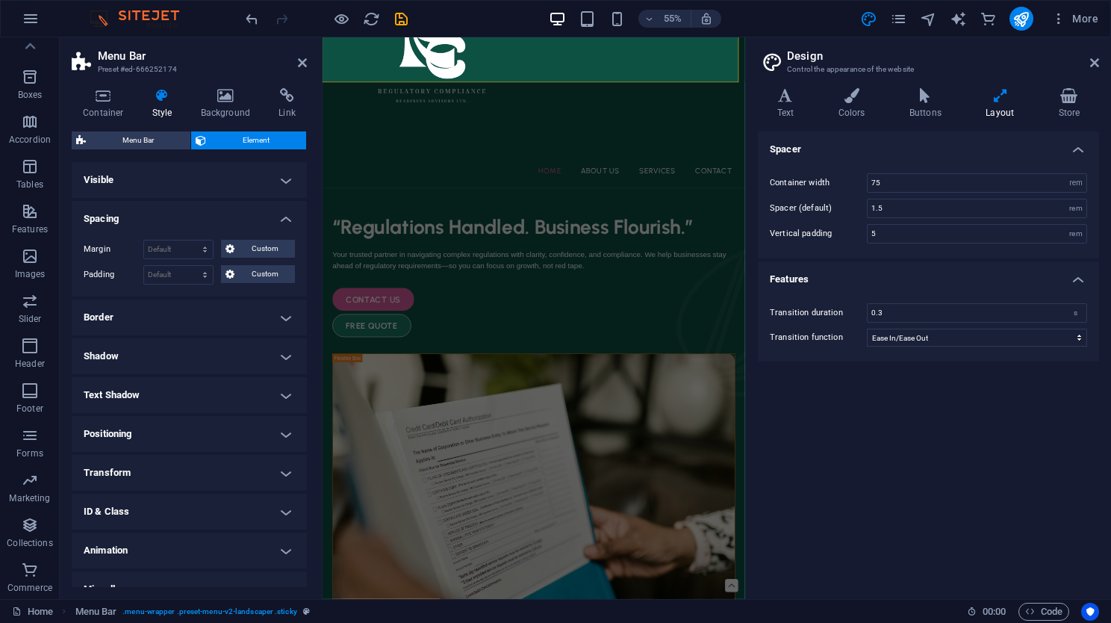
click at [257, 202] on h4 "Spacing" at bounding box center [189, 214] width 235 height 27
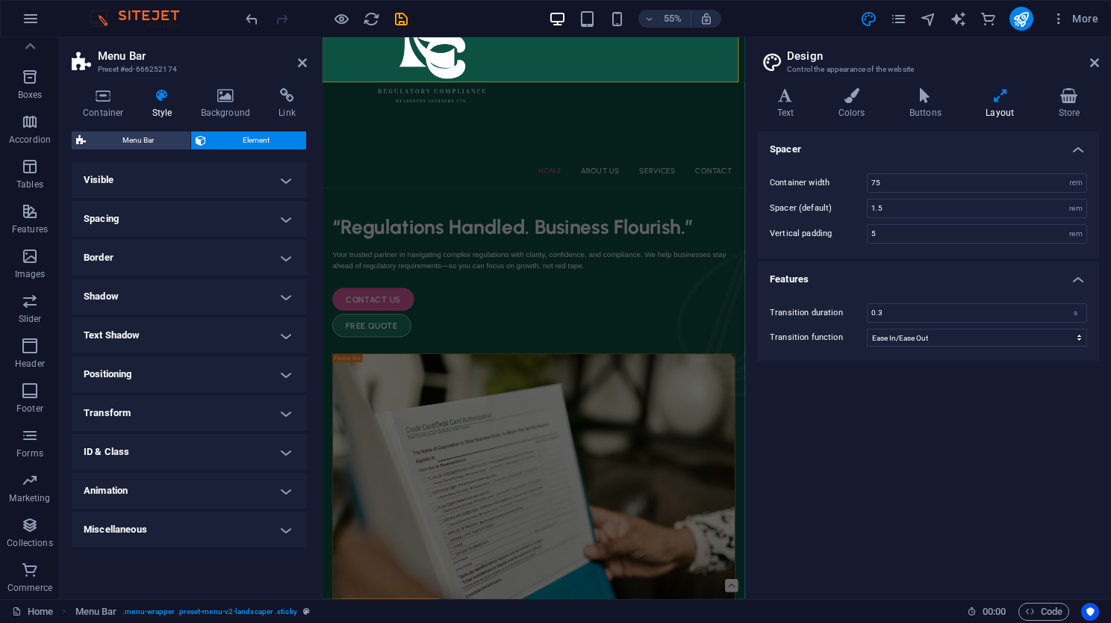
click at [260, 185] on h4 "Visible" at bounding box center [189, 180] width 235 height 36
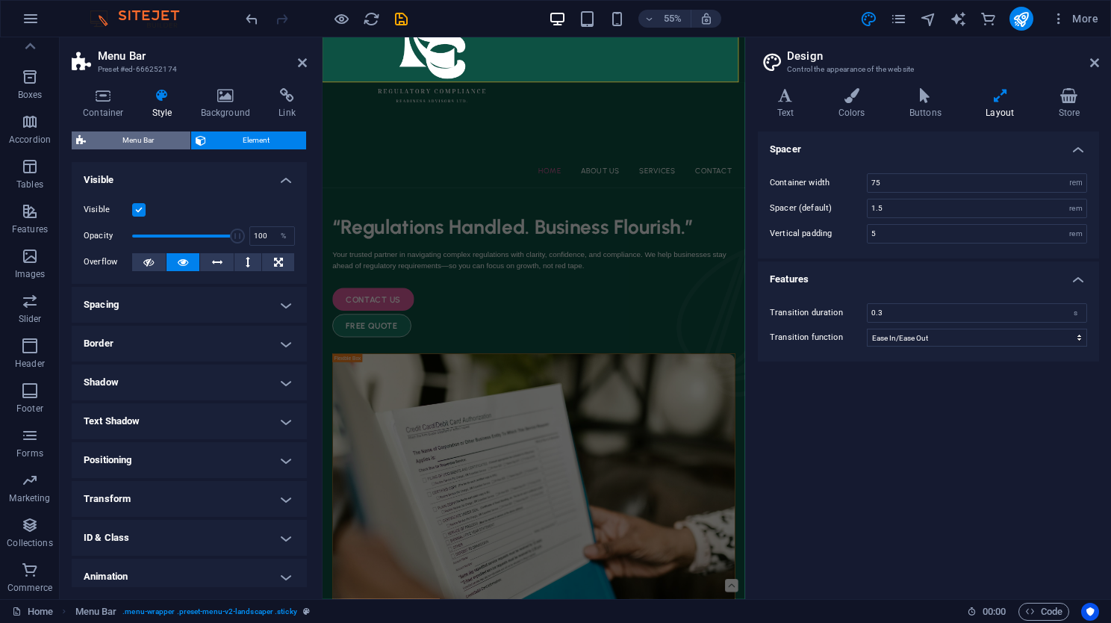
click at [152, 133] on span "Menu Bar" at bounding box center [138, 140] width 96 height 18
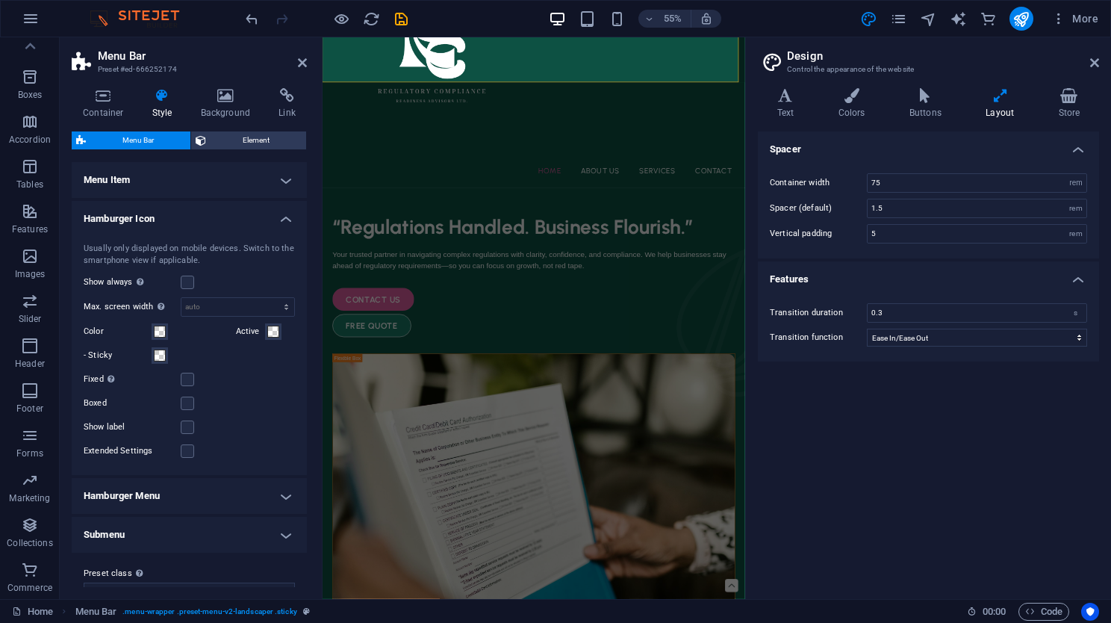
scroll to position [470, 0]
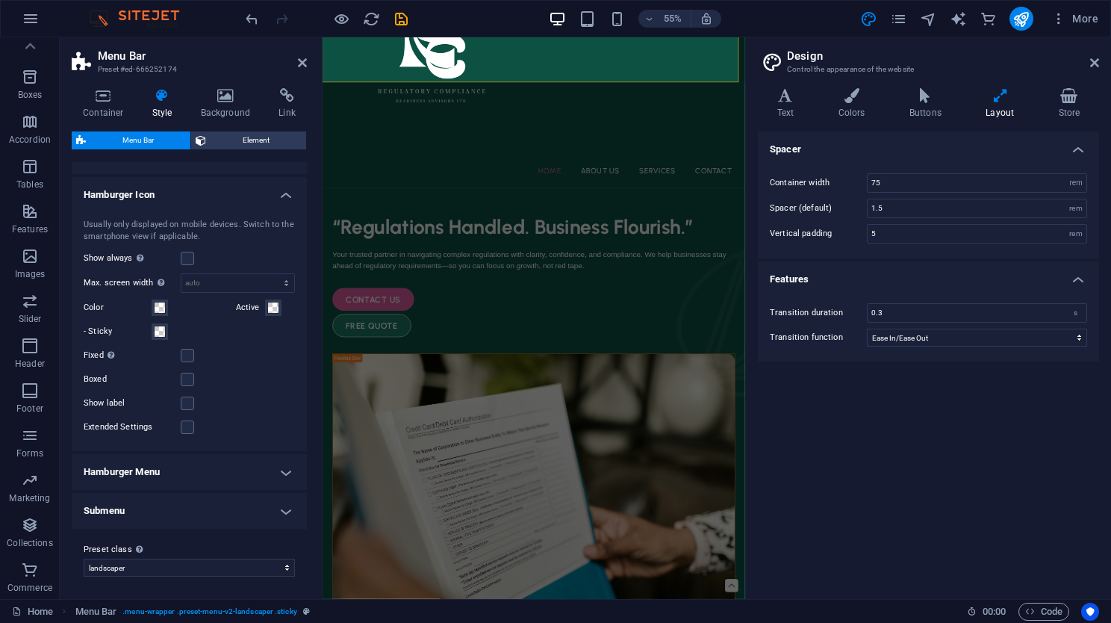
click at [211, 190] on h4 "Hamburger Icon" at bounding box center [189, 190] width 235 height 27
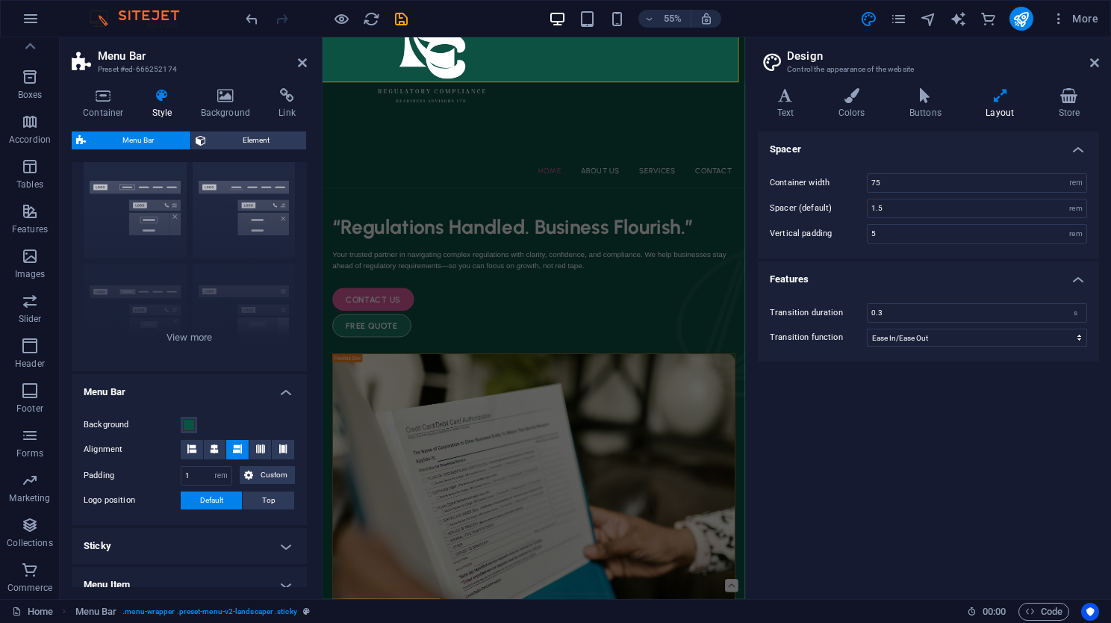
scroll to position [0, 0]
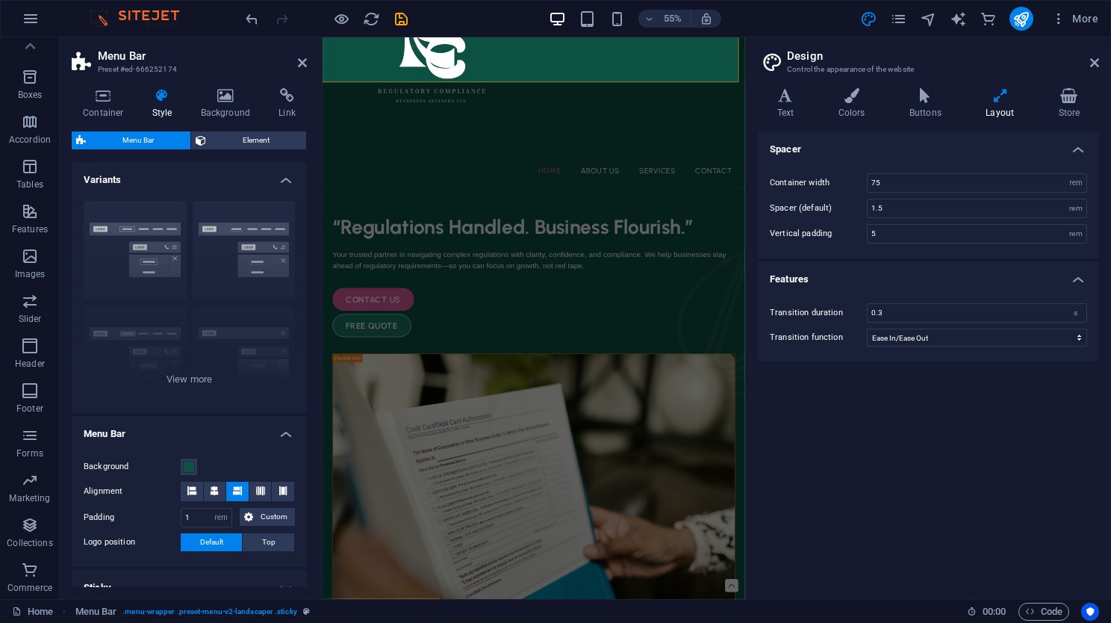
click at [211, 190] on div "Border Centered Default Fixed Loki Trigger Wide XXL" at bounding box center [189, 301] width 235 height 224
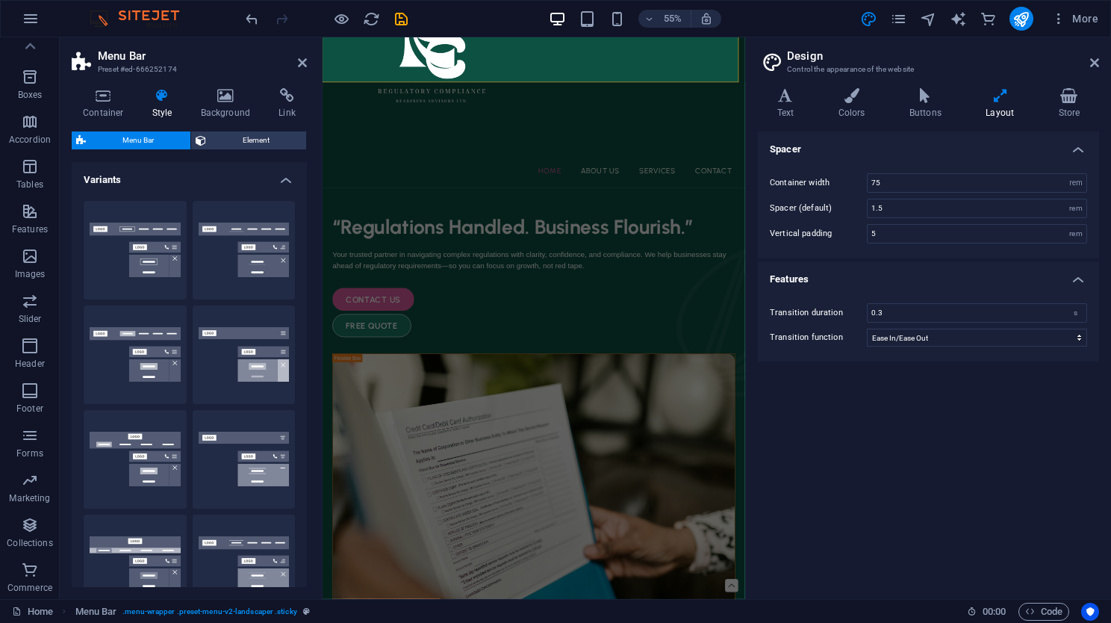
click at [222, 183] on h4 "Variants" at bounding box center [189, 175] width 235 height 27
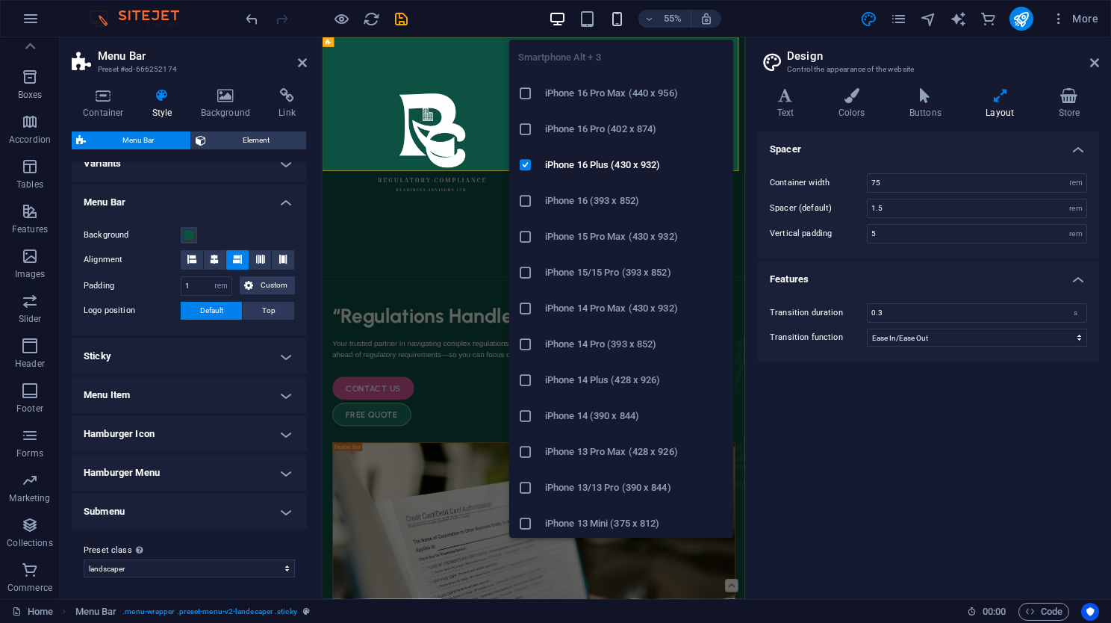
click at [620, 13] on icon "button" at bounding box center [616, 18] width 17 height 17
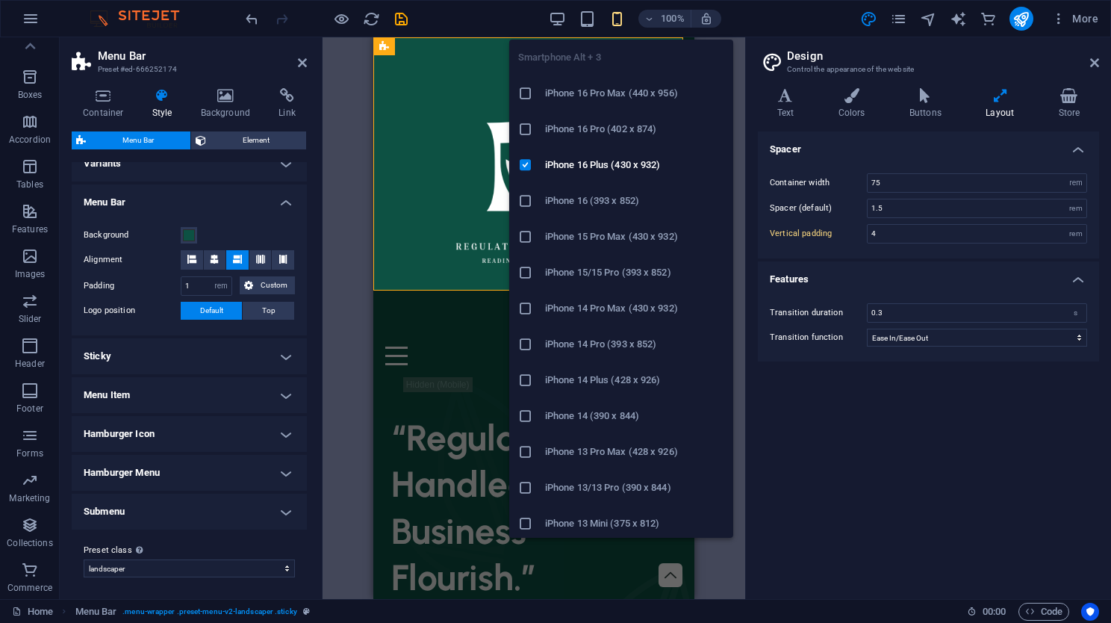
click at [587, 96] on h6 "iPhone 16 Pro Max (440 x 956)" at bounding box center [634, 93] width 179 height 18
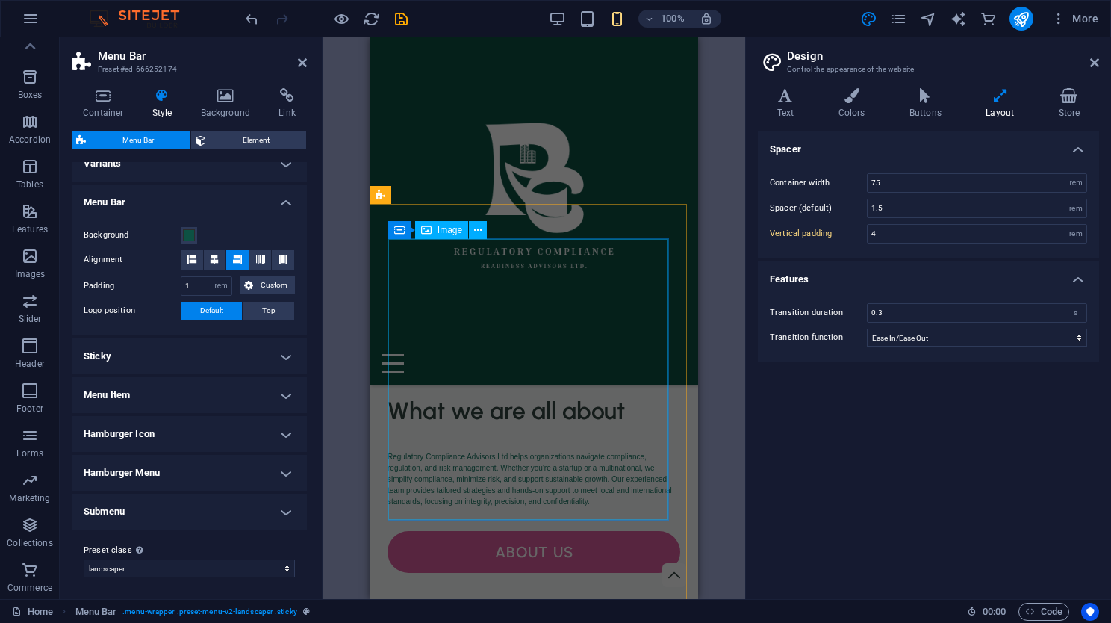
scroll to position [1762, 0]
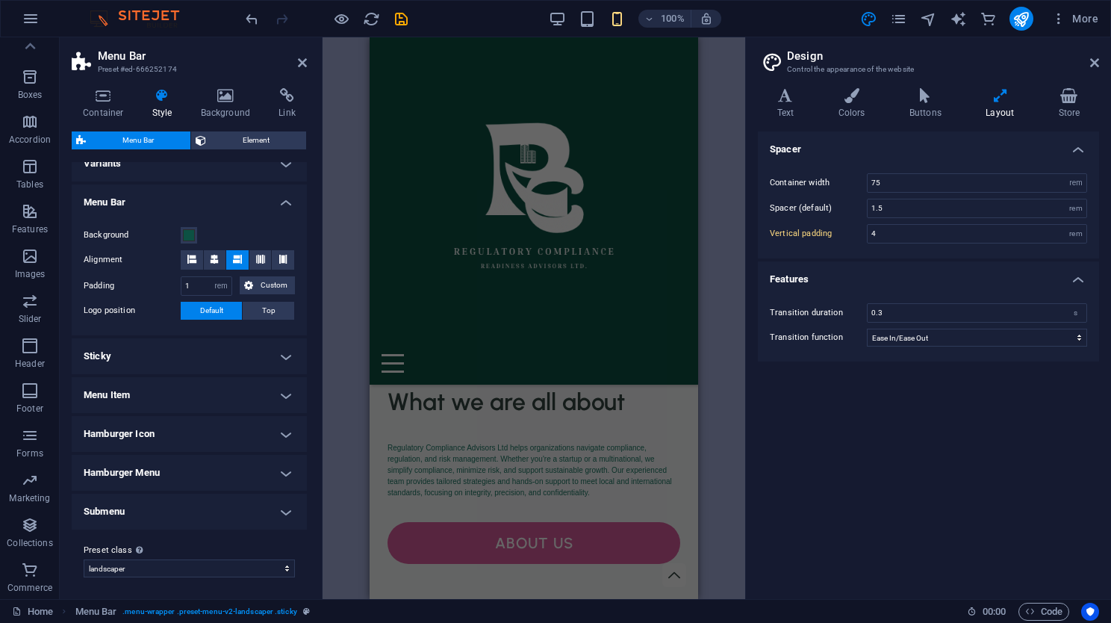
click at [374, 151] on div "Home About Us Services Contact" at bounding box center [533, 210] width 328 height 347
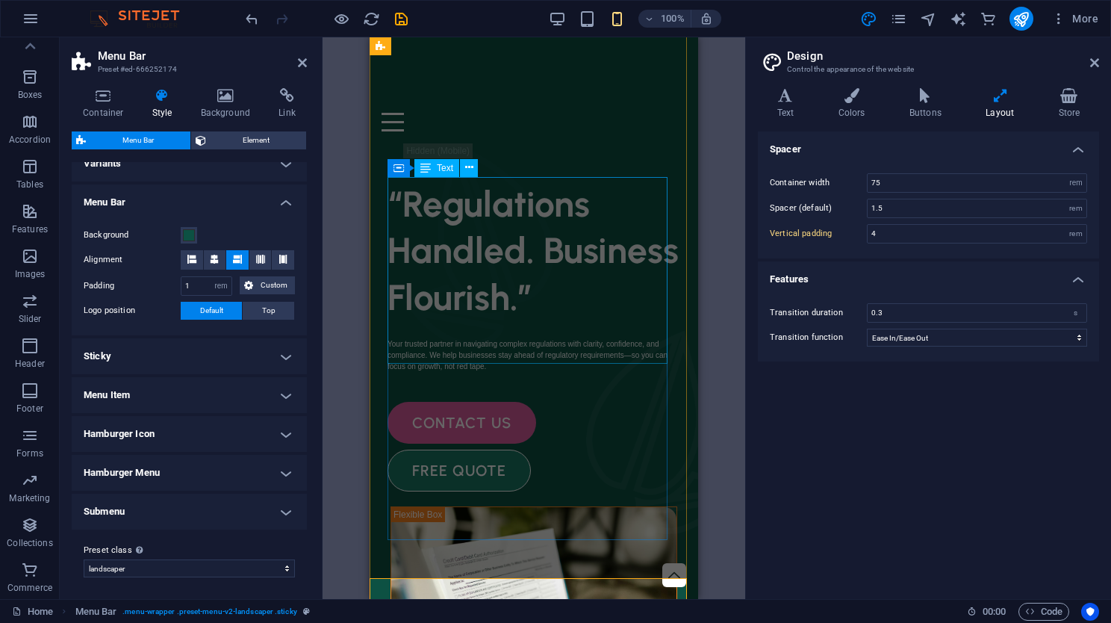
scroll to position [0, 0]
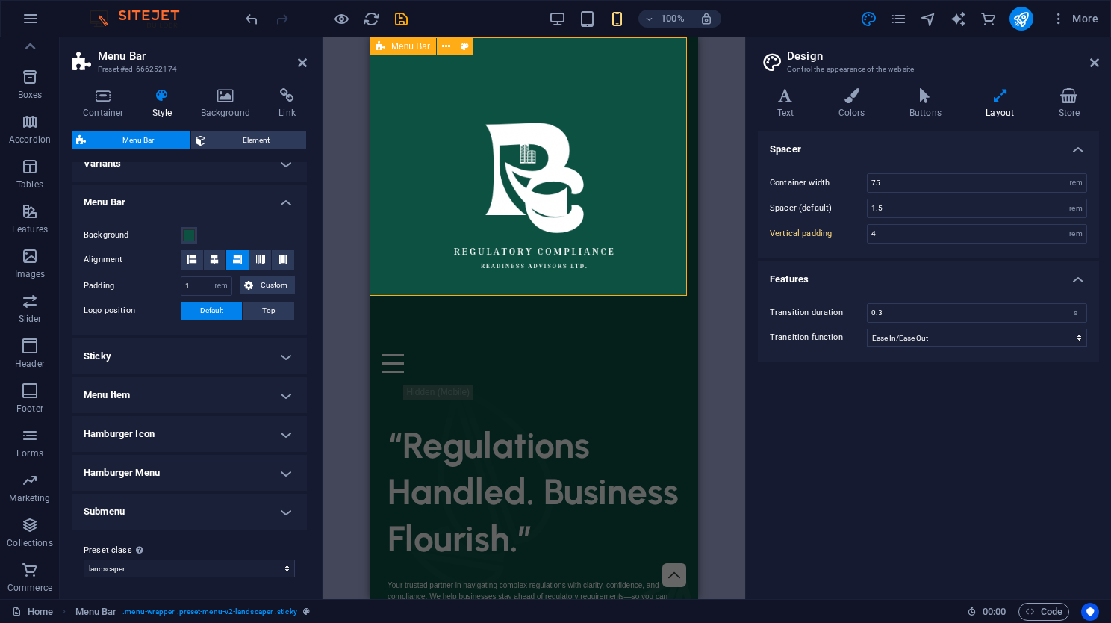
click at [650, 234] on div "Home About Us Services Contact" at bounding box center [533, 210] width 328 height 347
click at [462, 43] on icon at bounding box center [465, 47] width 8 height 16
click at [440, 47] on button at bounding box center [446, 46] width 18 height 18
click at [141, 355] on h4 "Sticky" at bounding box center [189, 356] width 235 height 36
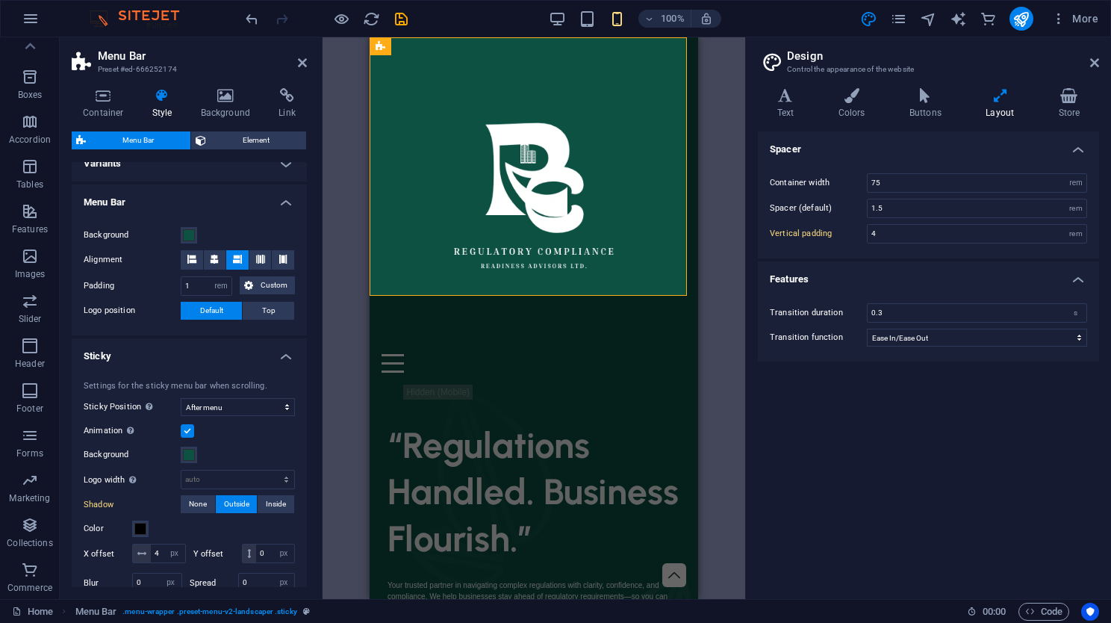
click at [145, 352] on h4 "Sticky" at bounding box center [189, 351] width 235 height 27
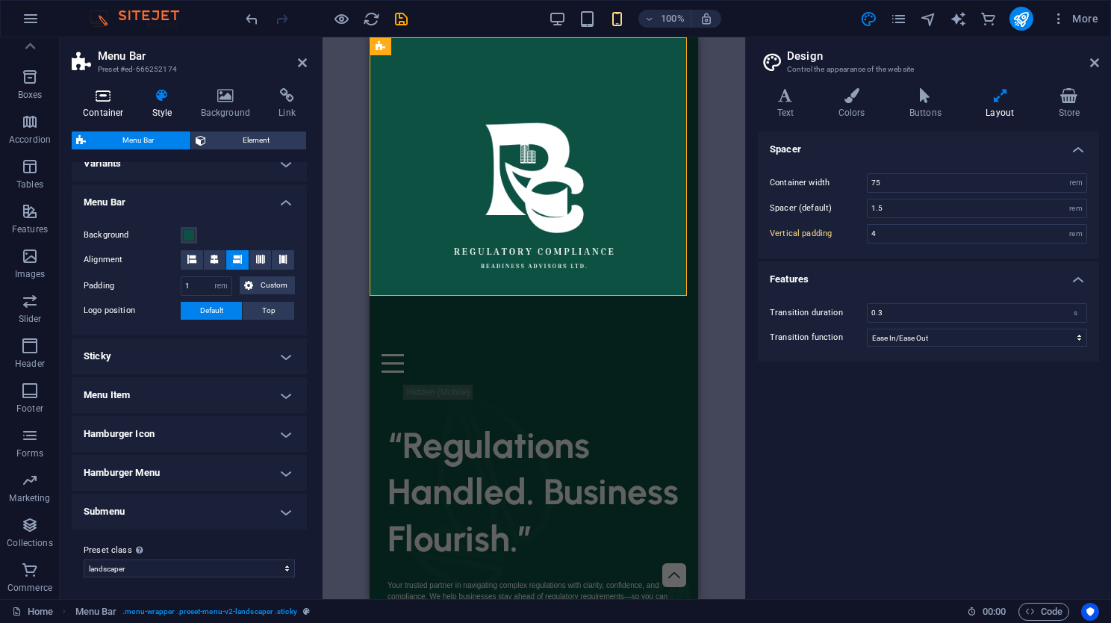
click at [114, 100] on icon at bounding box center [103, 95] width 63 height 15
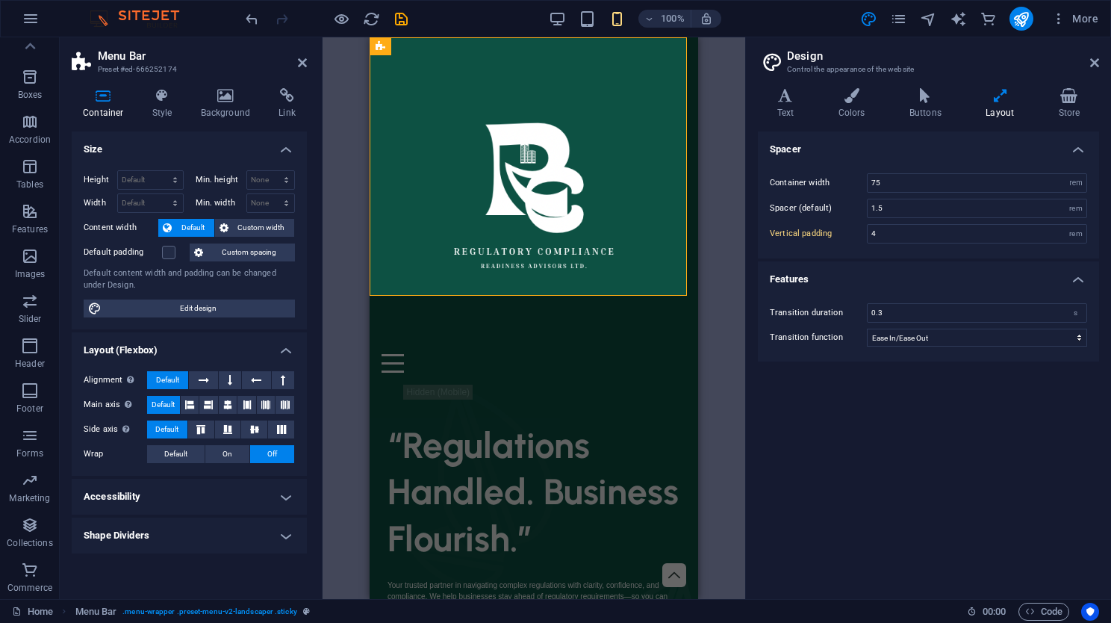
click at [314, 61] on aside "Menu Bar Preset #ed-666252174 Container Style Background Link Size Height Defau…" at bounding box center [191, 317] width 263 height 561
click at [307, 61] on aside "Menu Bar Preset #ed-666252174 Container Style Background Link Size Height Defau…" at bounding box center [191, 317] width 263 height 561
click at [302, 63] on icon at bounding box center [302, 63] width 9 height 12
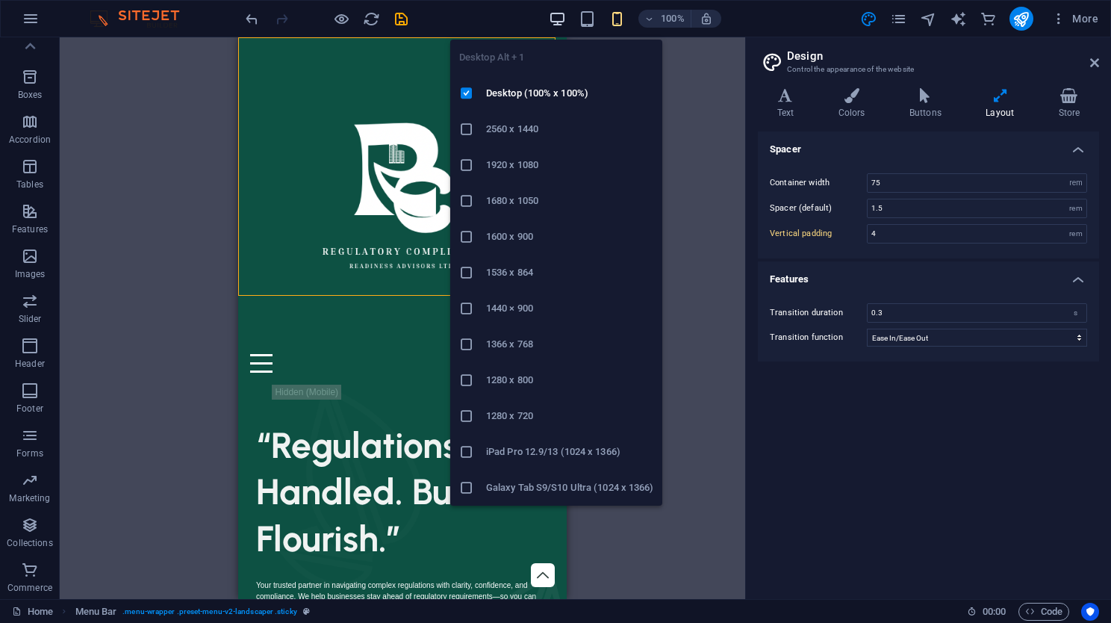
click at [561, 10] on icon "button" at bounding box center [557, 18] width 17 height 17
type input "5"
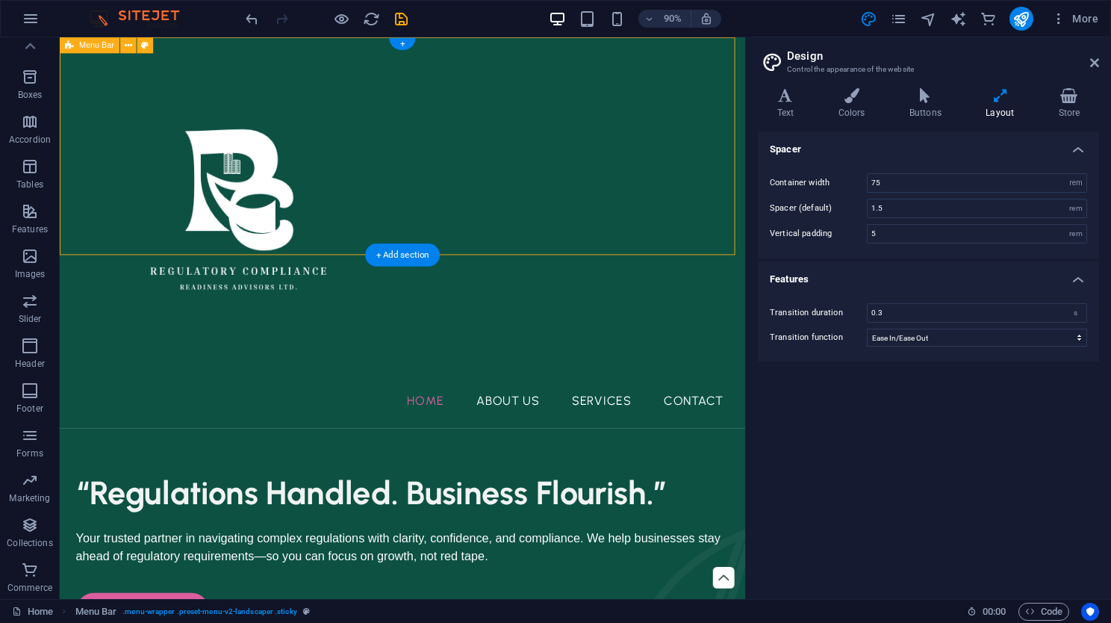
click at [429, 202] on div "Home About Us Services Contact" at bounding box center [440, 254] width 761 height 434
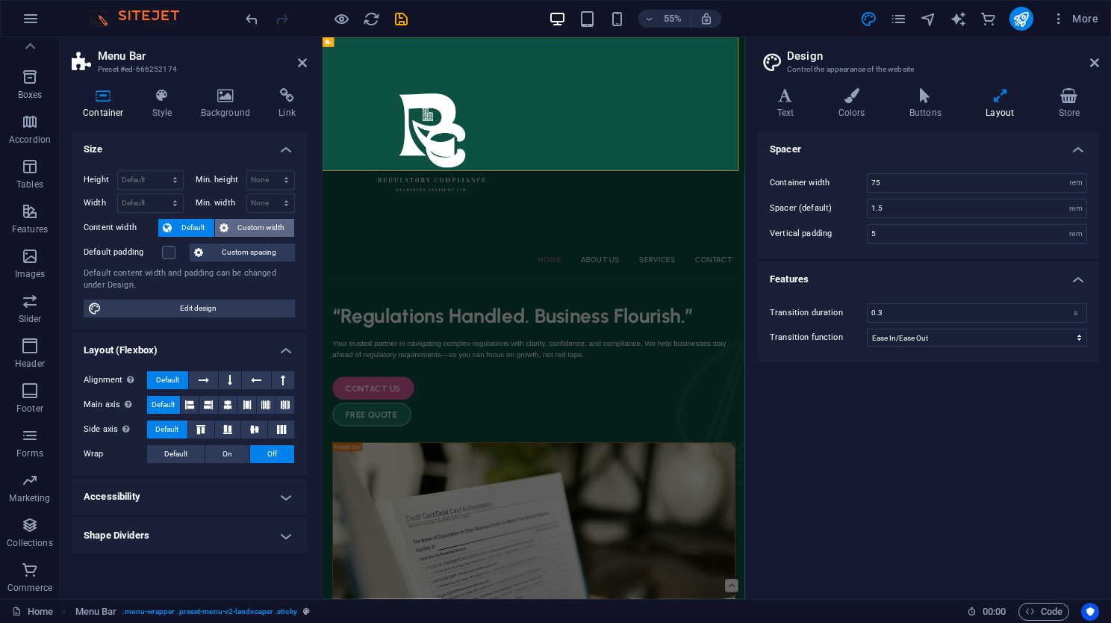
click at [229, 225] on button "Custom width" at bounding box center [255, 228] width 80 height 18
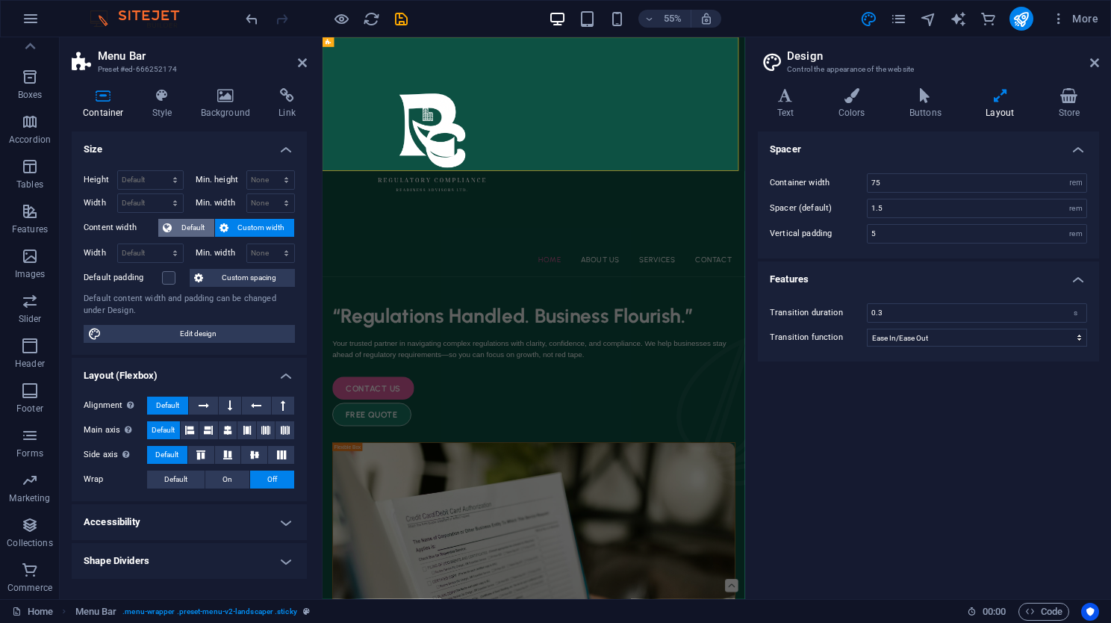
click at [199, 231] on span "Default" at bounding box center [193, 228] width 34 height 18
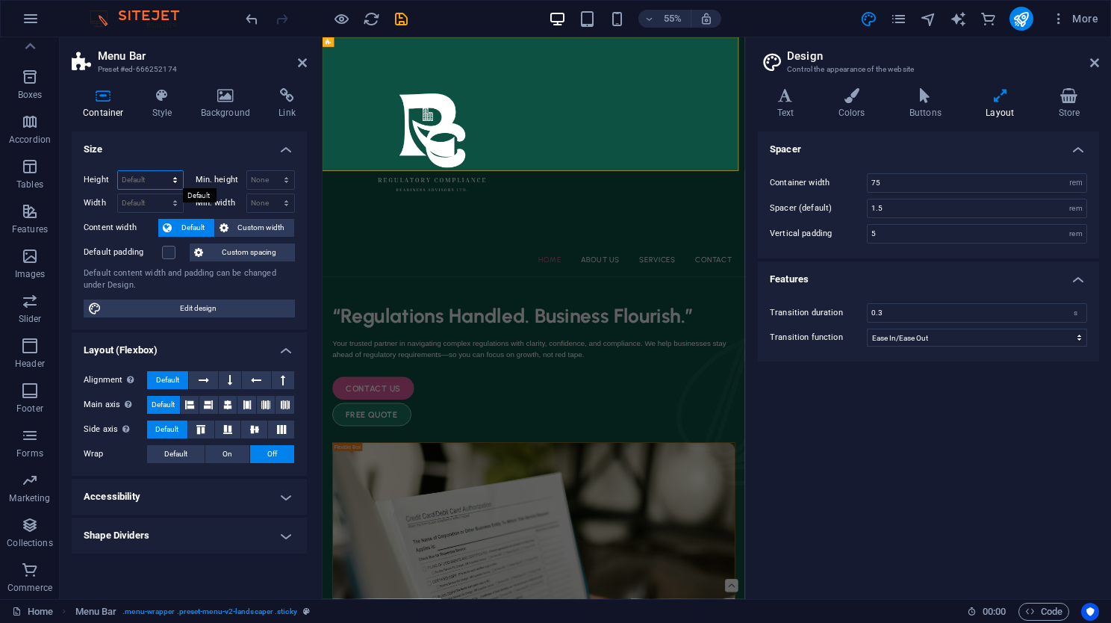
click at [141, 175] on select "Default px rem % vh vw" at bounding box center [150, 180] width 65 height 18
select select "px"
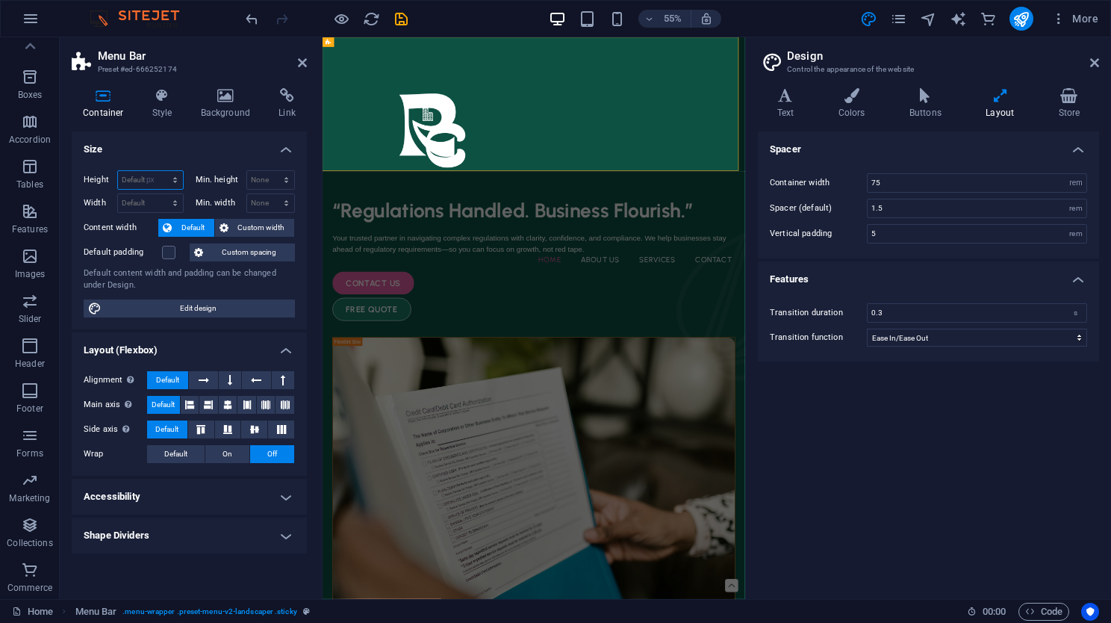
click at [161, 171] on select "Default px rem % vh vw" at bounding box center [150, 180] width 65 height 18
type input "326"
click at [232, 225] on button "Custom width" at bounding box center [255, 228] width 80 height 18
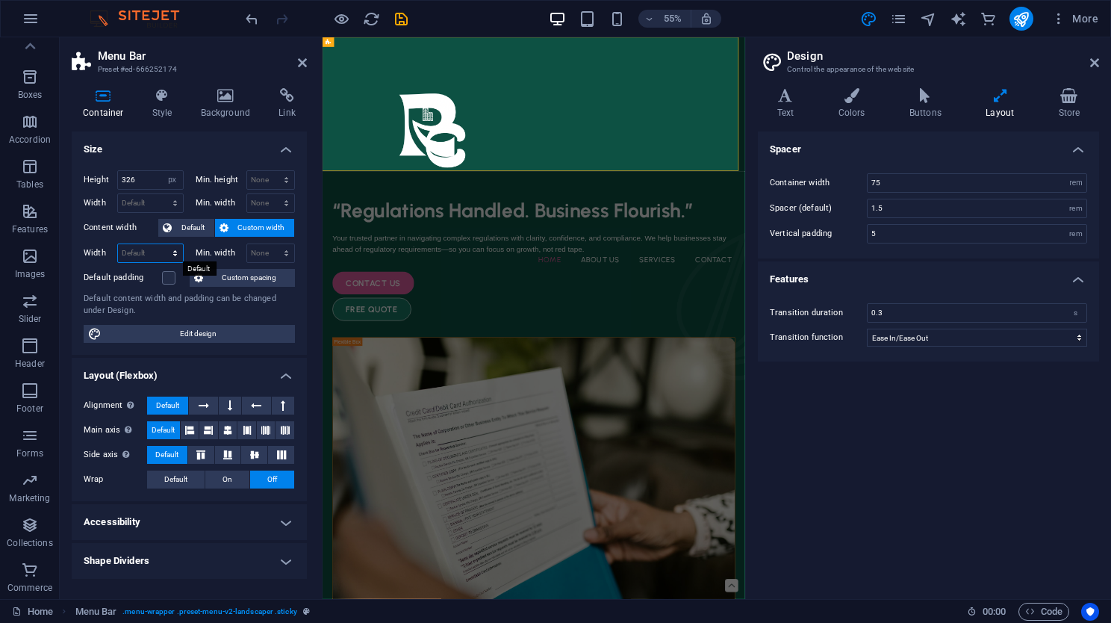
click at [167, 259] on select "Default px rem % em vh vw" at bounding box center [150, 253] width 65 height 18
select select "px"
click at [161, 244] on select "Default px rem % em vh vw" at bounding box center [150, 253] width 65 height 18
click at [901, 179] on div "Home About Us Services Contact" at bounding box center [706, 158] width 768 height 243
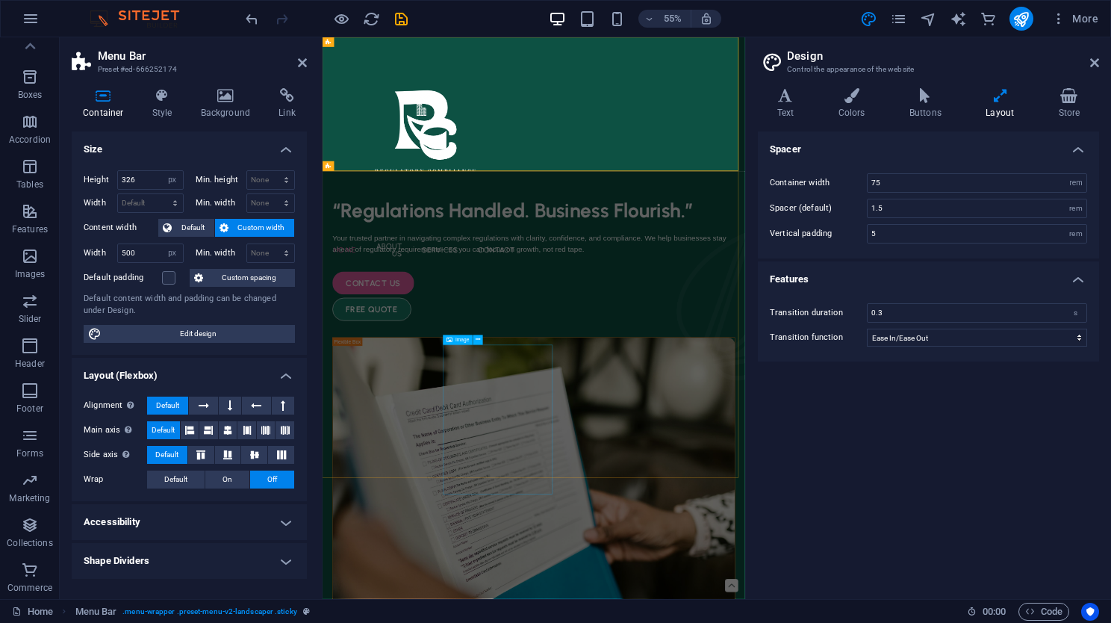
type input "1014"
select select "DISABLED_OPTION_VALUE"
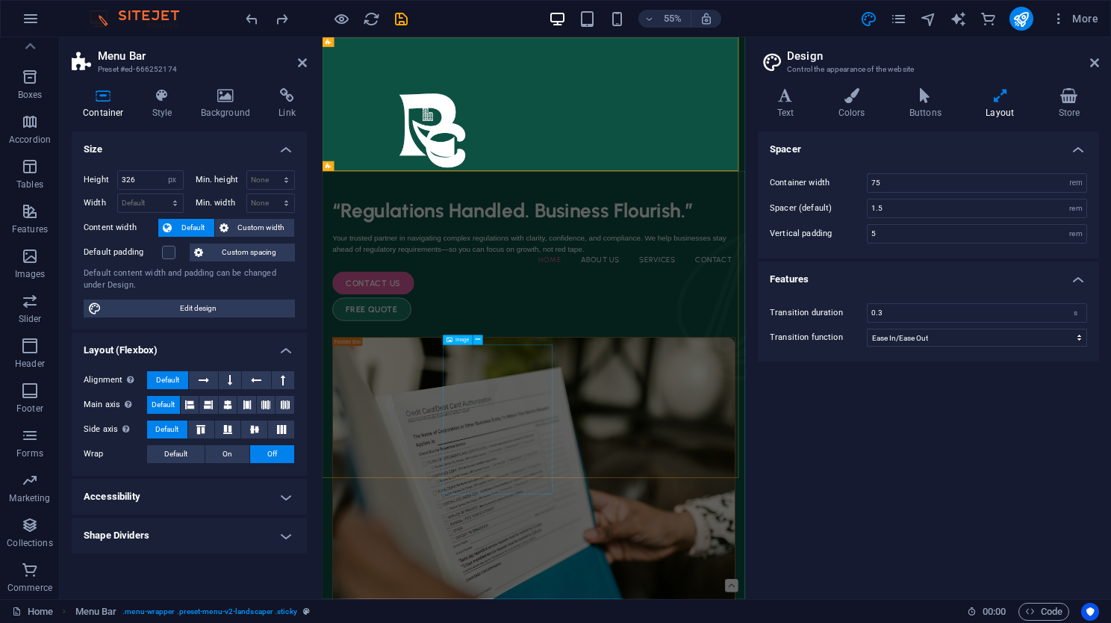
scroll to position [72, 0]
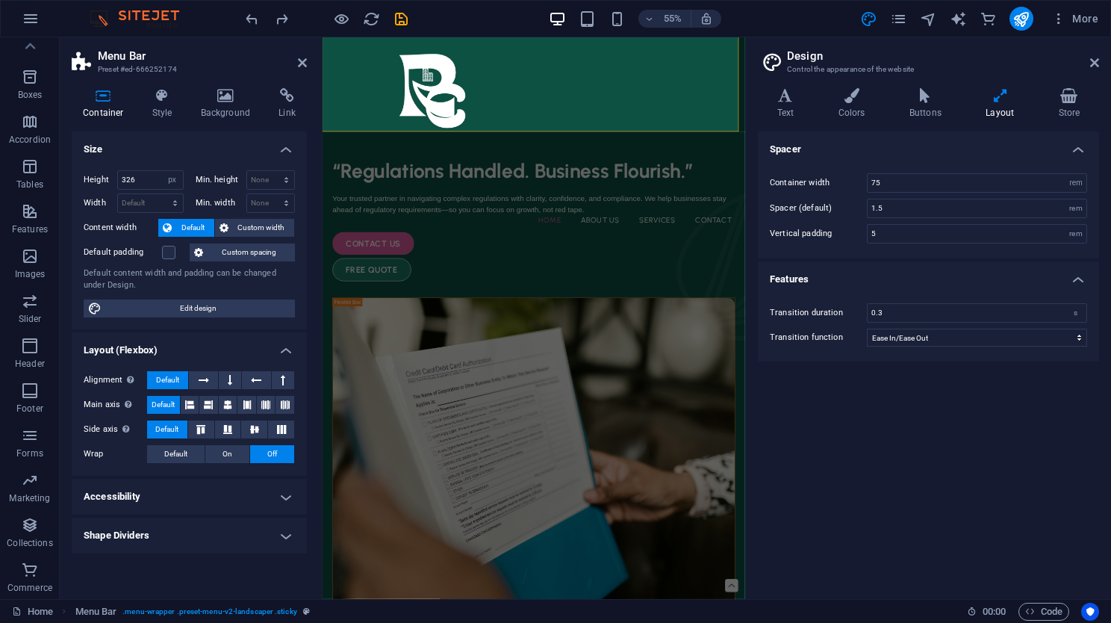
click at [180, 498] on h4 "Accessibility" at bounding box center [189, 496] width 235 height 36
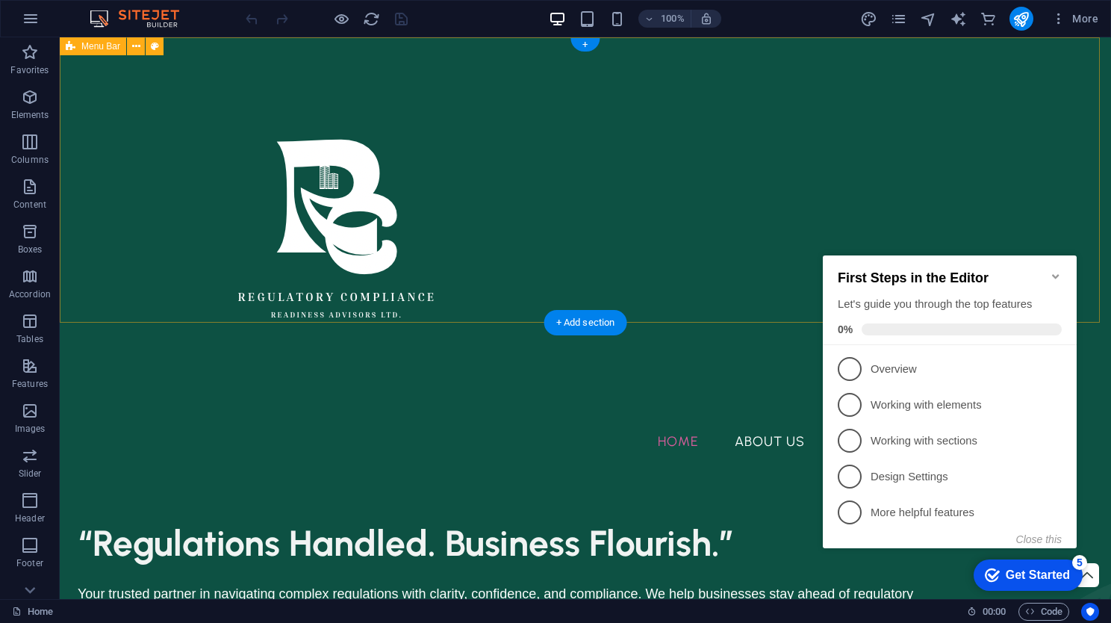
click at [108, 313] on div "Home About Us Services Contact" at bounding box center [585, 254] width 1051 height 434
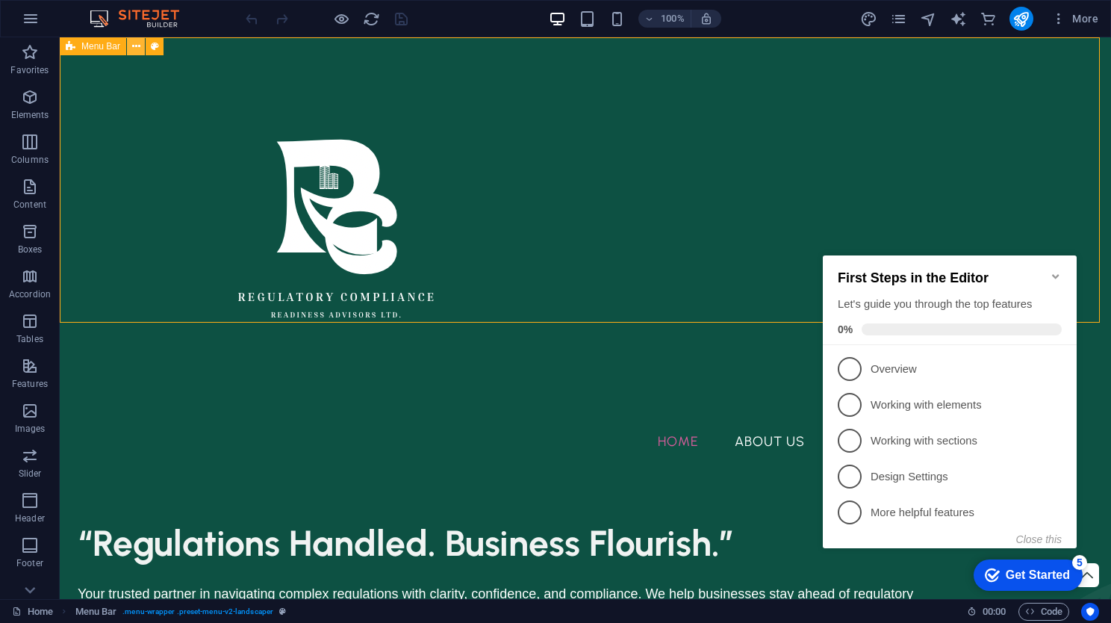
click at [137, 43] on icon at bounding box center [136, 47] width 8 height 16
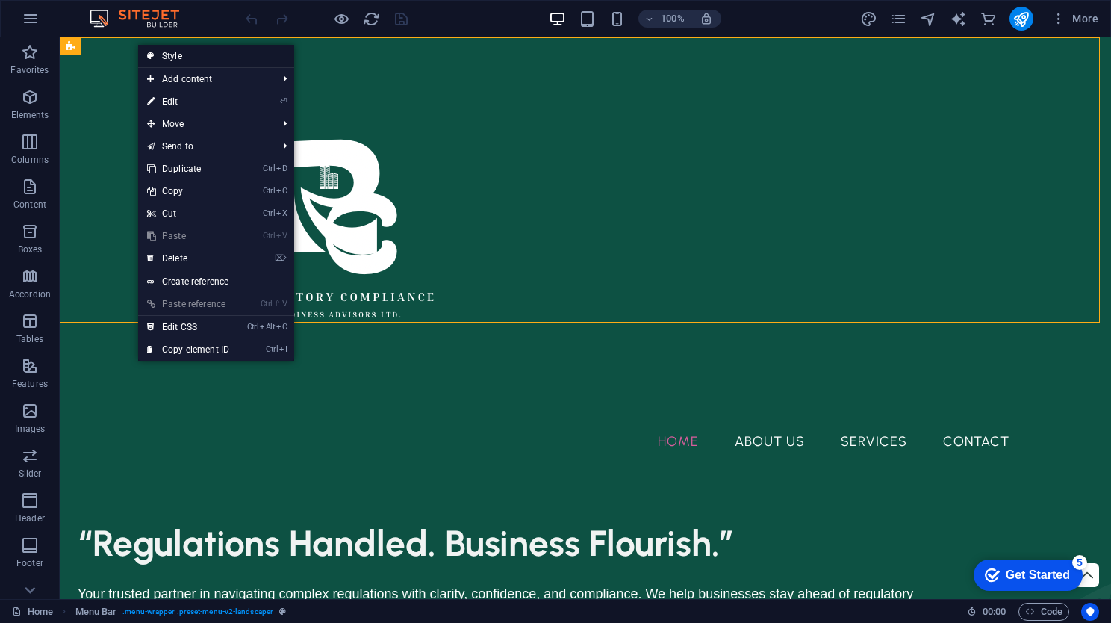
click at [192, 55] on link "Style" at bounding box center [216, 56] width 156 height 22
select select "rem"
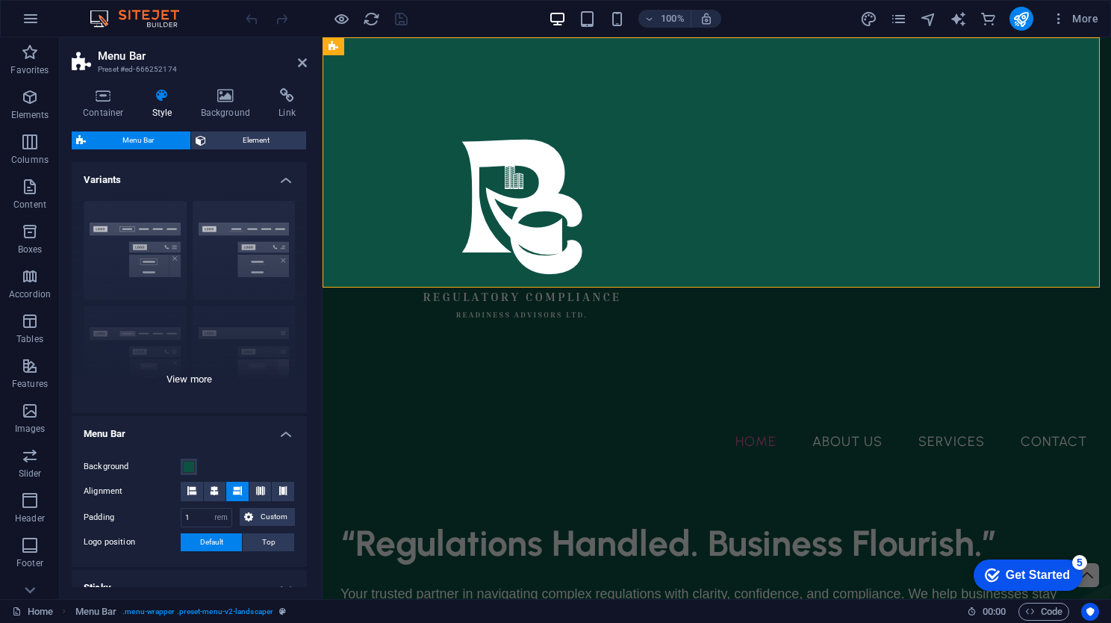
click at [151, 249] on div "Border Centered Default Fixed Loki Trigger Wide XXL" at bounding box center [189, 301] width 235 height 224
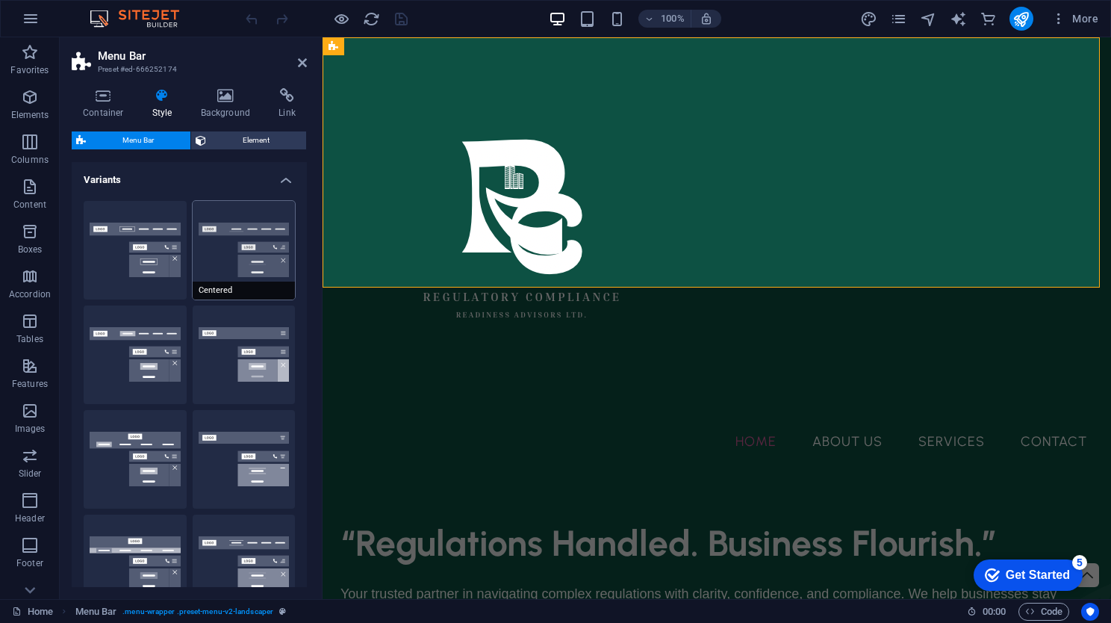
click at [260, 257] on button "Centered" at bounding box center [244, 250] width 103 height 99
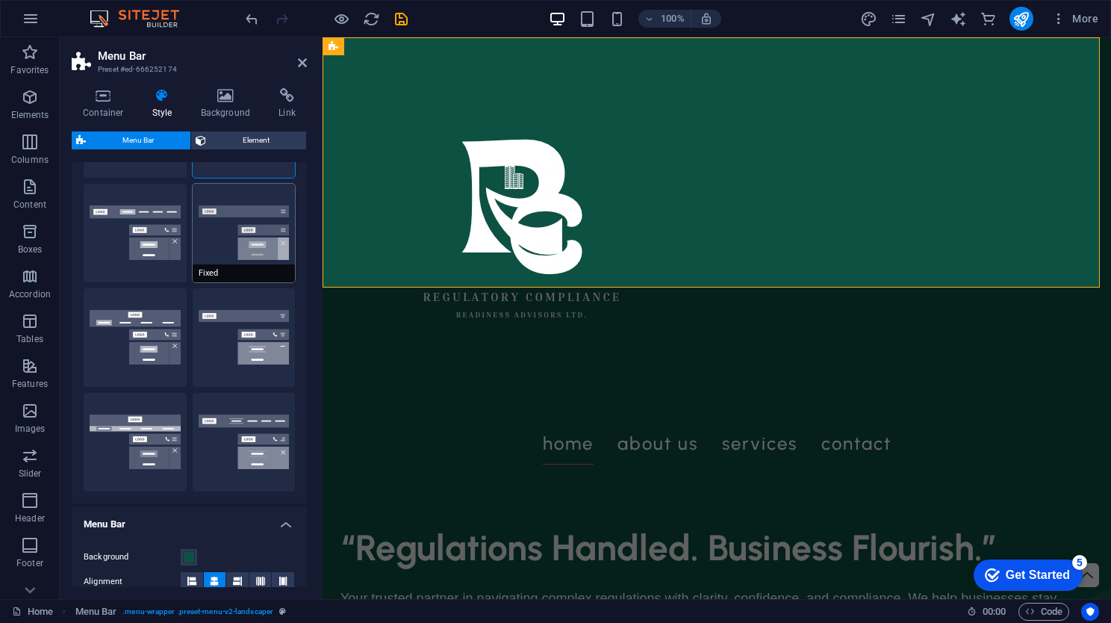
scroll to position [125, 0]
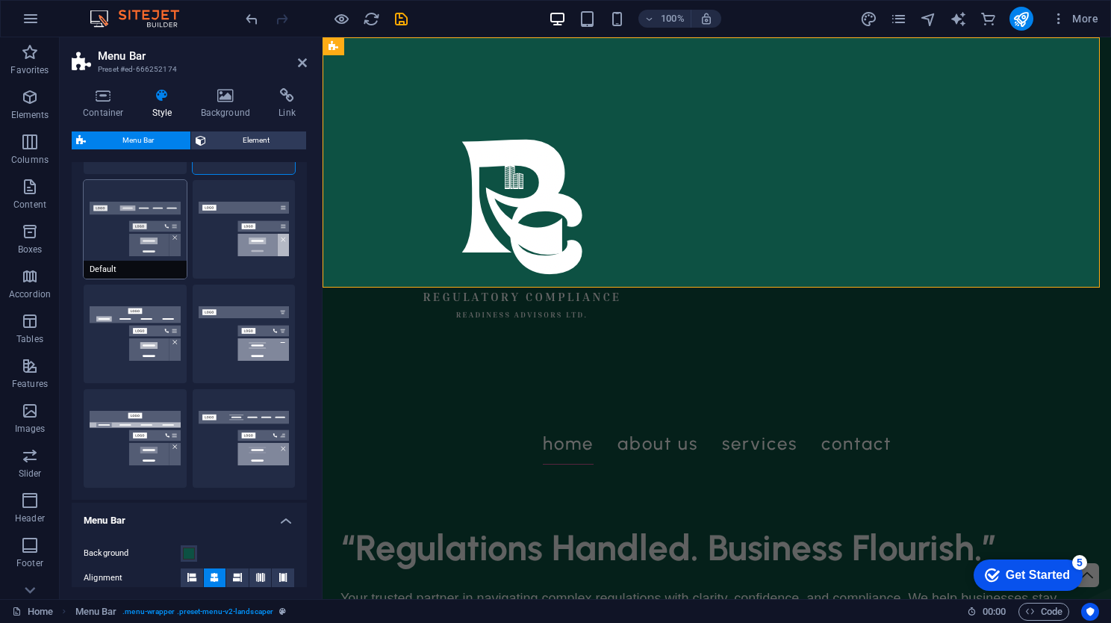
click at [145, 211] on button "Default" at bounding box center [135, 229] width 103 height 99
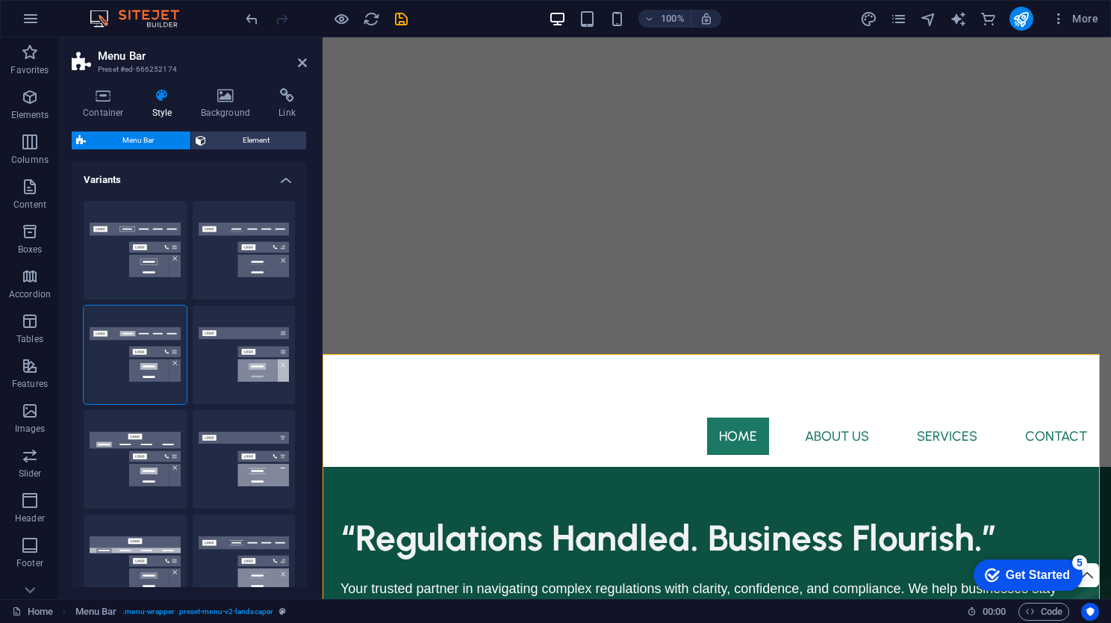
scroll to position [0, 0]
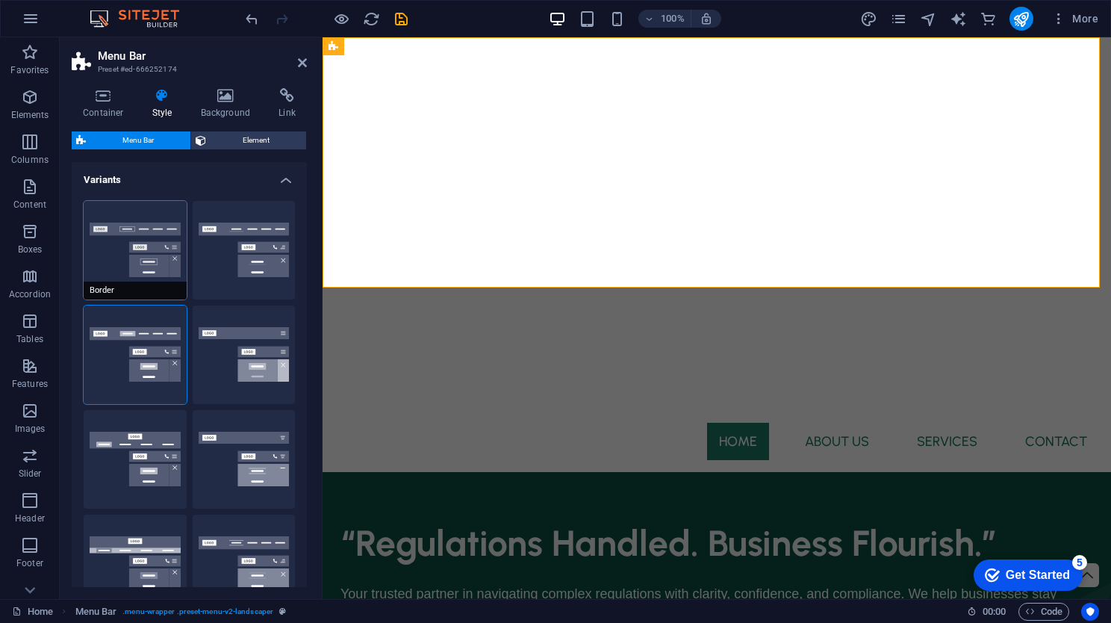
click at [112, 244] on button "Border" at bounding box center [135, 250] width 103 height 99
click at [254, 170] on h4 "Variants" at bounding box center [189, 175] width 235 height 27
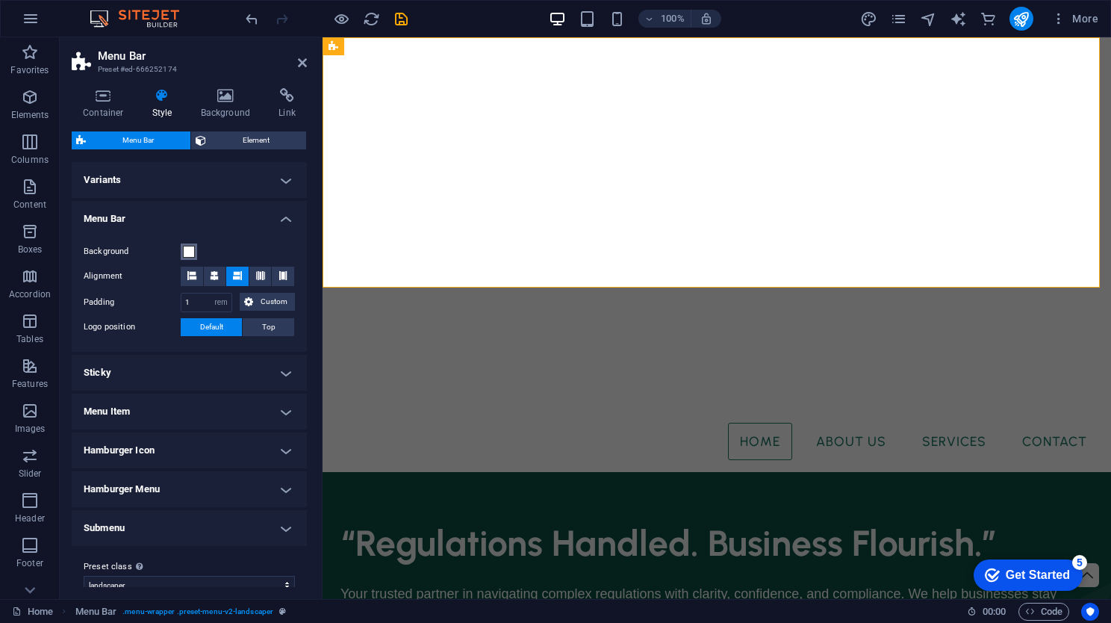
click at [190, 253] on span at bounding box center [189, 252] width 12 height 12
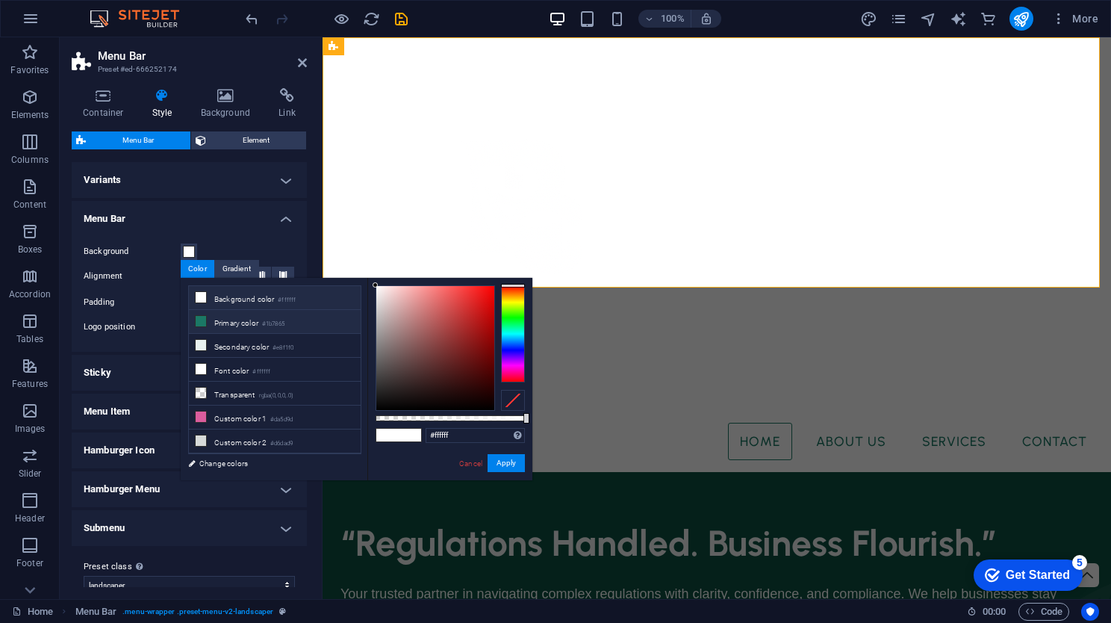
click at [211, 316] on li "Primary color #1b7865" at bounding box center [275, 322] width 172 height 24
type input "#1b7865"
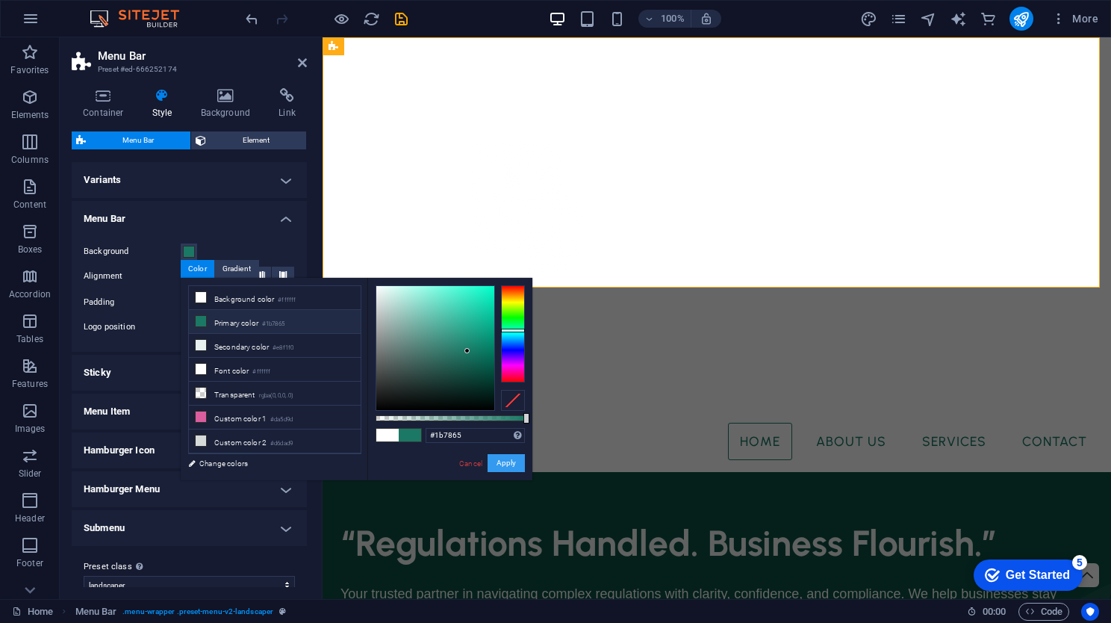
click at [514, 470] on button "Apply" at bounding box center [505, 463] width 37 height 18
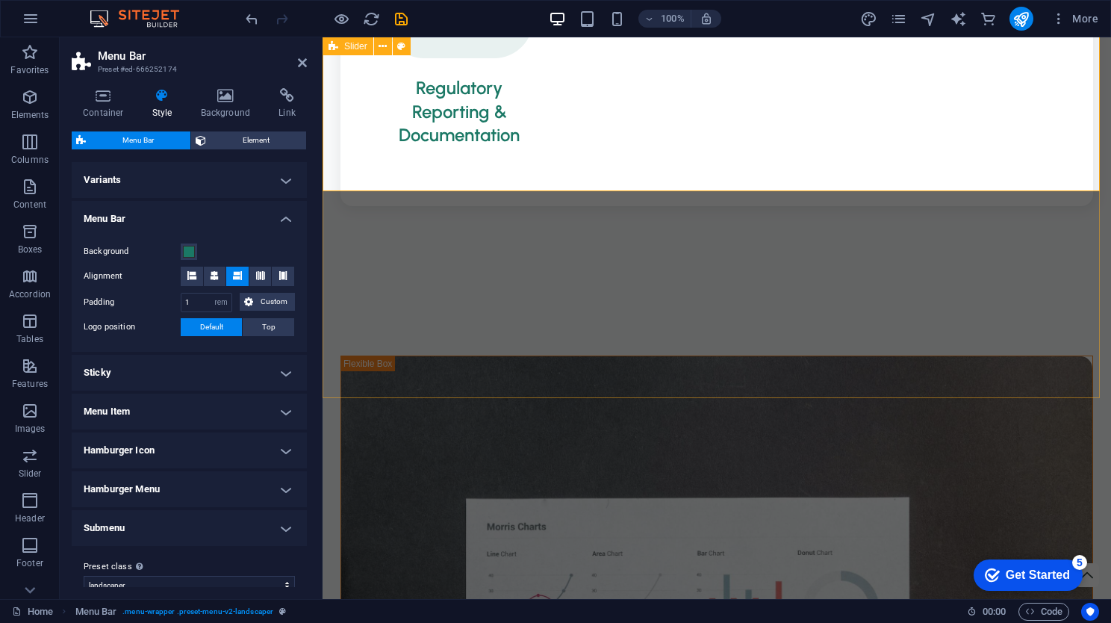
scroll to position [2493, 0]
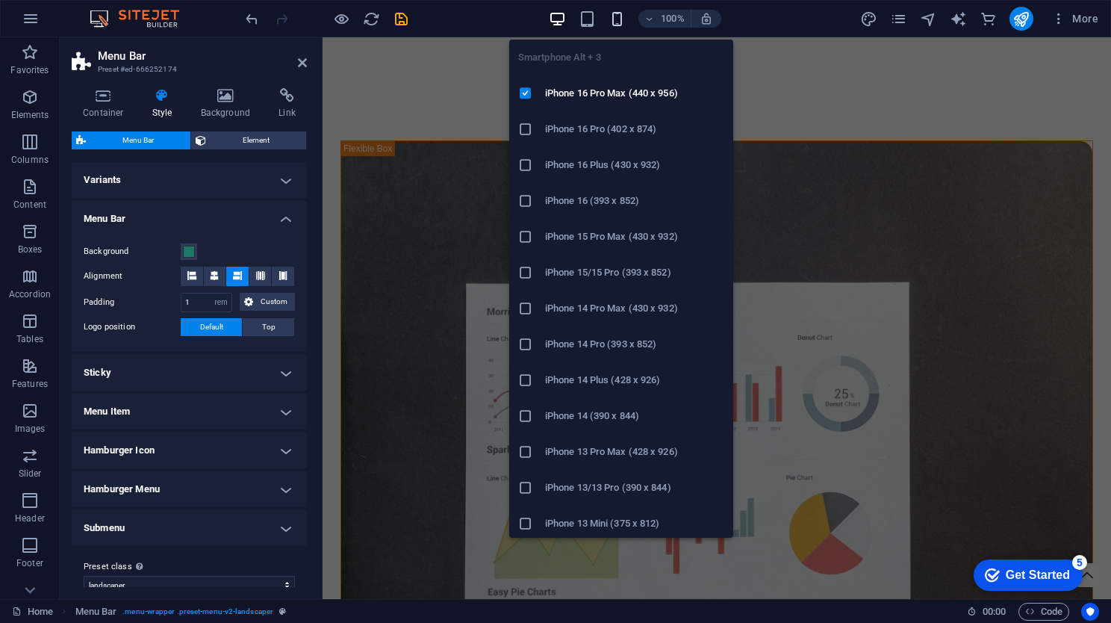
click at [613, 10] on icon "button" at bounding box center [616, 18] width 17 height 17
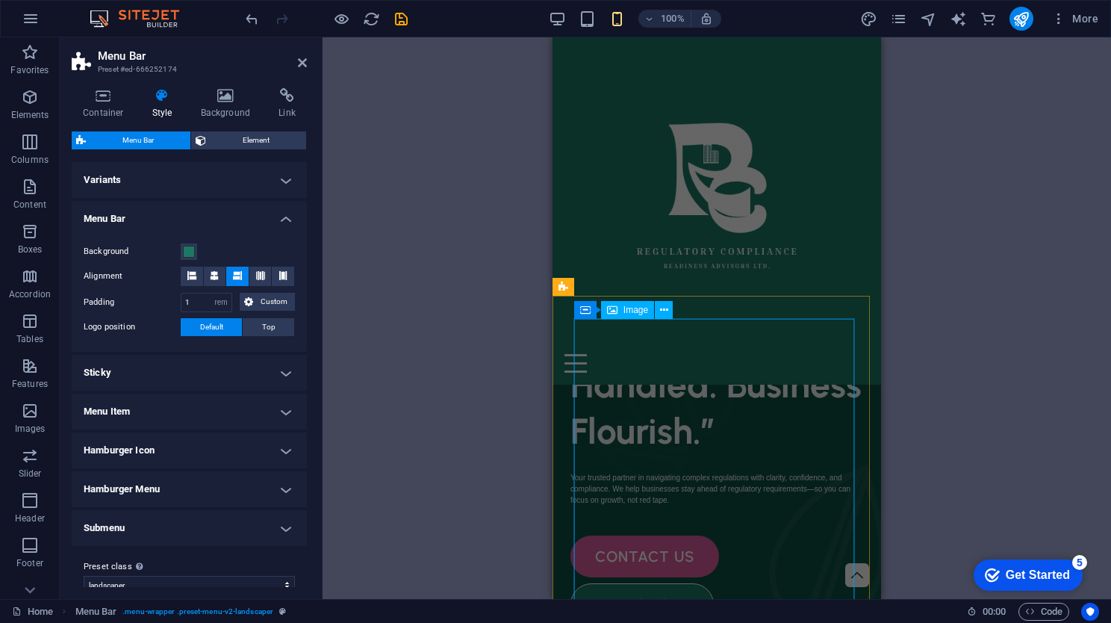
scroll to position [0, 0]
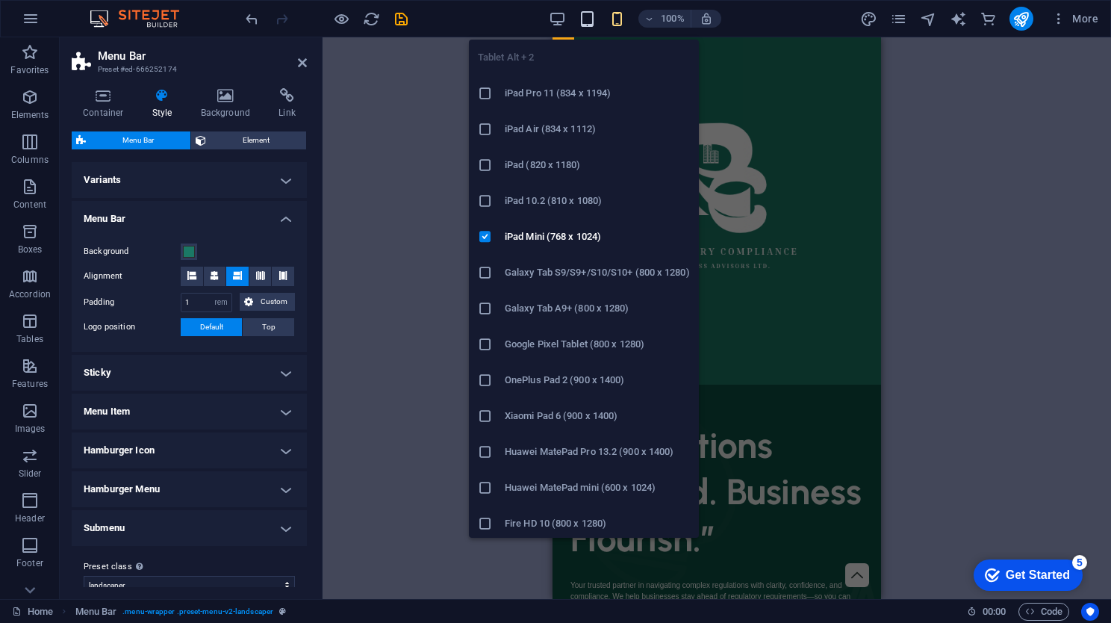
click at [584, 13] on icon "button" at bounding box center [586, 18] width 17 height 17
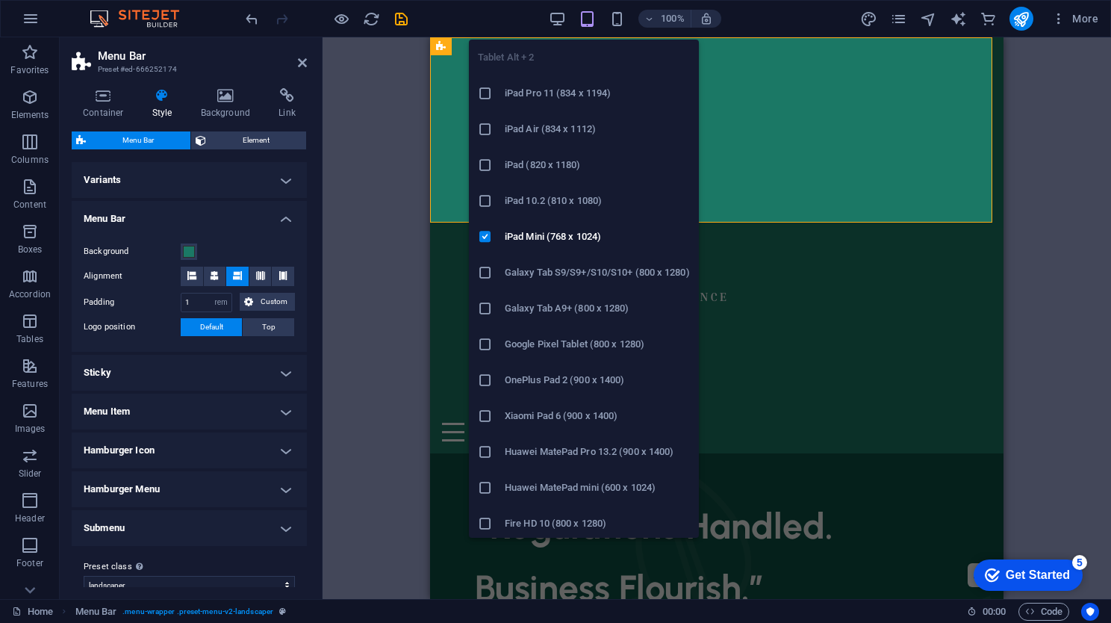
click at [562, 109] on li "iPad Pro 11 (834 x 1194)" at bounding box center [584, 93] width 230 height 36
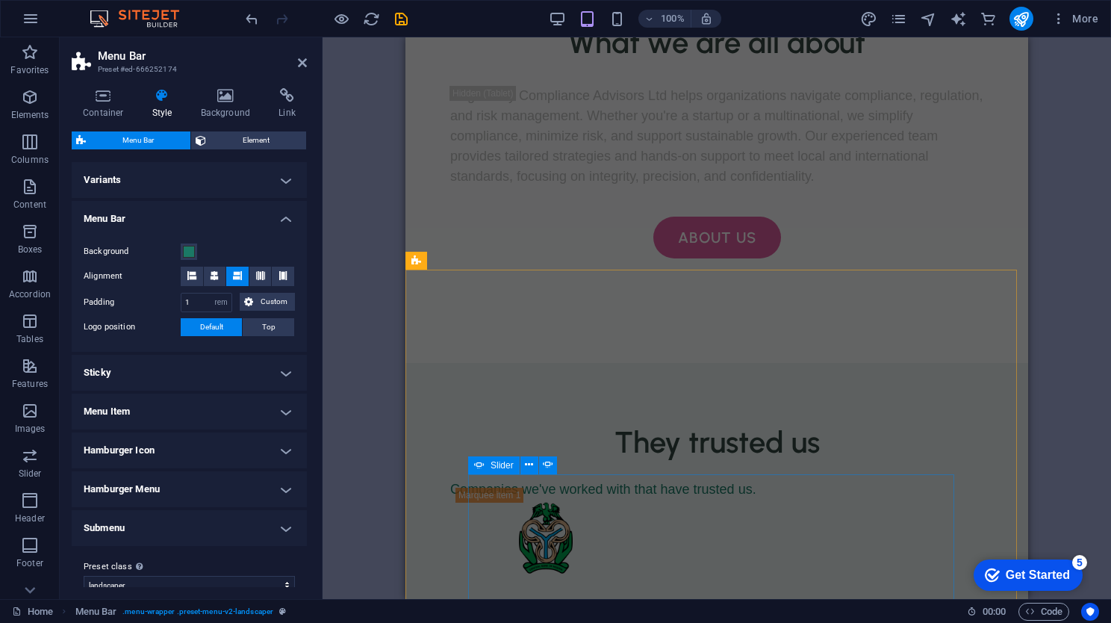
scroll to position [2913, 0]
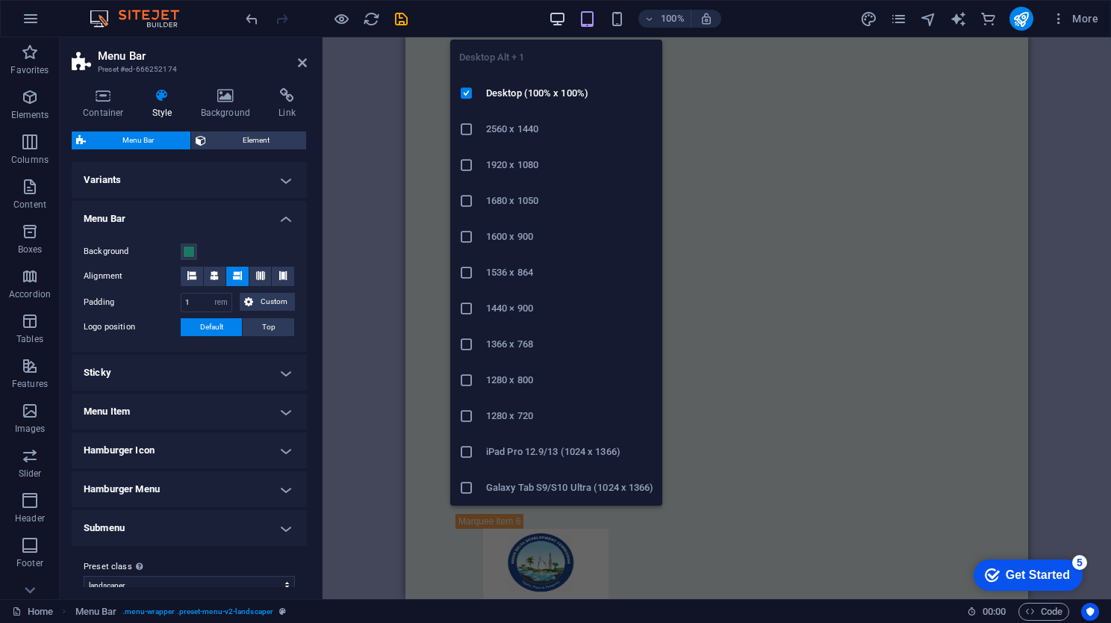
click at [561, 15] on icon "button" at bounding box center [557, 18] width 17 height 17
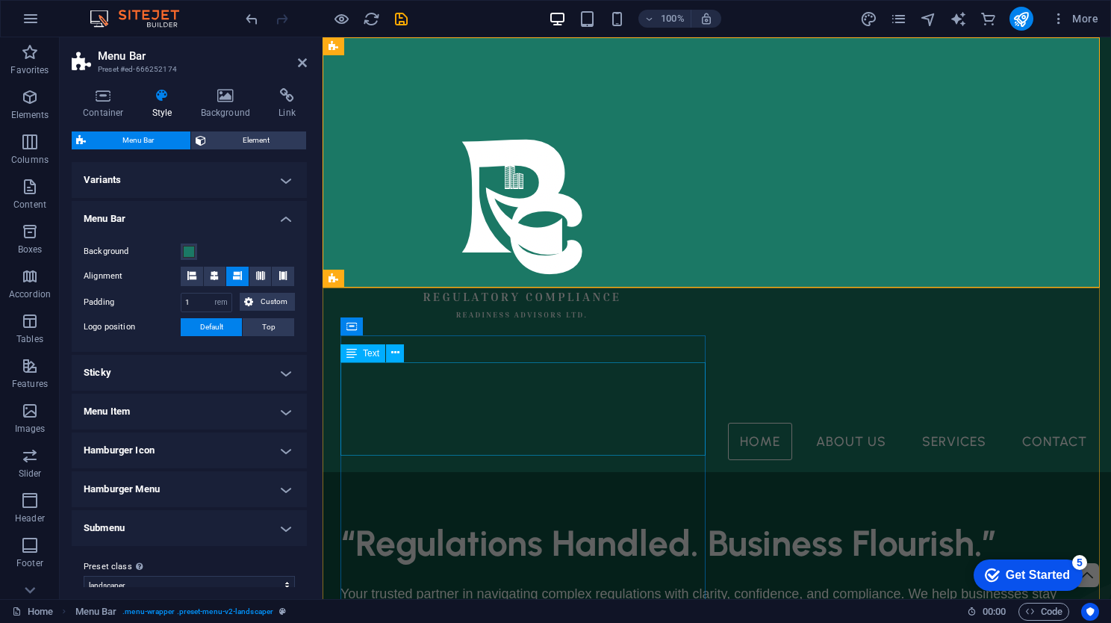
click at [688, 520] on div "“Regulations Handled. Business Flourish.”" at bounding box center [716, 543] width 752 height 46
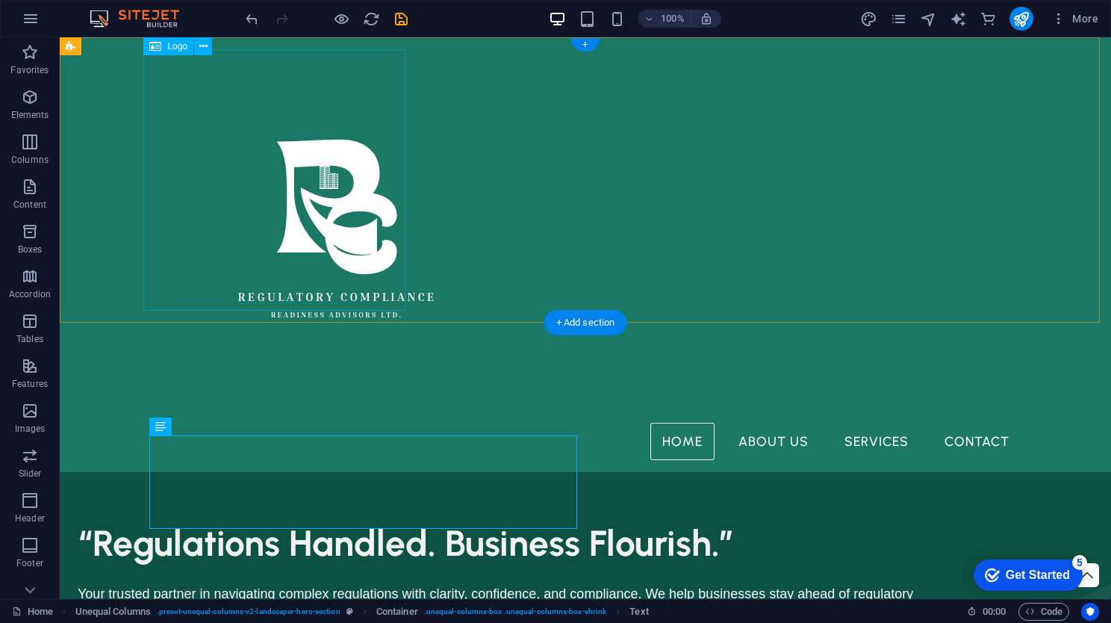
click at [391, 255] on div at bounding box center [585, 235] width 872 height 373
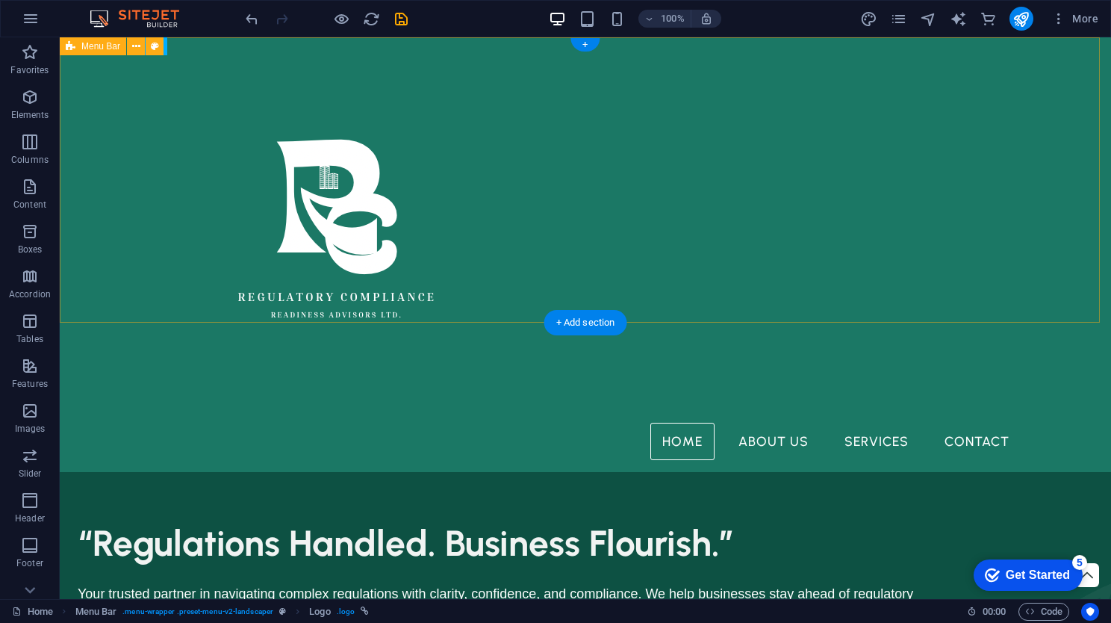
click at [102, 253] on div "Home About Us Services Contact" at bounding box center [585, 254] width 1051 height 434
click at [153, 43] on icon at bounding box center [155, 47] width 8 height 16
select select "rem"
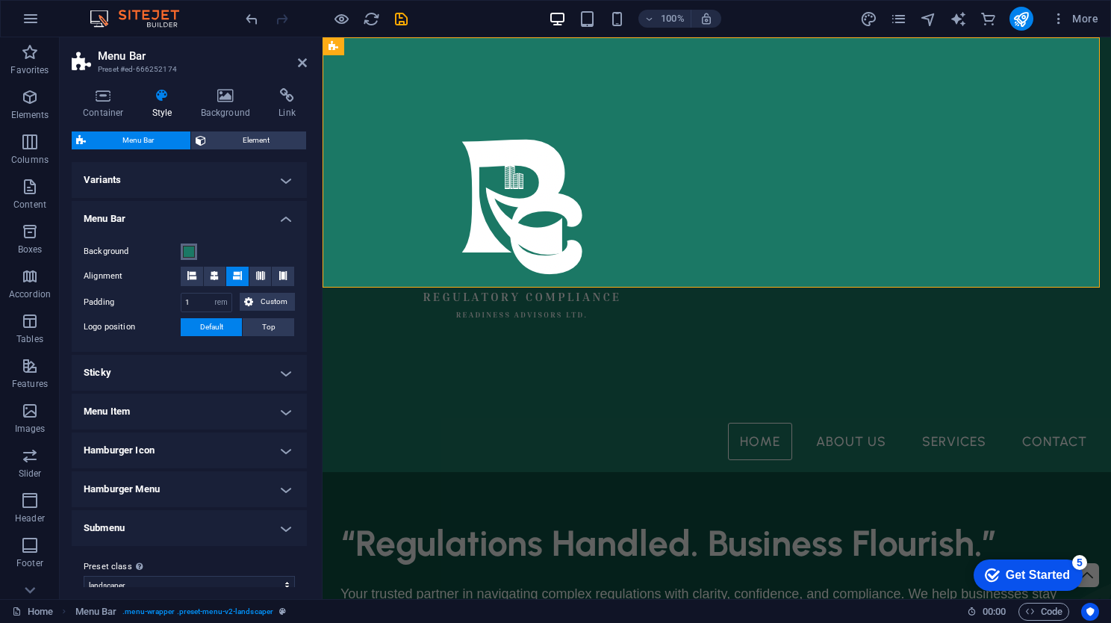
click at [191, 252] on span at bounding box center [189, 252] width 12 height 12
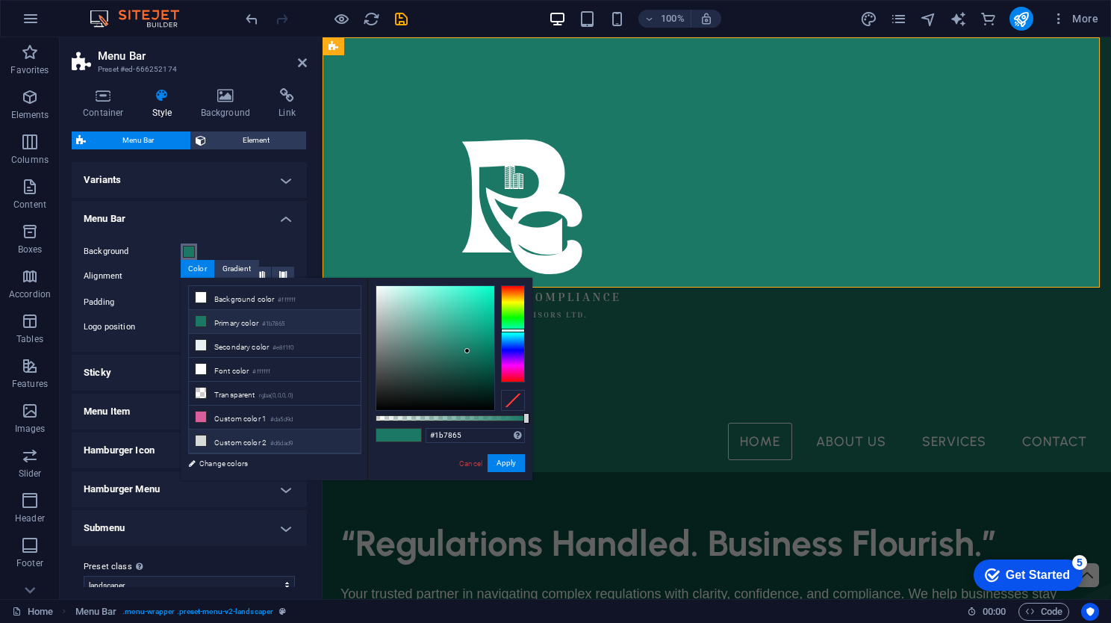
scroll to position [16, 0]
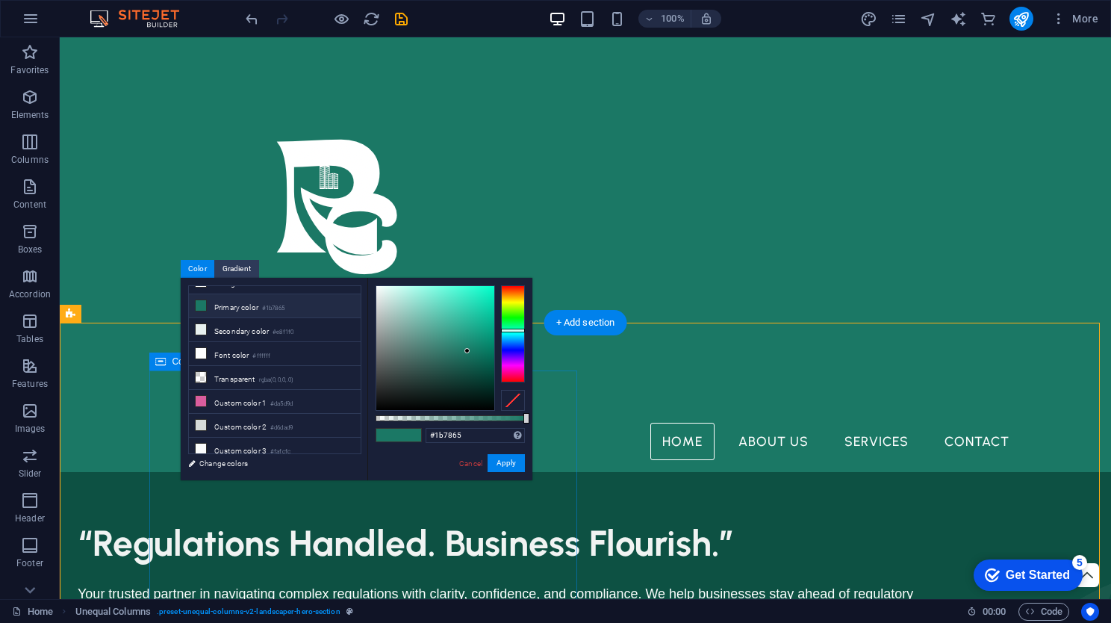
click at [566, 520] on div "“Regulations Handled. Business Flourish.” Your trusted partner in navigating co…" at bounding box center [508, 632] width 860 height 224
click at [133, 313] on span "Unequal Columns" at bounding box center [116, 313] width 71 height 9
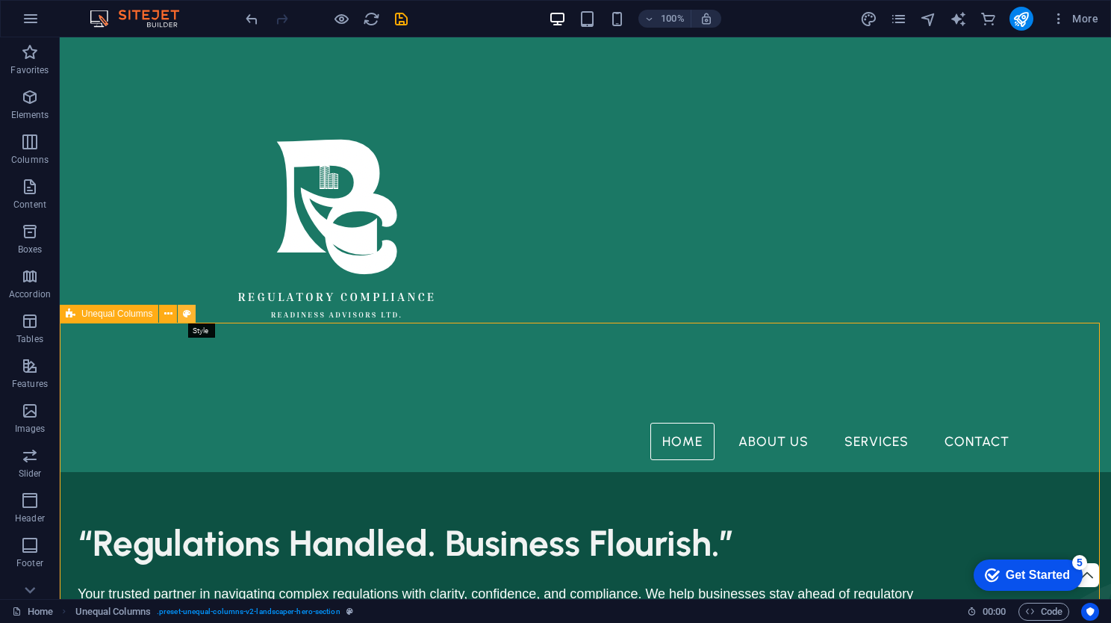
click at [185, 313] on icon at bounding box center [187, 314] width 8 height 16
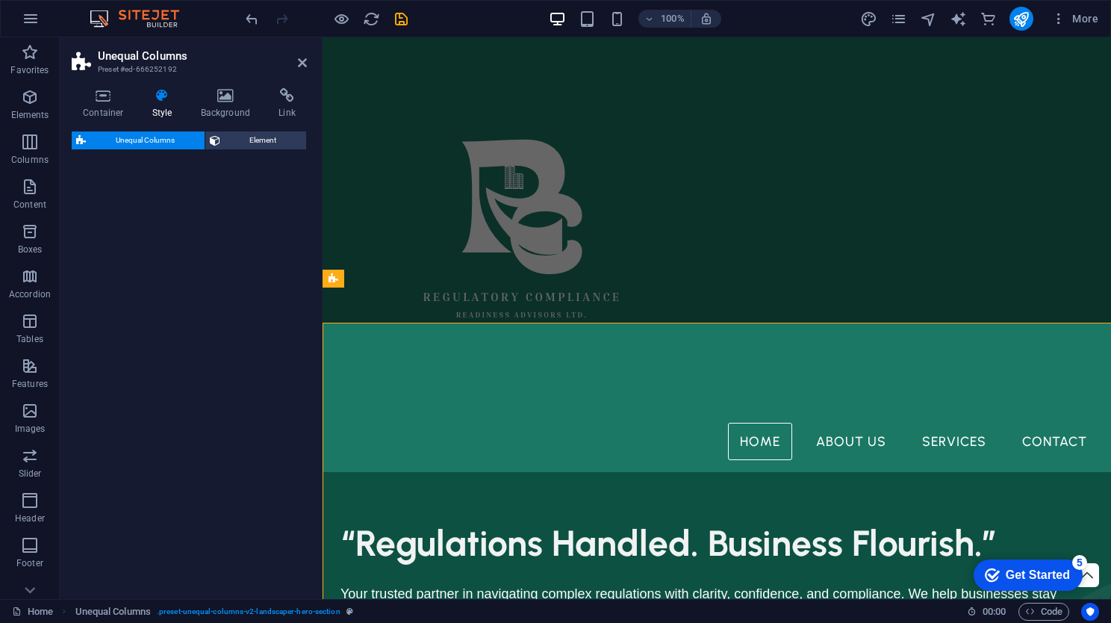
select select "%"
select select "px"
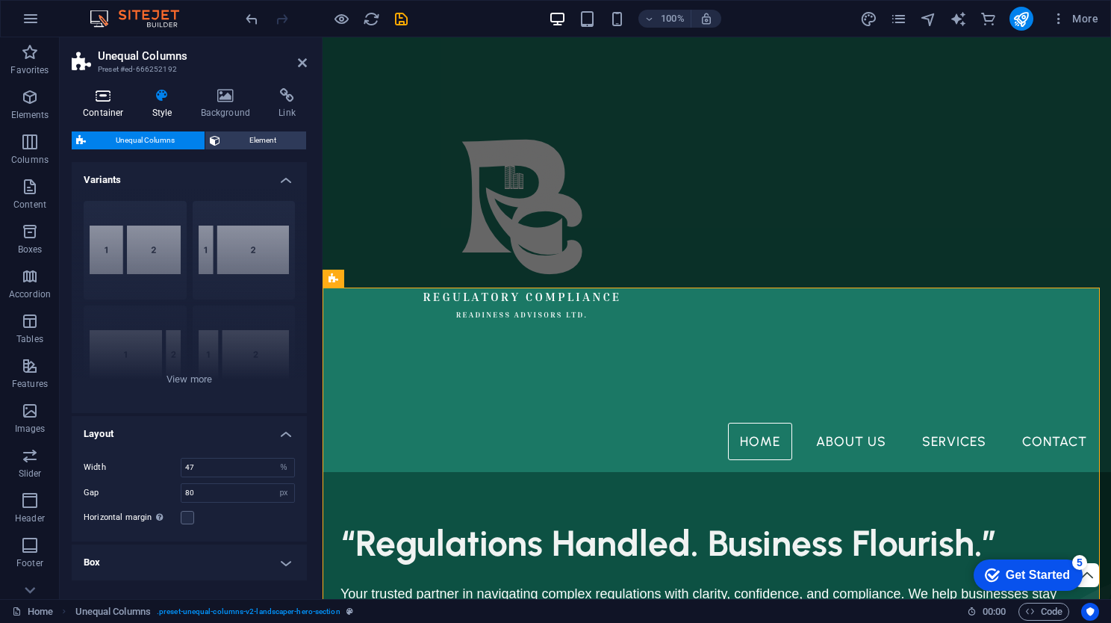
click at [90, 98] on icon at bounding box center [103, 95] width 63 height 15
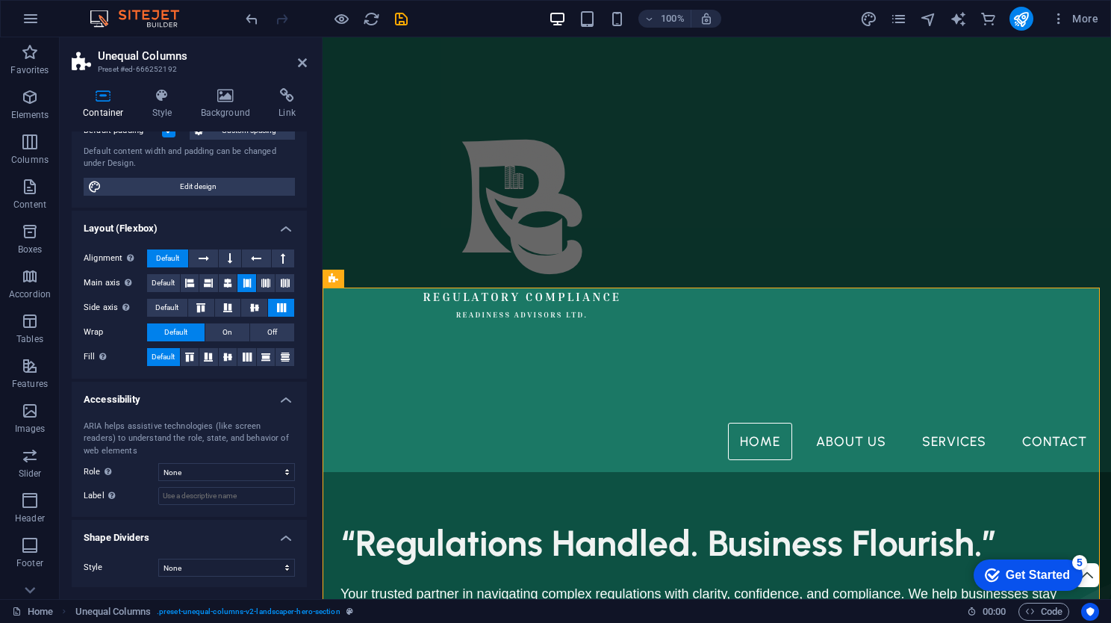
scroll to position [0, 0]
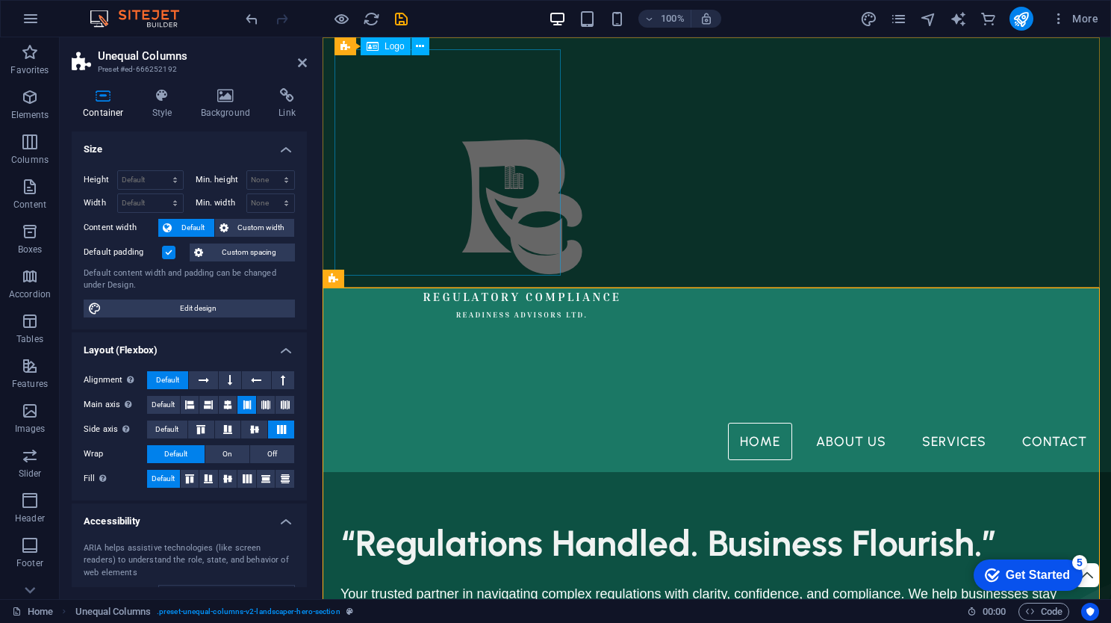
click at [533, 160] on div at bounding box center [716, 235] width 764 height 373
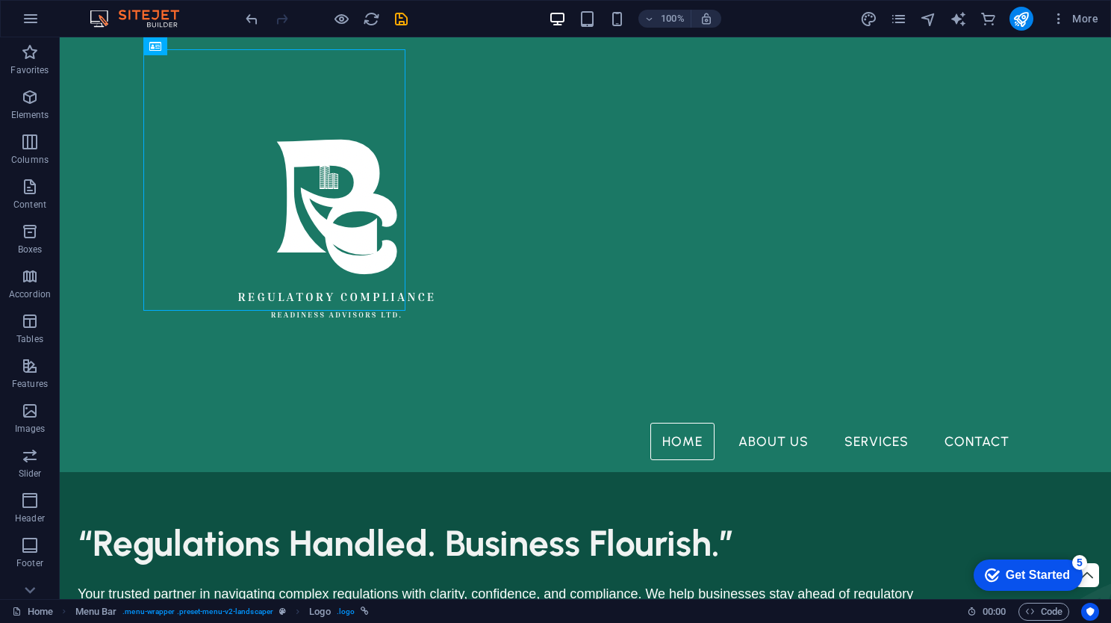
click at [1033, 13] on div at bounding box center [1021, 19] width 24 height 24
drag, startPoint x: 1033, startPoint y: 13, endPoint x: 1021, endPoint y: 16, distance: 12.2
click at [1021, 16] on icon "publish" at bounding box center [1020, 18] width 17 height 17
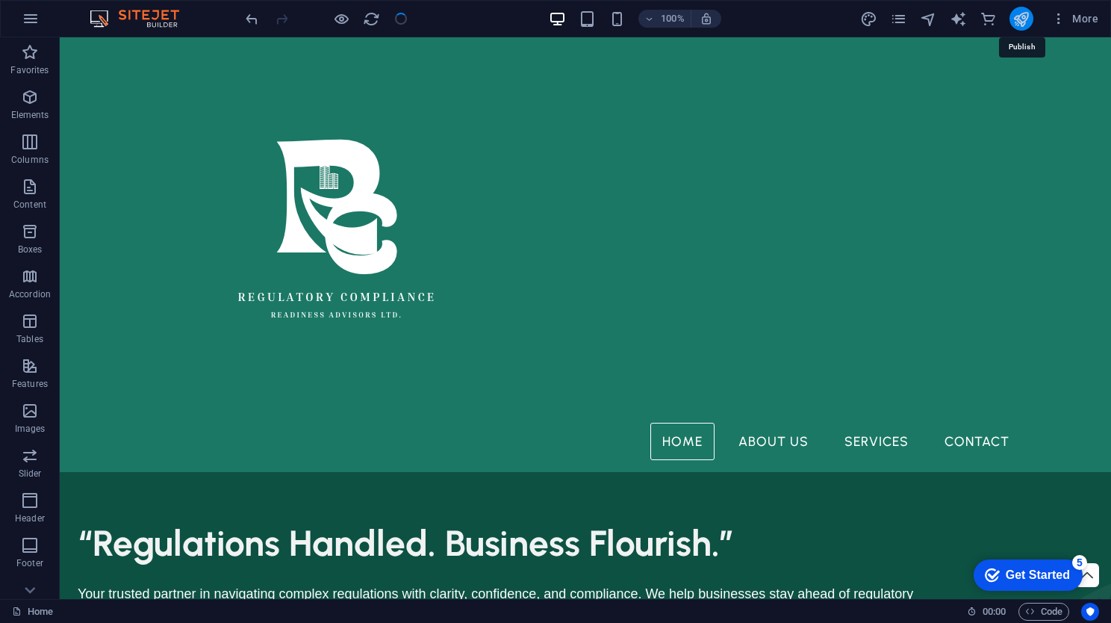
click at [1021, 16] on icon "publish" at bounding box center [1020, 18] width 17 height 17
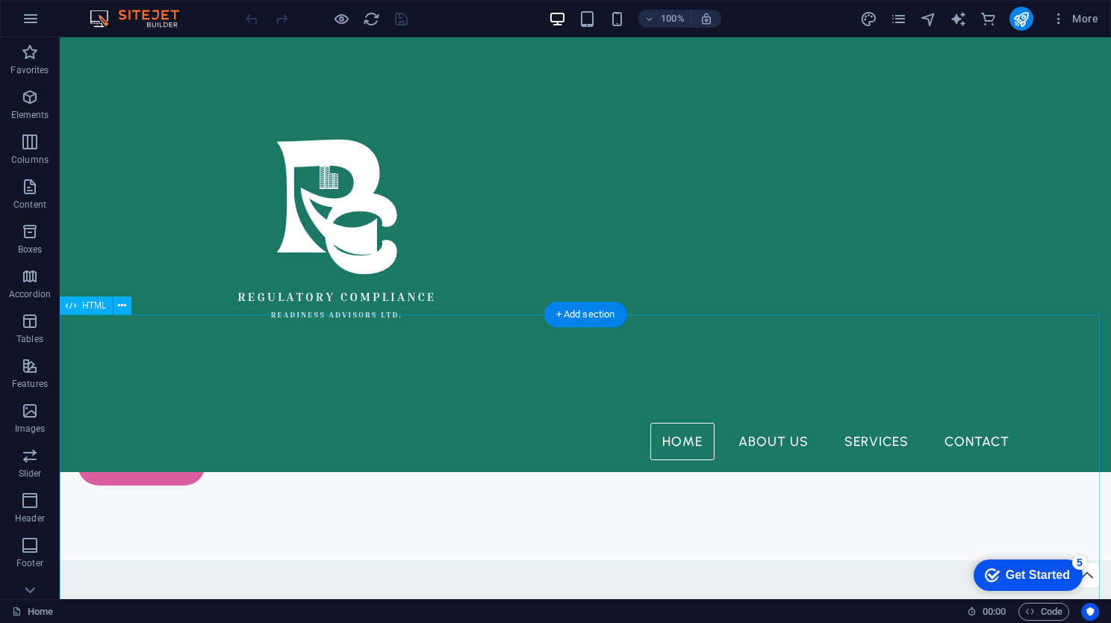
scroll to position [3150, 0]
click at [137, 149] on div "Home About Us Services Contact" at bounding box center [585, 254] width 1051 height 434
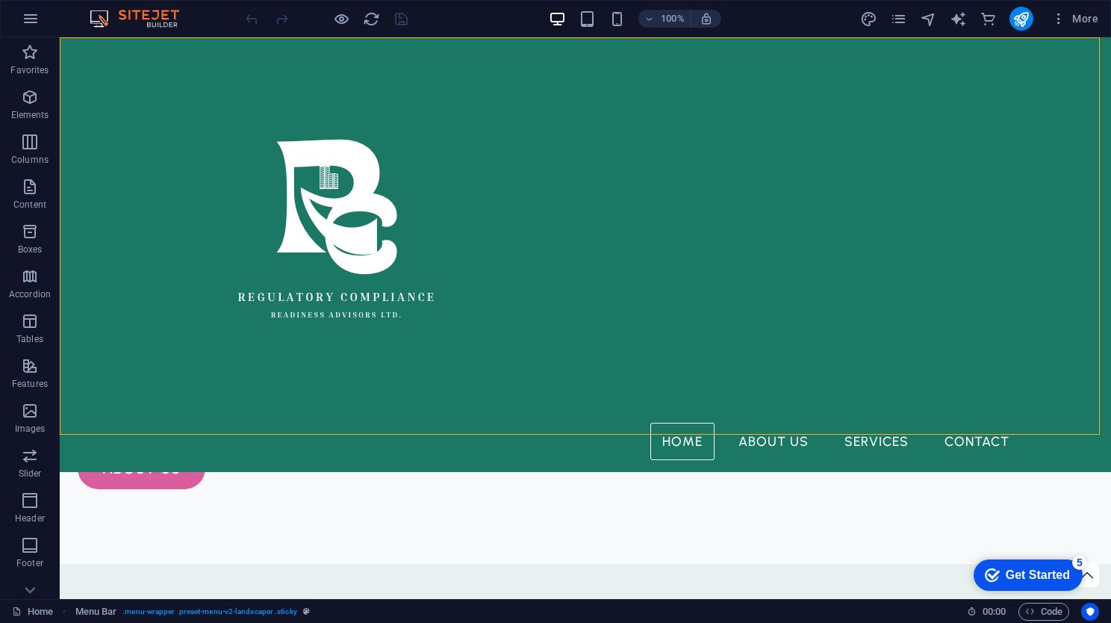
click at [137, 149] on div "Home About Us Services Contact" at bounding box center [585, 254] width 1051 height 434
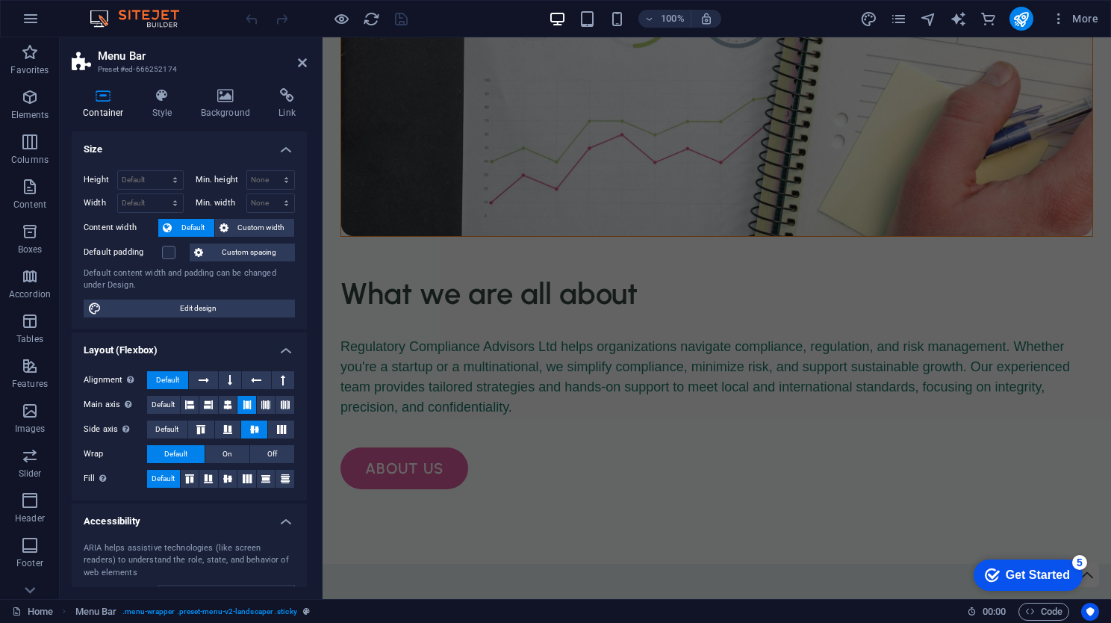
scroll to position [0, 0]
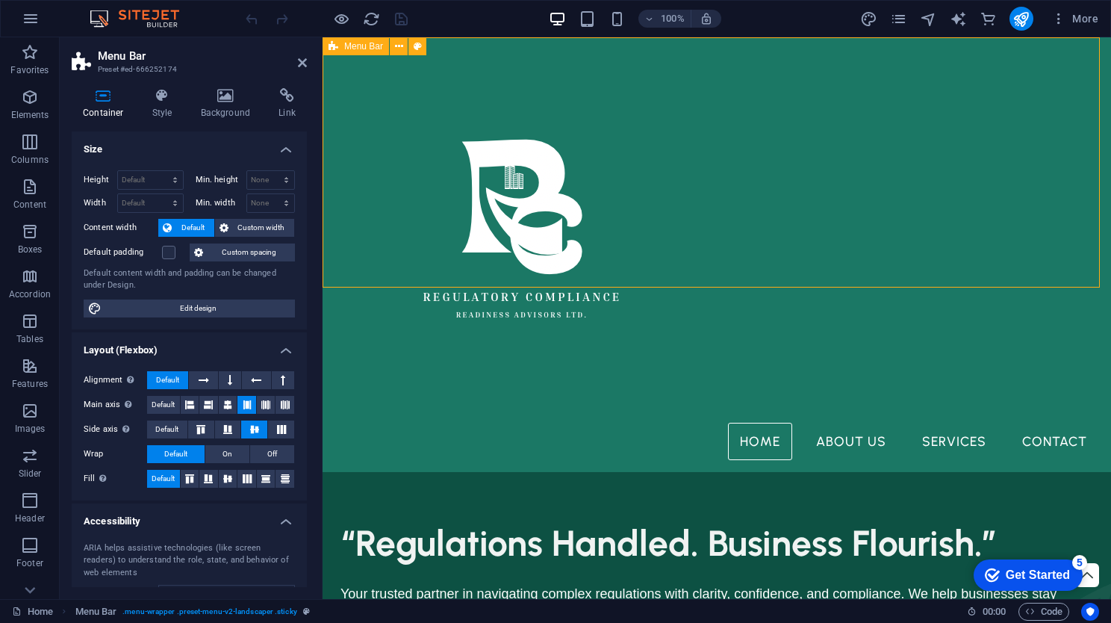
drag, startPoint x: 77, startPoint y: 112, endPoint x: 337, endPoint y: 51, distance: 266.9
click at [337, 51] on icon at bounding box center [333, 46] width 10 height 18
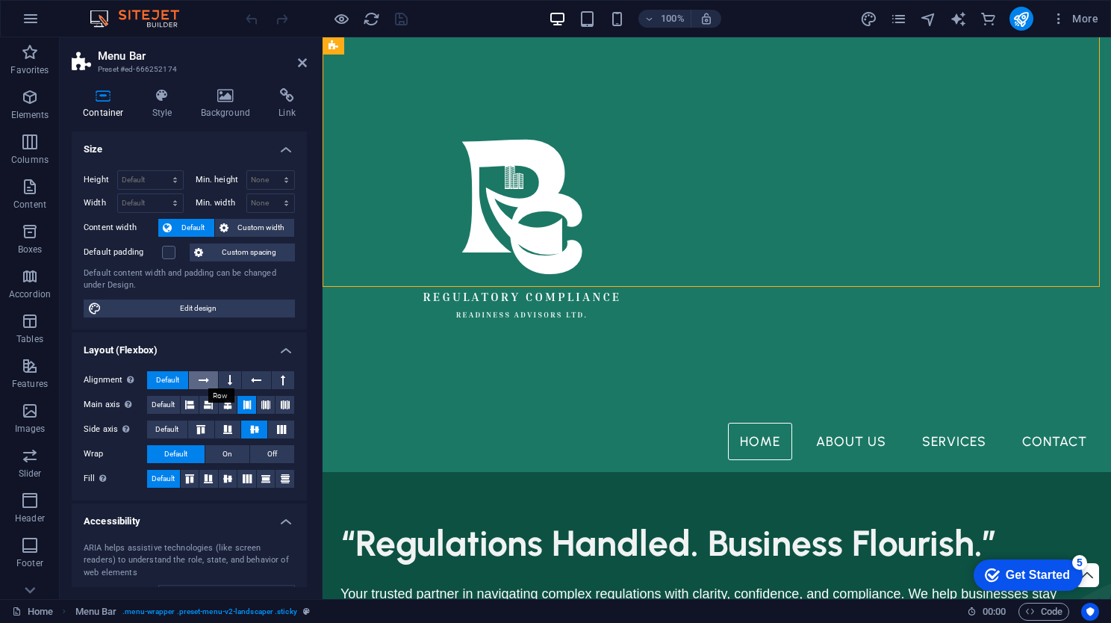
click at [195, 378] on button at bounding box center [203, 380] width 28 height 18
click at [281, 372] on icon at bounding box center [283, 380] width 4 height 18
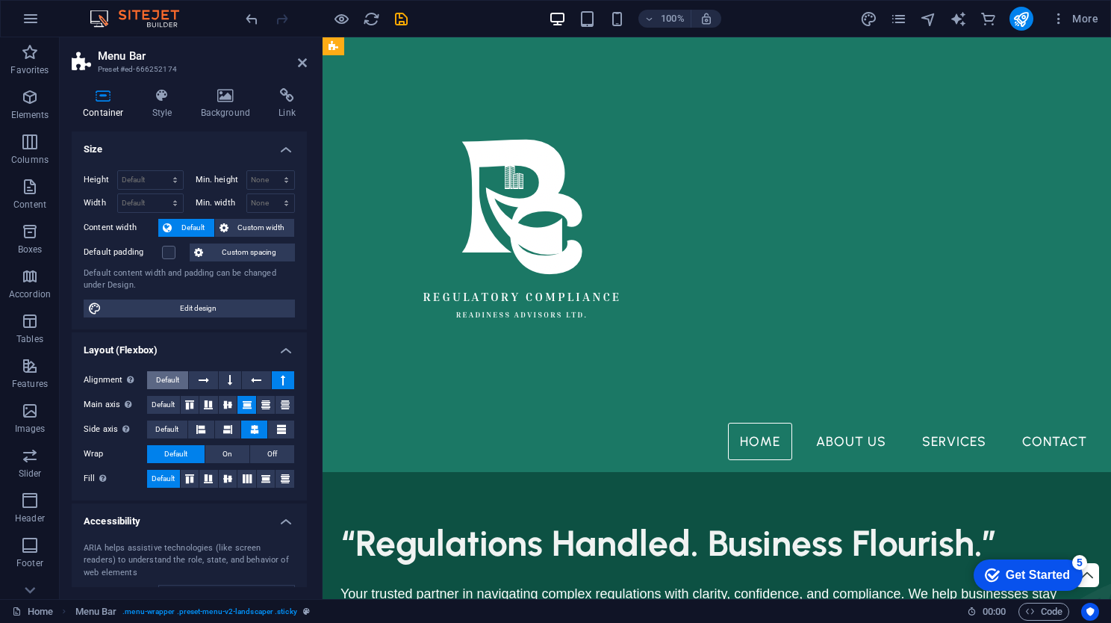
click at [169, 381] on span "Default" at bounding box center [167, 380] width 23 height 18
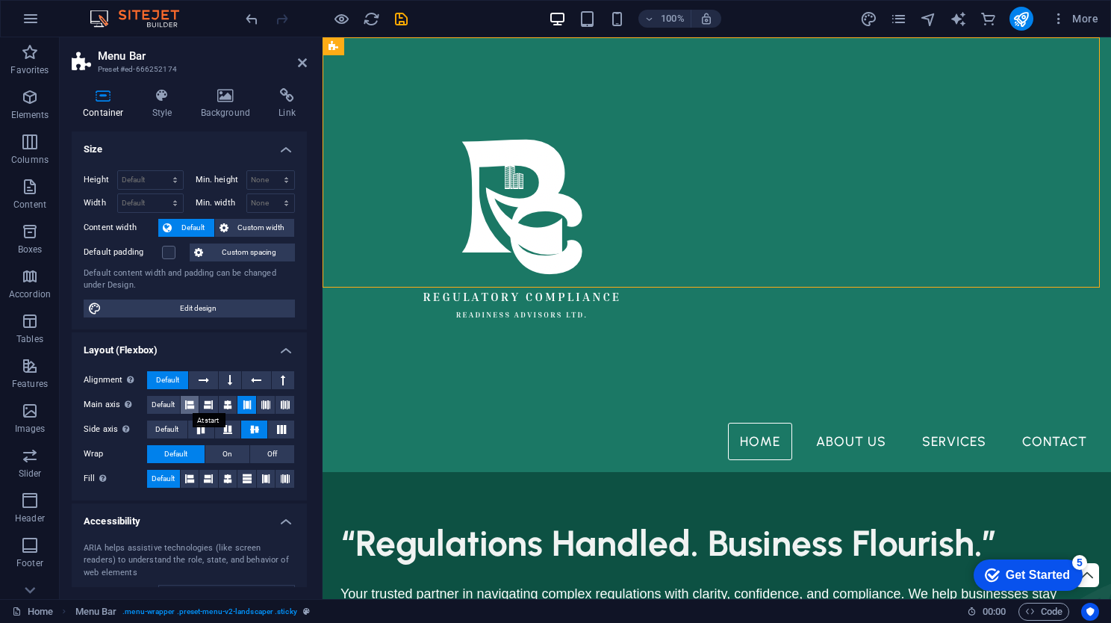
click at [184, 402] on button at bounding box center [190, 405] width 19 height 18
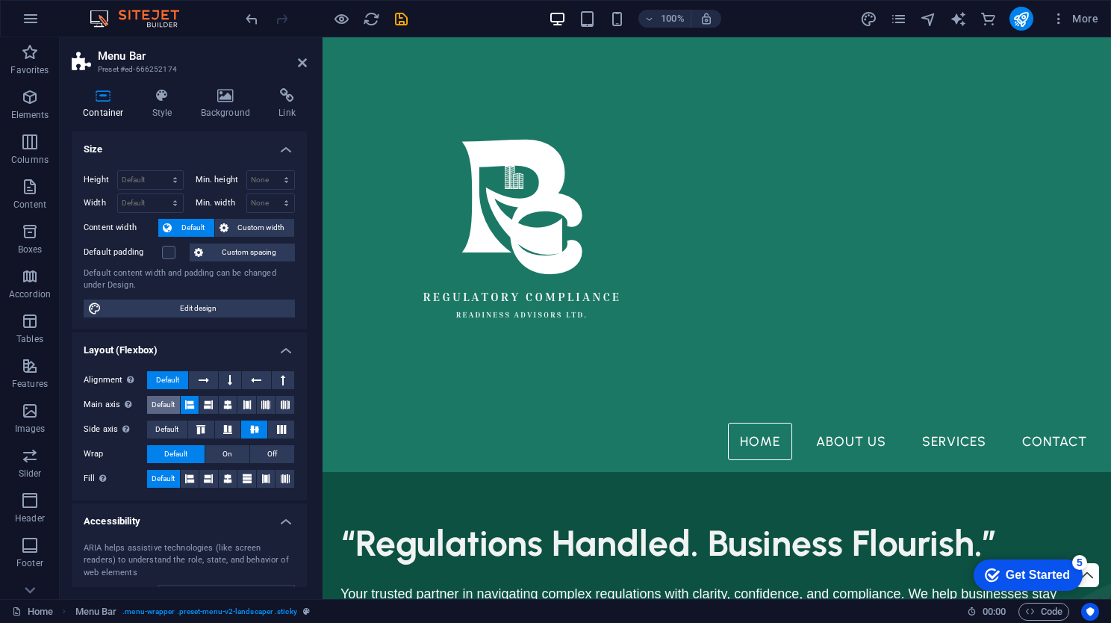
click at [168, 402] on span "Default" at bounding box center [163, 405] width 23 height 18
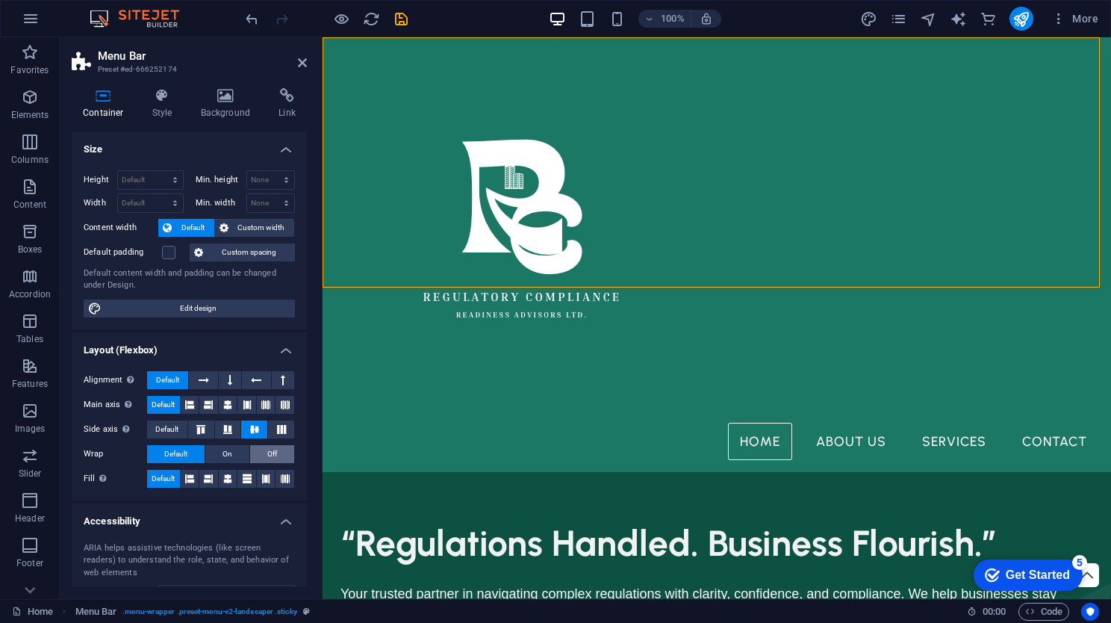
click at [258, 460] on button "Off" at bounding box center [272, 454] width 44 height 18
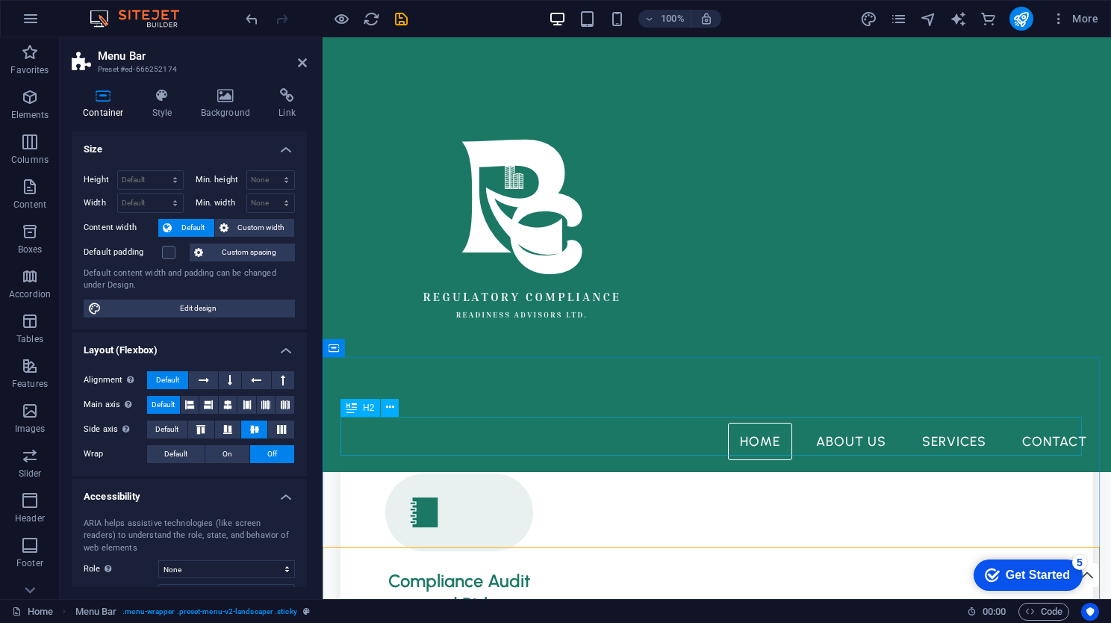
scroll to position [1272, 0]
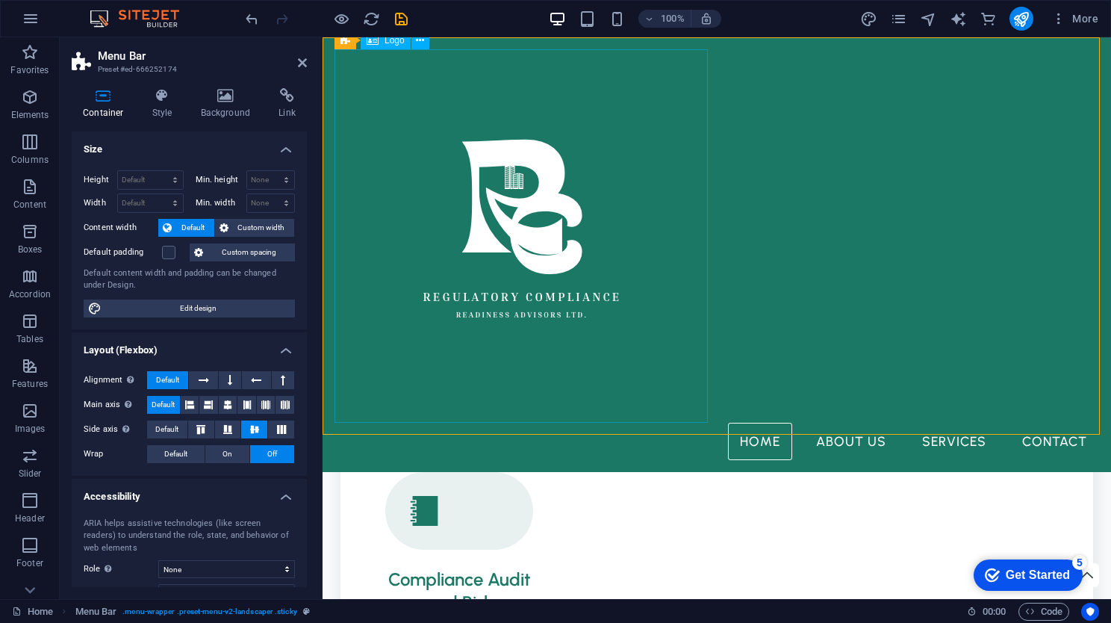
click at [334, 410] on div at bounding box center [716, 235] width 764 height 373
click at [935, 354] on div "Home About Us Services Contact" at bounding box center [716, 254] width 788 height 434
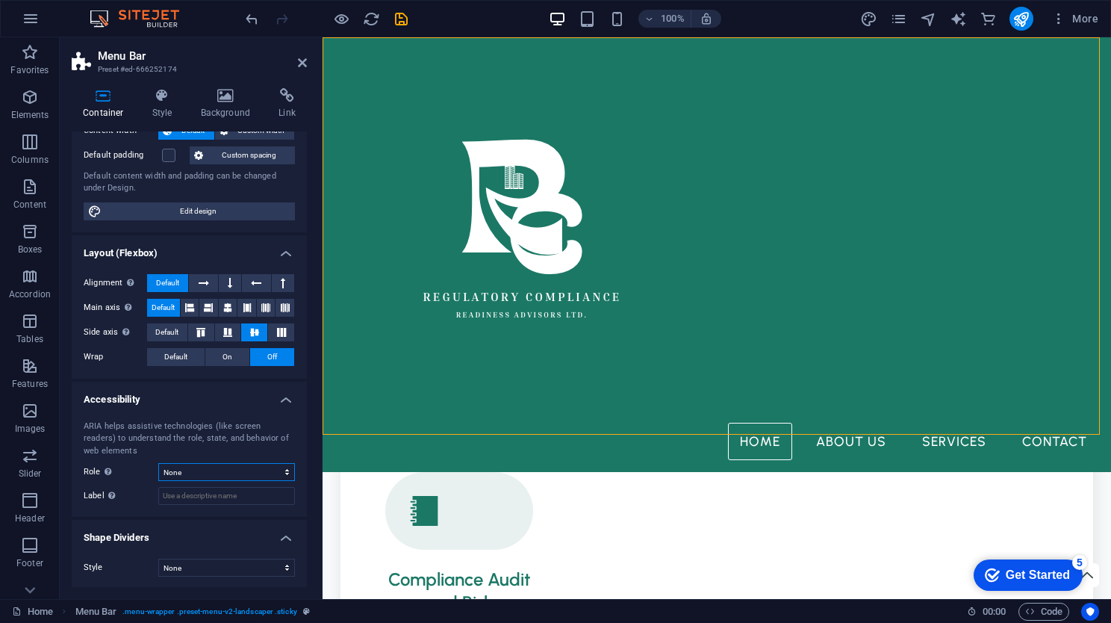
click at [204, 469] on select "None Alert Article Banner Comment Complementary Dialog Footer Header Marquee Pr…" at bounding box center [226, 472] width 137 height 18
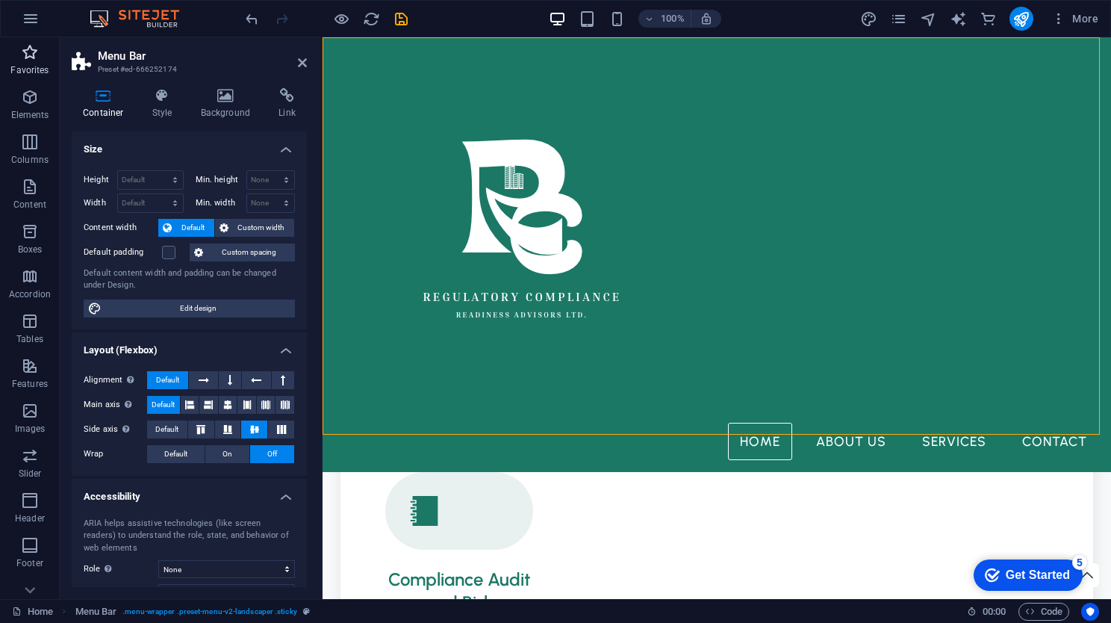
click at [28, 69] on p "Favorites" at bounding box center [29, 70] width 38 height 12
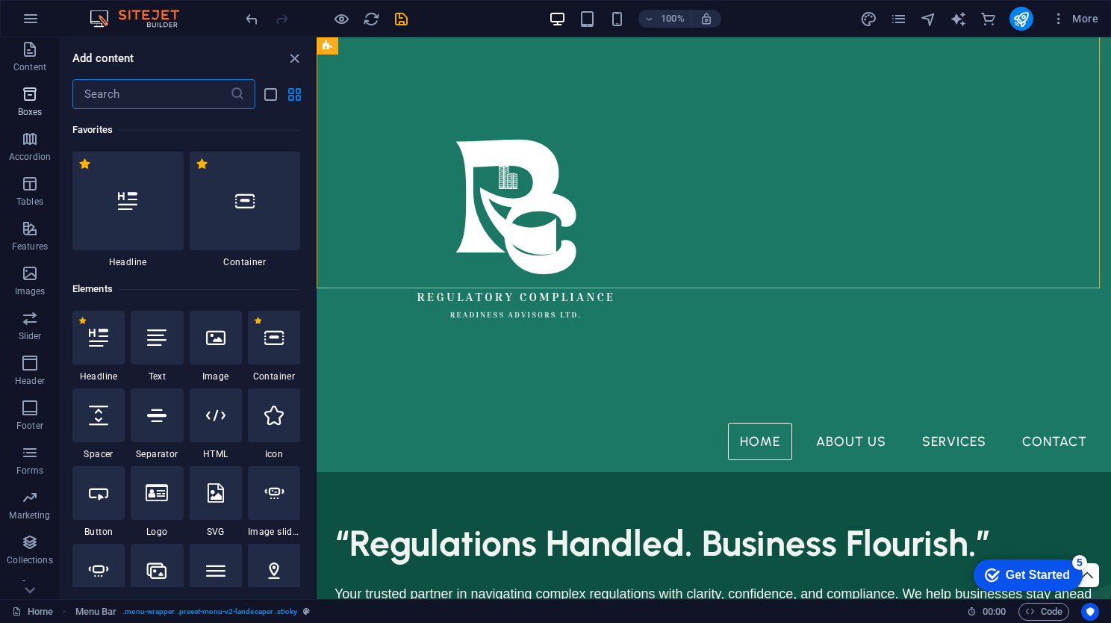
scroll to position [155, 0]
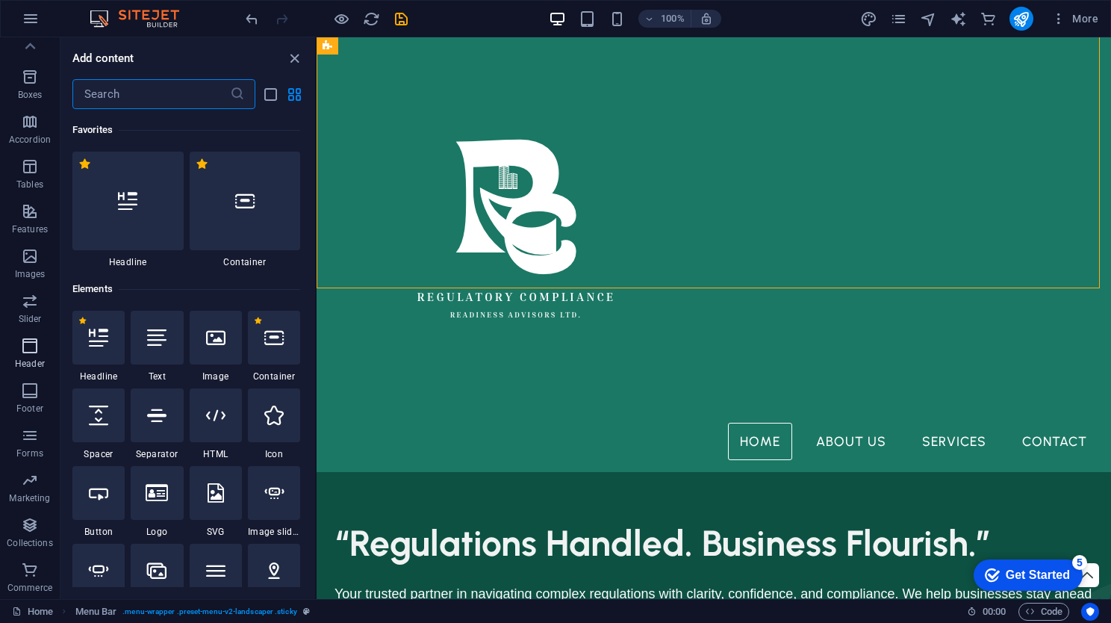
click at [22, 331] on button "Header" at bounding box center [30, 353] width 60 height 45
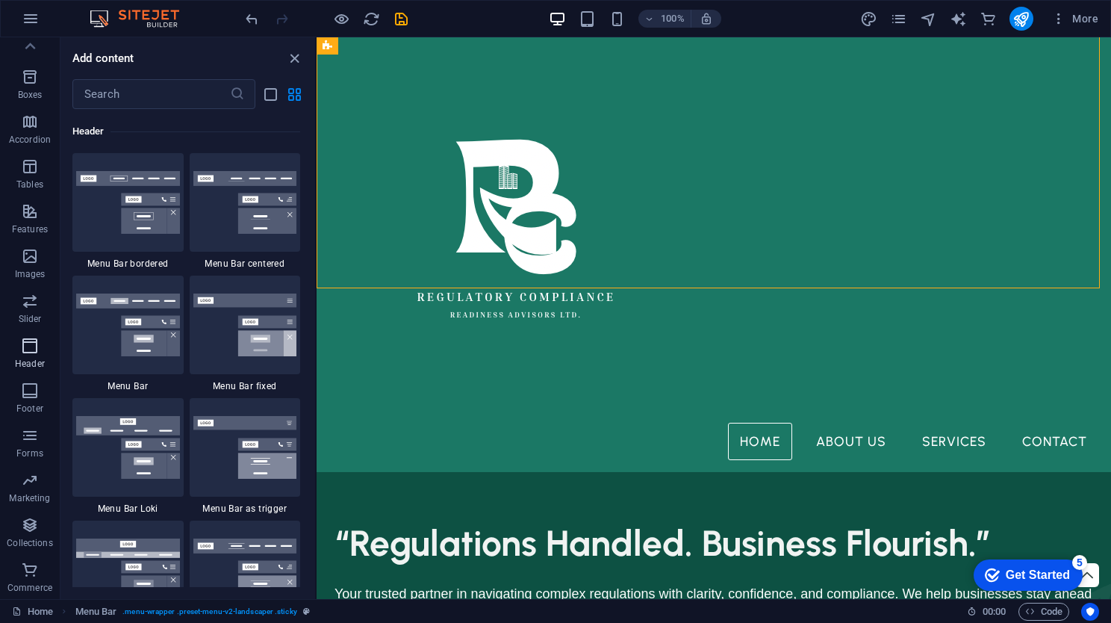
scroll to position [8988, 0]
click at [175, 180] on img at bounding box center [128, 200] width 104 height 63
click at [316, 190] on div "Drag here to replace the existing content. Press “Ctrl” if you want to create a…" at bounding box center [713, 317] width 794 height 561
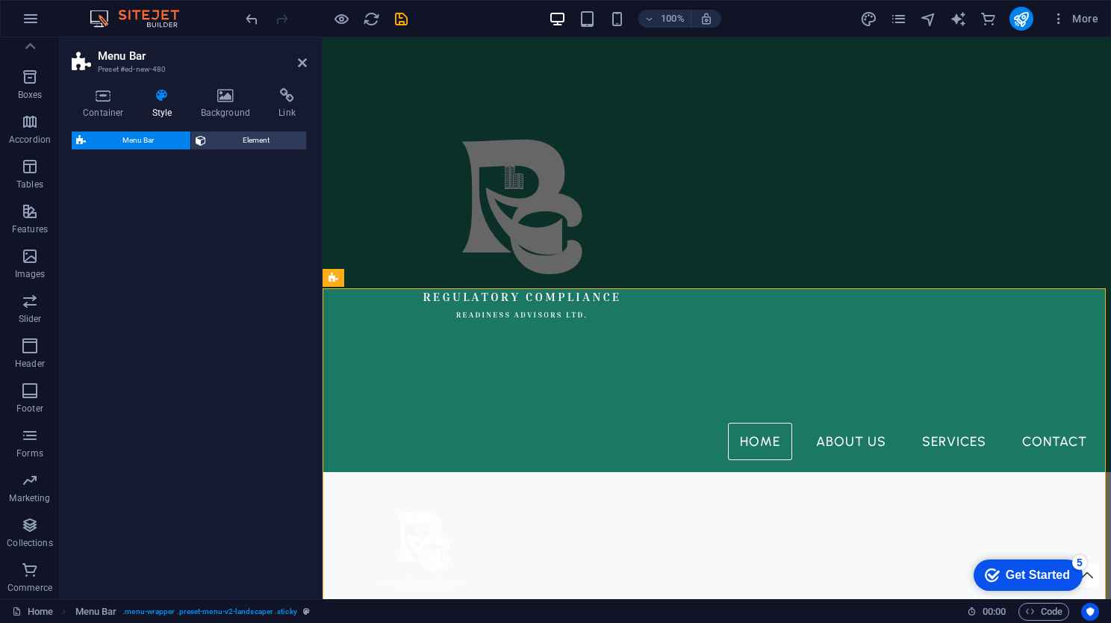
select select "rem"
select select "preset-menu-v2-border"
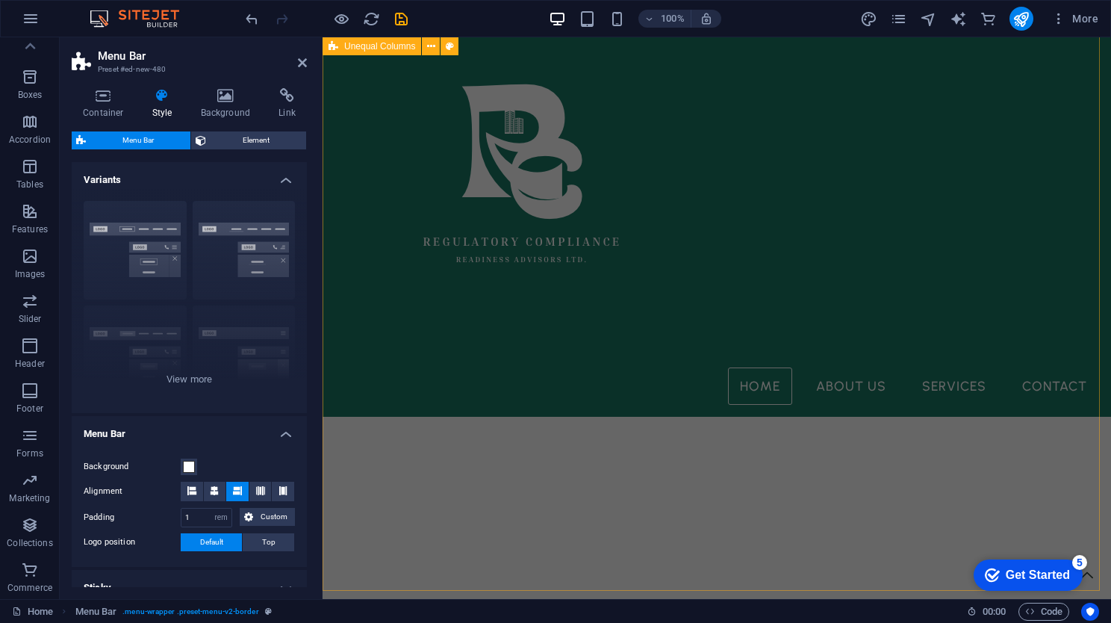
scroll to position [0, 0]
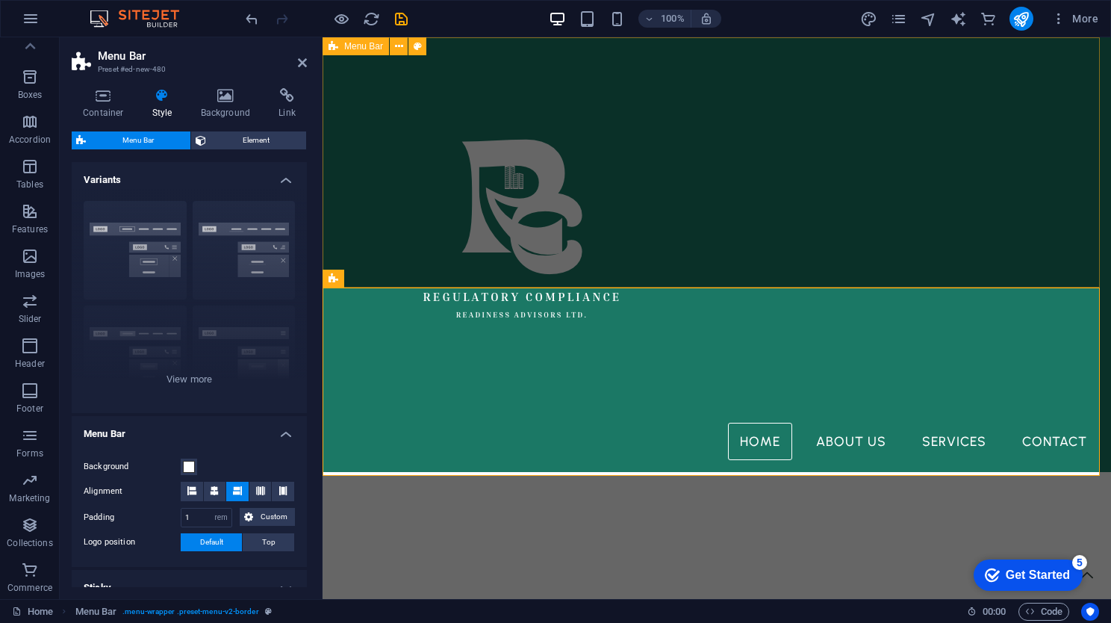
click at [615, 248] on div "Home About Us Services Contact" at bounding box center [716, 254] width 788 height 434
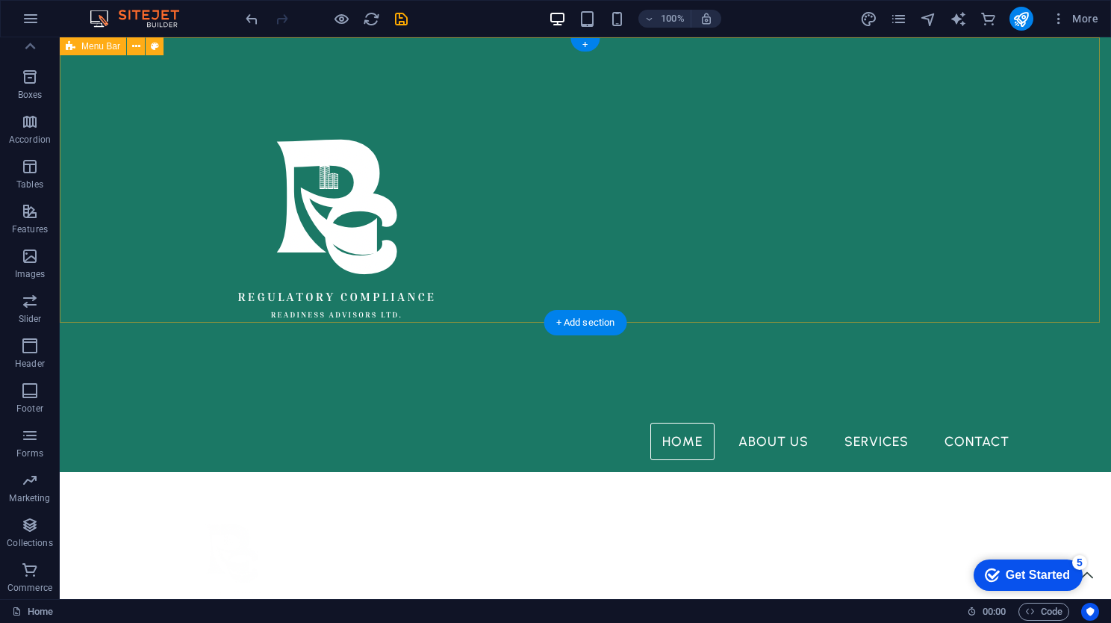
click at [475, 204] on div "Home About Us Services Contact" at bounding box center [585, 254] width 1051 height 434
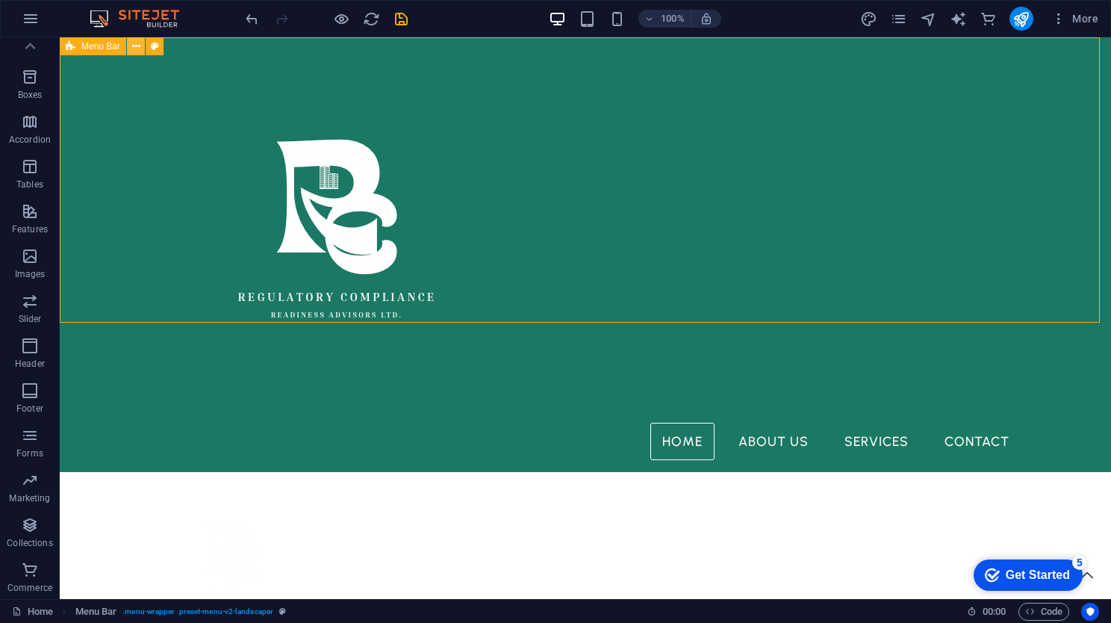
click at [137, 49] on icon at bounding box center [136, 47] width 8 height 16
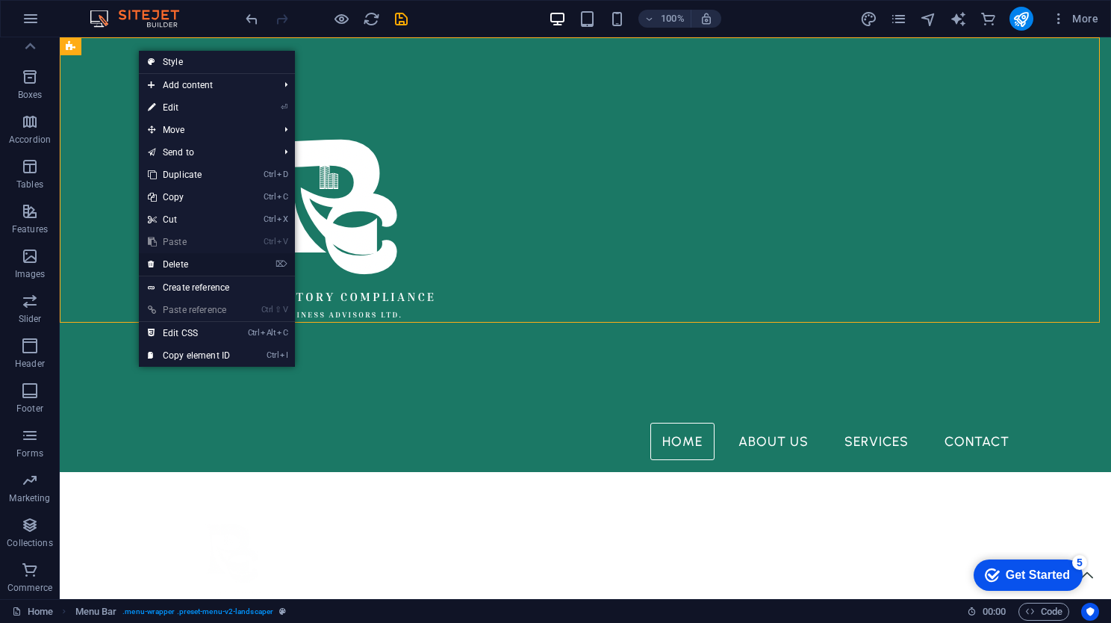
click at [196, 269] on link "⌦ Delete" at bounding box center [189, 264] width 100 height 22
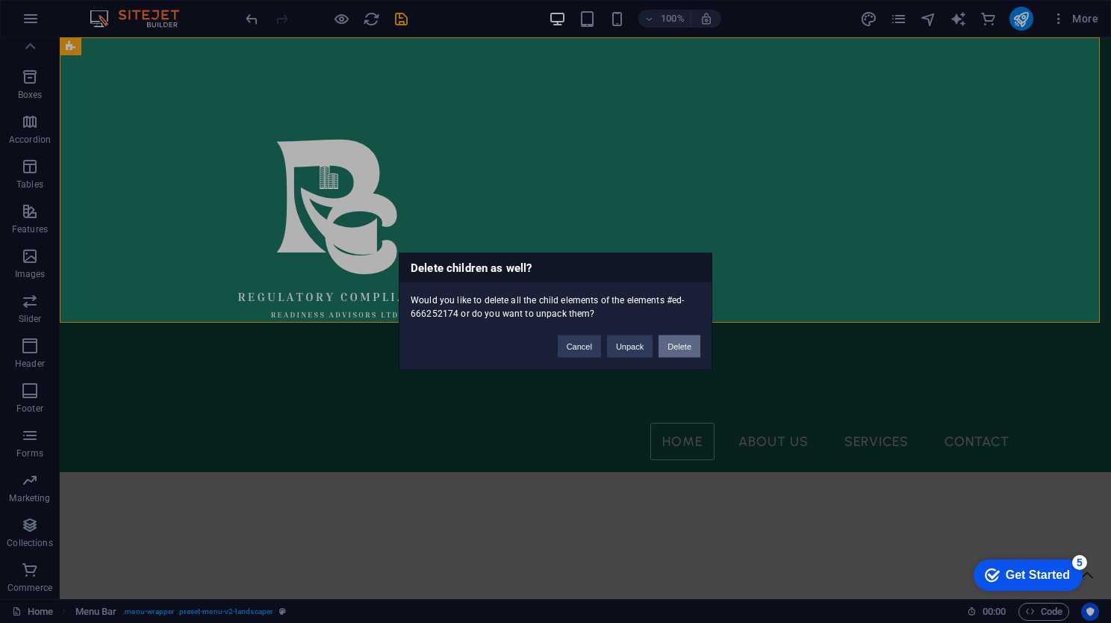
click at [678, 346] on button "Delete" at bounding box center [679, 346] width 42 height 22
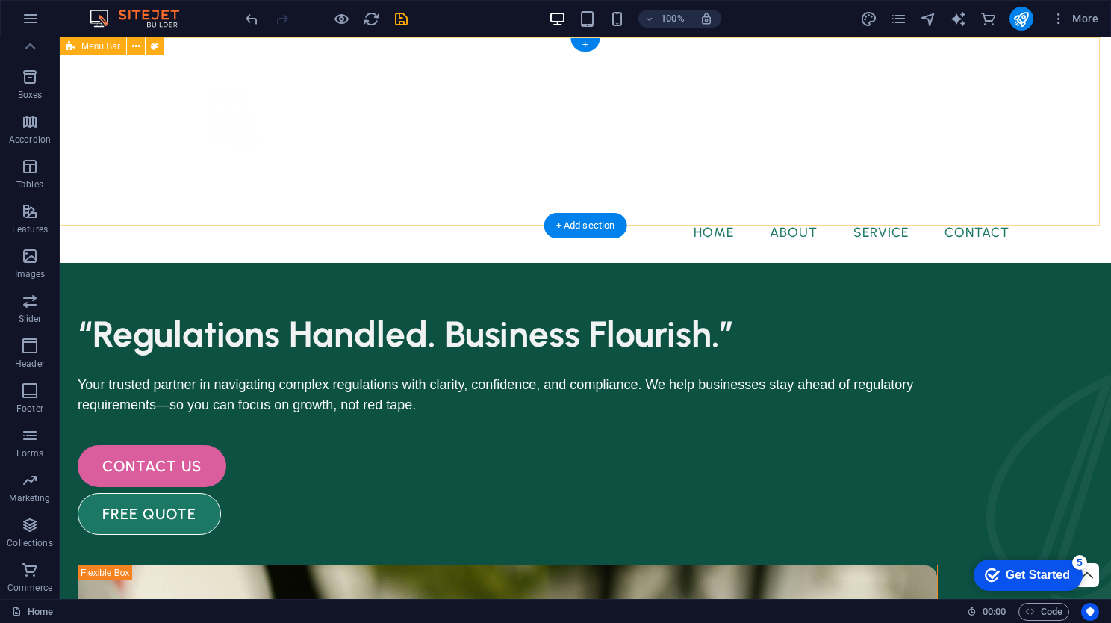
click at [84, 113] on div "Menu Home About Service Contact" at bounding box center [585, 149] width 1051 height 225
click at [136, 49] on icon at bounding box center [136, 47] width 8 height 16
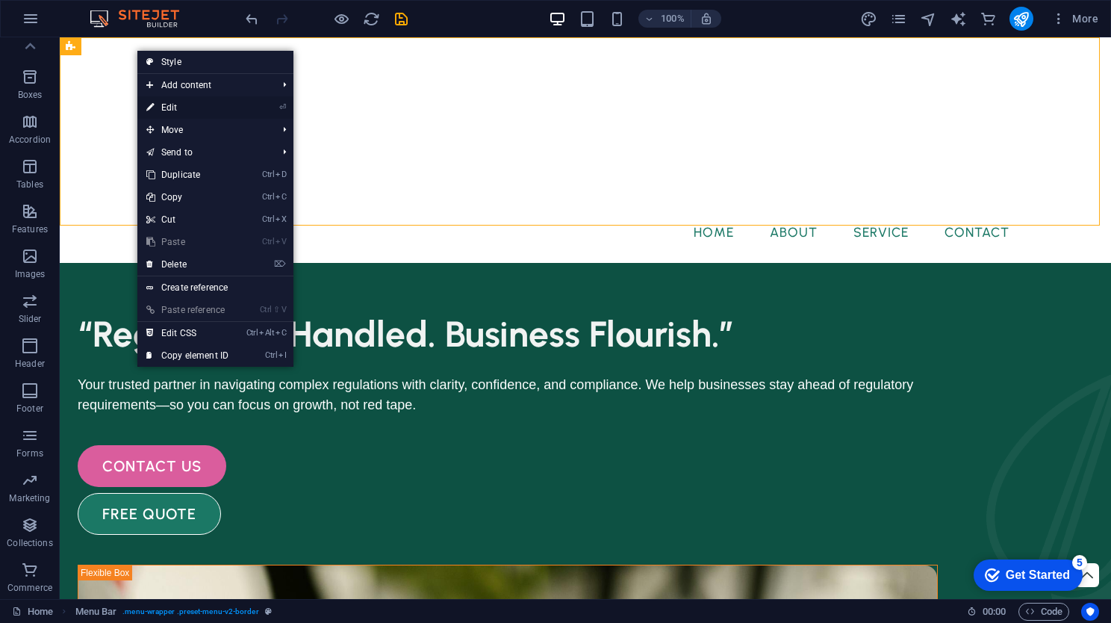
click at [193, 103] on link "⏎ Edit" at bounding box center [187, 107] width 100 height 22
select select "rem"
select select "preset-menu-v2-border"
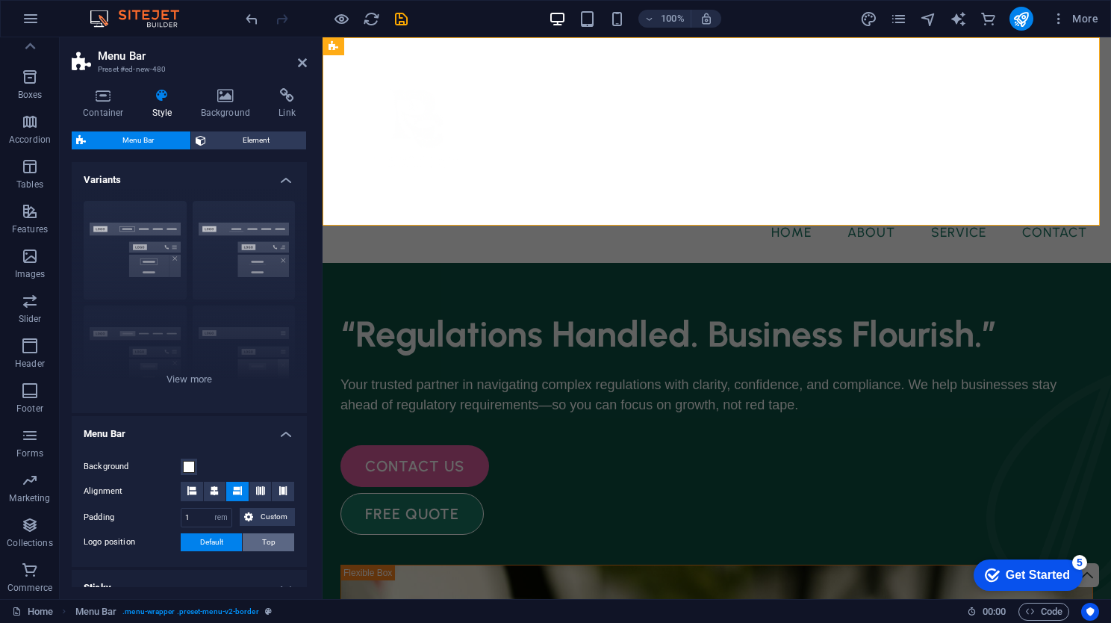
click at [245, 535] on button "Top" at bounding box center [269, 542] width 52 height 18
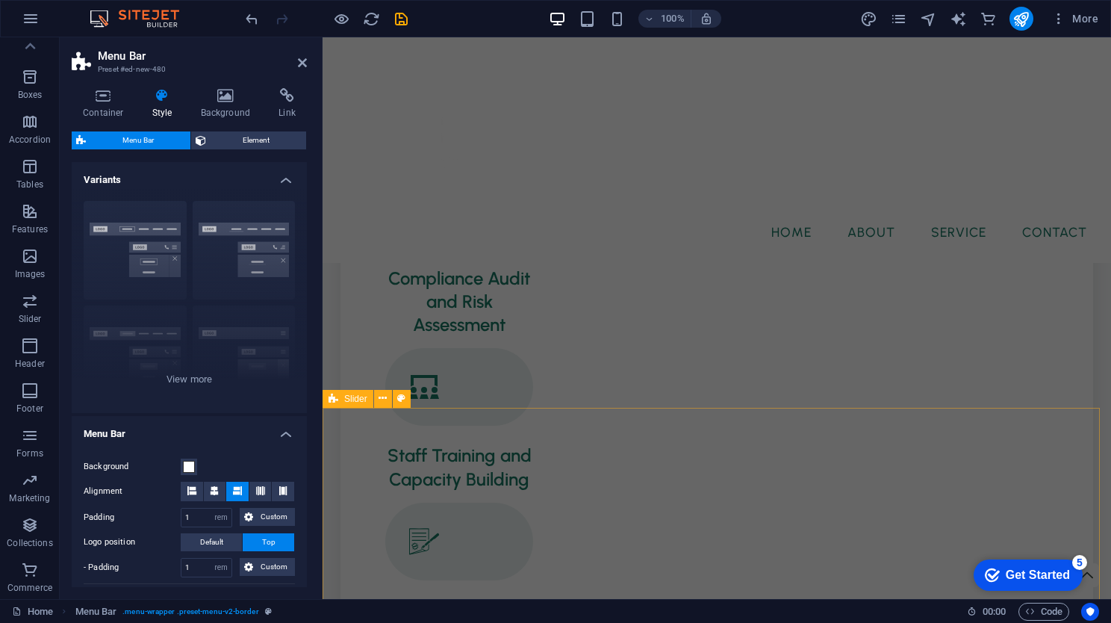
scroll to position [1495, 0]
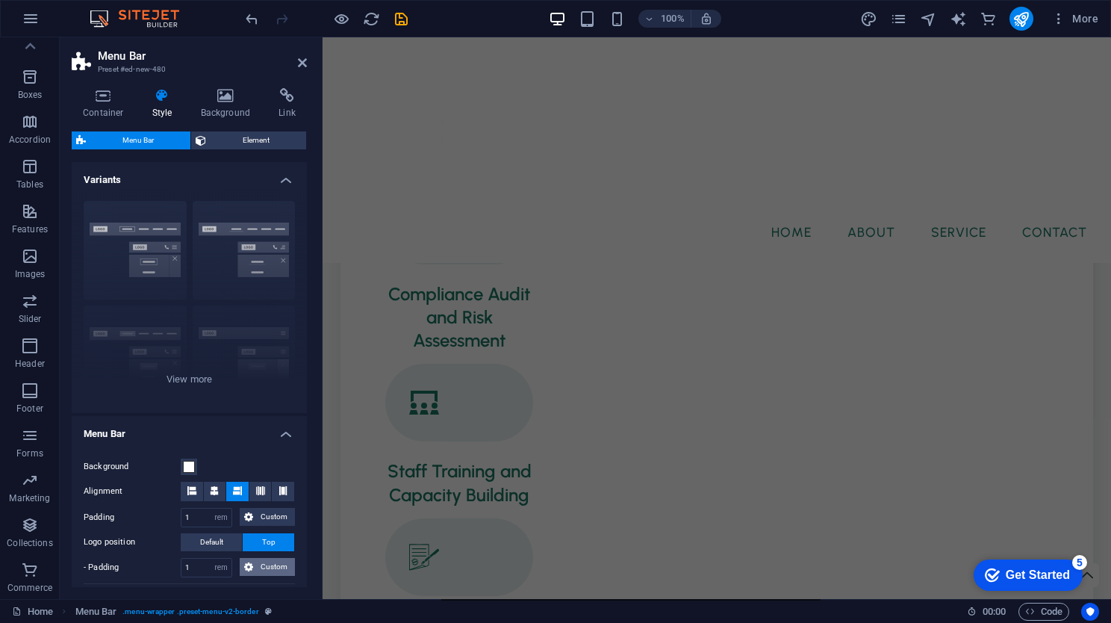
click at [246, 564] on icon at bounding box center [248, 567] width 9 height 18
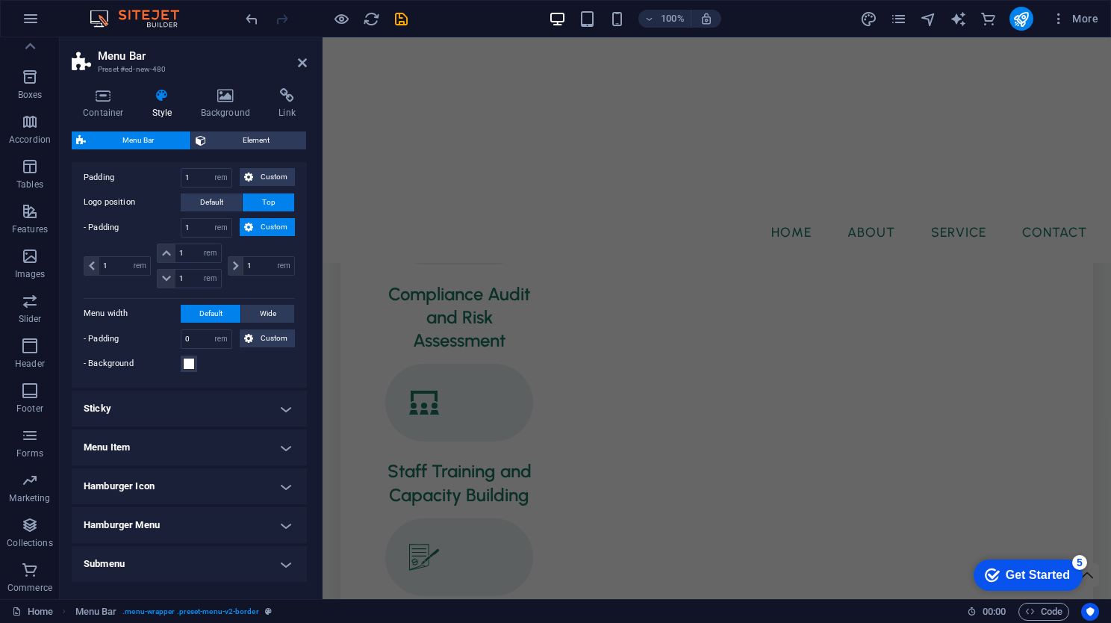
scroll to position [340, 0]
click at [257, 443] on h4 "Menu Item" at bounding box center [189, 446] width 235 height 36
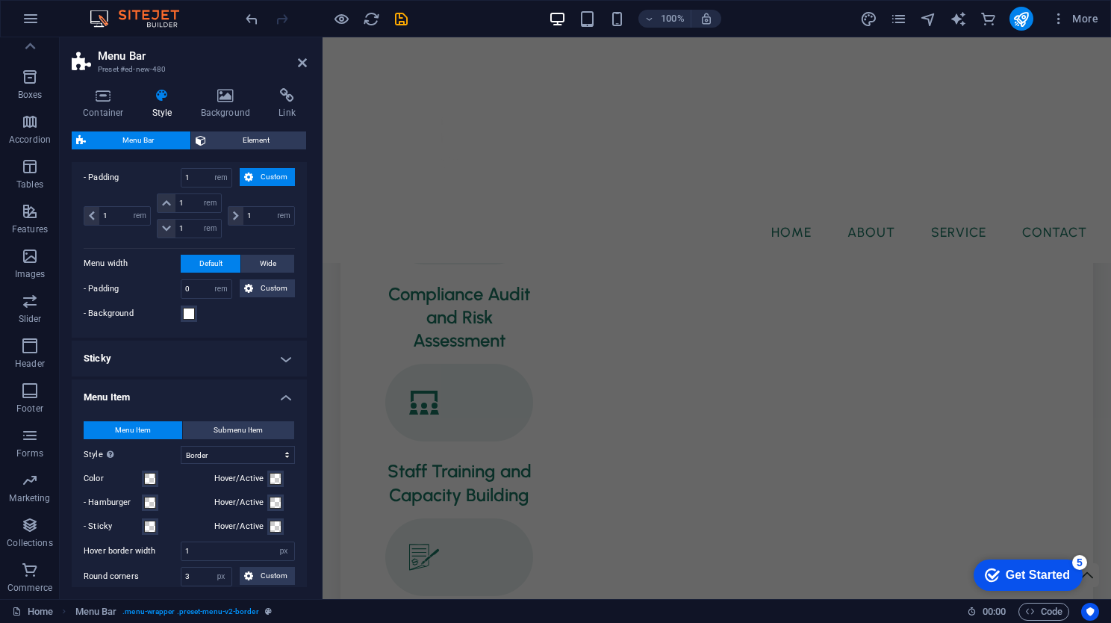
scroll to position [390, 0]
click at [110, 445] on div "Switch to preview mode and move the mouse over menu items to test the effect." at bounding box center [154, 422] width 119 height 45
click at [181, 449] on select "Plain Text color Box: Fade Box: Flip vertical Box: Flip horizontal Box: Slide d…" at bounding box center [238, 455] width 114 height 18
click at [186, 452] on select "Plain Text color Box: Fade Box: Flip vertical Box: Flip horizontal Box: Slide d…" at bounding box center [238, 455] width 114 height 18
select select "hover_border_top"
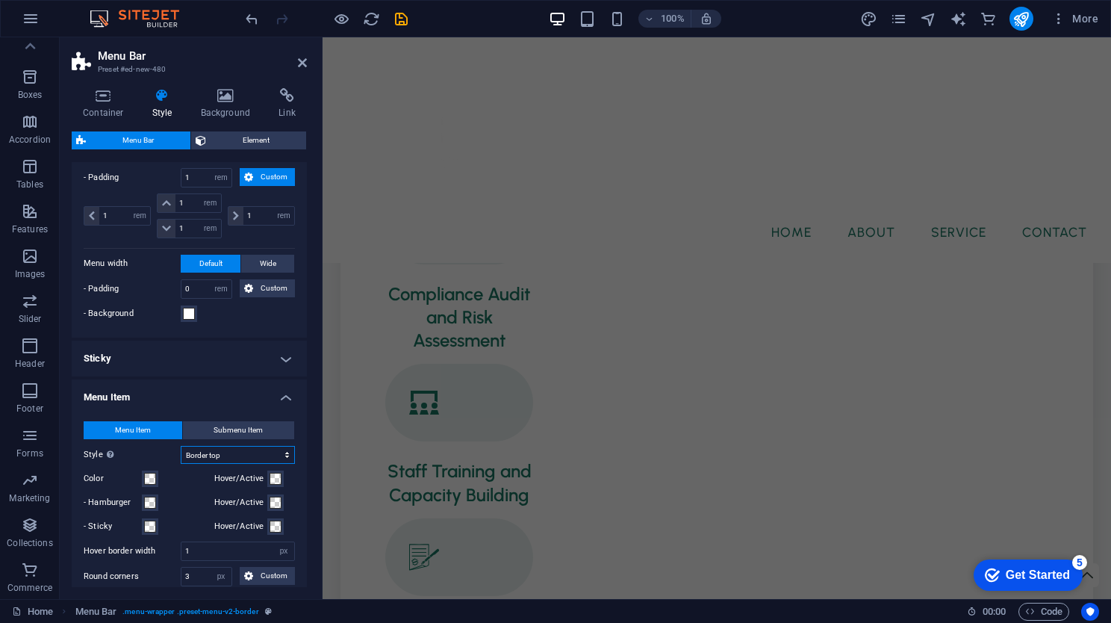
click at [181, 446] on select "Plain Text color Box: Fade Box: Flip vertical Box: Flip horizontal Box: Slide d…" at bounding box center [238, 455] width 114 height 18
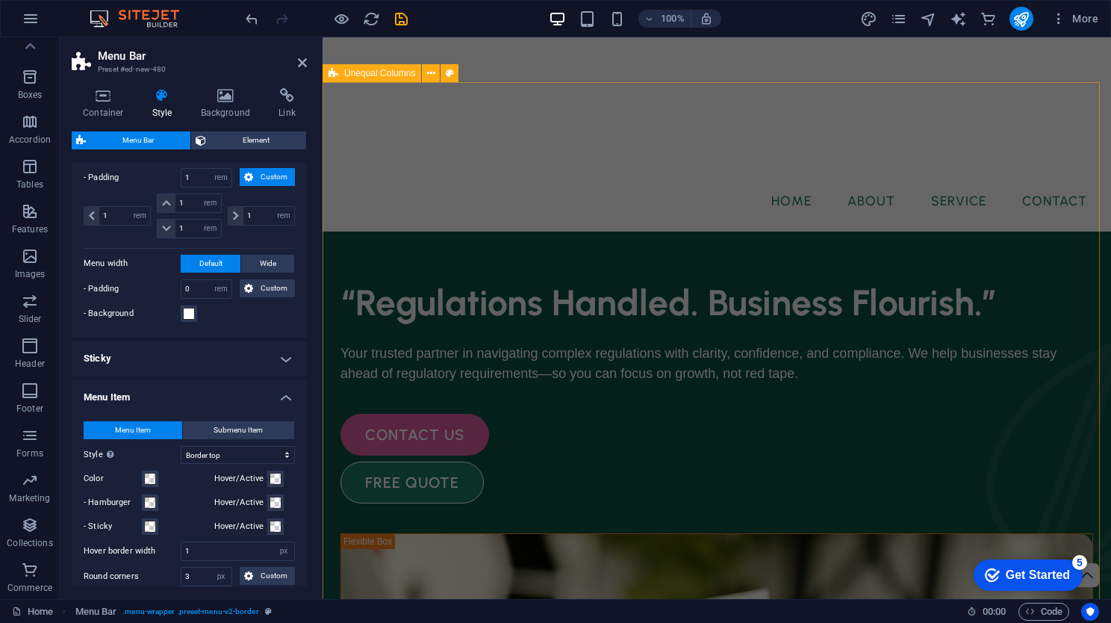
scroll to position [0, 0]
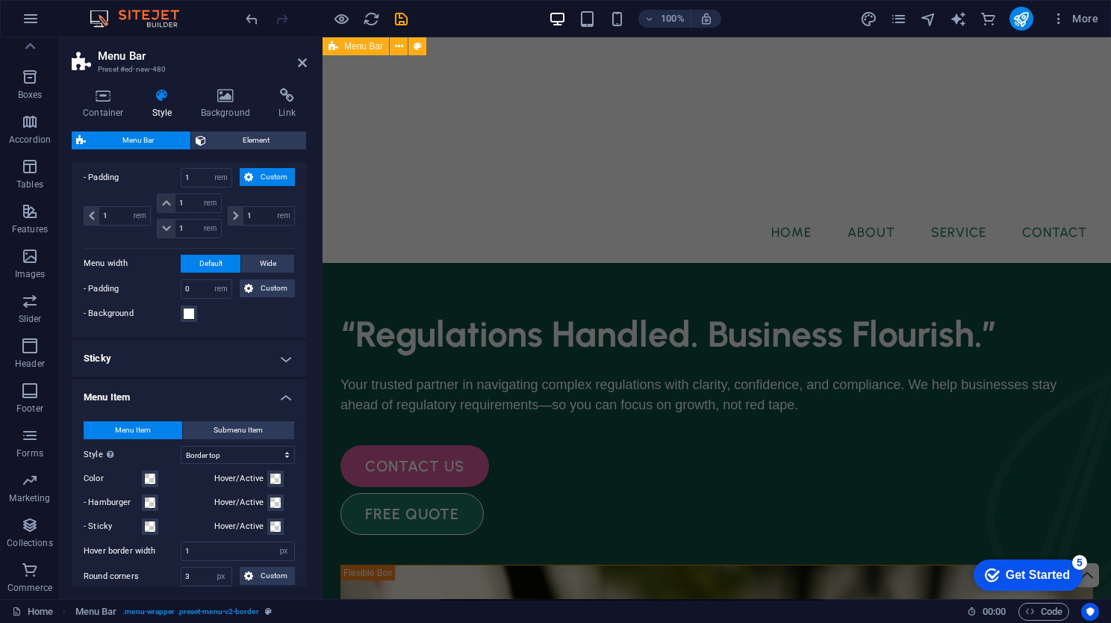
click at [343, 48] on div "Menu Bar" at bounding box center [355, 46] width 66 height 18
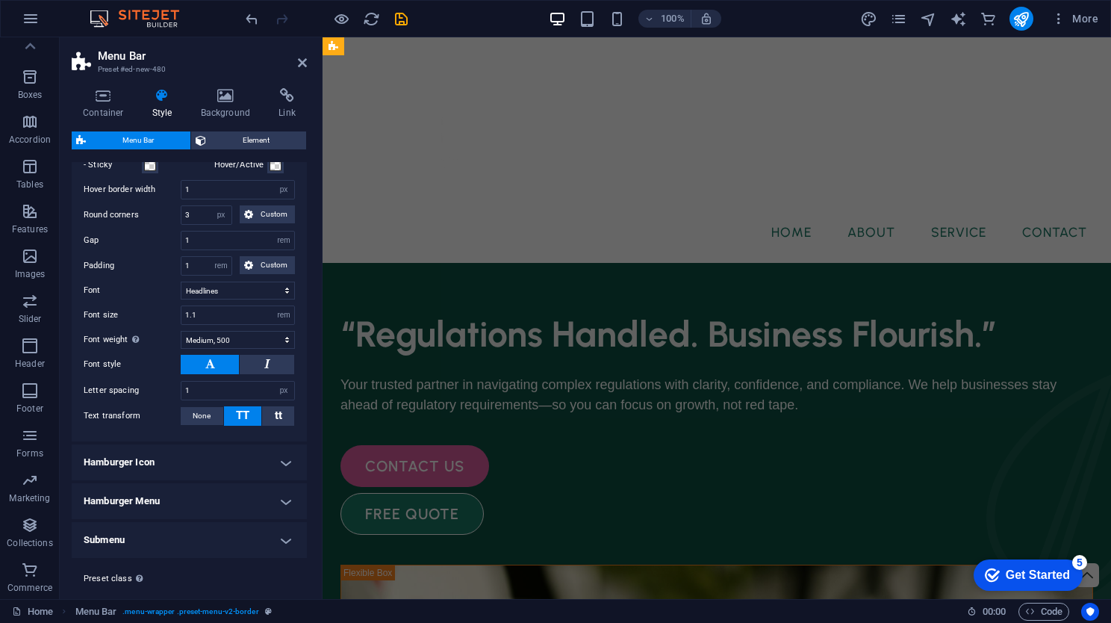
scroll to position [776, 0]
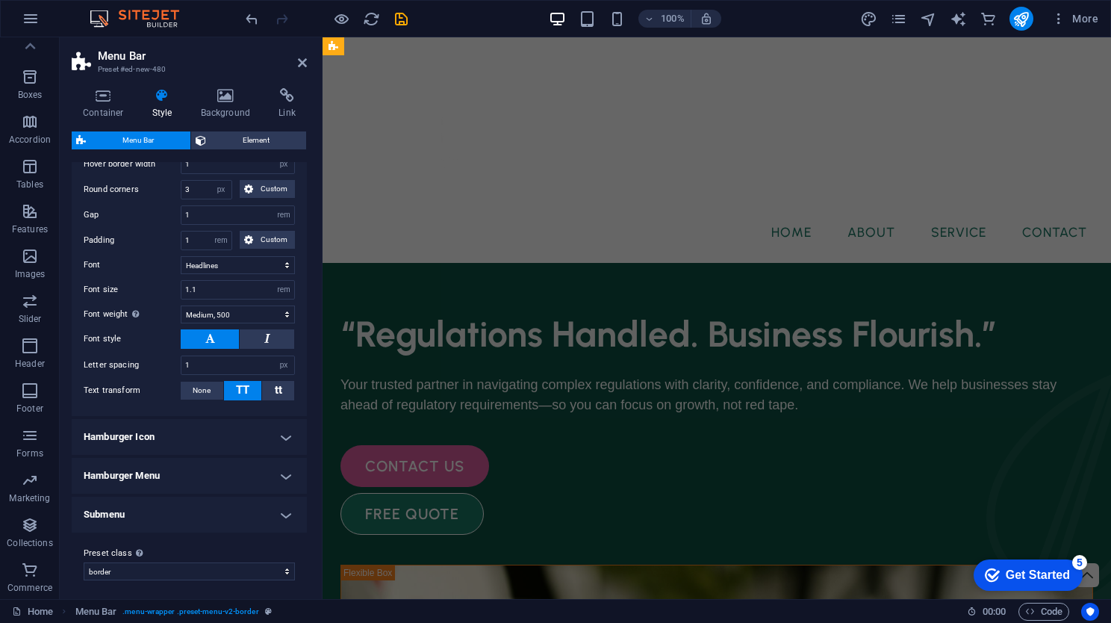
click at [209, 468] on h4 "Hamburger Menu" at bounding box center [189, 476] width 235 height 36
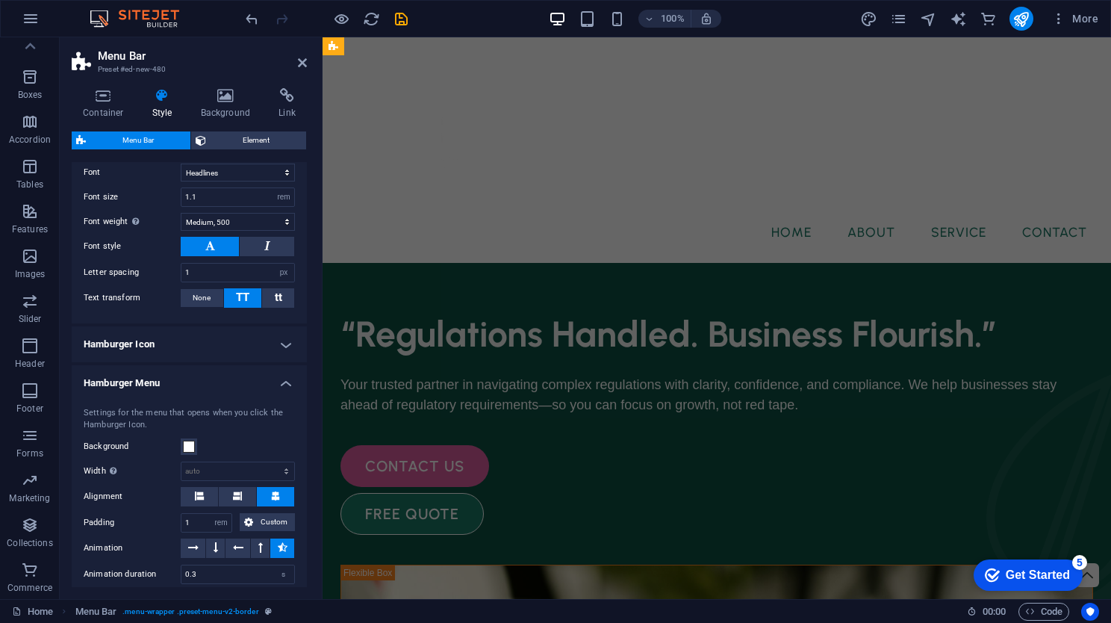
scroll to position [869, 0]
click at [234, 464] on select "auto px rem % vh vw" at bounding box center [237, 471] width 113 height 18
click at [230, 461] on div "auto px rem % vh vw" at bounding box center [238, 470] width 114 height 19
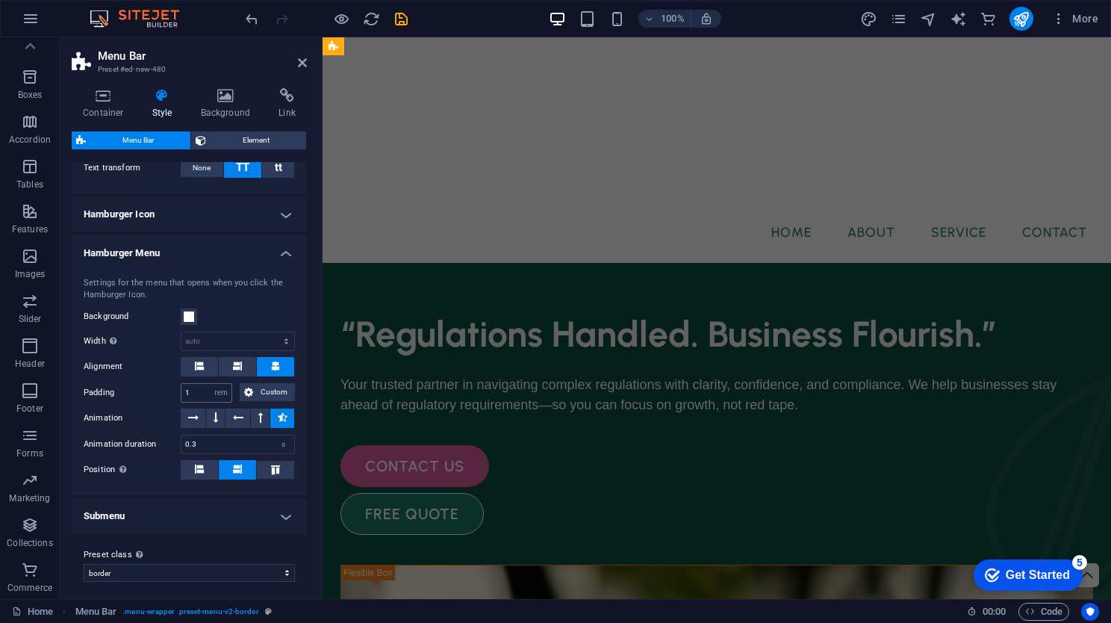
click at [185, 513] on h4 "Submenu" at bounding box center [189, 516] width 235 height 36
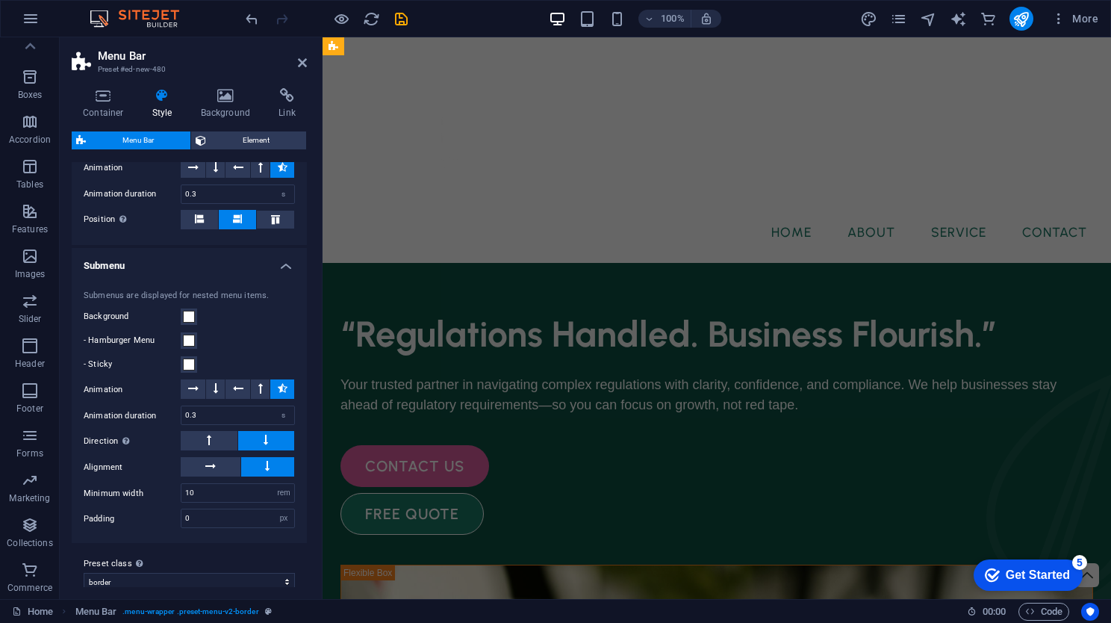
scroll to position [1256, 0]
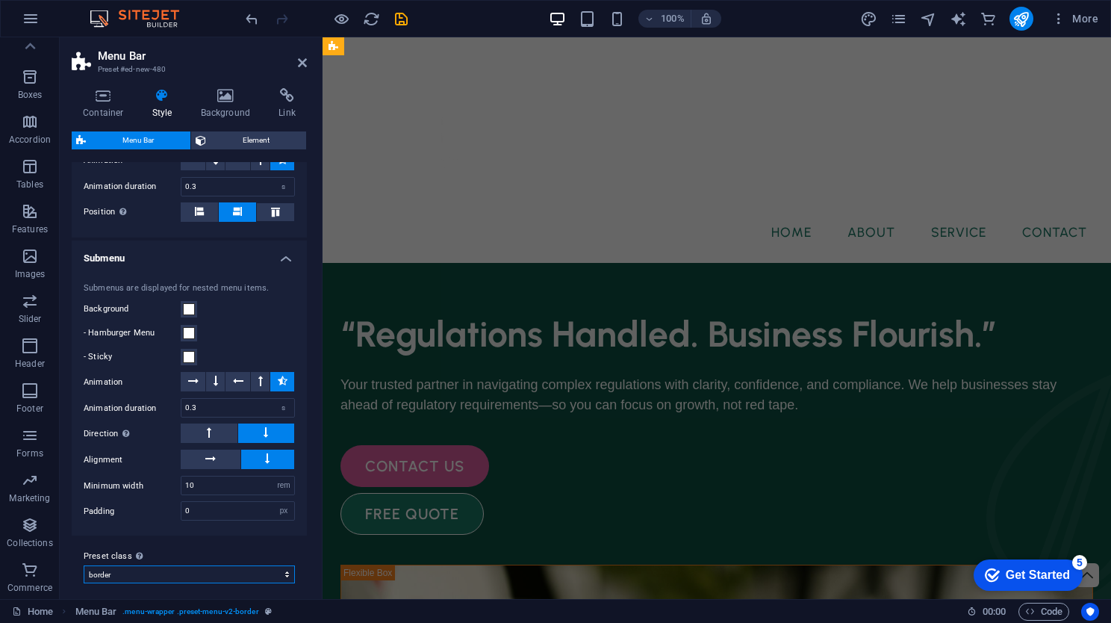
click at [180, 569] on select "landscaper landscaper-light border Add preset class" at bounding box center [189, 574] width 211 height 18
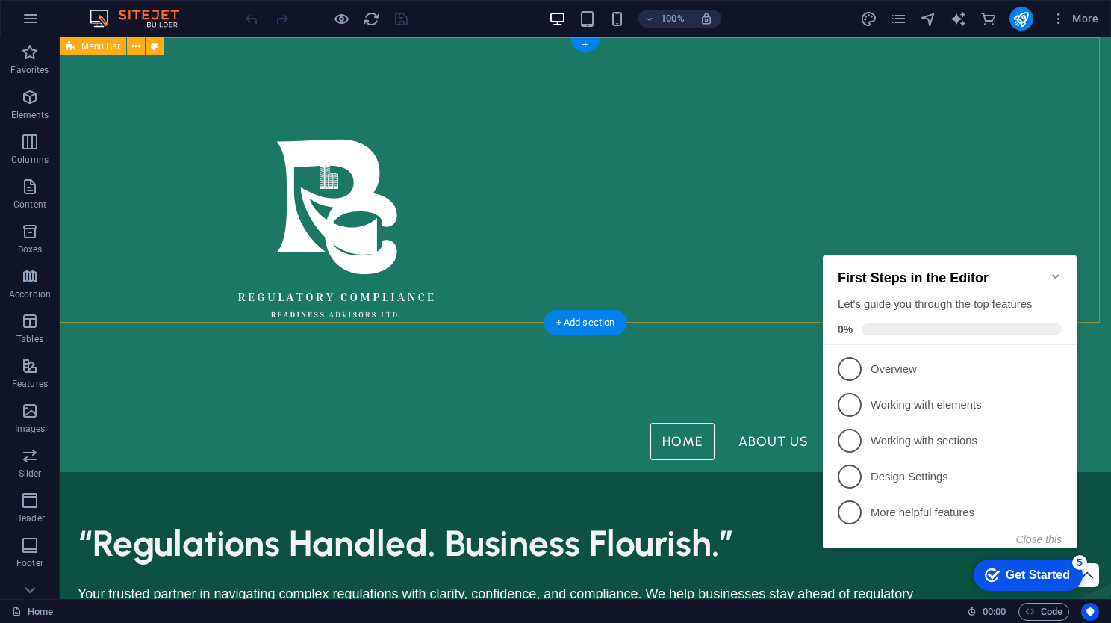
click at [85, 214] on div "Home About Us Services Contact" at bounding box center [585, 254] width 1051 height 434
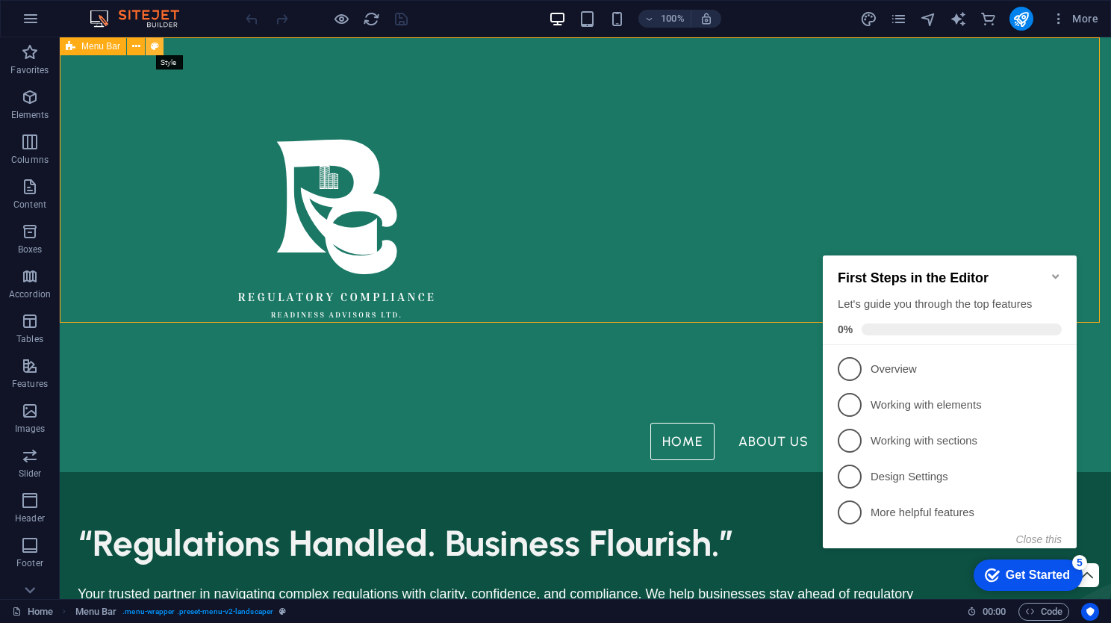
click at [146, 46] on button at bounding box center [155, 46] width 18 height 18
select select "rem"
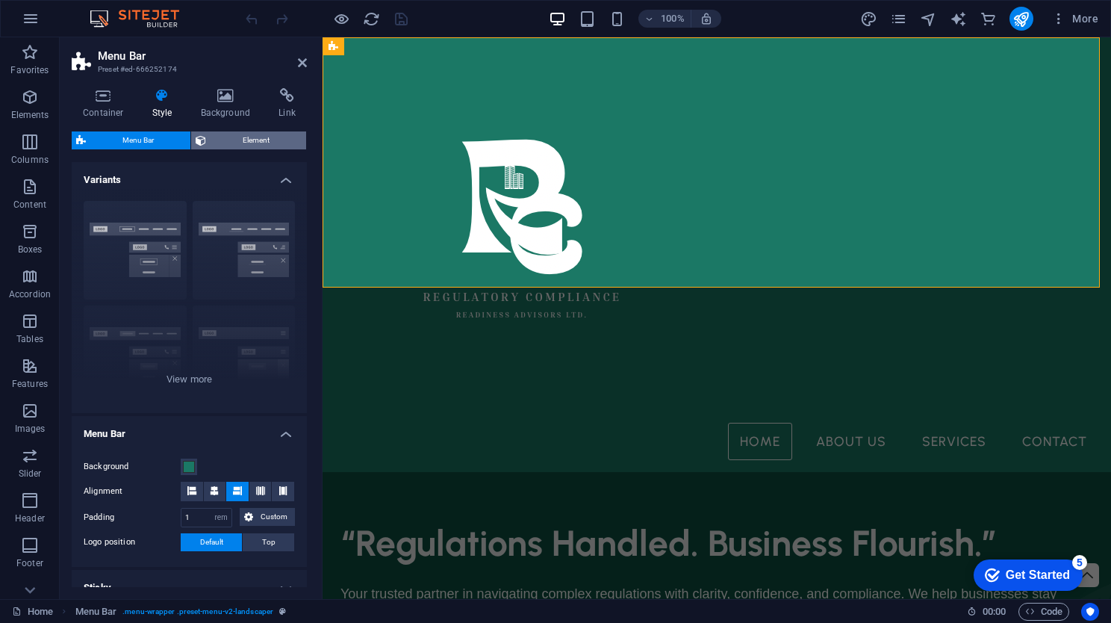
click at [269, 134] on span "Element" at bounding box center [255, 140] width 91 height 18
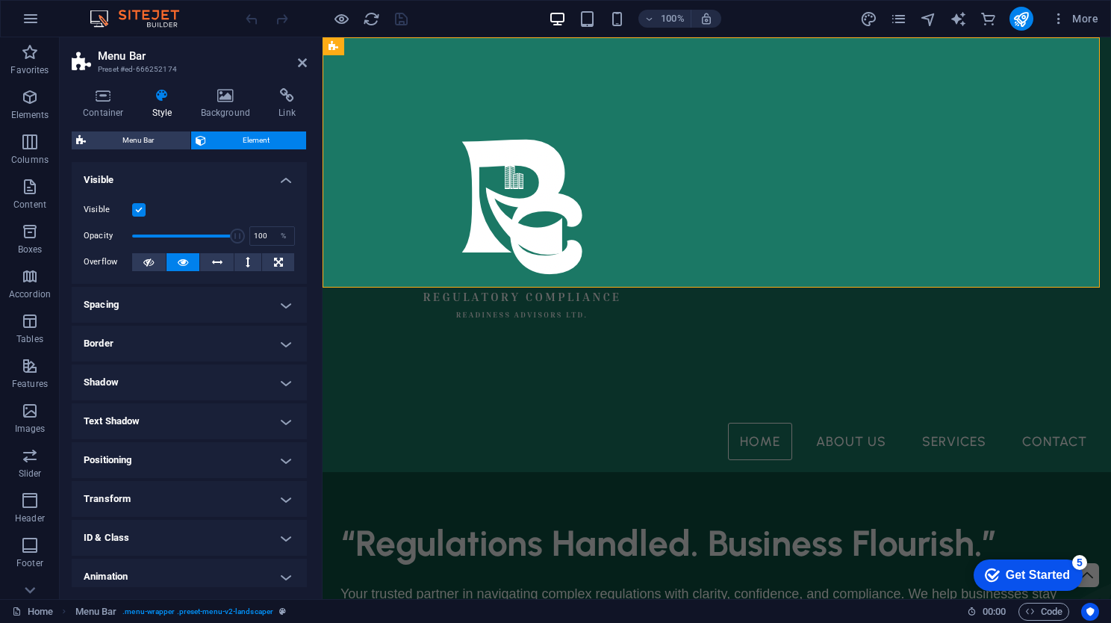
click at [140, 205] on label at bounding box center [138, 209] width 13 height 13
click at [0, 0] on input "Visible" at bounding box center [0, 0] width 0 height 0
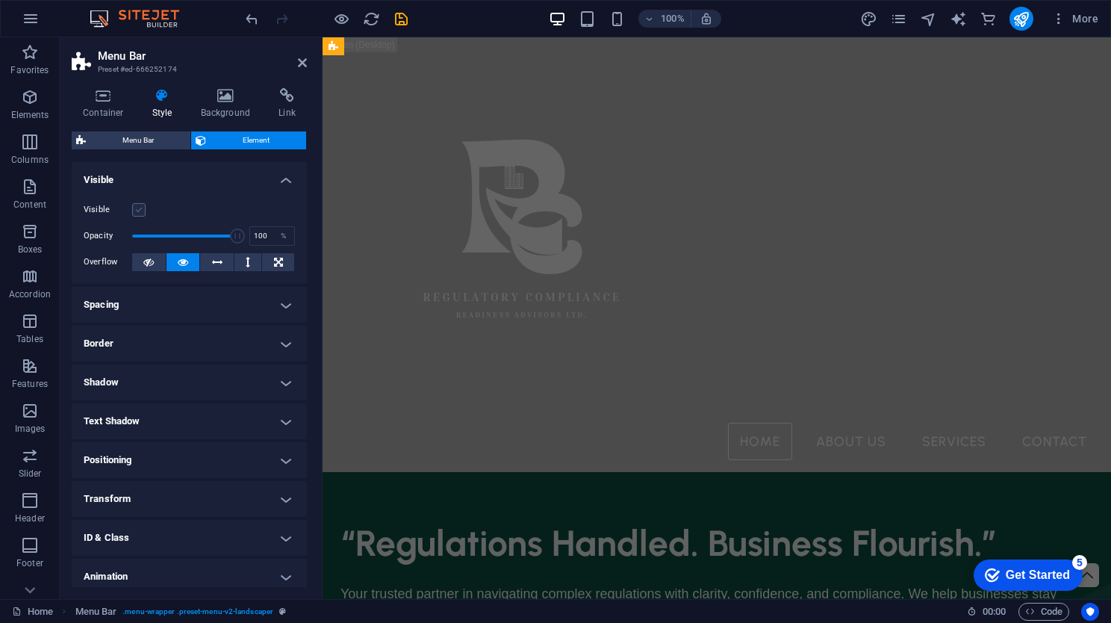
click at [138, 213] on label at bounding box center [138, 209] width 13 height 13
click at [0, 0] on input "Visible" at bounding box center [0, 0] width 0 height 0
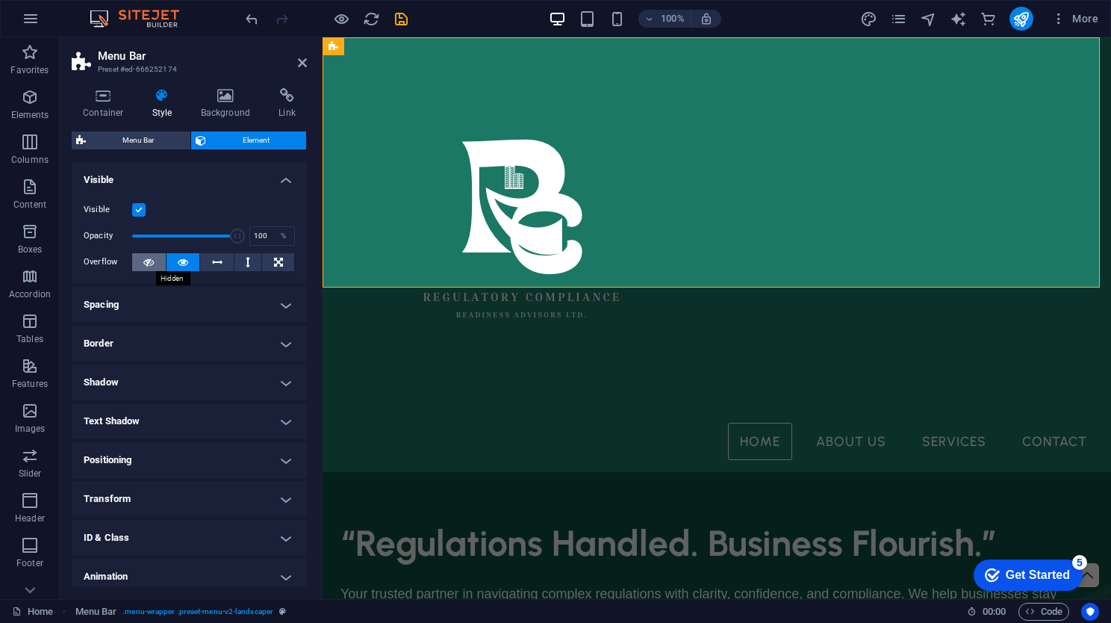
click at [144, 265] on icon at bounding box center [148, 262] width 10 height 18
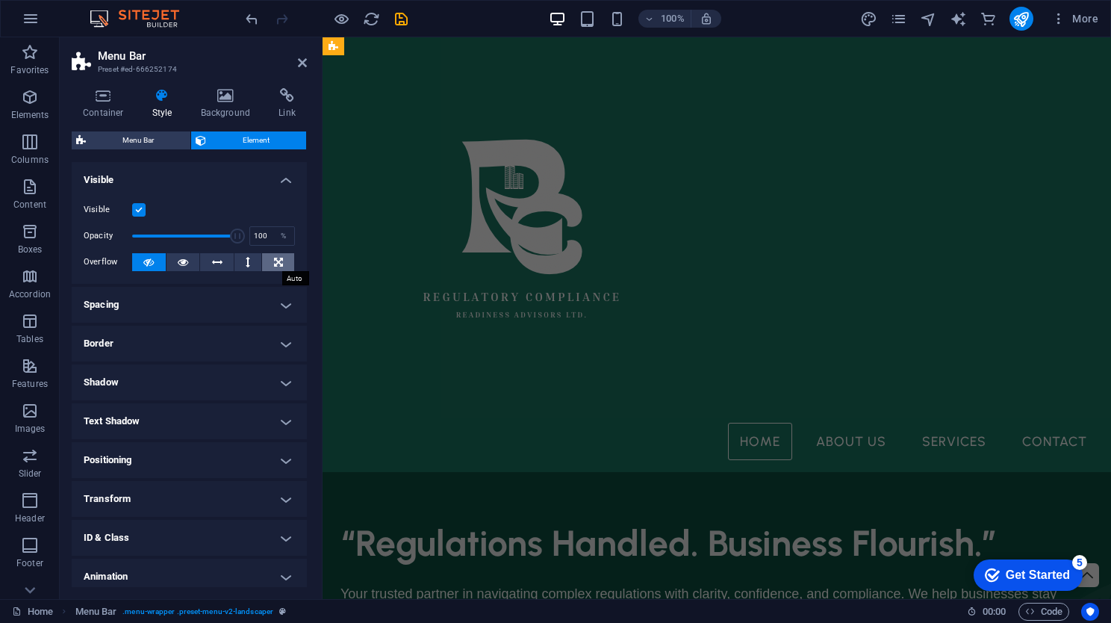
click at [290, 262] on button at bounding box center [278, 262] width 32 height 18
click at [149, 260] on icon at bounding box center [148, 262] width 10 height 18
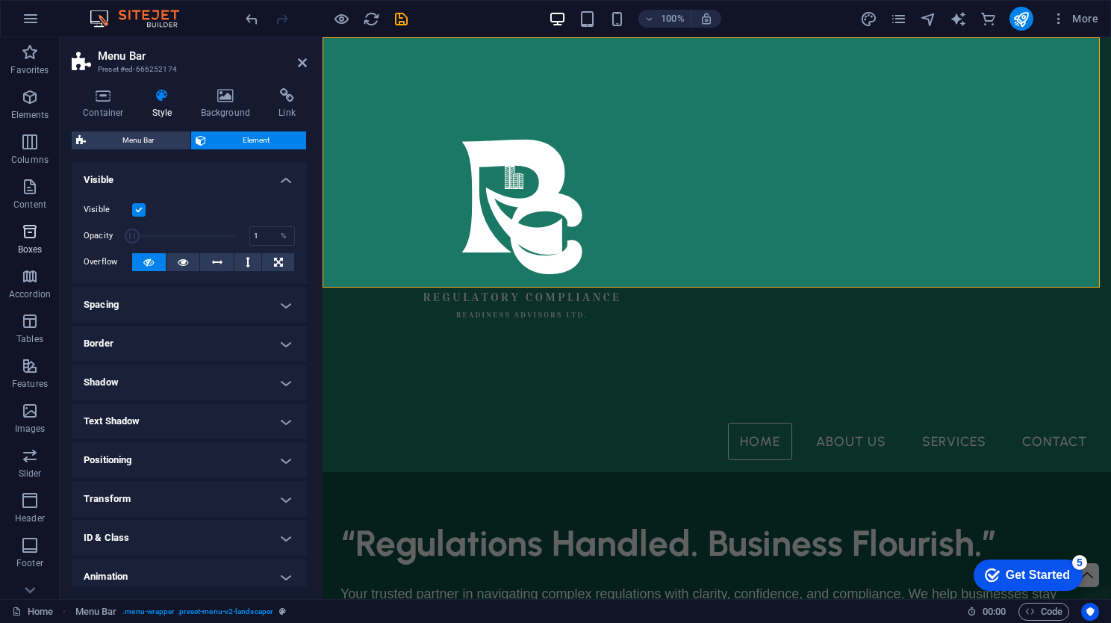
drag, startPoint x: 232, startPoint y: 235, endPoint x: 37, endPoint y: 224, distance: 195.1
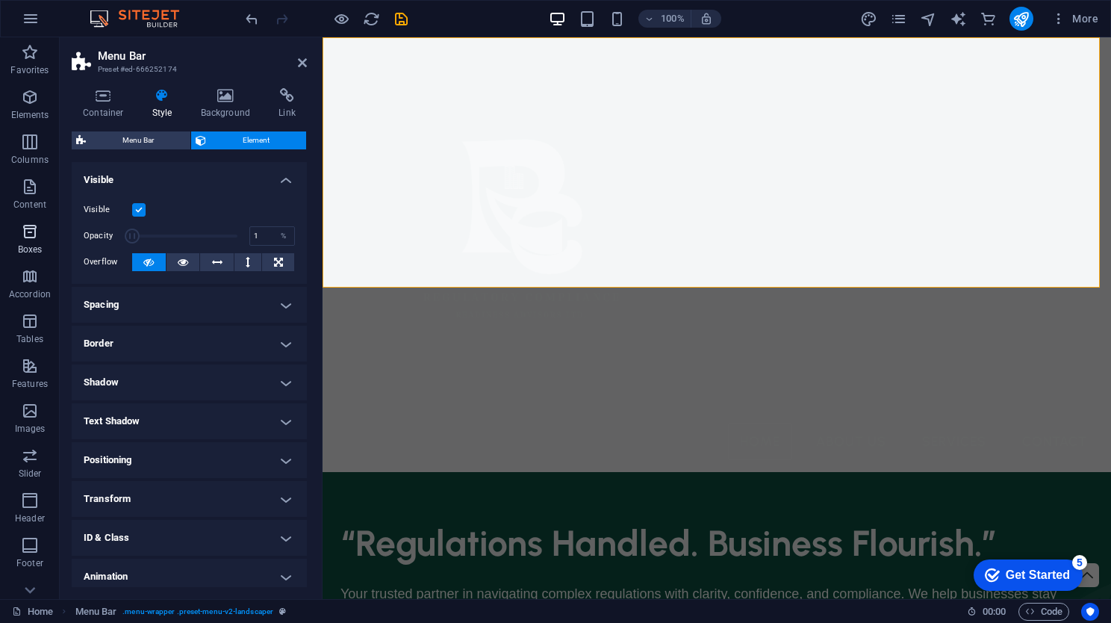
click at [37, 224] on section "Favorites Elements Columns Content Boxes Accordion Tables Features Images Slide…" at bounding box center [555, 317] width 1111 height 561
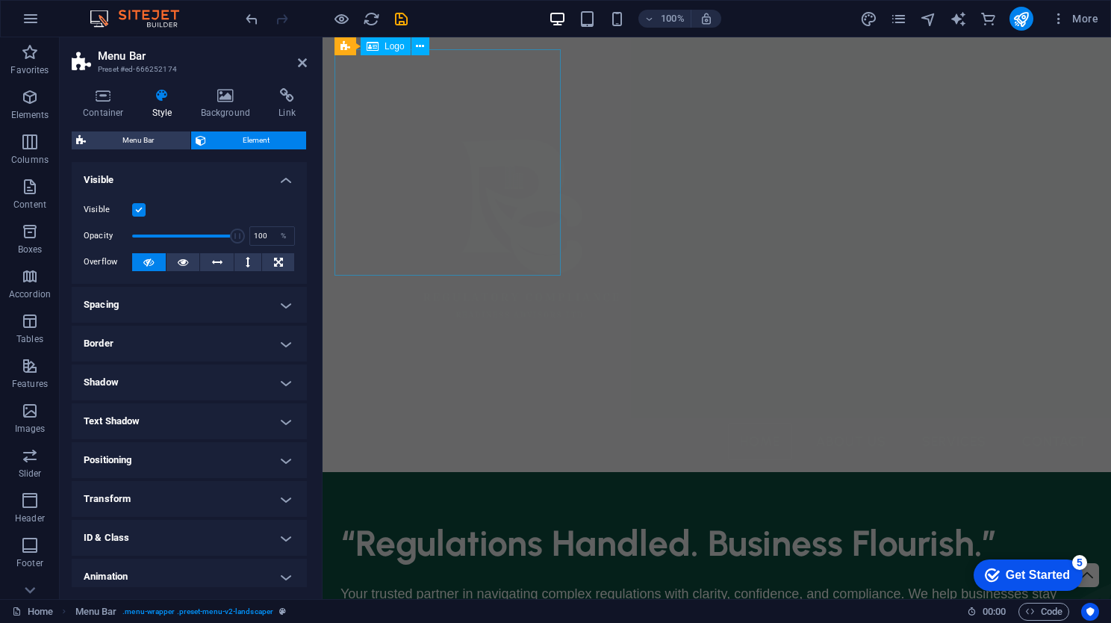
drag, startPoint x: 454, startPoint y: 268, endPoint x: 474, endPoint y: 241, distance: 33.6
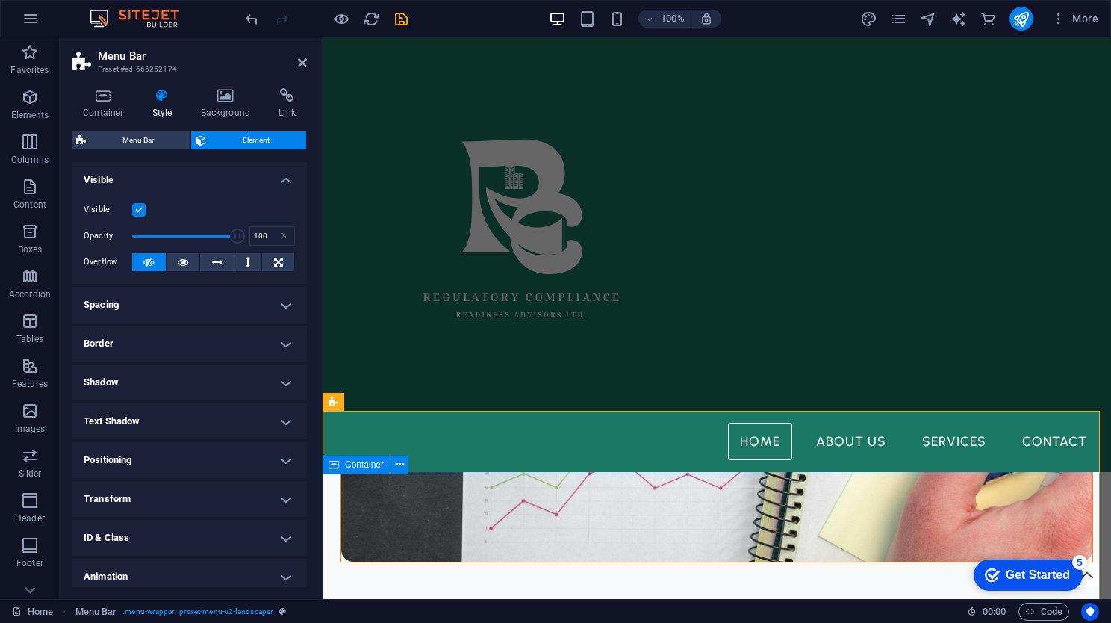
scroll to position [2632, 0]
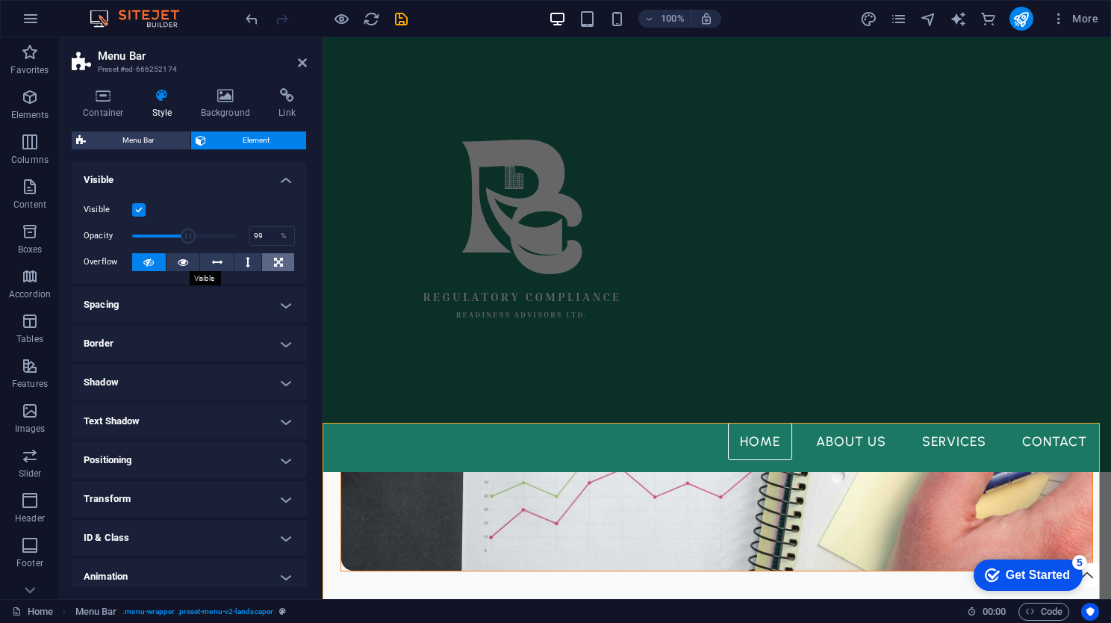
type input "100"
click at [263, 196] on div "Visible Opacity 100 % Overflow" at bounding box center [189, 236] width 235 height 95
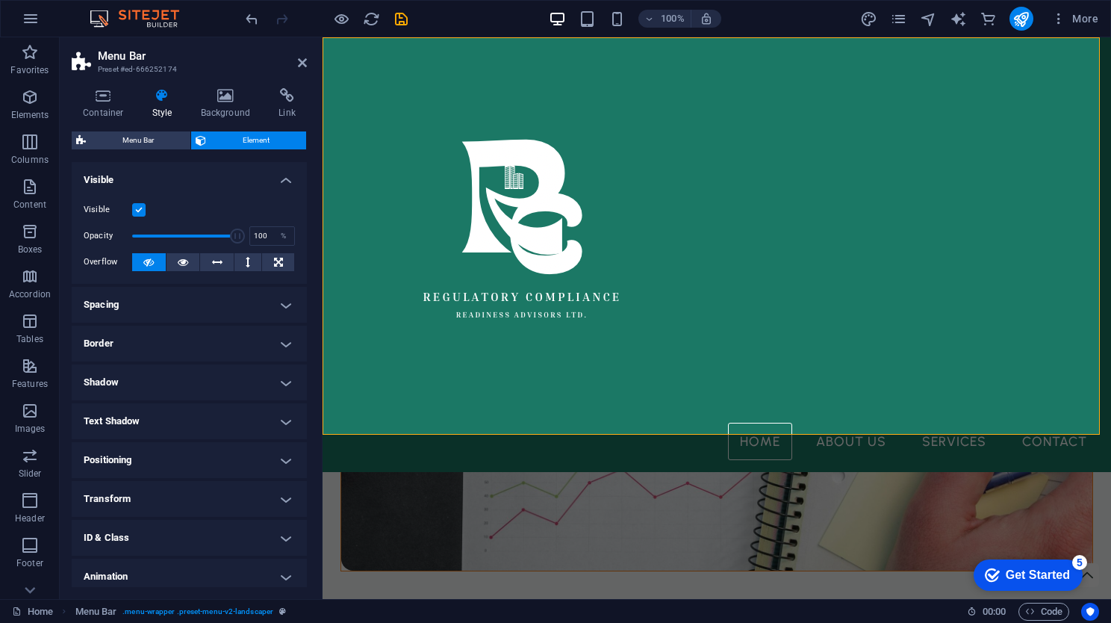
click at [143, 207] on label at bounding box center [138, 209] width 13 height 13
click at [0, 0] on input "Visible" at bounding box center [0, 0] width 0 height 0
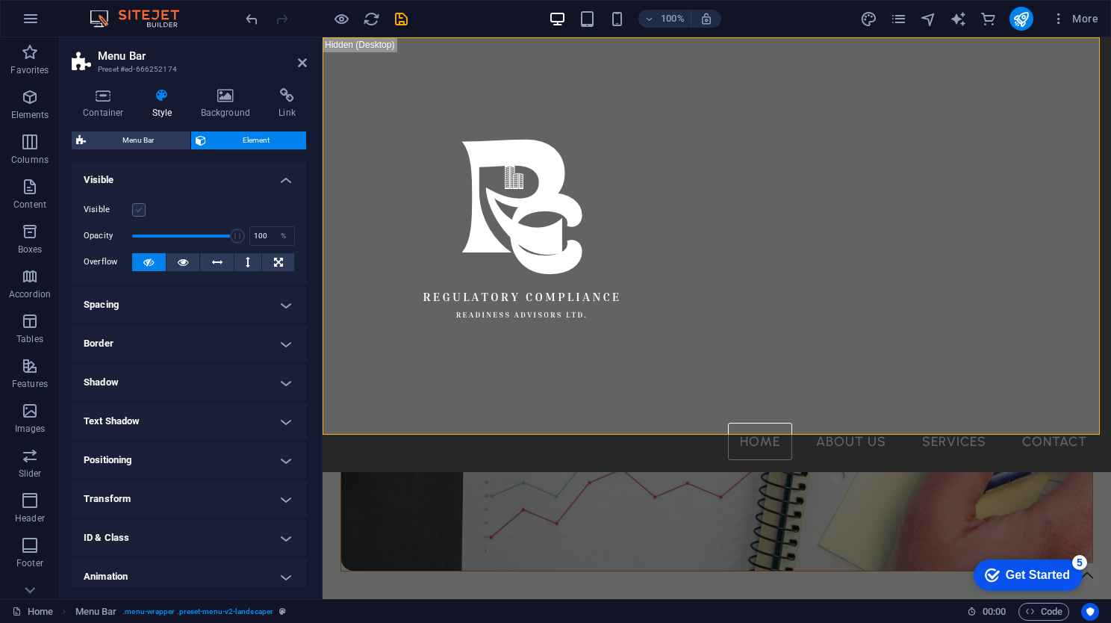
click at [143, 207] on label at bounding box center [138, 209] width 13 height 13
click at [0, 0] on input "Visible" at bounding box center [0, 0] width 0 height 0
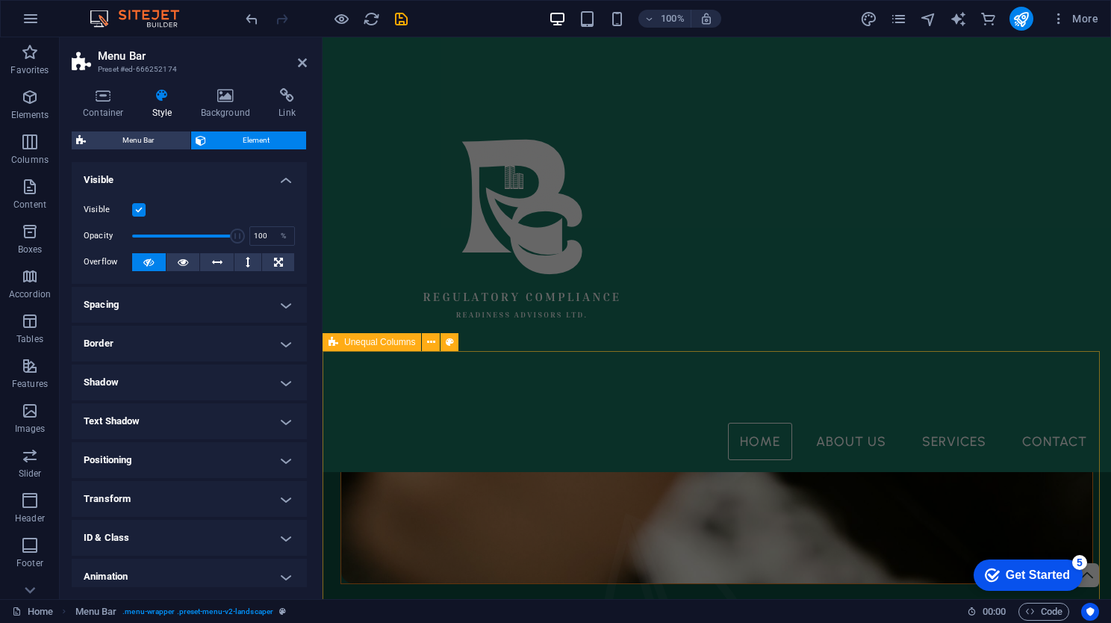
scroll to position [0, 0]
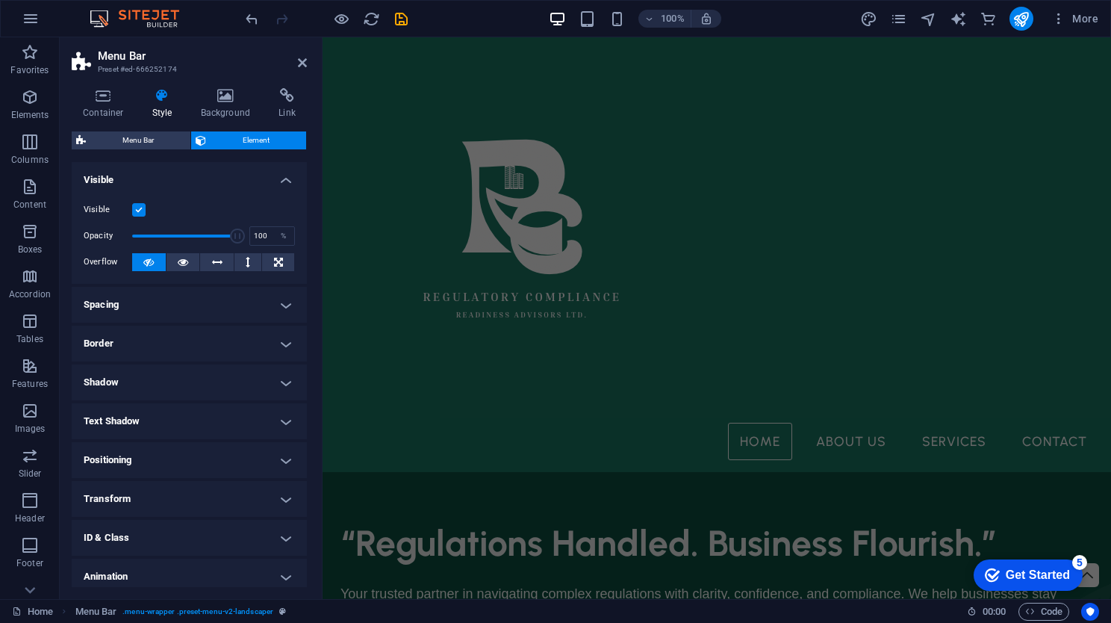
click at [270, 300] on h4 "Spacing" at bounding box center [189, 305] width 235 height 36
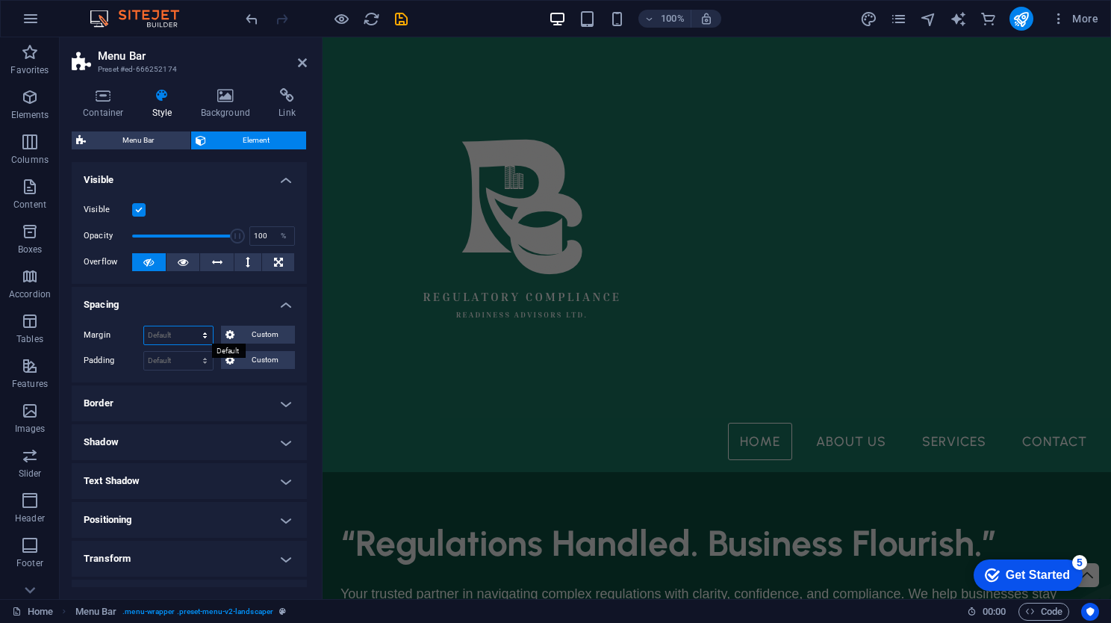
click at [196, 334] on select "Default auto px % rem vw vh Custom" at bounding box center [178, 335] width 69 height 18
click at [268, 394] on h4 "Border" at bounding box center [189, 403] width 235 height 36
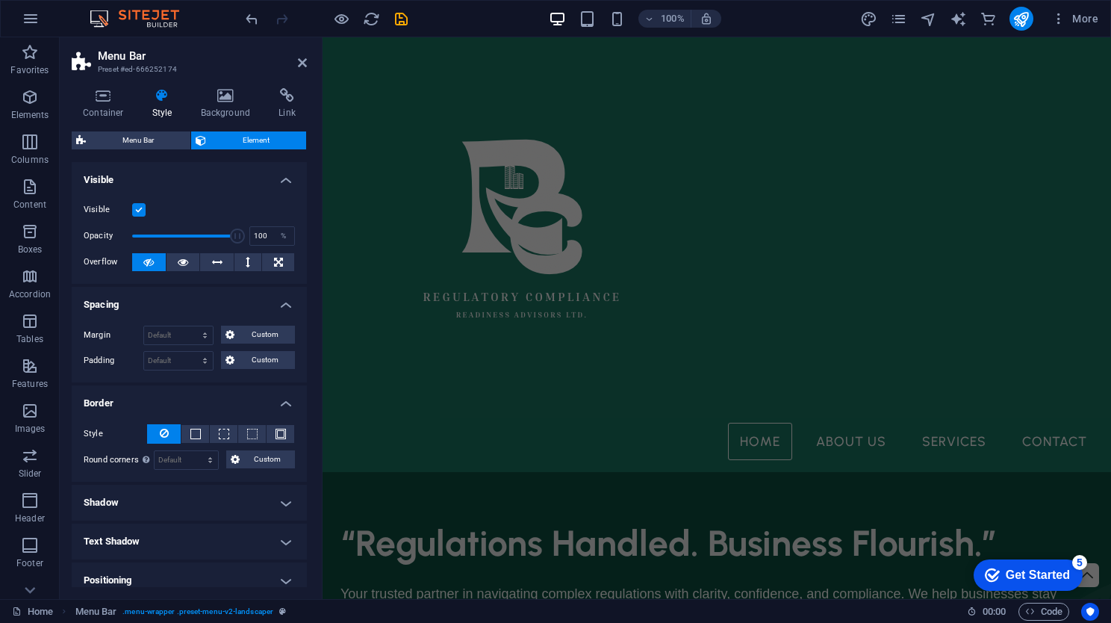
click at [262, 396] on h4 "Border" at bounding box center [189, 398] width 235 height 27
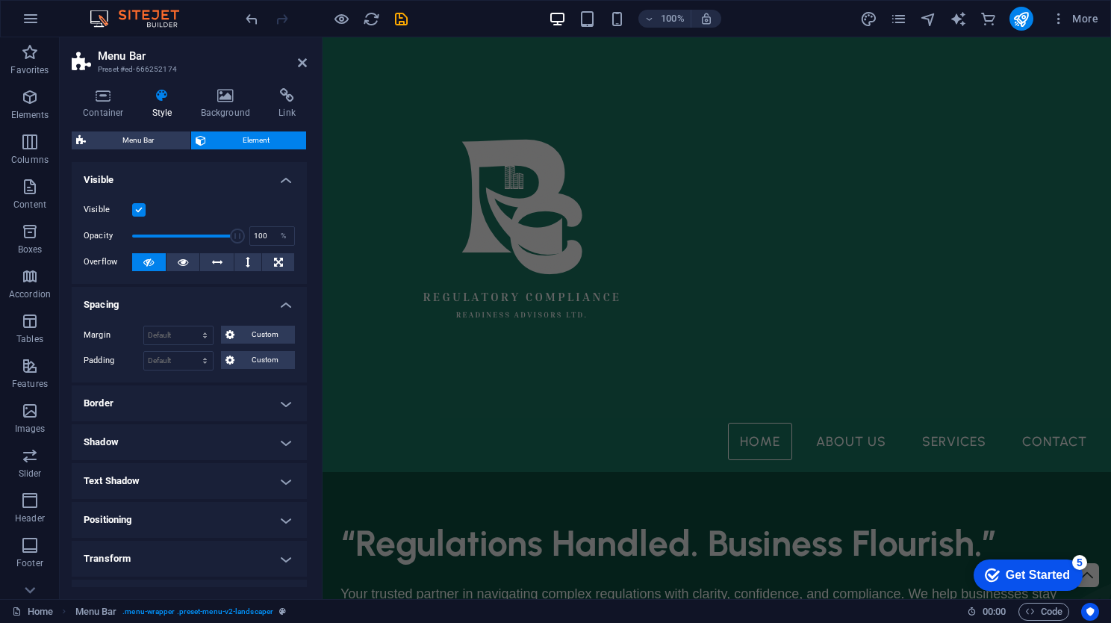
scroll to position [104, 0]
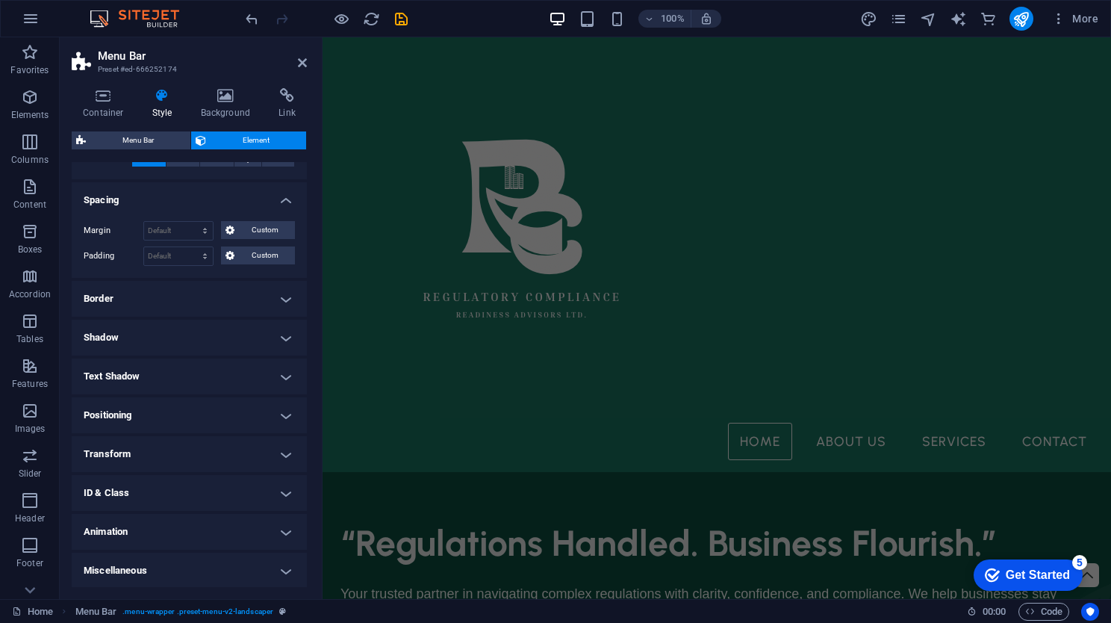
click at [262, 397] on h4 "Positioning" at bounding box center [189, 415] width 235 height 36
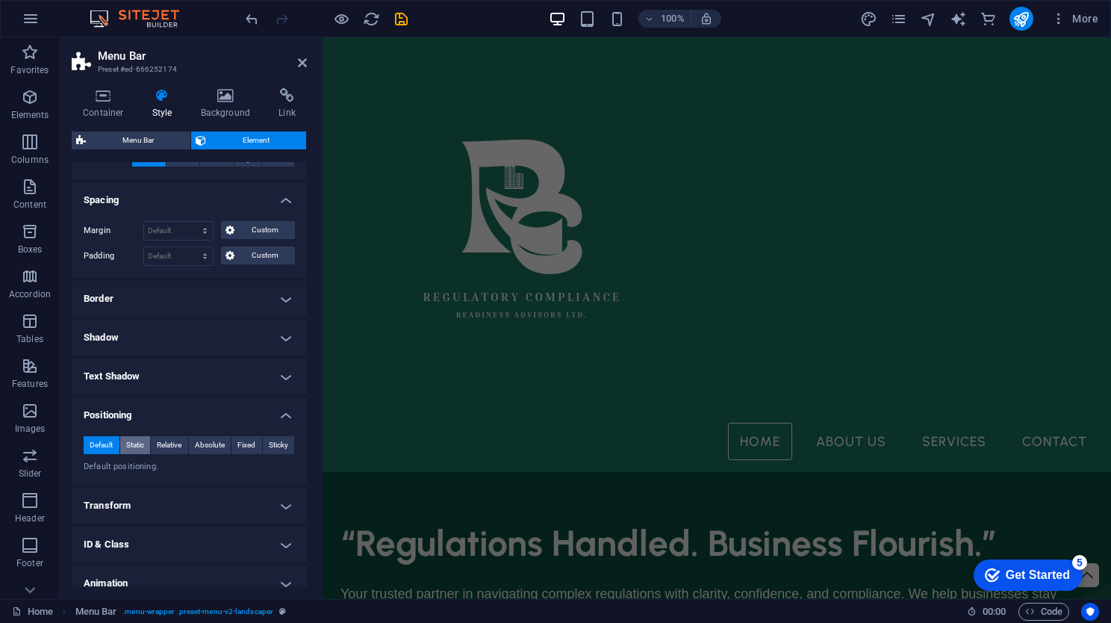
click at [137, 440] on span "Static" at bounding box center [135, 445] width 18 height 18
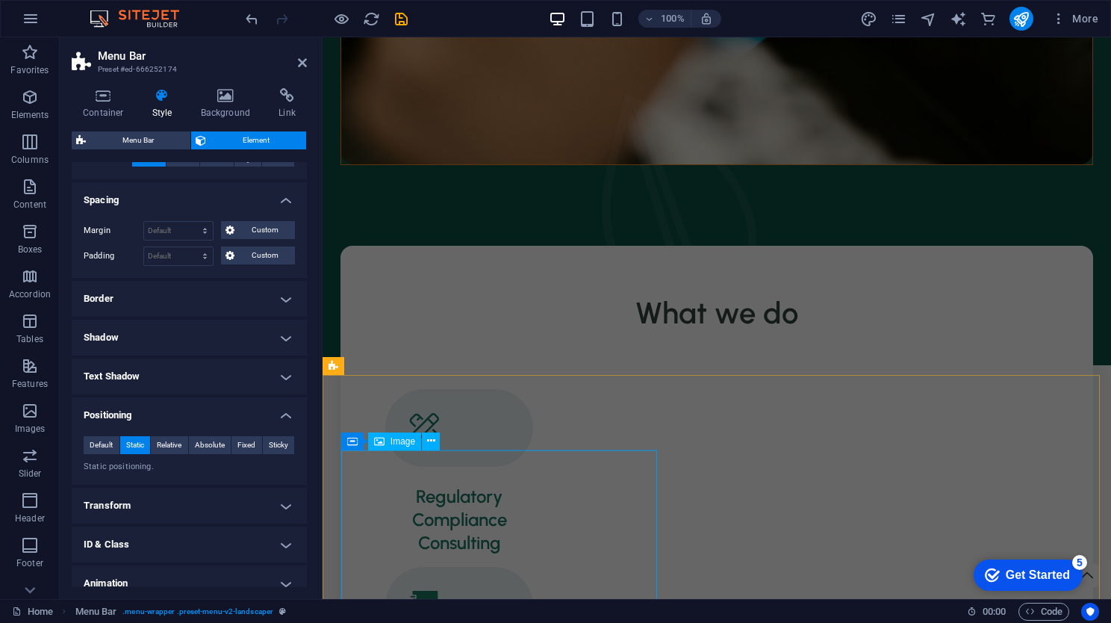
scroll to position [0, 0]
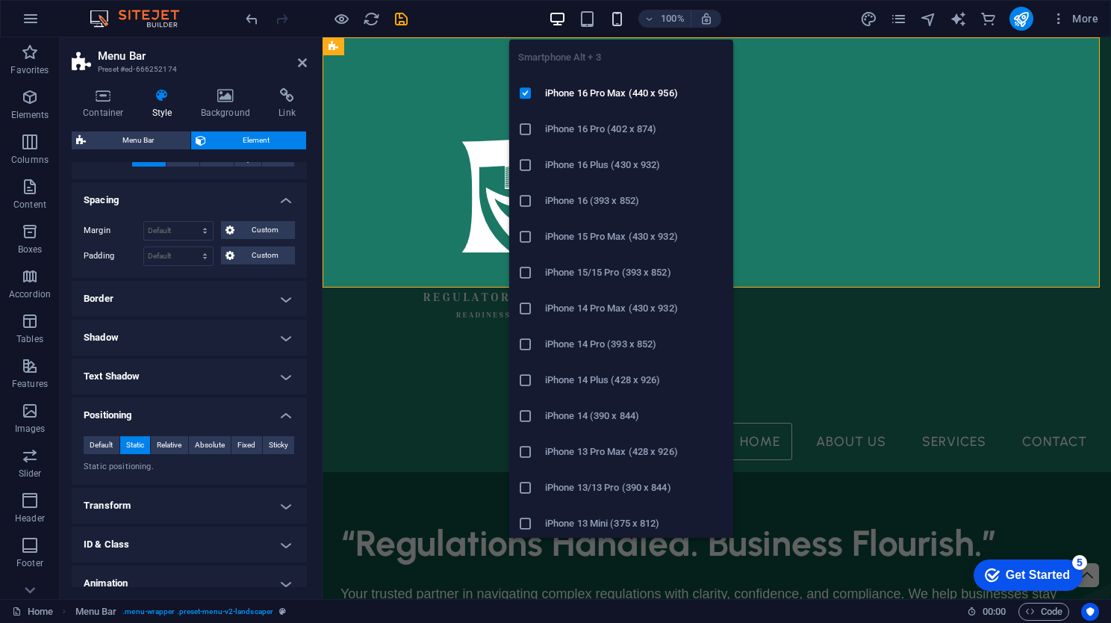
click at [617, 13] on icon "button" at bounding box center [616, 18] width 17 height 17
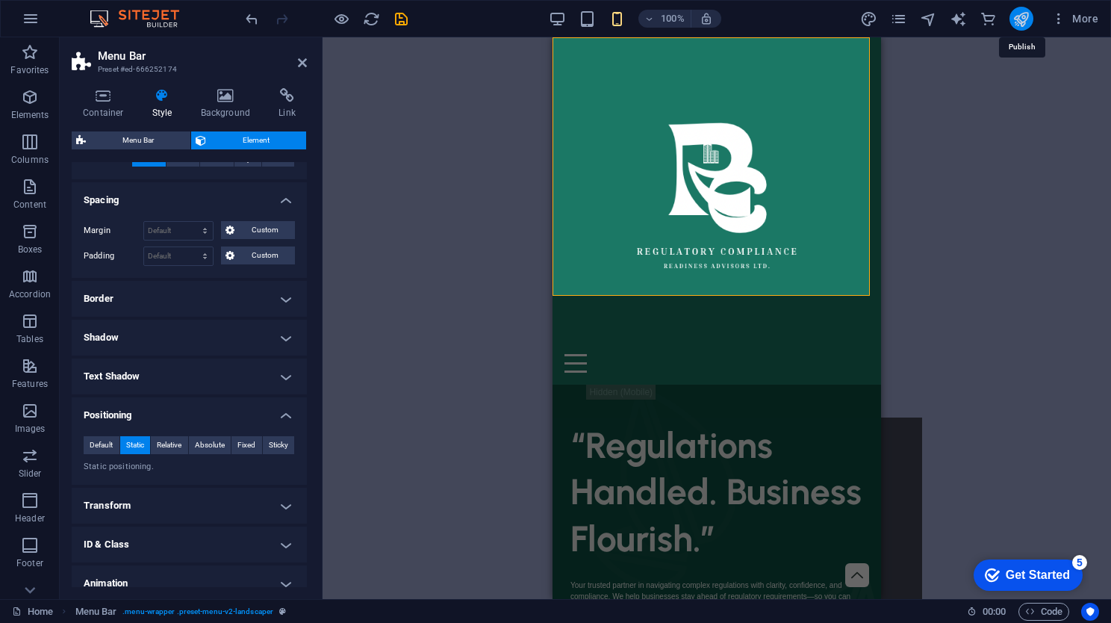
click at [1020, 13] on icon "publish" at bounding box center [1020, 18] width 17 height 17
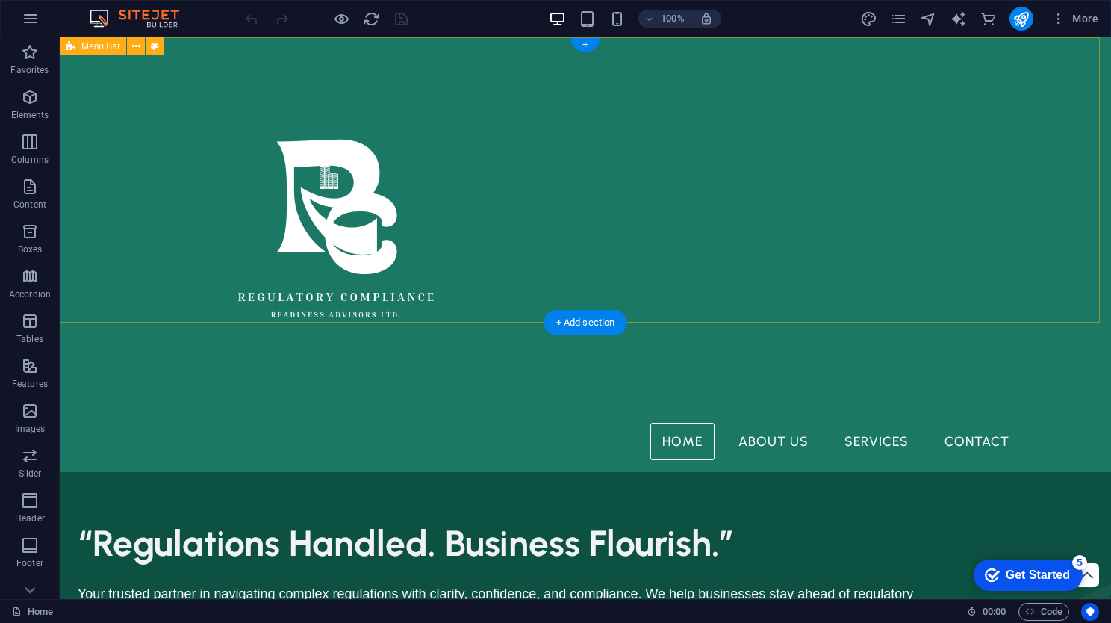
click at [93, 258] on div "Home About Us Services Contact" at bounding box center [585, 254] width 1051 height 434
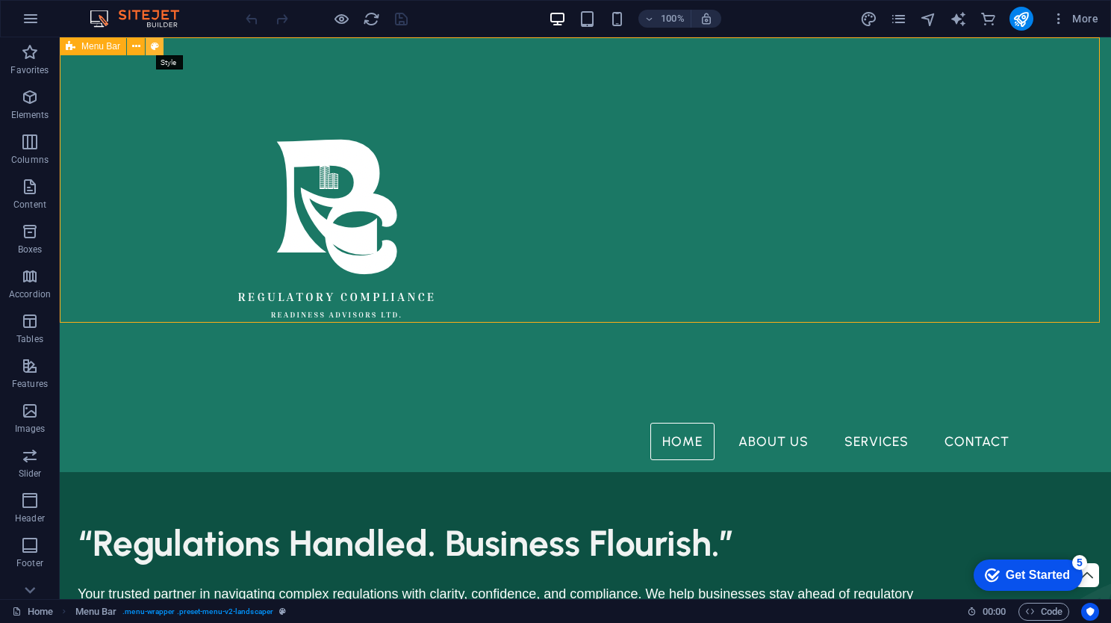
click at [154, 50] on icon at bounding box center [155, 47] width 8 height 16
select select "rem"
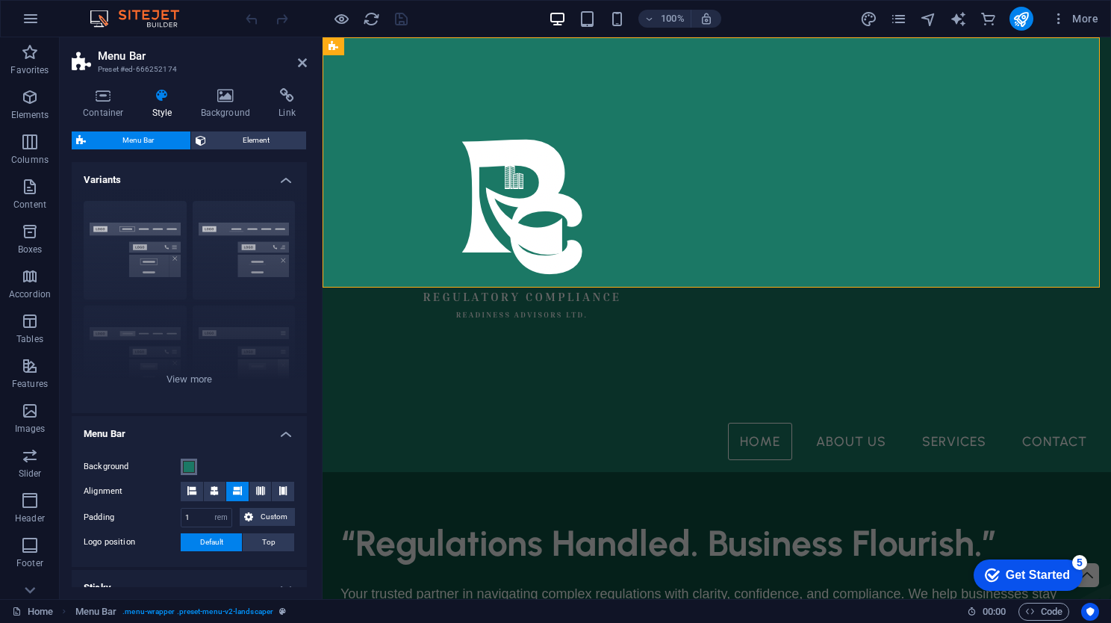
click at [190, 464] on span at bounding box center [189, 467] width 12 height 12
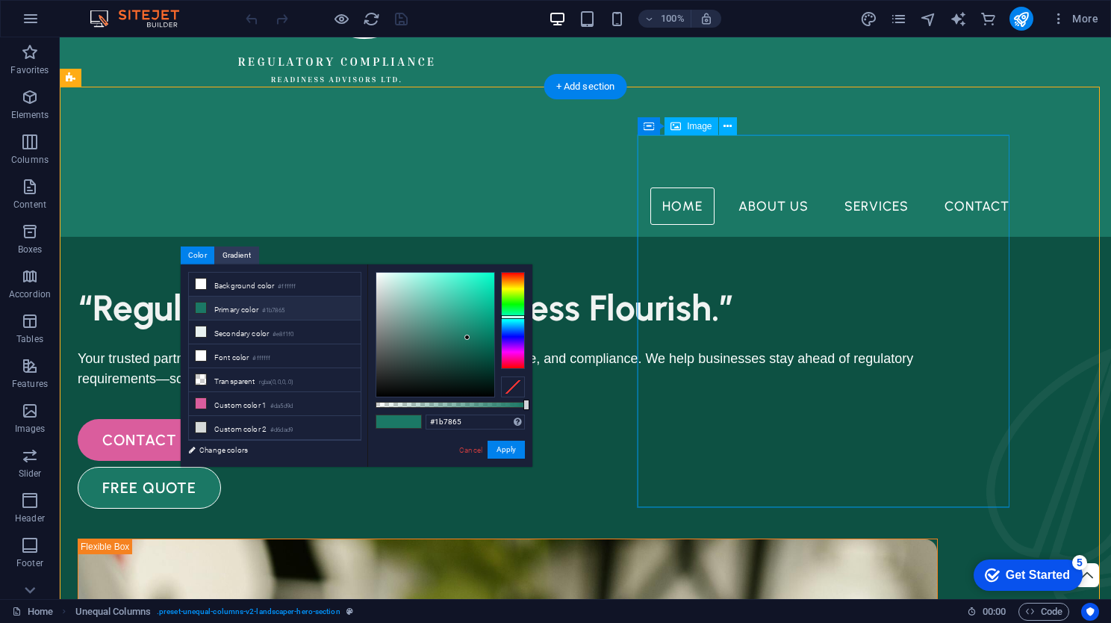
scroll to position [236, 0]
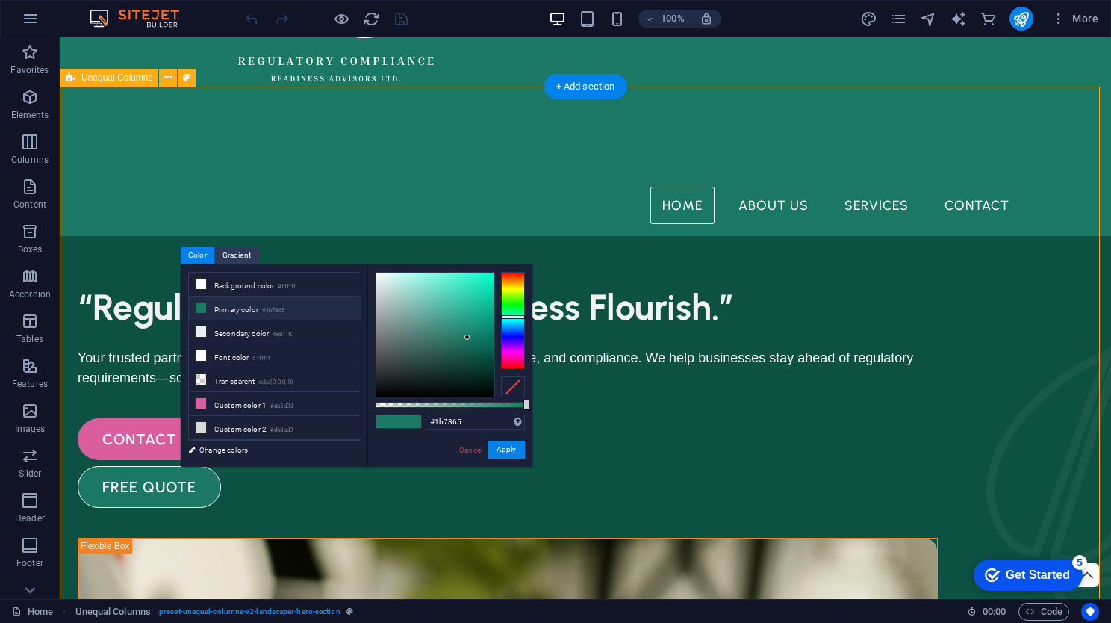
click at [185, 78] on icon at bounding box center [187, 78] width 8 height 16
select select "%"
select select "px"
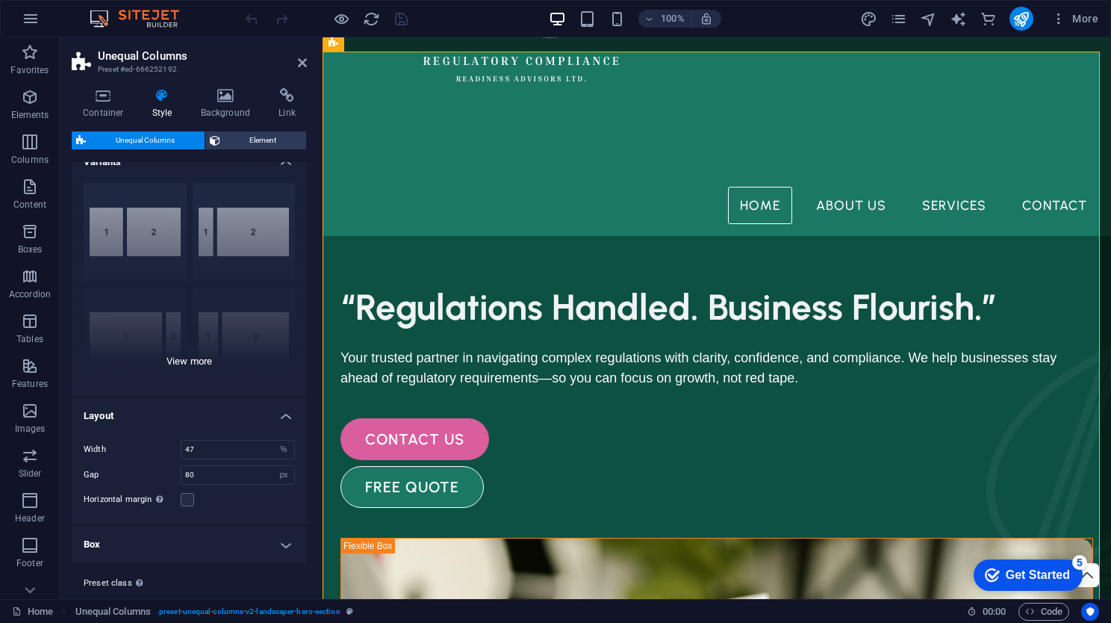
scroll to position [0, 0]
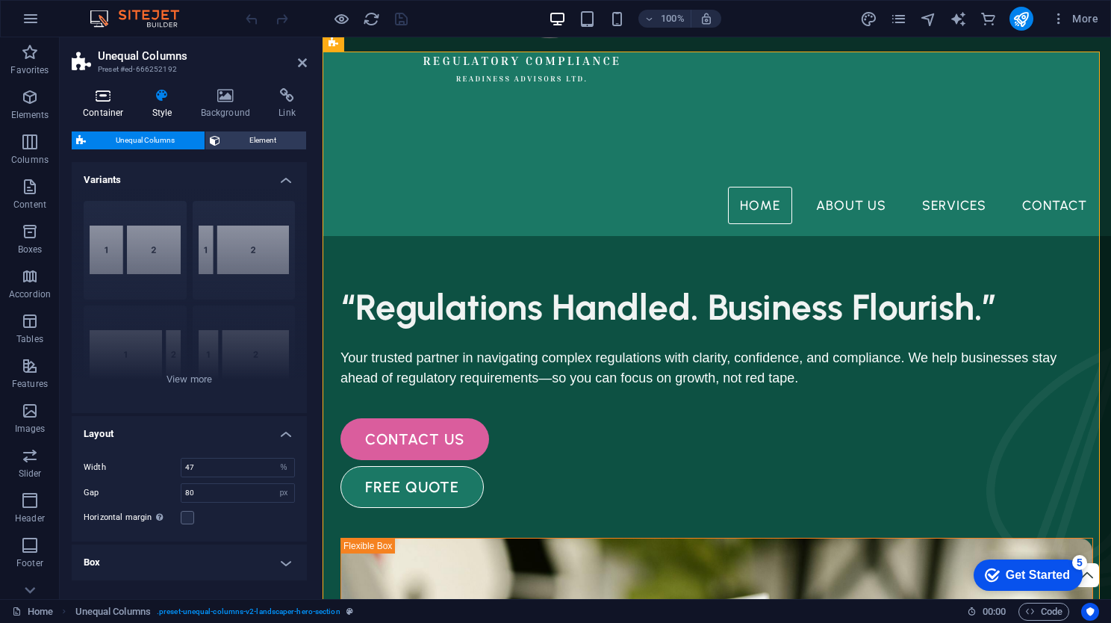
click at [113, 100] on icon at bounding box center [103, 95] width 63 height 15
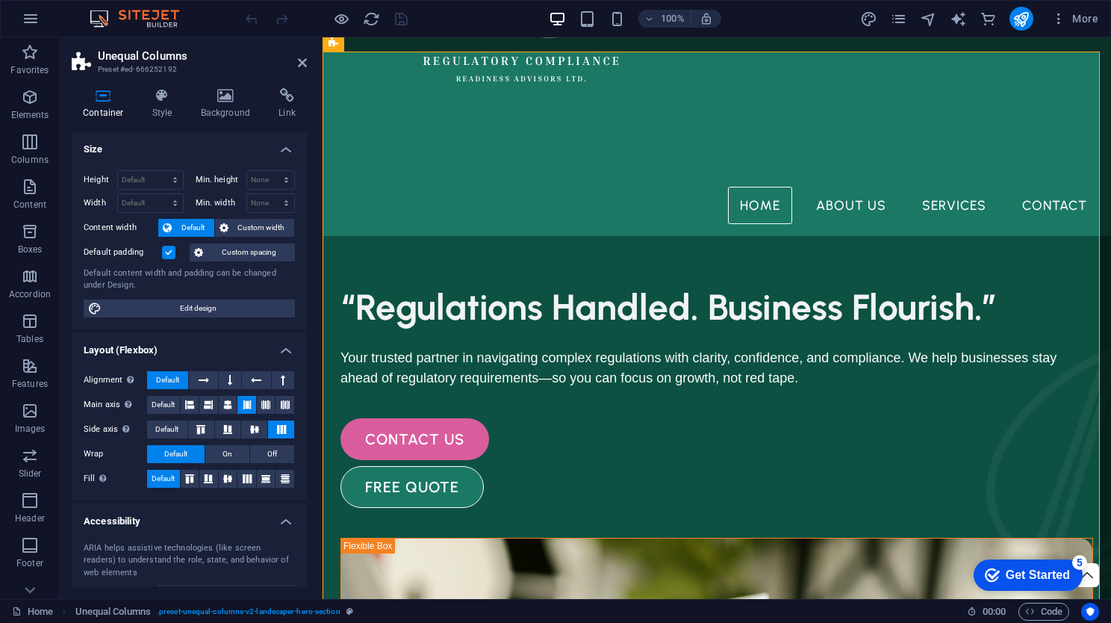
scroll to position [122, 0]
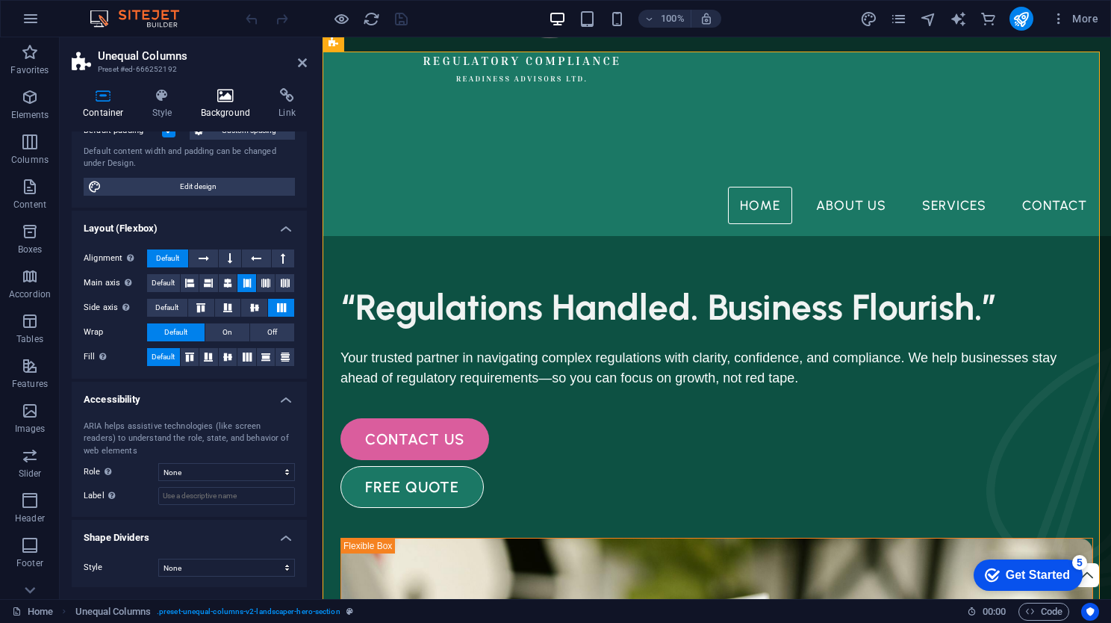
click at [219, 92] on icon at bounding box center [226, 95] width 72 height 15
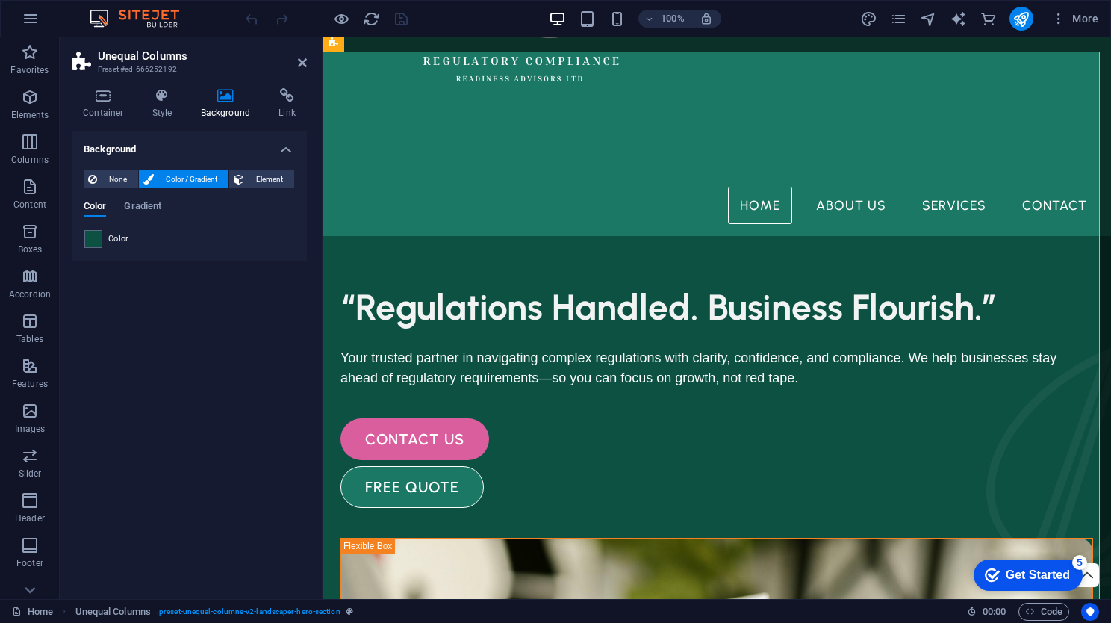
click at [109, 228] on div "Color Gradient" at bounding box center [189, 215] width 211 height 28
click at [87, 249] on div "None Color / Gradient Element Stretch background to full-width Color overlay Pl…" at bounding box center [189, 209] width 235 height 102
click at [95, 231] on span at bounding box center [93, 239] width 16 height 16
type input "#0d5143"
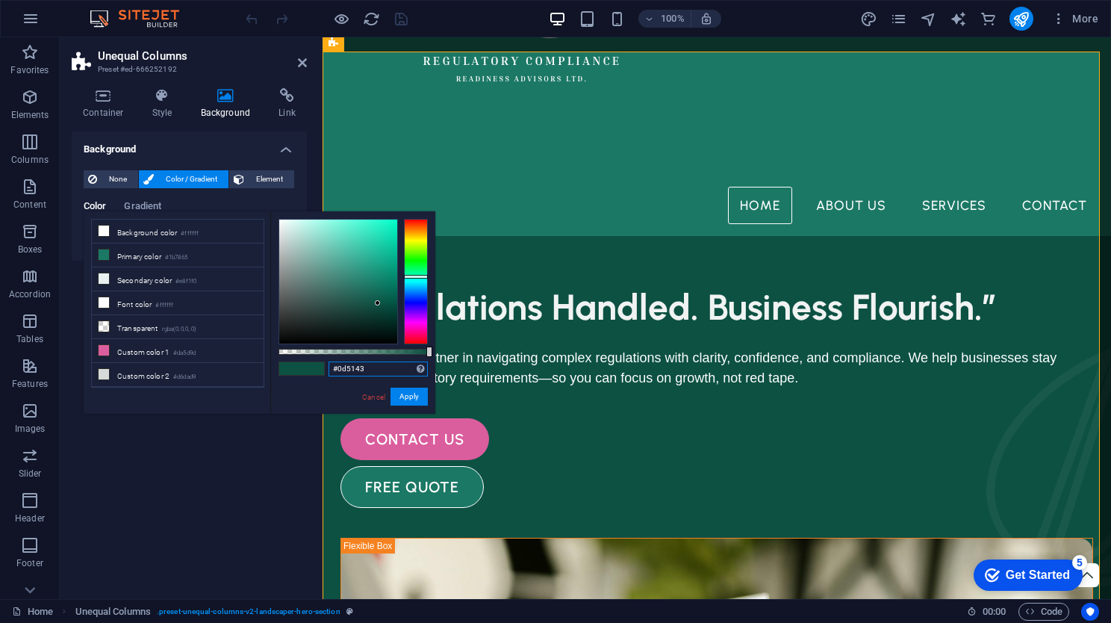
drag, startPoint x: 382, startPoint y: 372, endPoint x: 260, endPoint y: 387, distance: 122.7
click at [260, 387] on div "less Background color #ffffff Primary color #1b7865 Secondary color #e8f1f0 Fon…" at bounding box center [260, 312] width 352 height 202
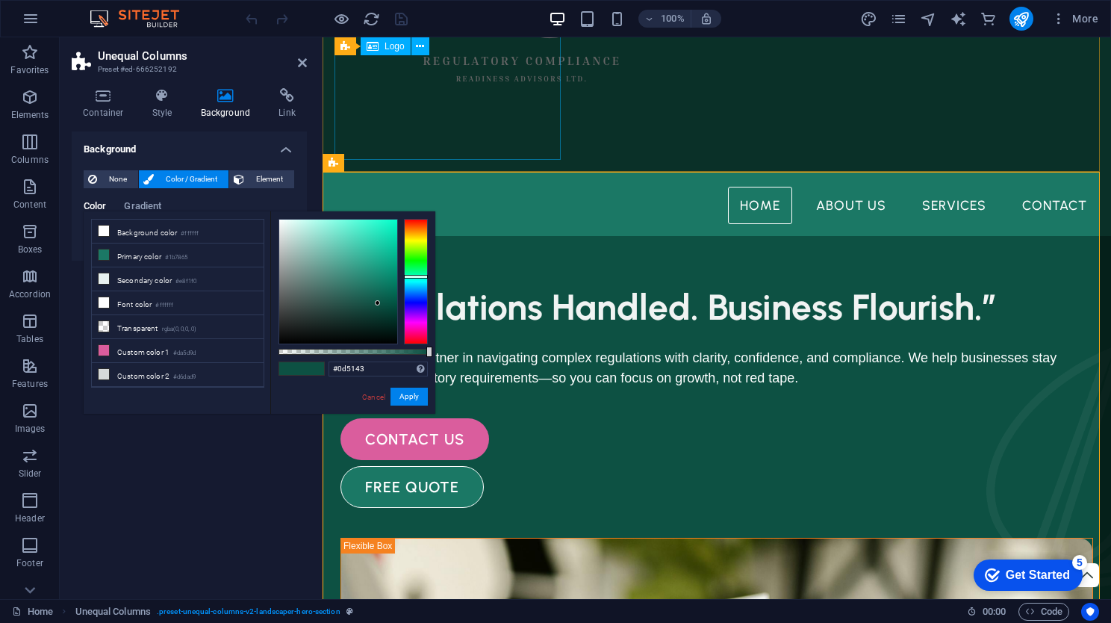
scroll to position [0, 0]
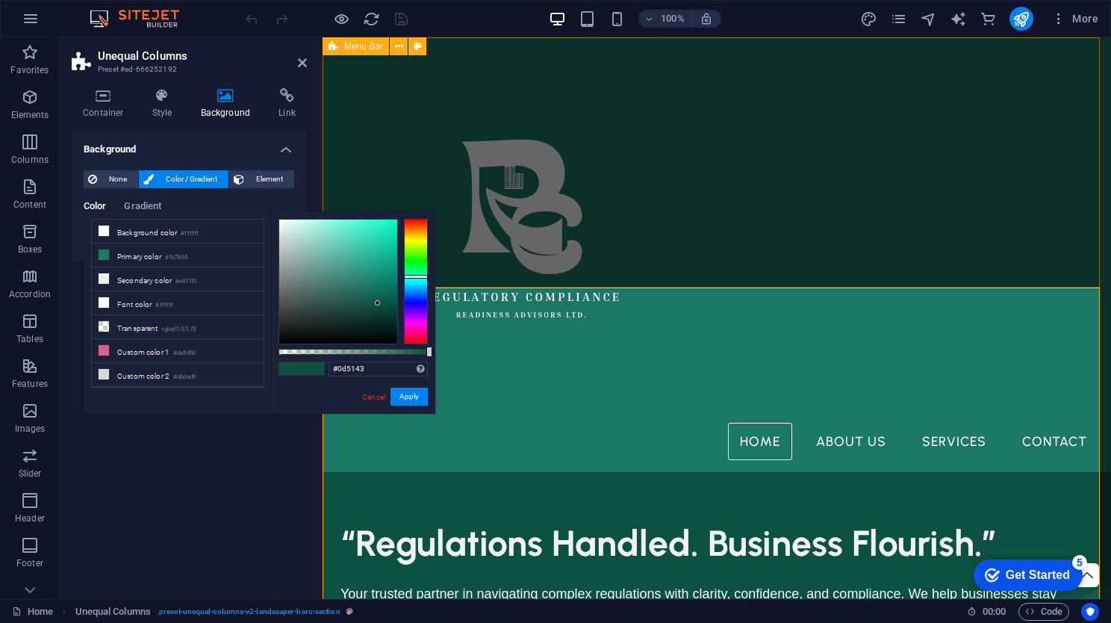
click at [663, 195] on div "Home About Us Services Contact" at bounding box center [716, 254] width 788 height 434
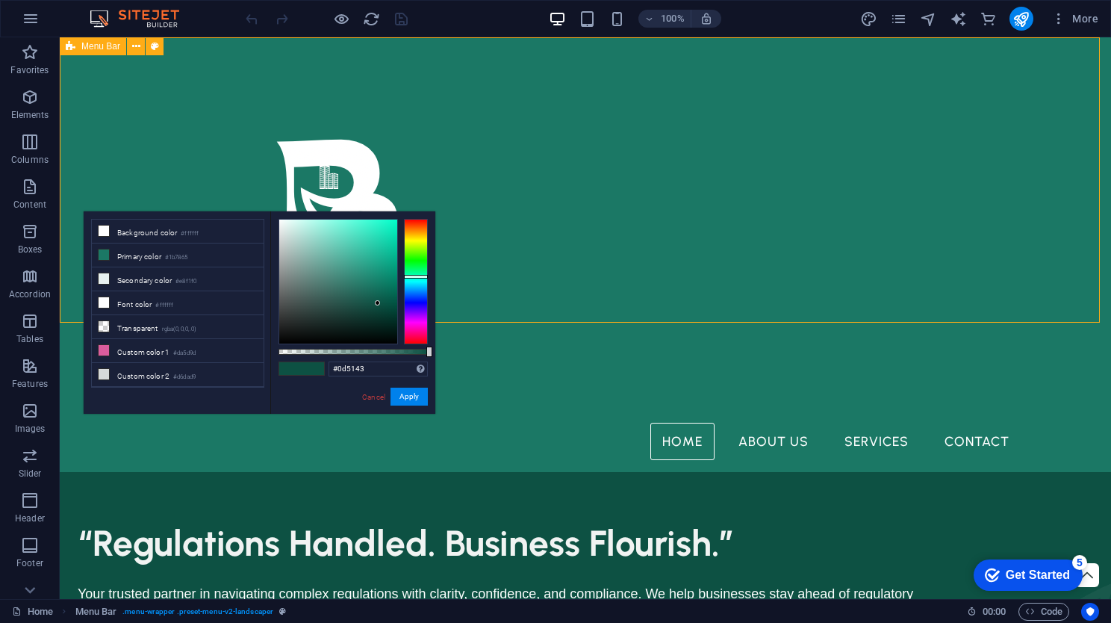
click at [94, 49] on span "Menu Bar" at bounding box center [100, 46] width 39 height 9
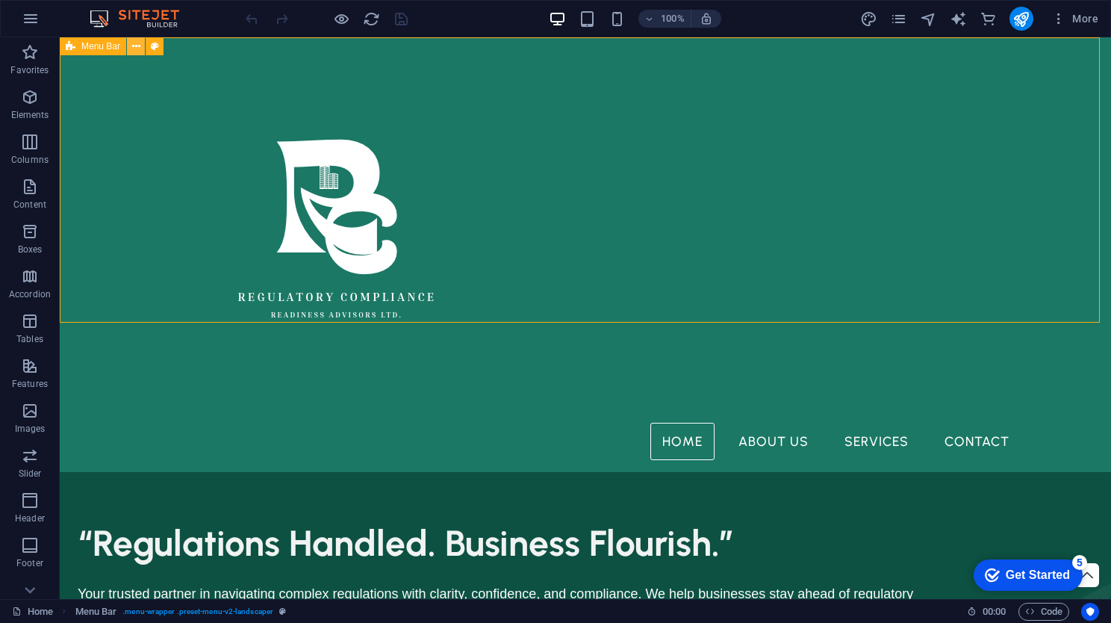
click at [140, 48] on button at bounding box center [136, 46] width 18 height 18
click at [151, 43] on icon at bounding box center [155, 47] width 8 height 16
select select "rem"
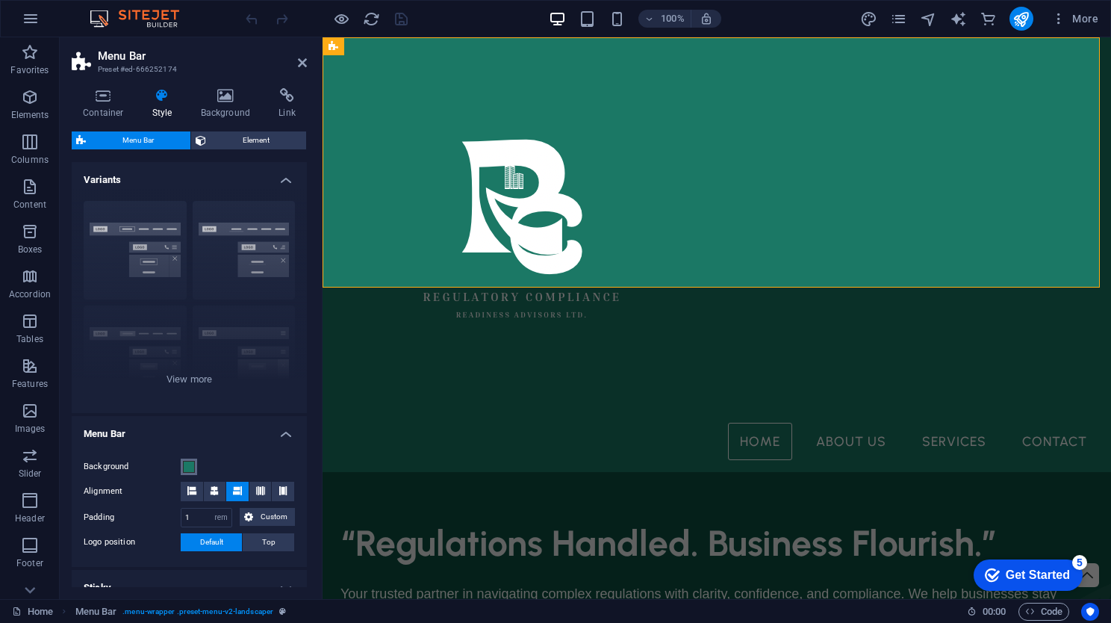
click at [188, 466] on span at bounding box center [189, 467] width 12 height 12
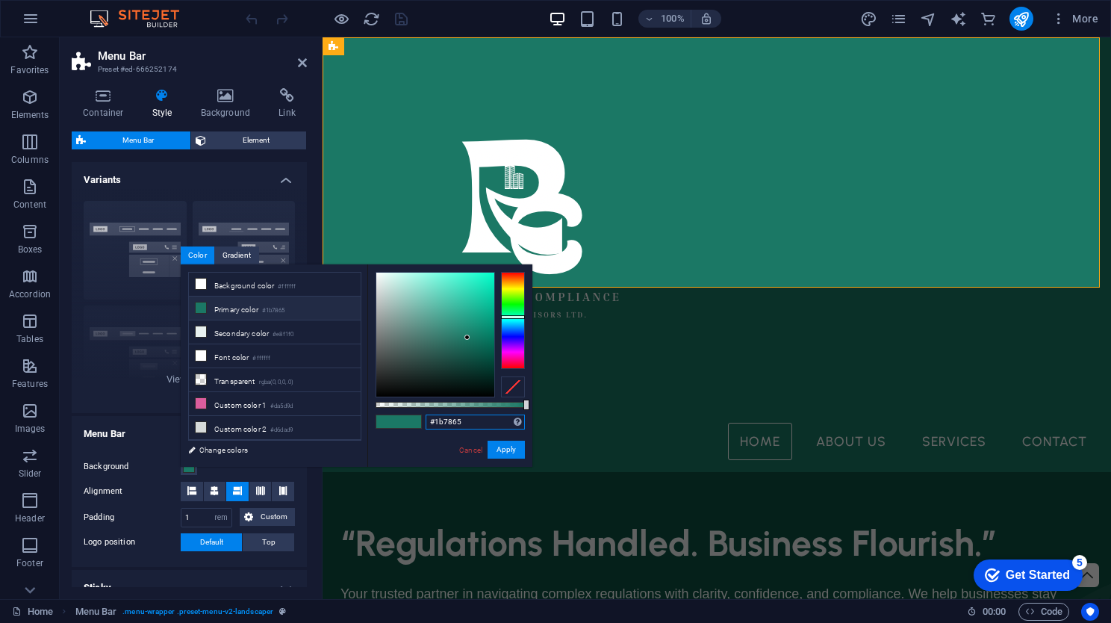
drag, startPoint x: 468, startPoint y: 422, endPoint x: 283, endPoint y: 434, distance: 185.5
click at [283, 434] on div "less Background color #ffffff Primary color #1b7865 Secondary color #e8f1f0 Fon…" at bounding box center [357, 365] width 352 height 202
paste input "0d5143"
type input "#0d5143"
click at [517, 449] on button "Apply" at bounding box center [505, 449] width 37 height 18
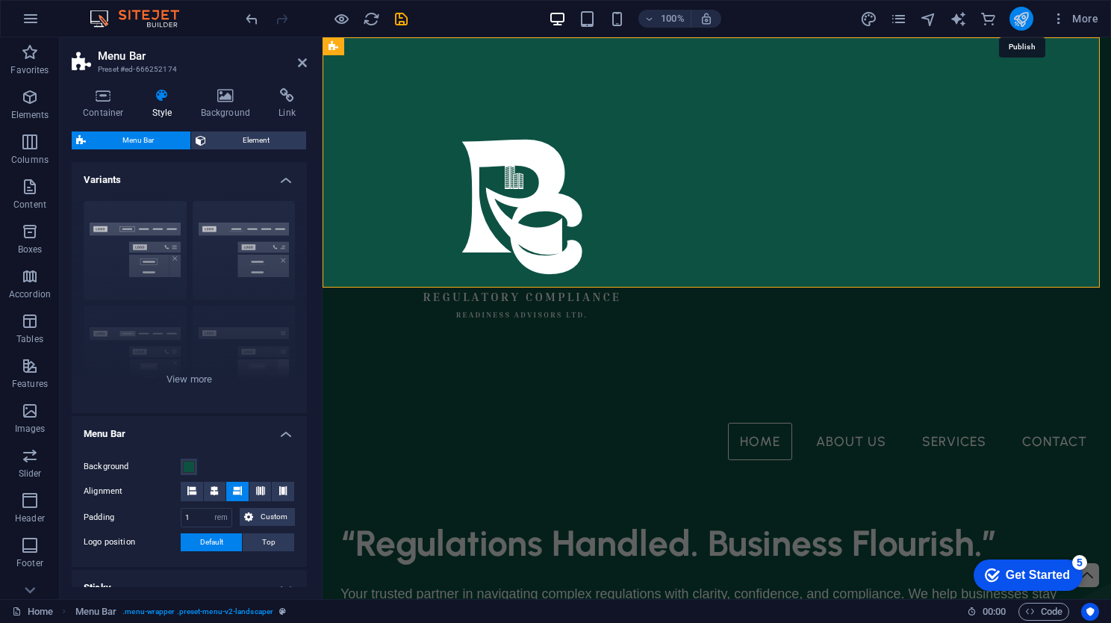
click at [1026, 12] on div at bounding box center [1021, 19] width 24 height 24
click at [1026, 12] on icon "publish" at bounding box center [1020, 18] width 17 height 17
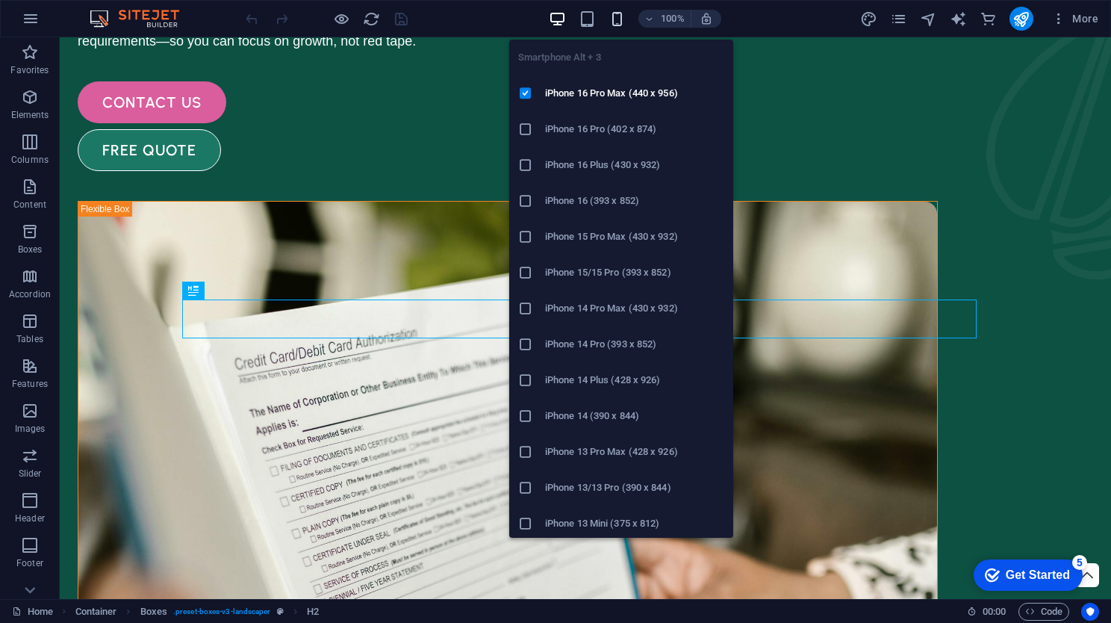
click at [613, 19] on icon "button" at bounding box center [616, 18] width 17 height 17
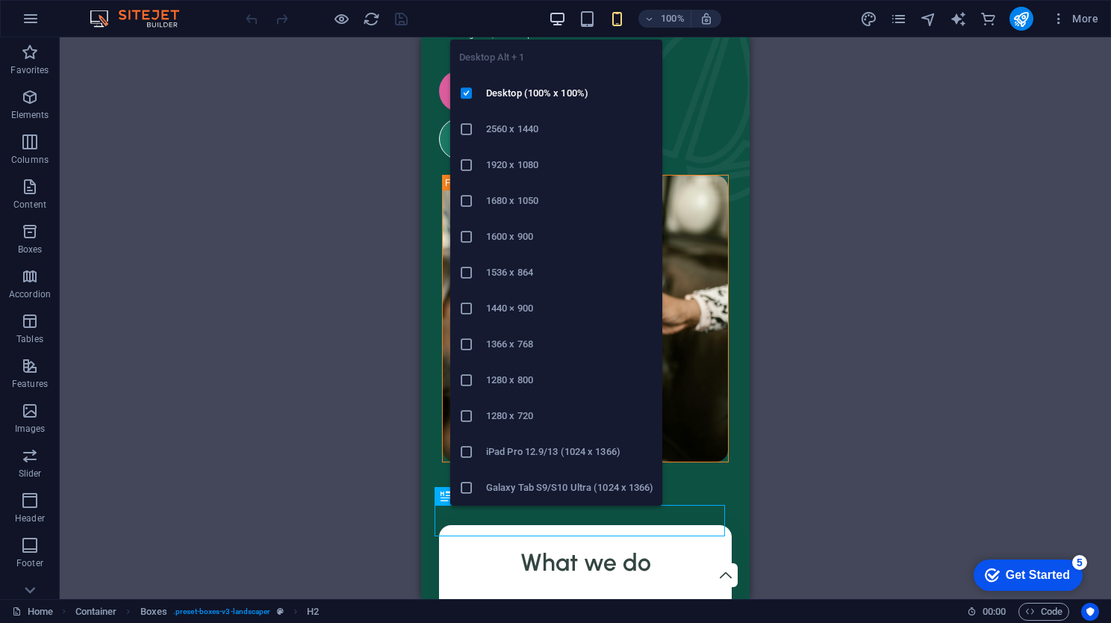
click at [552, 18] on icon "button" at bounding box center [557, 18] width 17 height 17
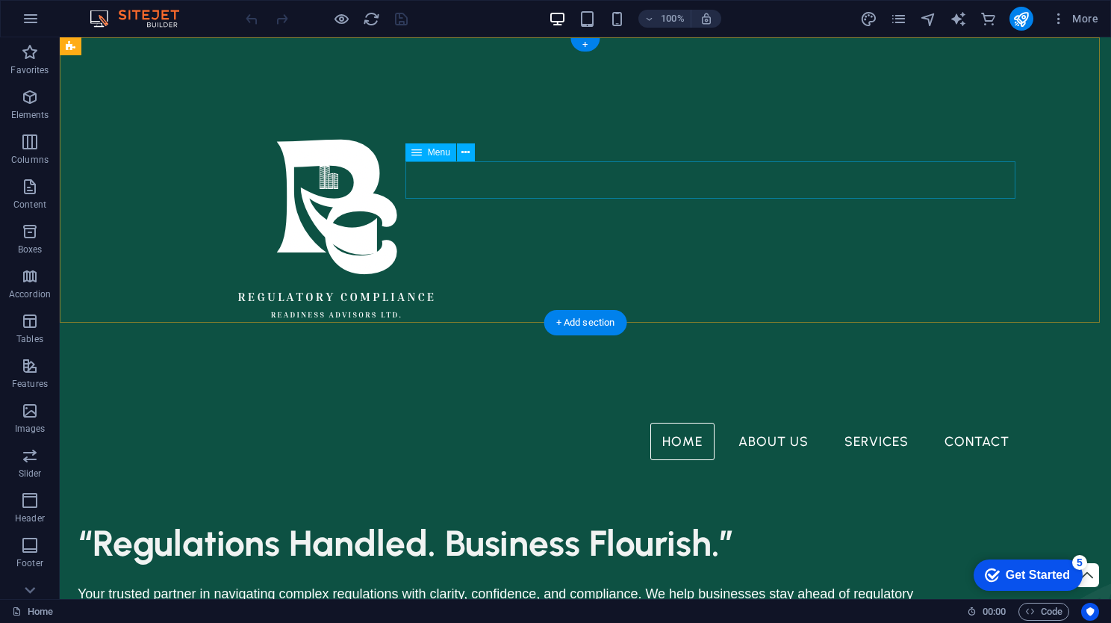
click at [963, 422] on nav "Home About Us Services Contact" at bounding box center [585, 440] width 872 height 37
click at [964, 422] on nav "Home About Us Services Contact" at bounding box center [585, 440] width 872 height 37
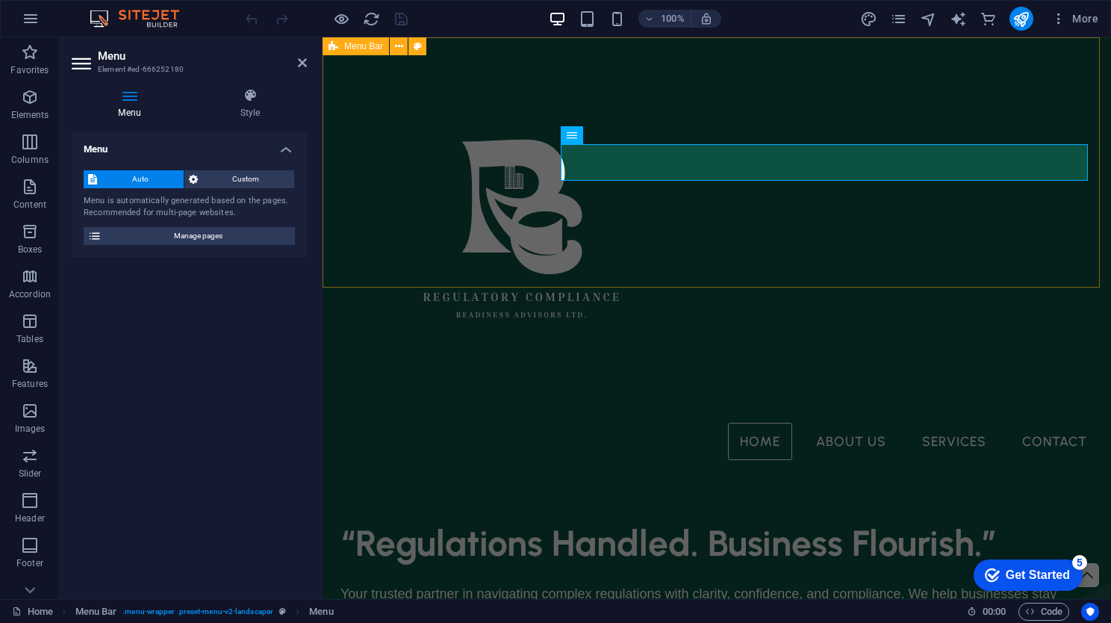
click at [840, 274] on div "Home About Us Services Contact" at bounding box center [716, 254] width 788 height 434
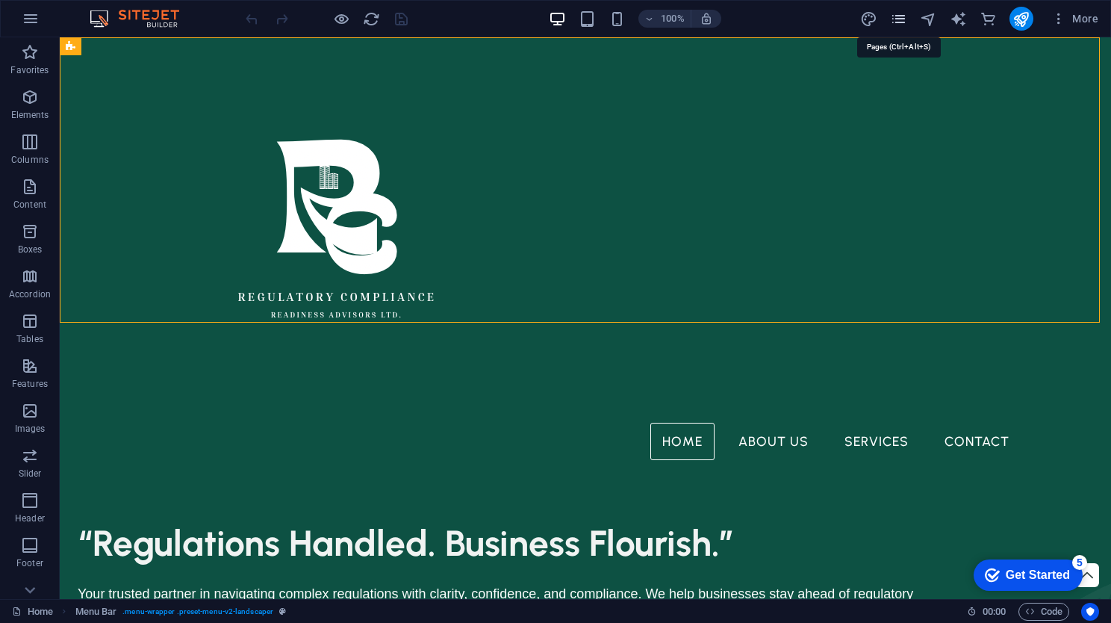
click at [907, 20] on icon "pages" at bounding box center [898, 18] width 17 height 17
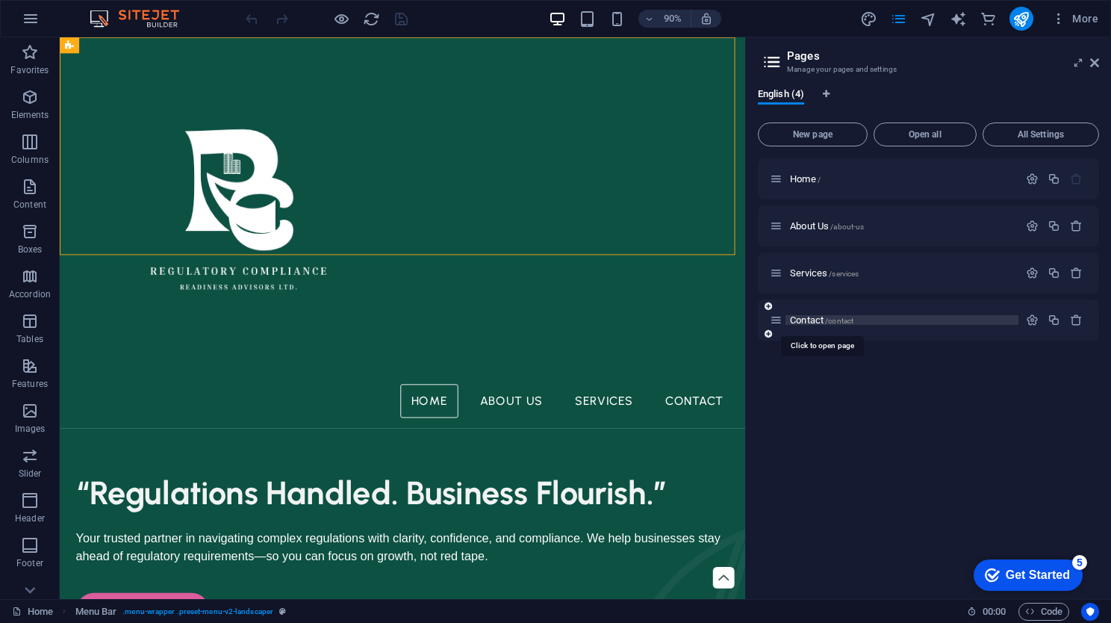
click at [816, 318] on span "Contact /contact" at bounding box center [821, 319] width 63 height 11
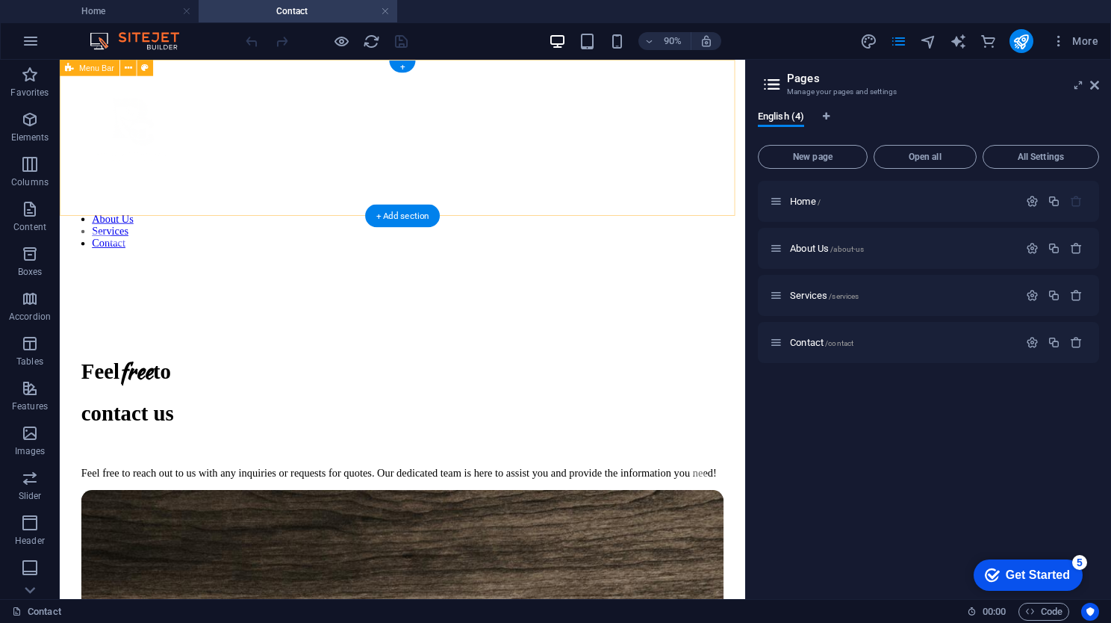
click at [281, 213] on div "About Us Services Contact" at bounding box center [440, 174] width 749 height 216
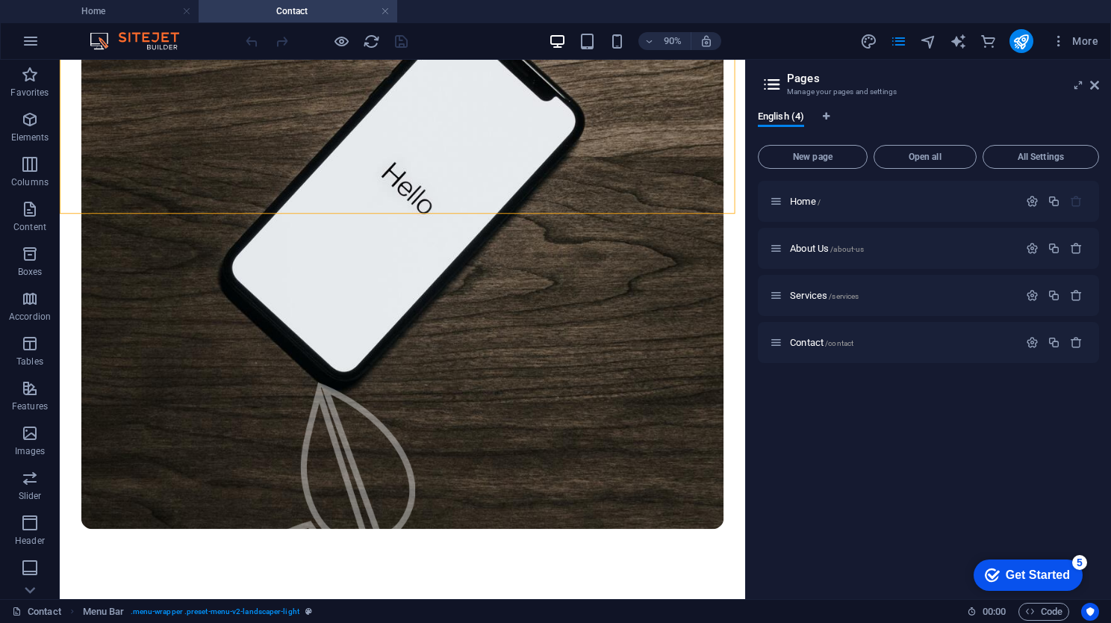
scroll to position [726, 0]
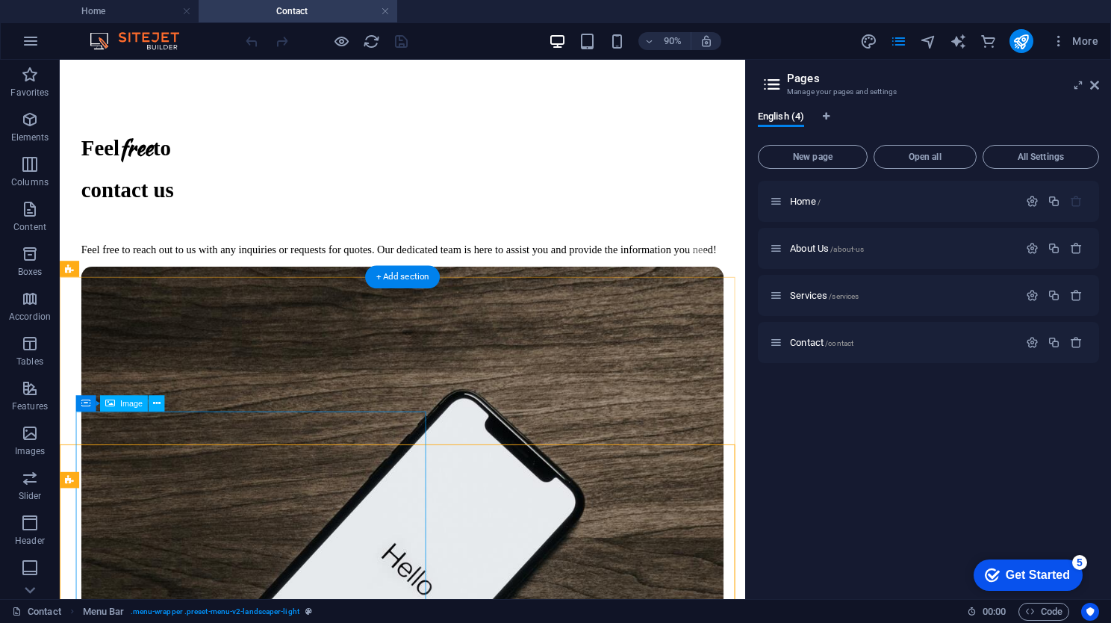
scroll to position [0, 0]
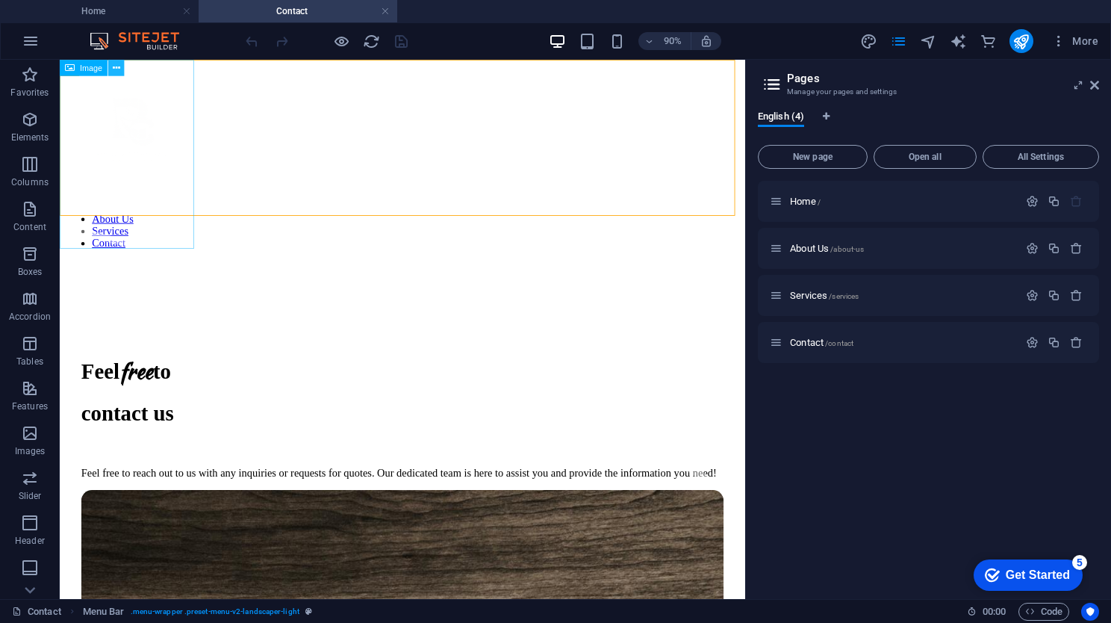
click at [115, 69] on icon at bounding box center [116, 67] width 7 height 14
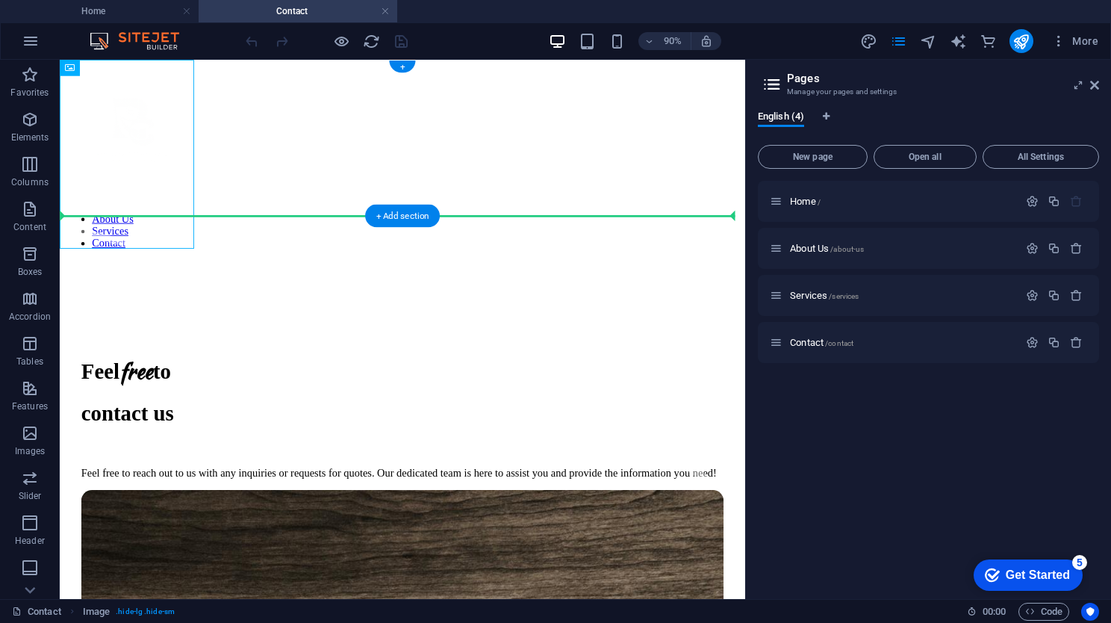
drag, startPoint x: 155, startPoint y: 117, endPoint x: 428, endPoint y: 166, distance: 278.2
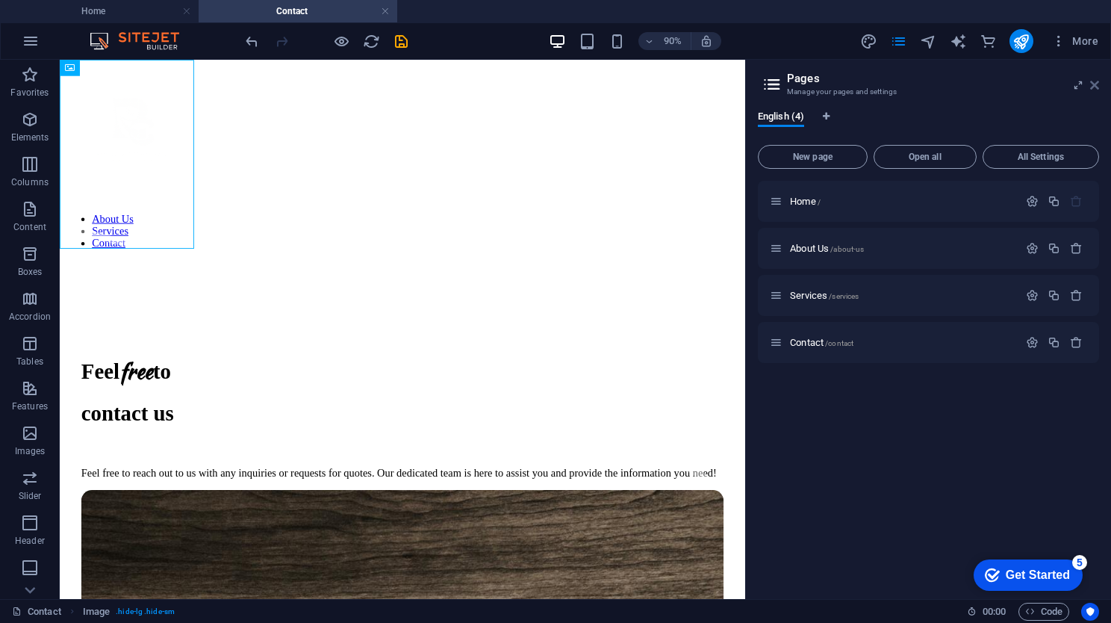
click at [1097, 83] on icon at bounding box center [1094, 85] width 9 height 12
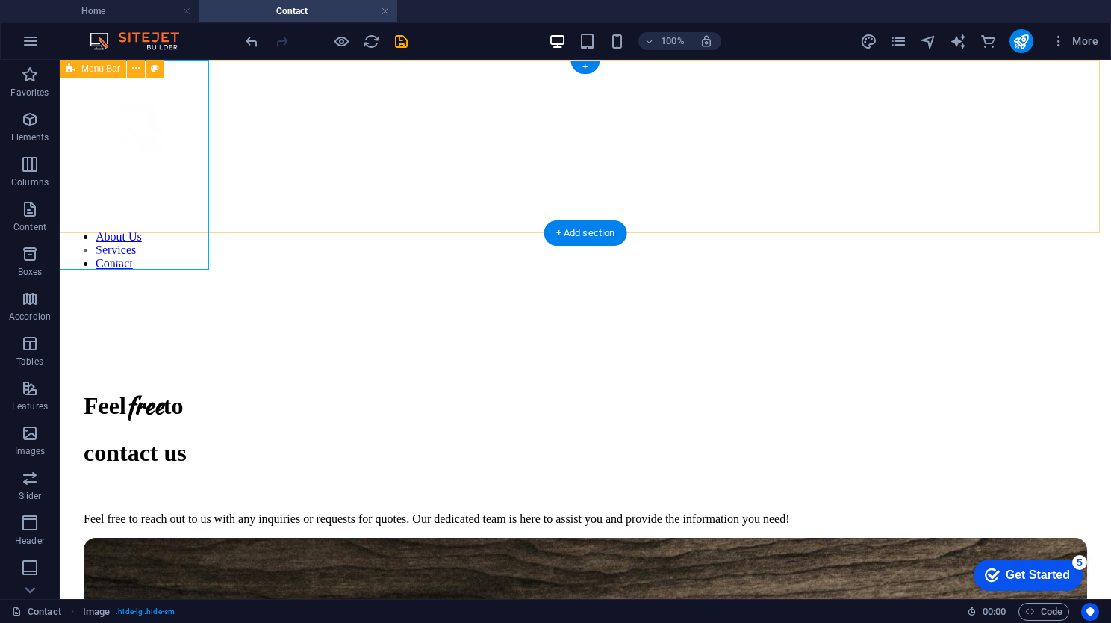
click at [317, 193] on div "About Us Services Contact" at bounding box center [585, 174] width 1039 height 216
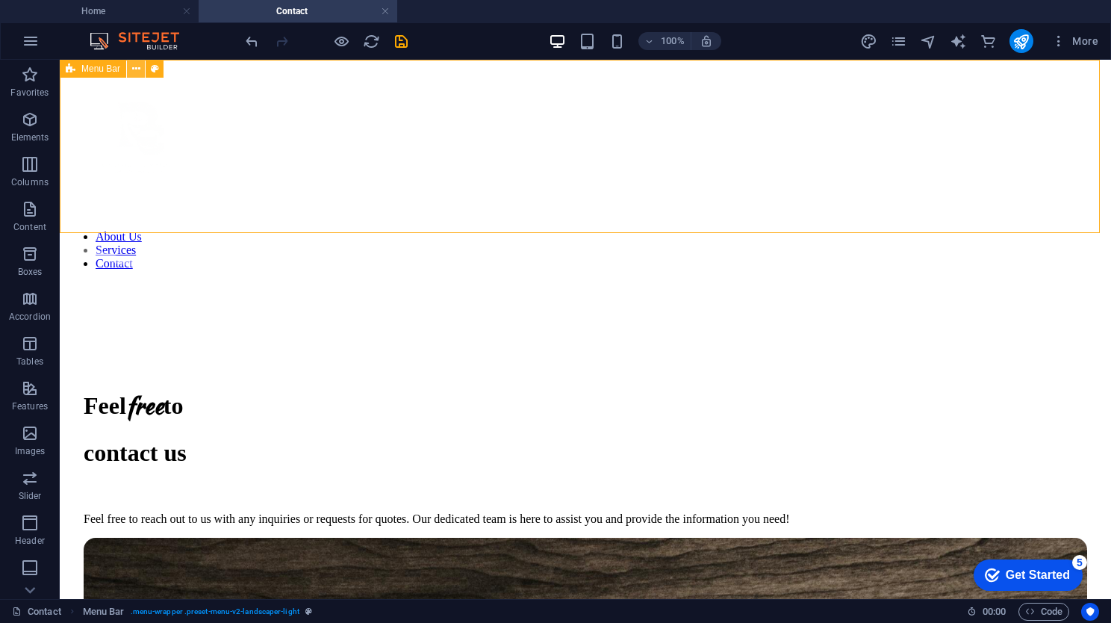
click at [135, 70] on icon at bounding box center [136, 69] width 8 height 16
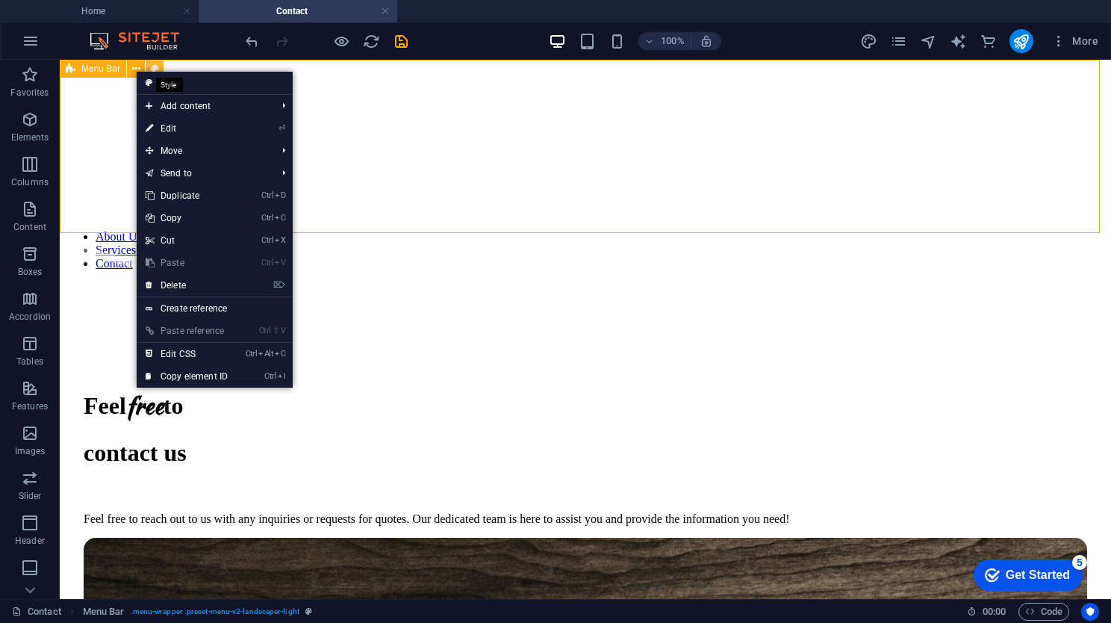
click at [149, 61] on button at bounding box center [155, 69] width 18 height 18
select select "rem"
select select "preset-menu-v2-landscaper-light"
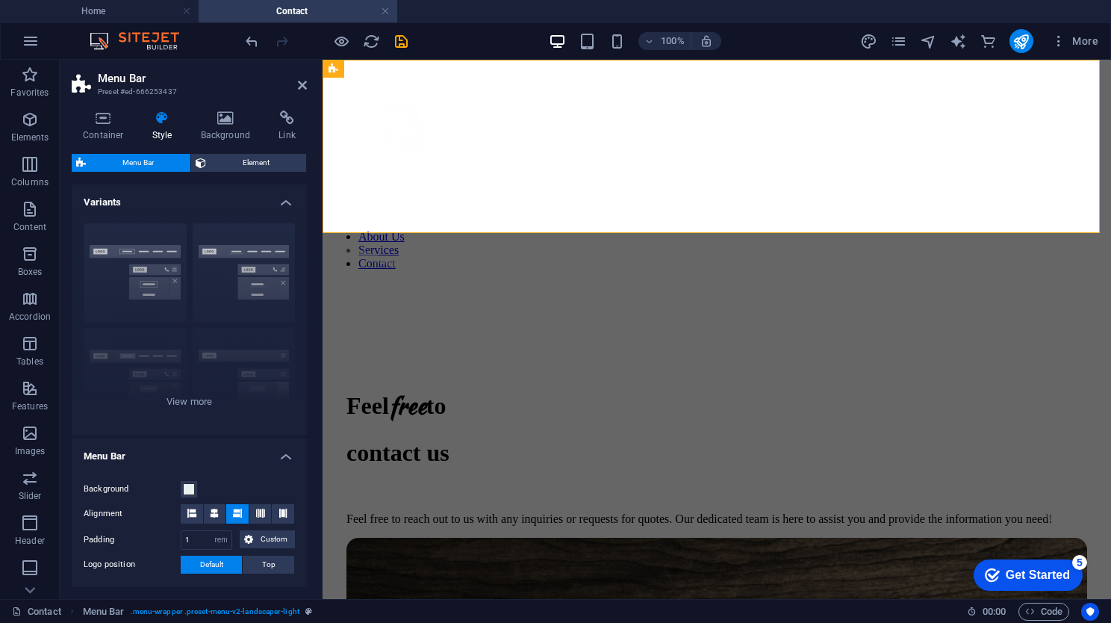
click at [220, 158] on span "Element" at bounding box center [255, 163] width 91 height 18
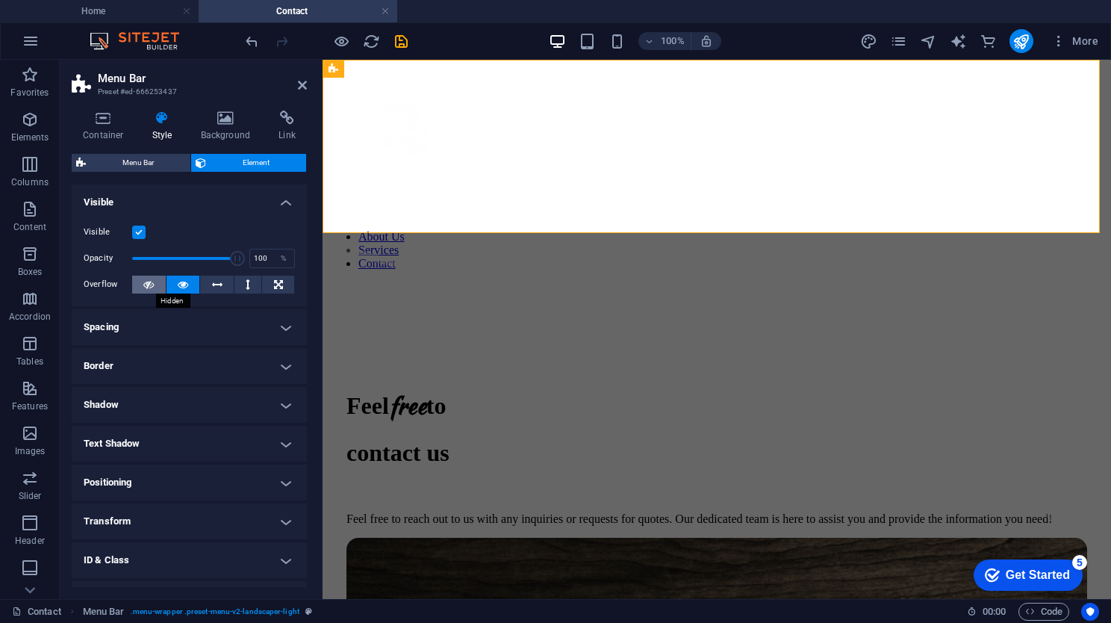
click at [146, 287] on icon at bounding box center [148, 284] width 10 height 18
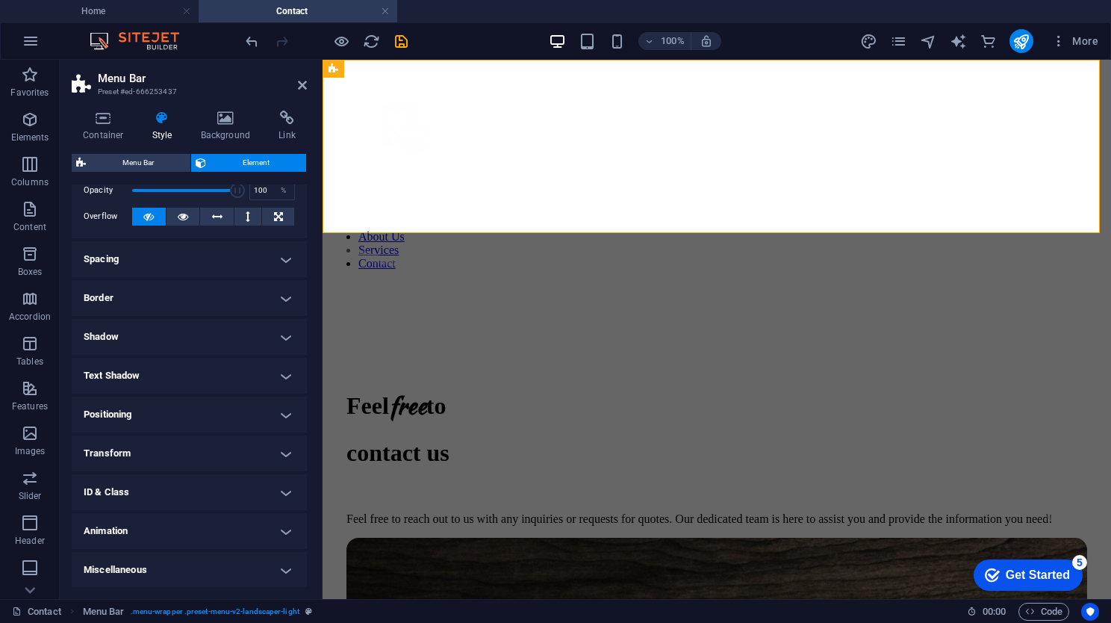
click at [161, 429] on h4 "Positioning" at bounding box center [189, 414] width 235 height 36
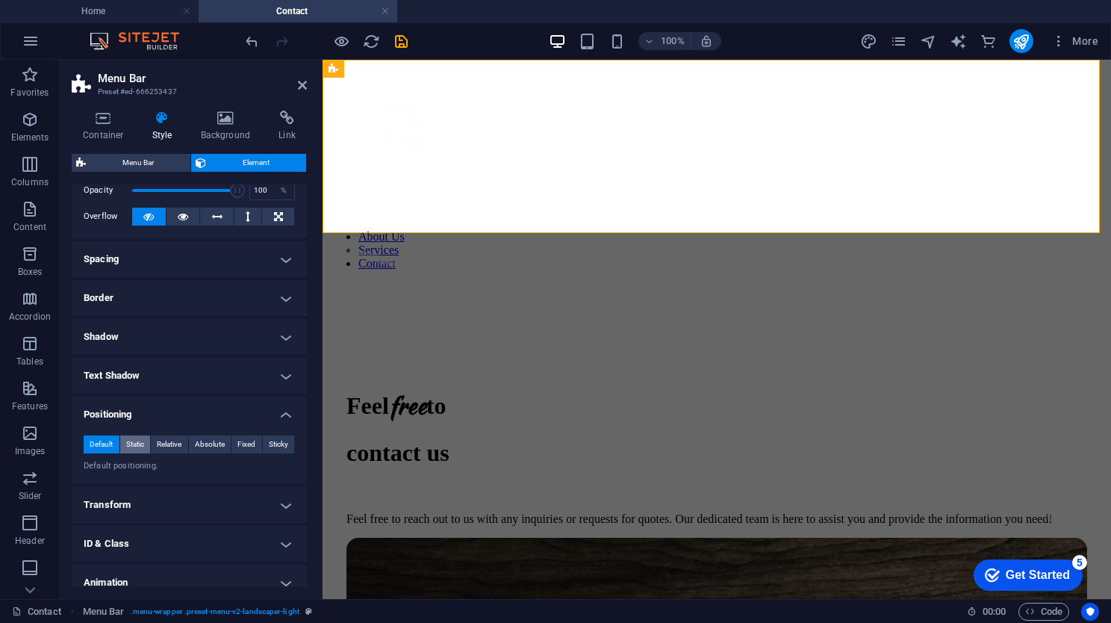
click at [134, 443] on span "Static" at bounding box center [135, 444] width 18 height 18
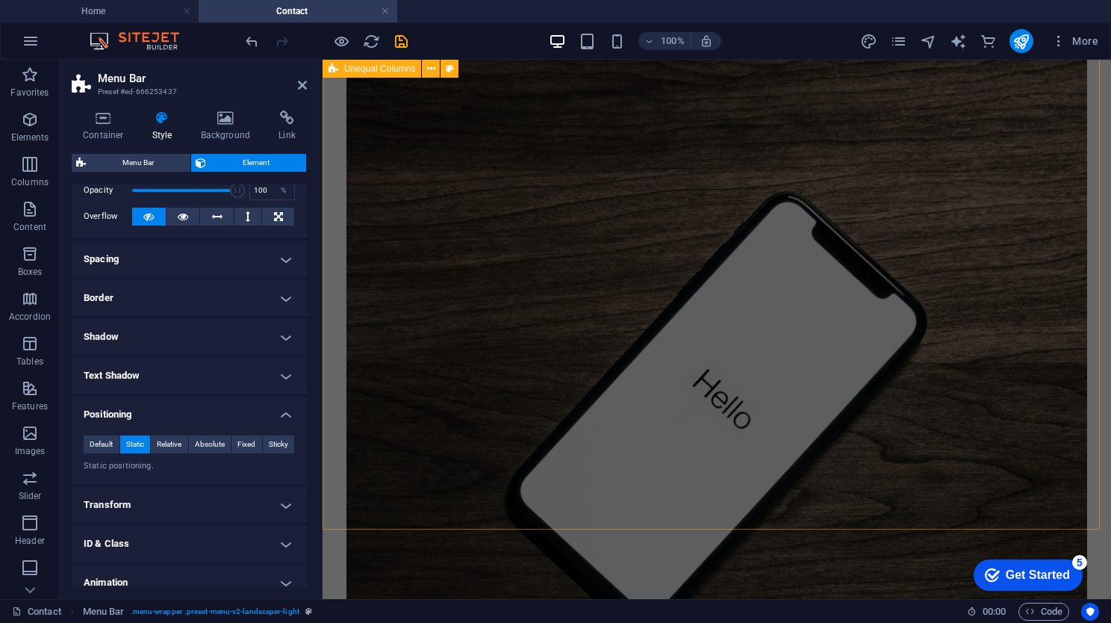
scroll to position [0, 0]
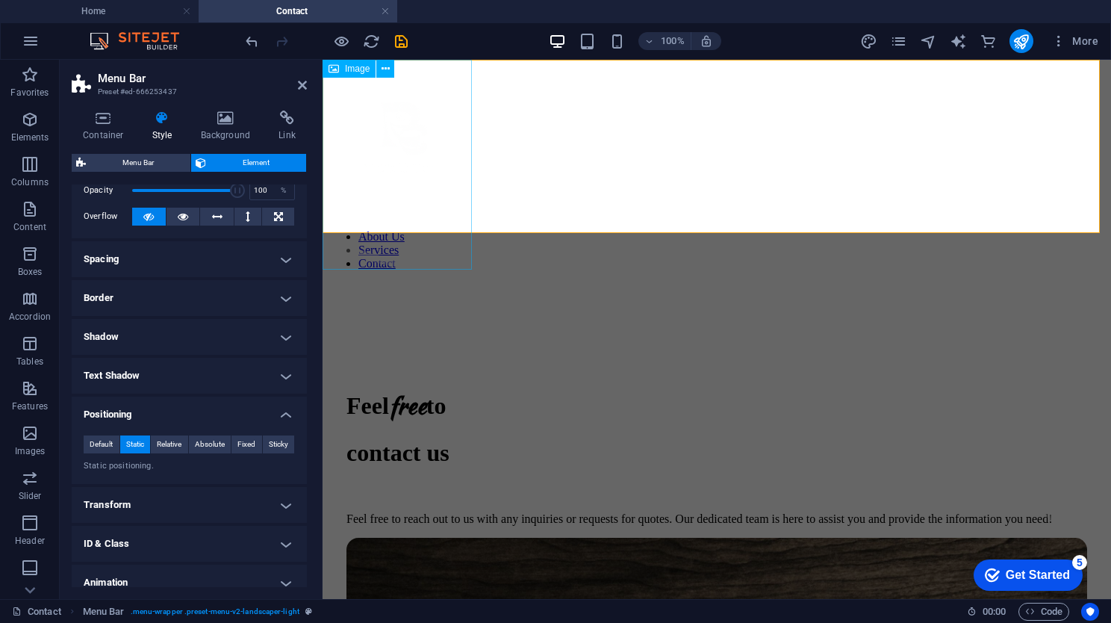
click at [440, 149] on figure at bounding box center [396, 166] width 149 height 213
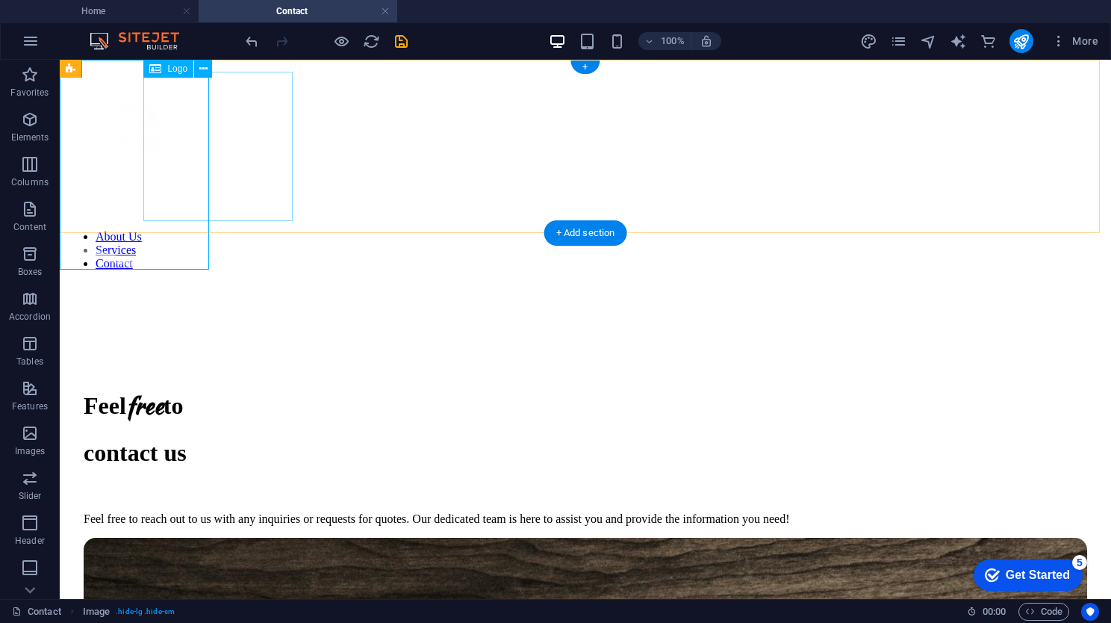
click at [233, 107] on div at bounding box center [585, 142] width 1039 height 152
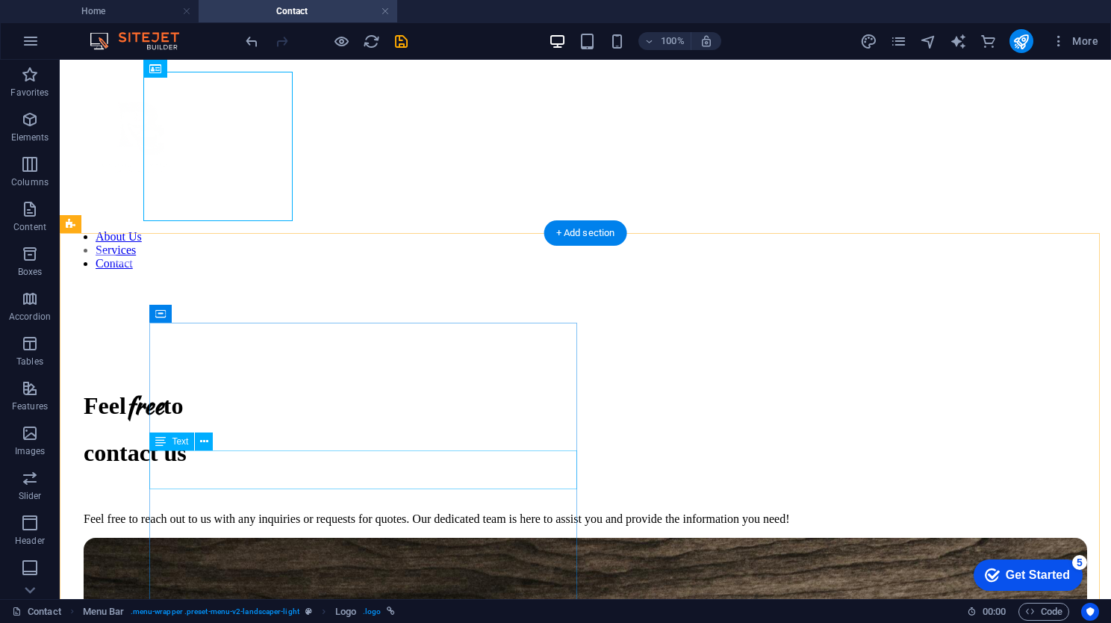
click at [193, 466] on div "Feel free to contact us" at bounding box center [585, 426] width 1003 height 78
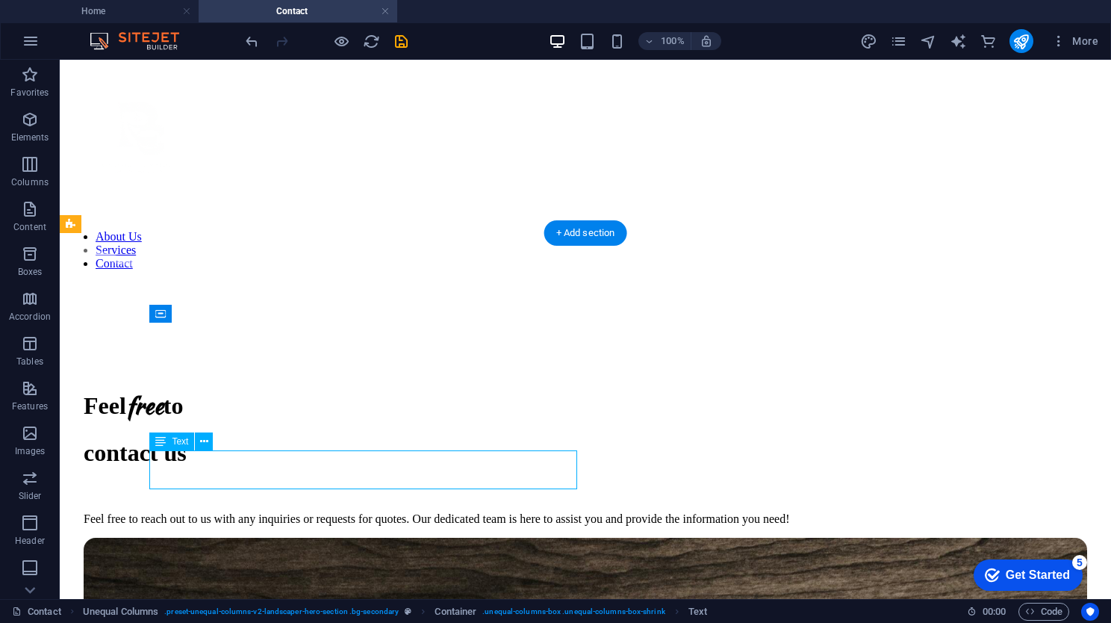
click at [193, 466] on div "Feel free to contact us" at bounding box center [585, 426] width 1003 height 78
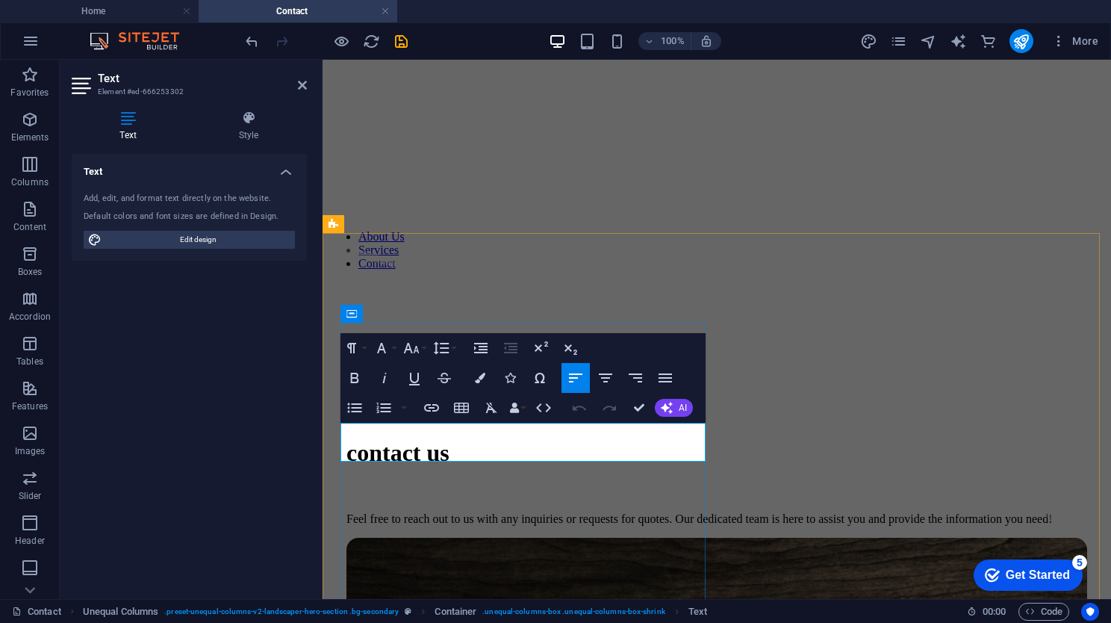
click at [346, 452] on h1 "contact us" at bounding box center [716, 453] width 740 height 28
click at [403, 443] on h1 "contact us" at bounding box center [716, 453] width 740 height 28
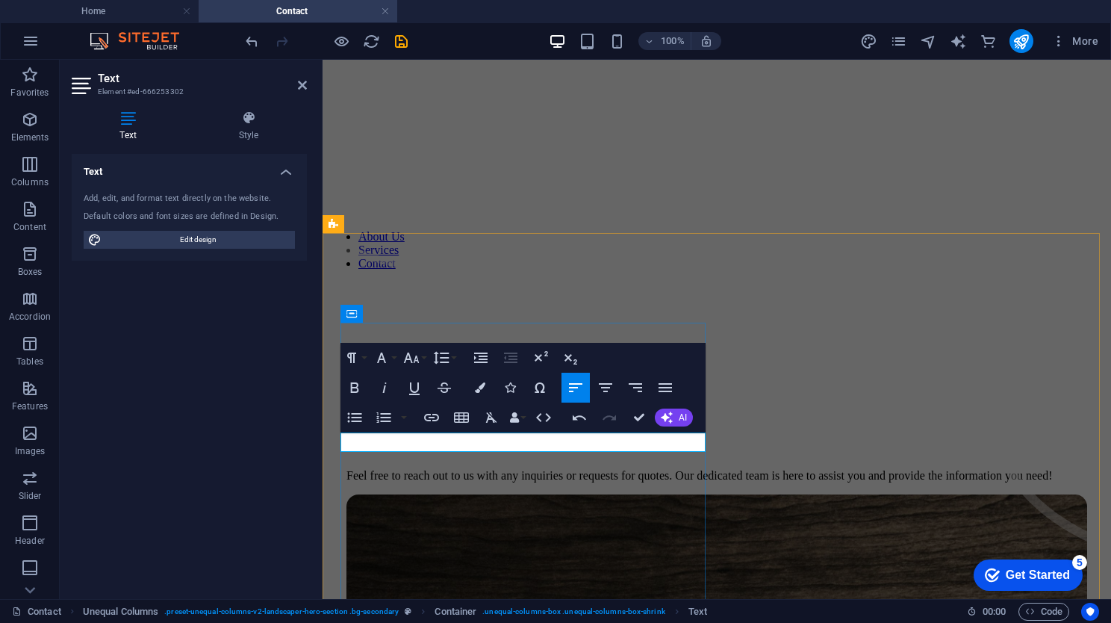
click at [389, 422] on span "free" at bounding box center [407, 404] width 37 height 35
click at [523, 482] on div "Feel free to reach out to us with any inquiries or requests for quotes. Our ded…" at bounding box center [716, 475] width 740 height 13
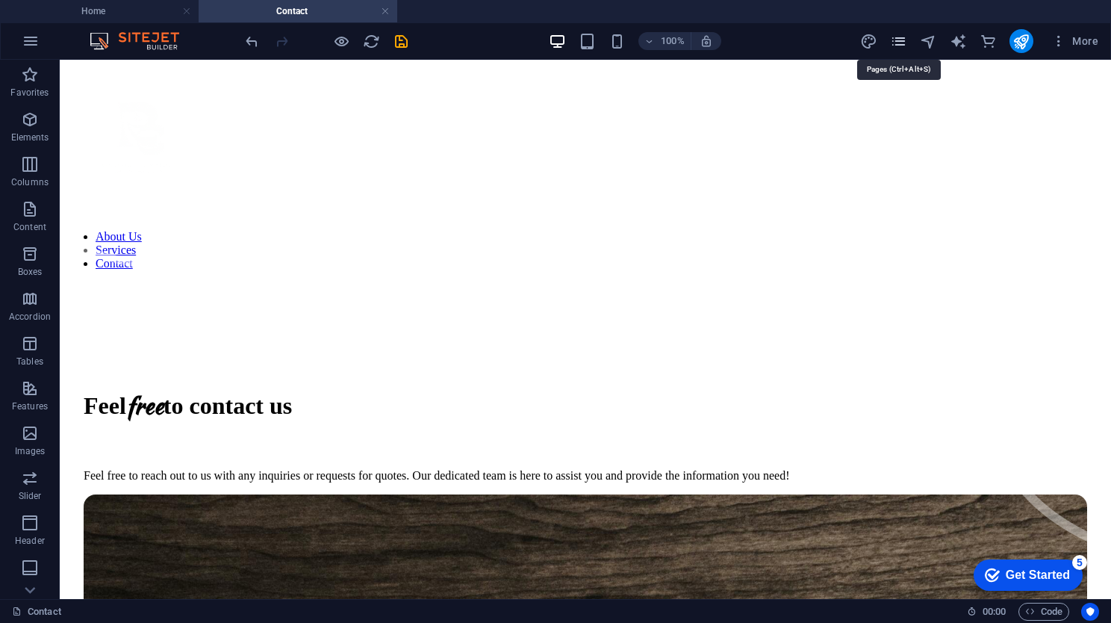
click at [902, 34] on icon "pages" at bounding box center [898, 41] width 17 height 17
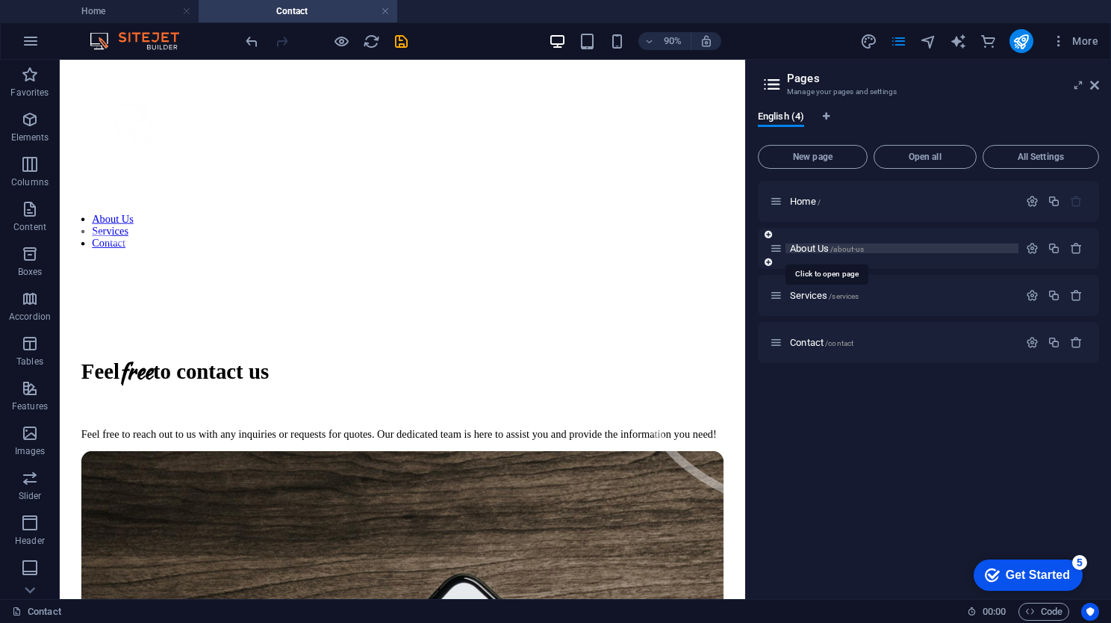
click at [824, 249] on span "About Us /about-us" at bounding box center [827, 248] width 74 height 11
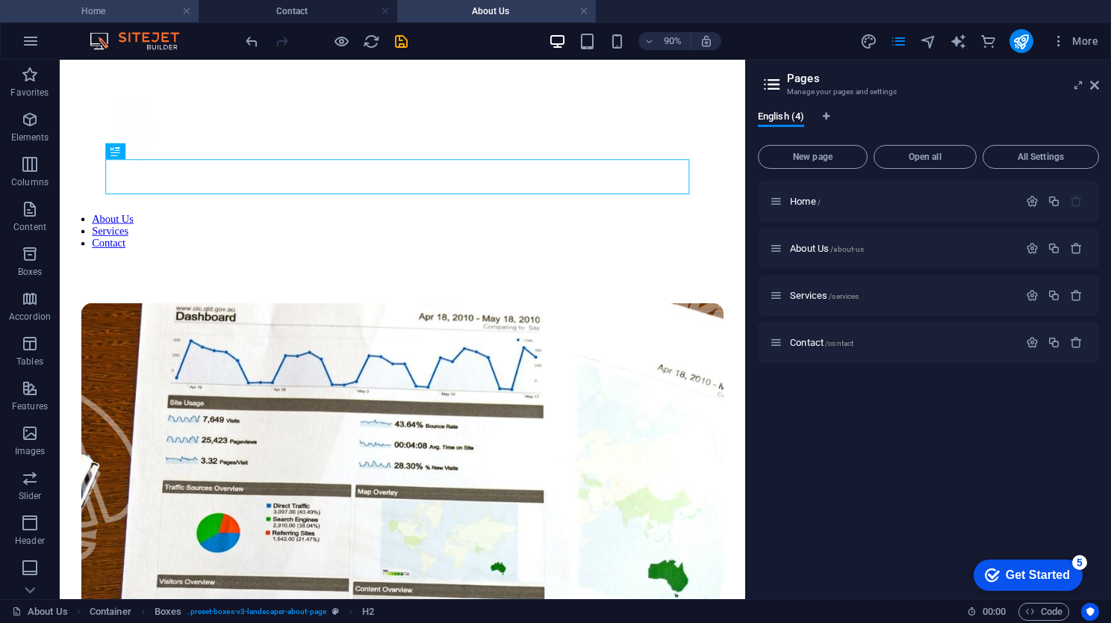
scroll to position [369, 0]
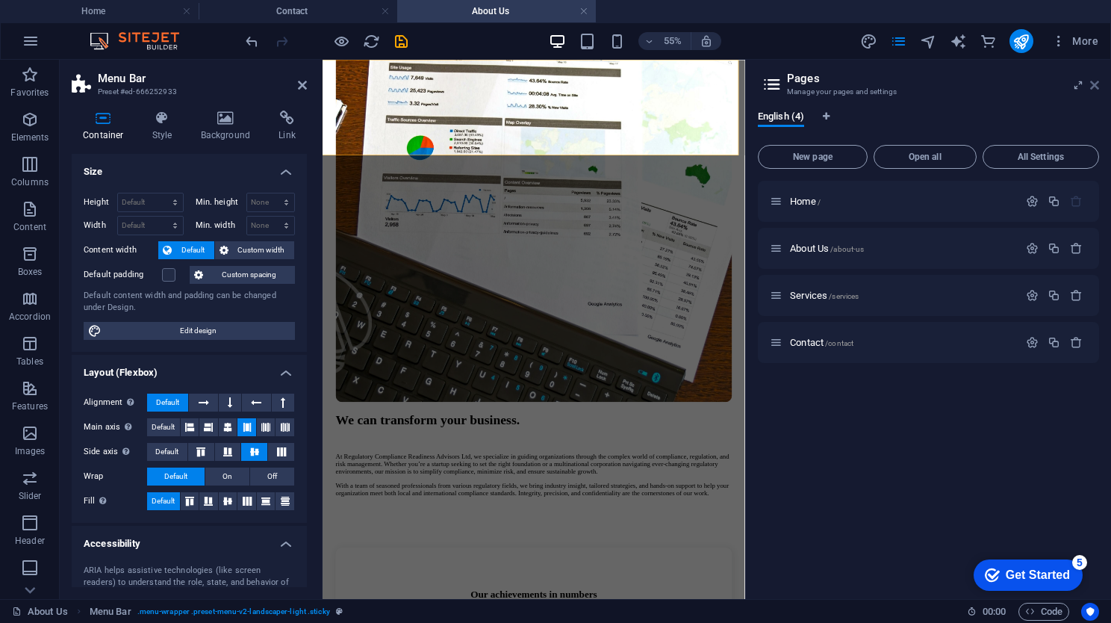
click at [1095, 81] on icon at bounding box center [1094, 85] width 9 height 12
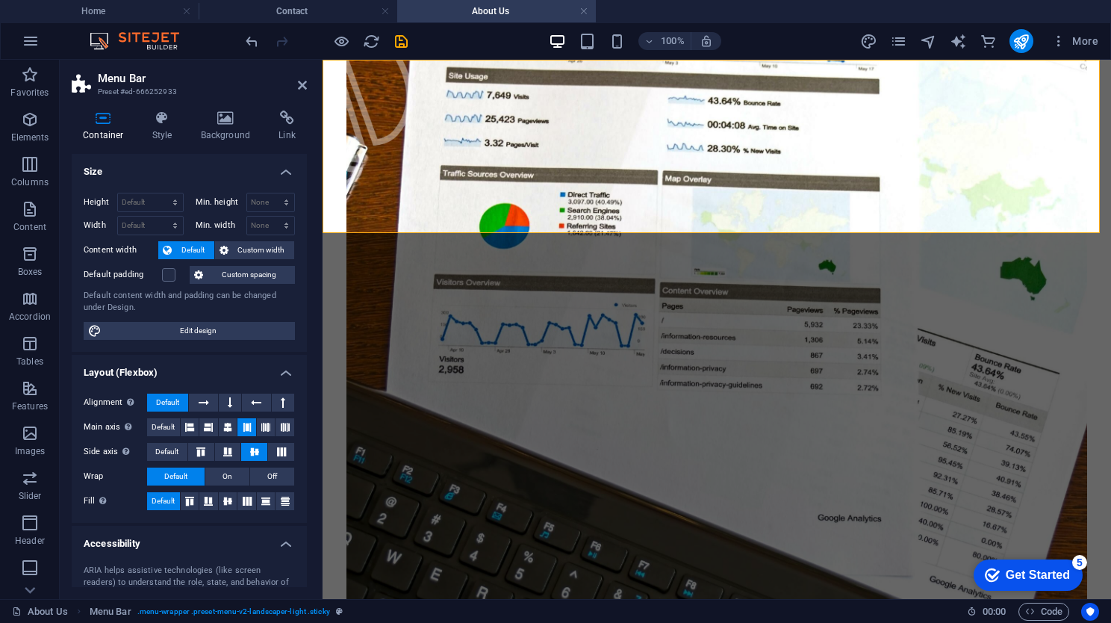
click at [305, 89] on icon at bounding box center [302, 85] width 9 height 12
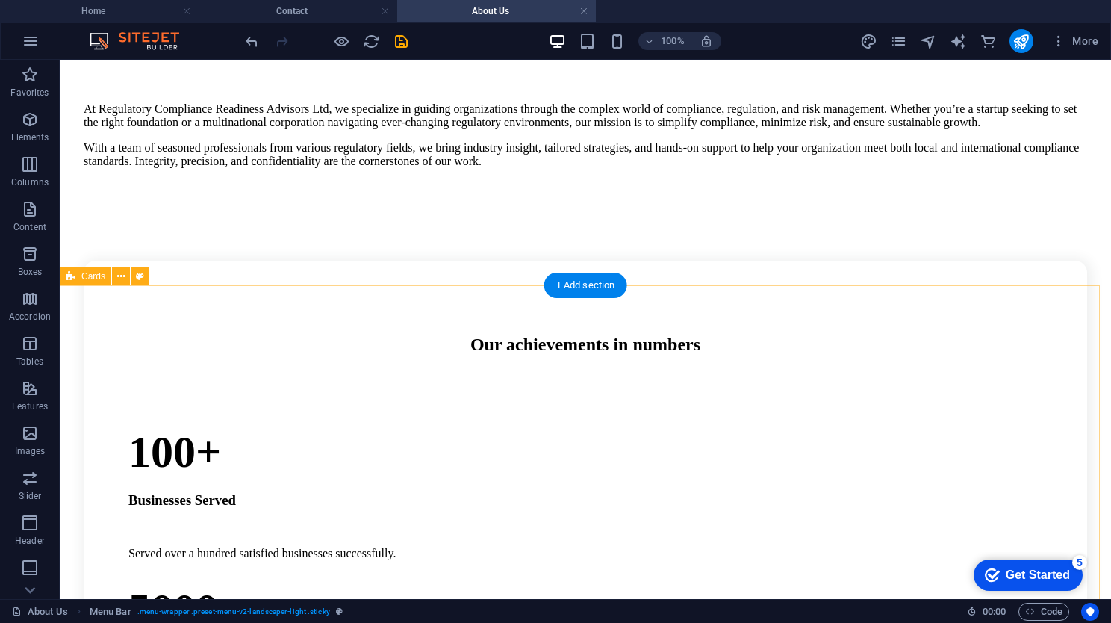
scroll to position [1526, 0]
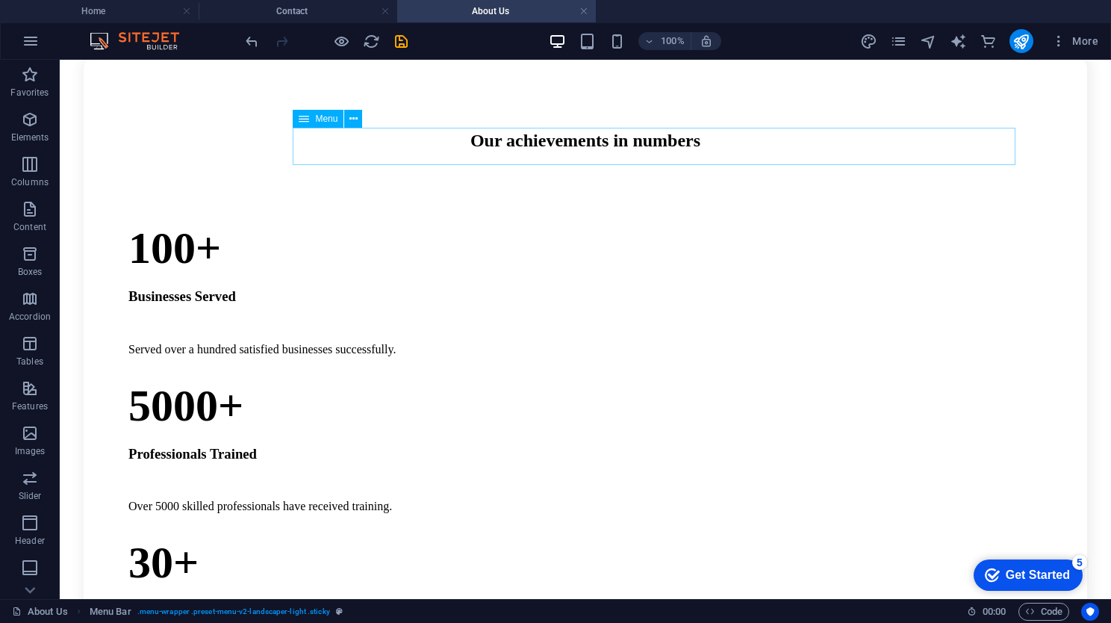
select select "1"
select select
select select "2"
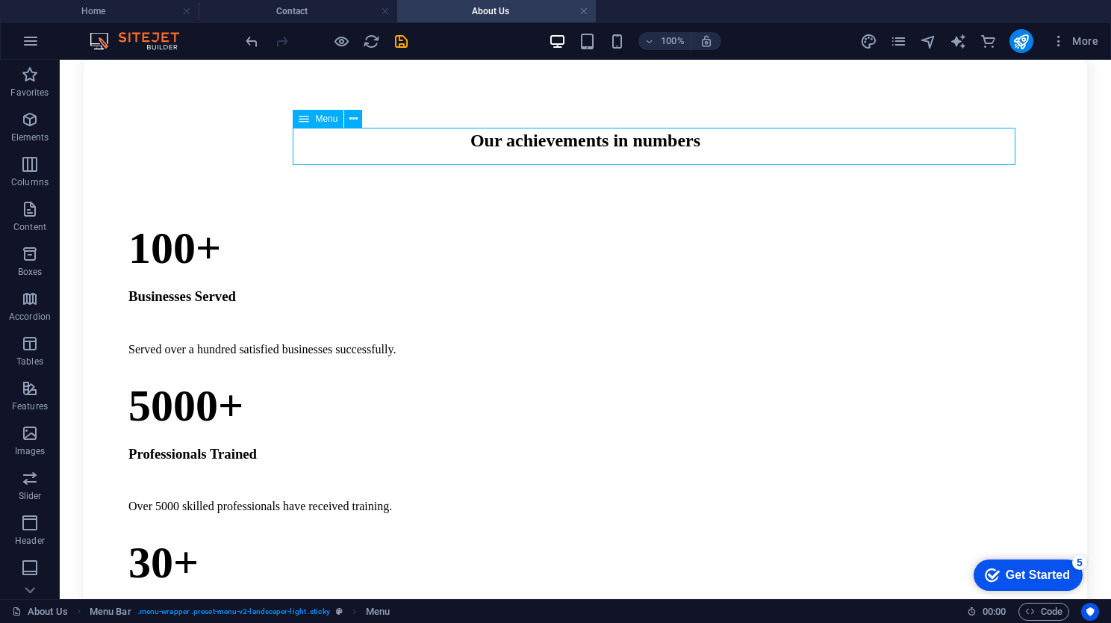
select select
select select "3"
select select
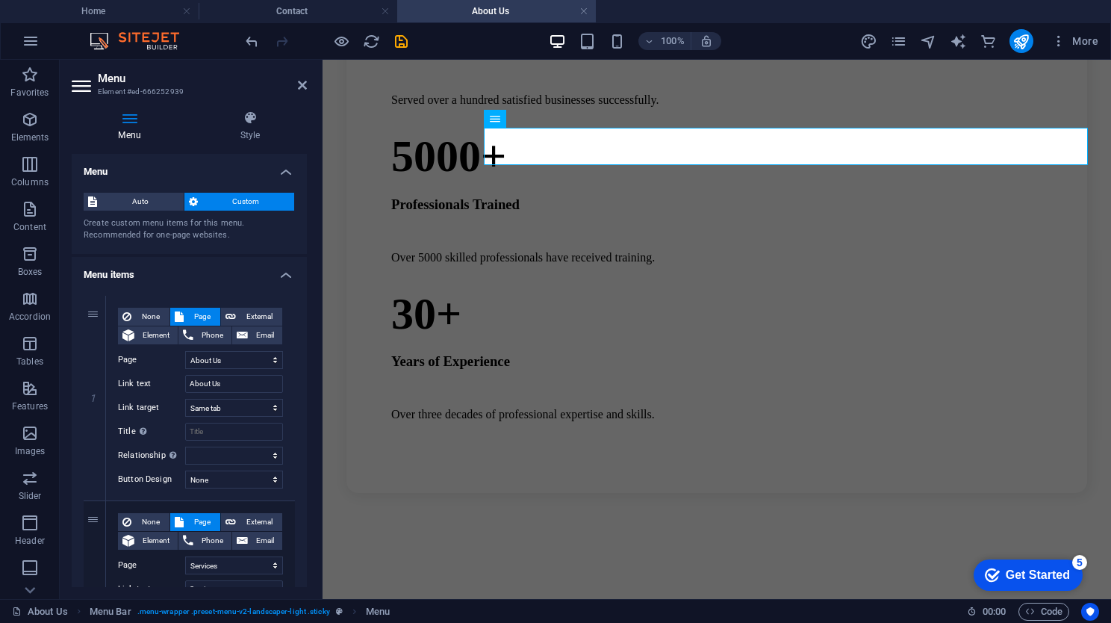
scroll to position [1414, 0]
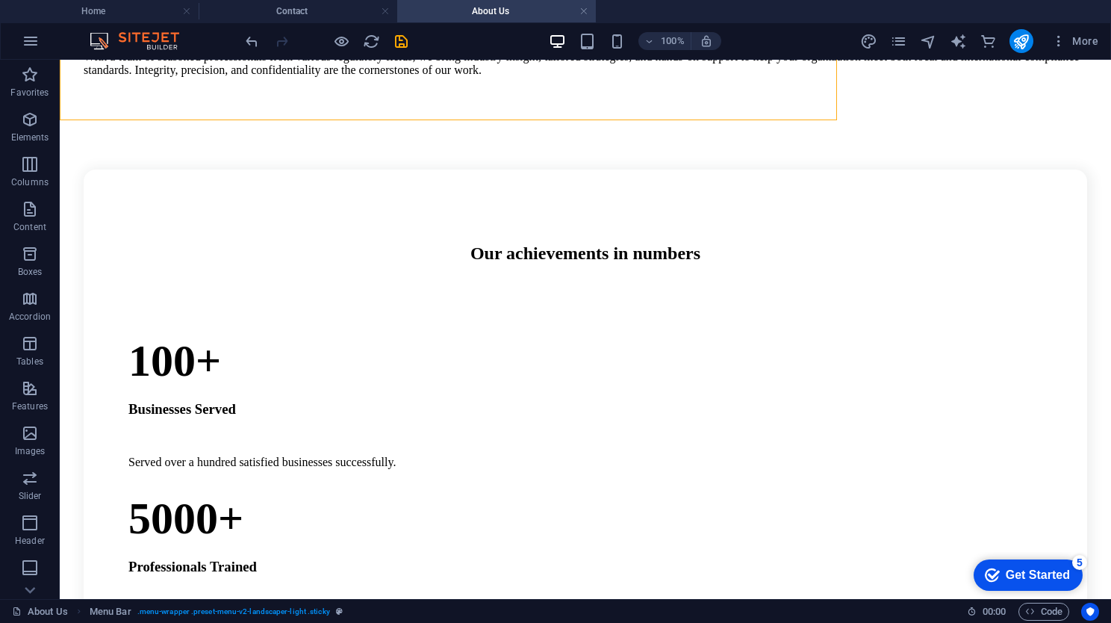
scroll to position [1526, 0]
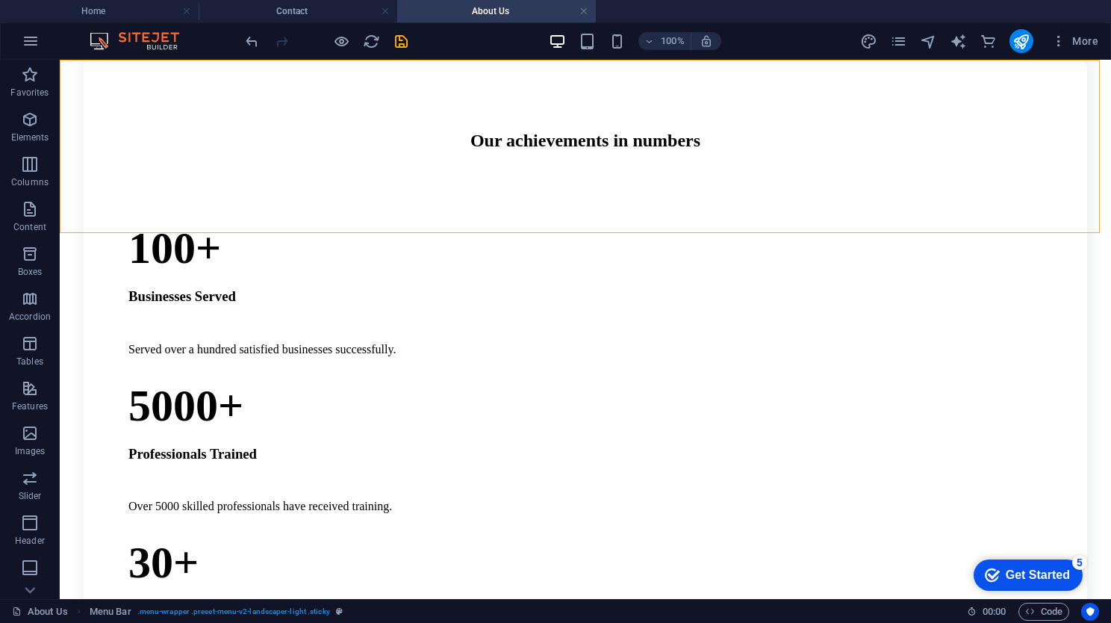
click at [29, 126] on icon "button" at bounding box center [30, 119] width 18 height 18
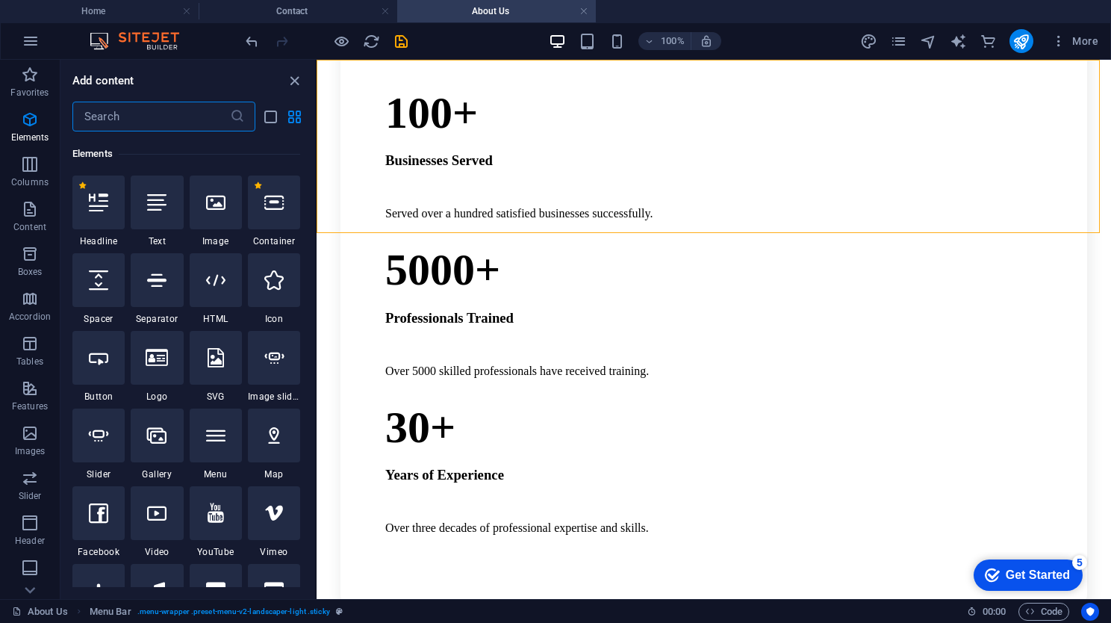
scroll to position [158, 0]
click at [301, 82] on icon "close panel" at bounding box center [294, 80] width 17 height 17
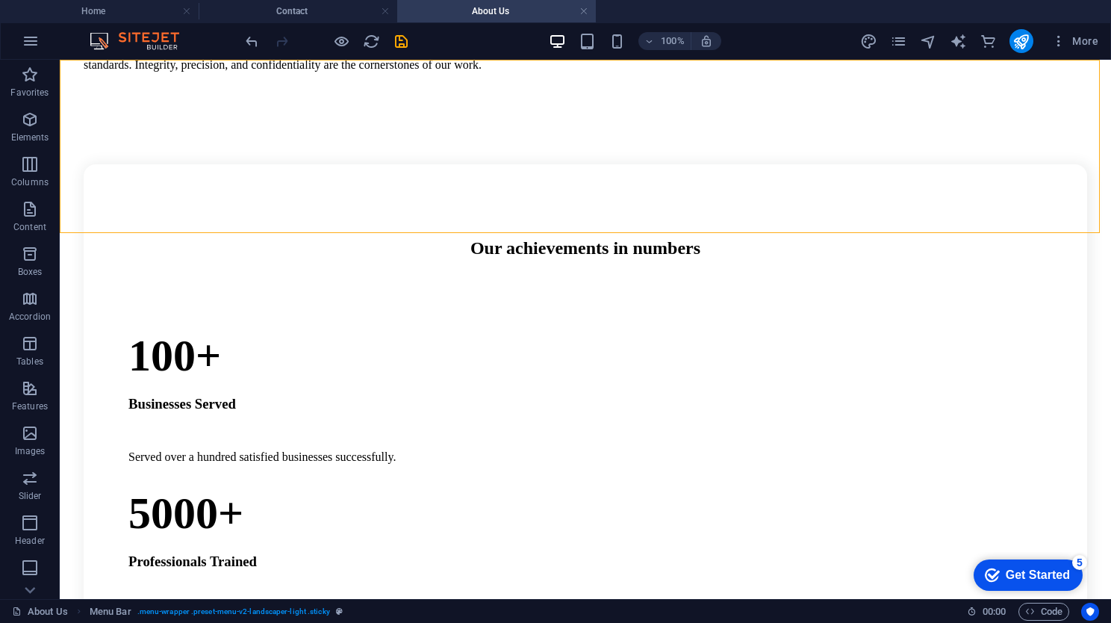
scroll to position [1526, 0]
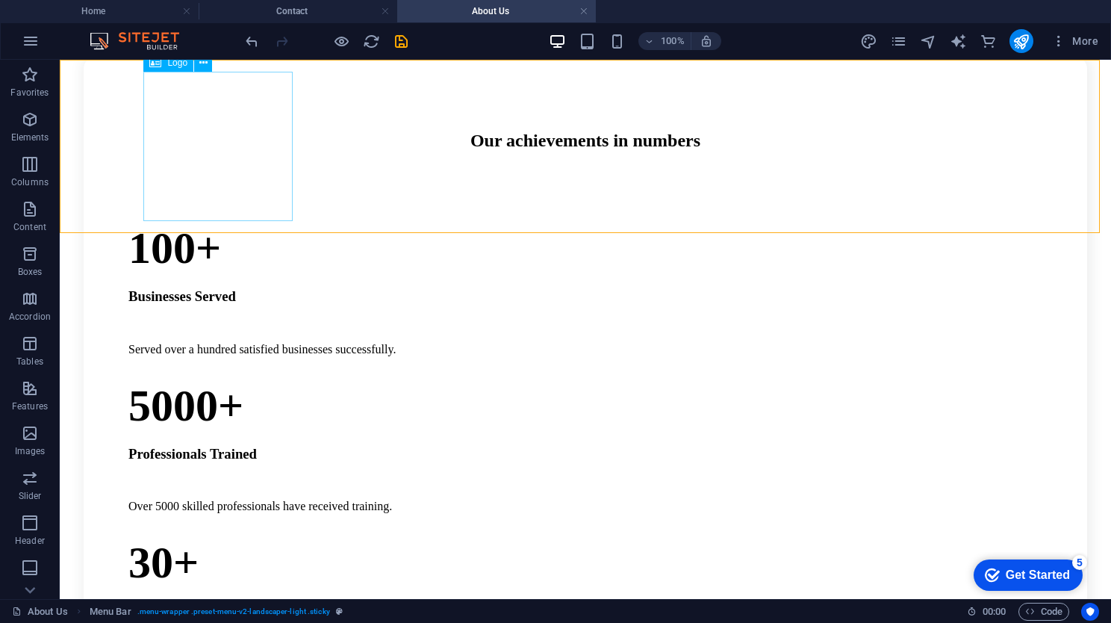
click at [205, 63] on icon at bounding box center [203, 63] width 8 height 16
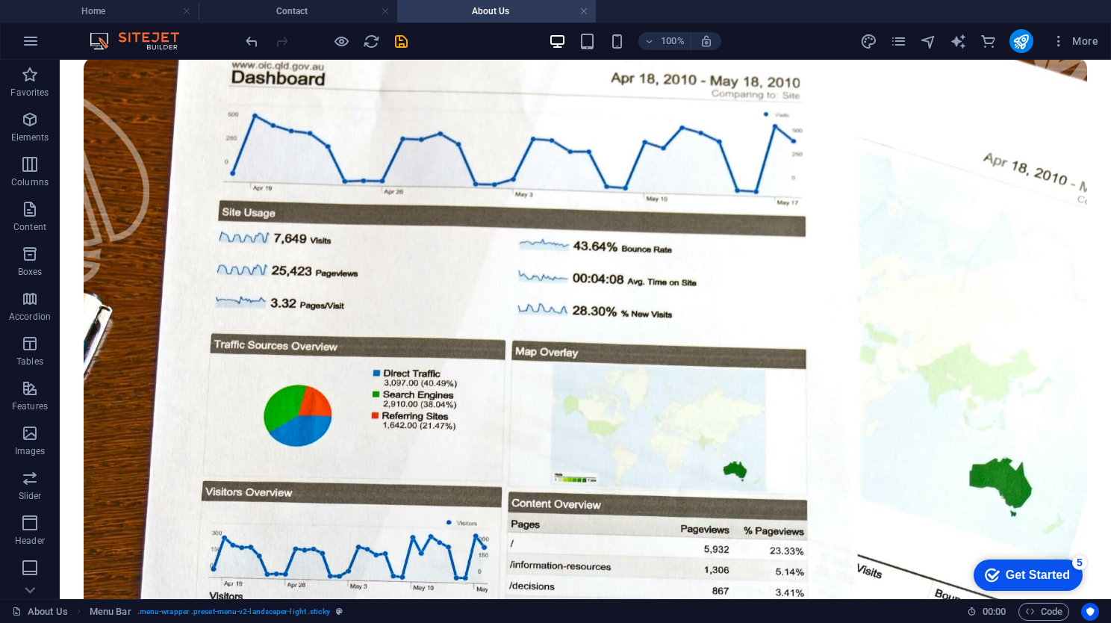
scroll to position [0, 0]
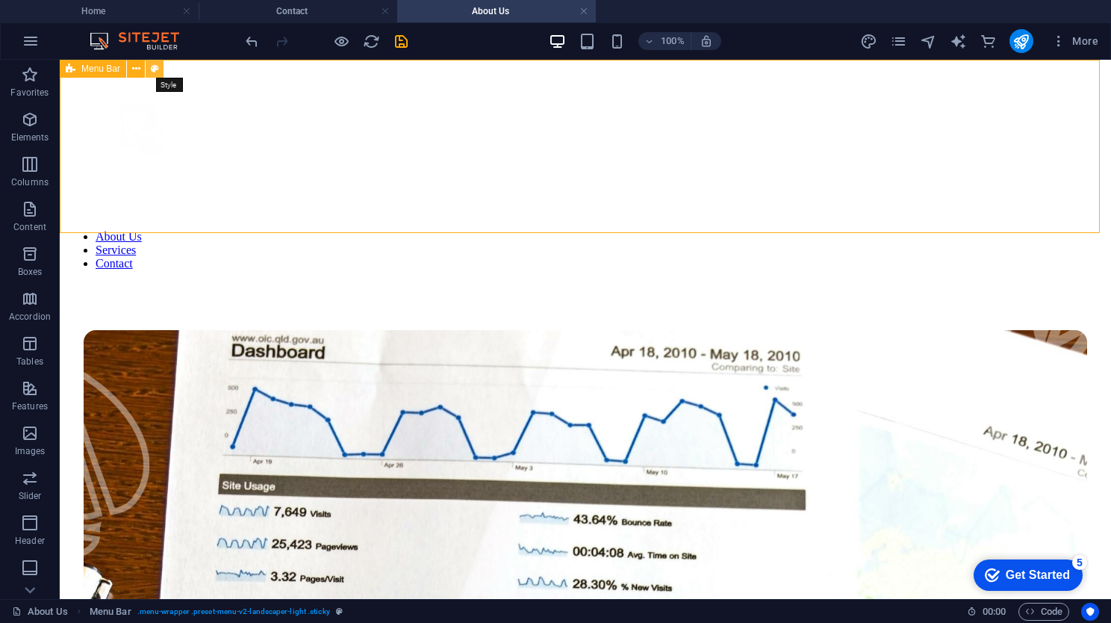
click at [152, 70] on icon at bounding box center [155, 69] width 8 height 16
select select "rem"
select select "preset-menu-v2-landscaper-light"
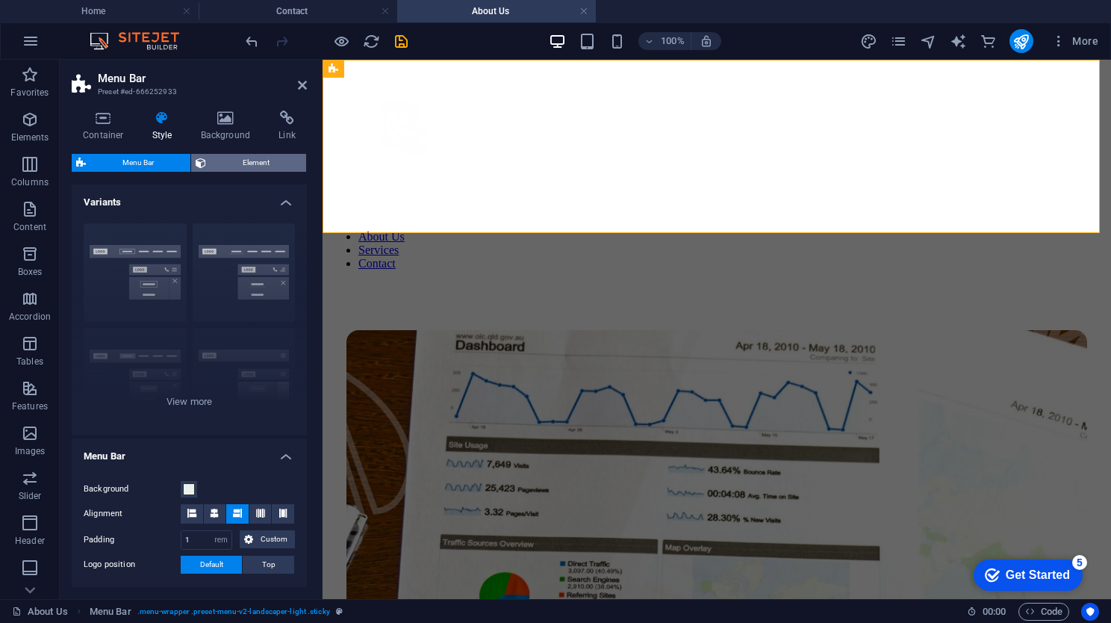
click at [237, 162] on span "Element" at bounding box center [255, 163] width 91 height 18
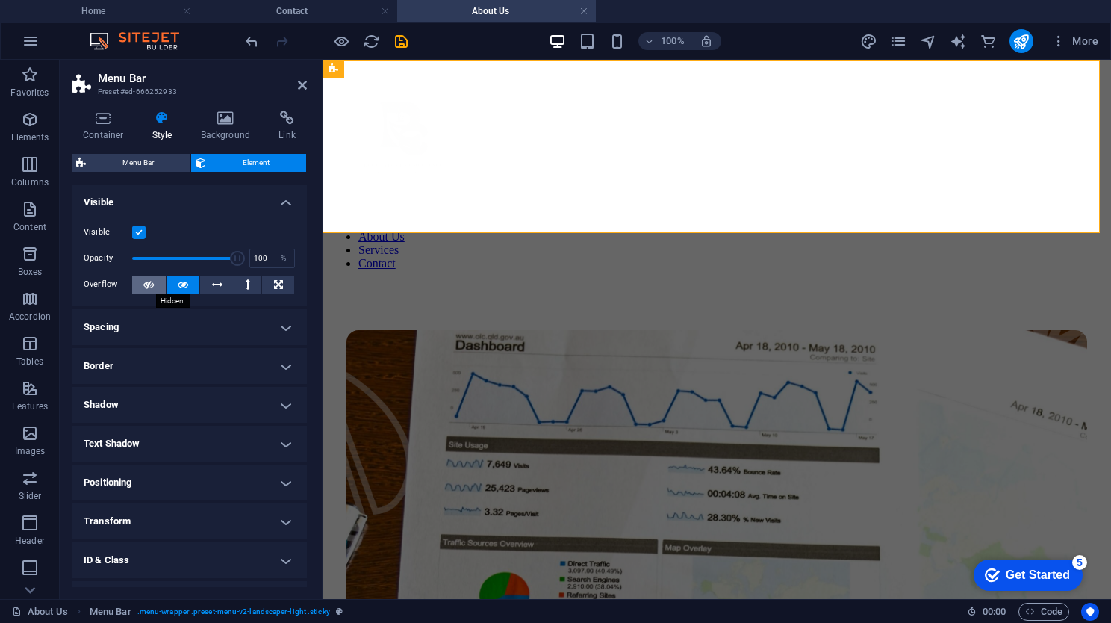
click at [158, 286] on button at bounding box center [149, 284] width 34 height 18
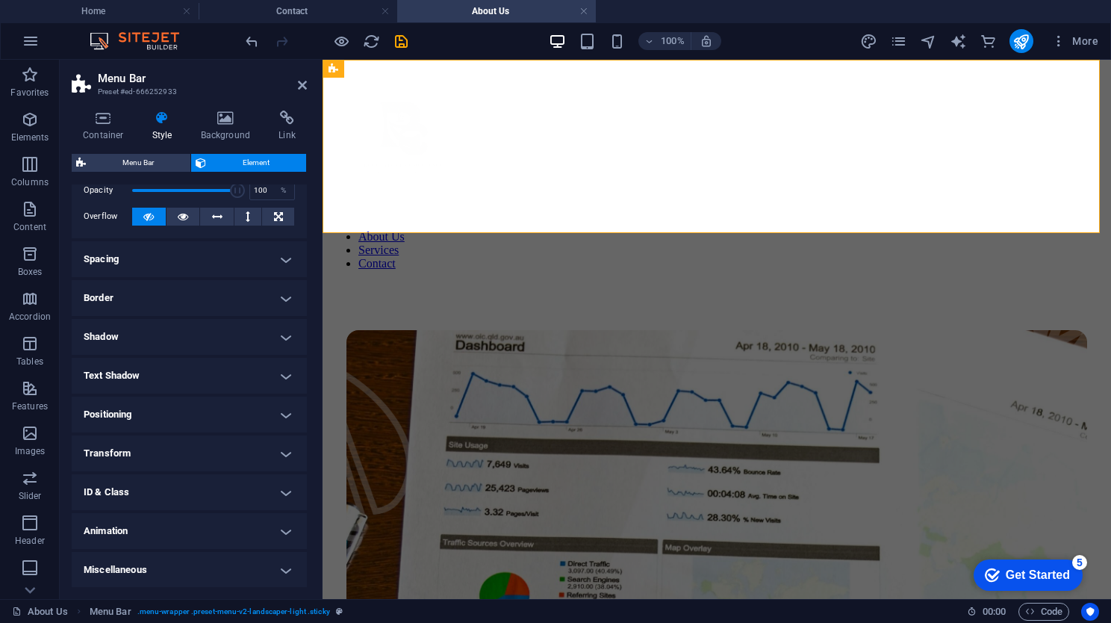
click at [154, 419] on h4 "Positioning" at bounding box center [189, 414] width 235 height 36
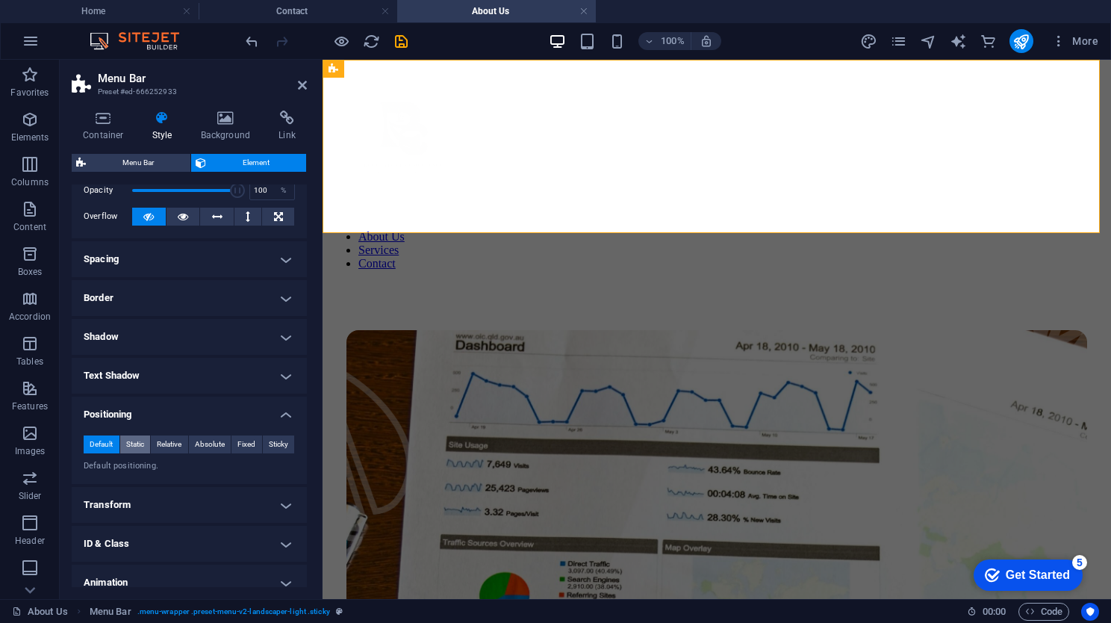
click at [138, 447] on span "Static" at bounding box center [135, 444] width 18 height 18
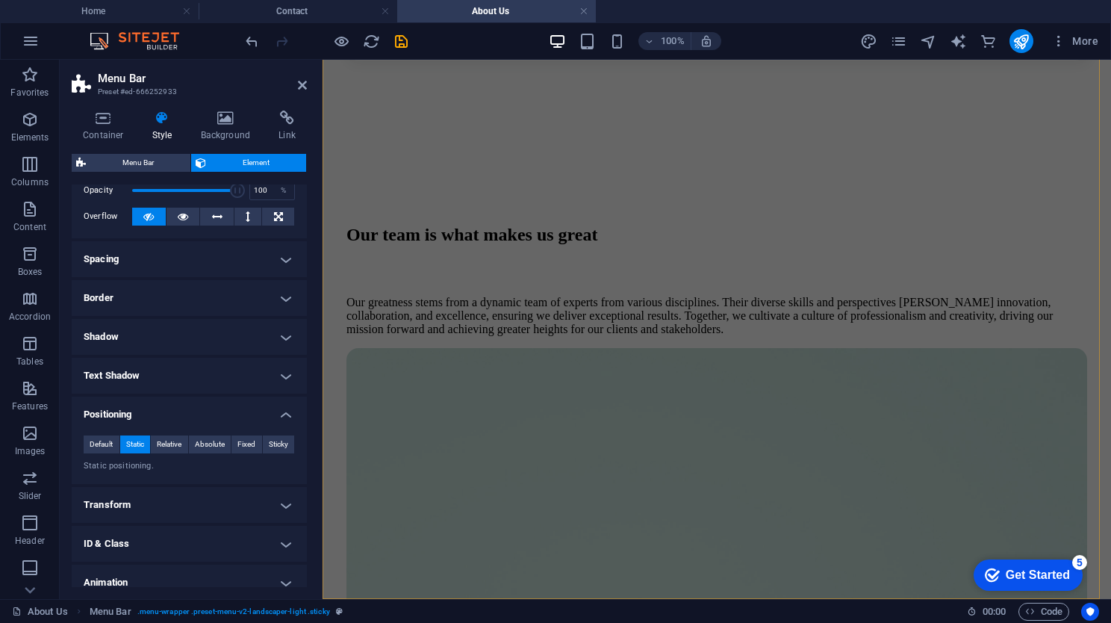
scroll to position [2000, 0]
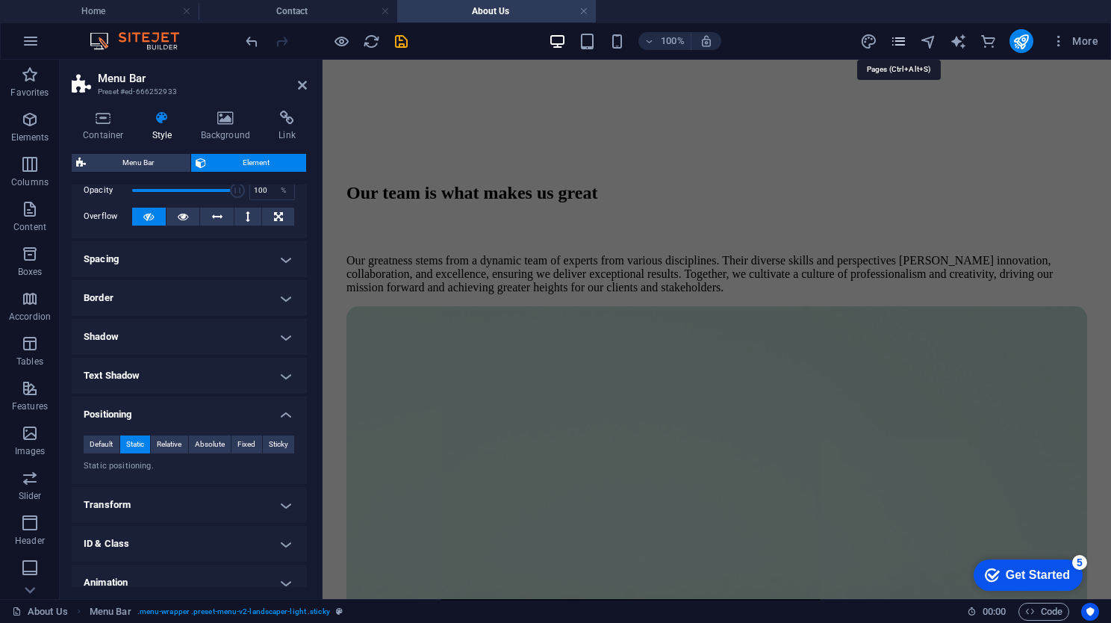
click at [896, 37] on icon "pages" at bounding box center [898, 41] width 17 height 17
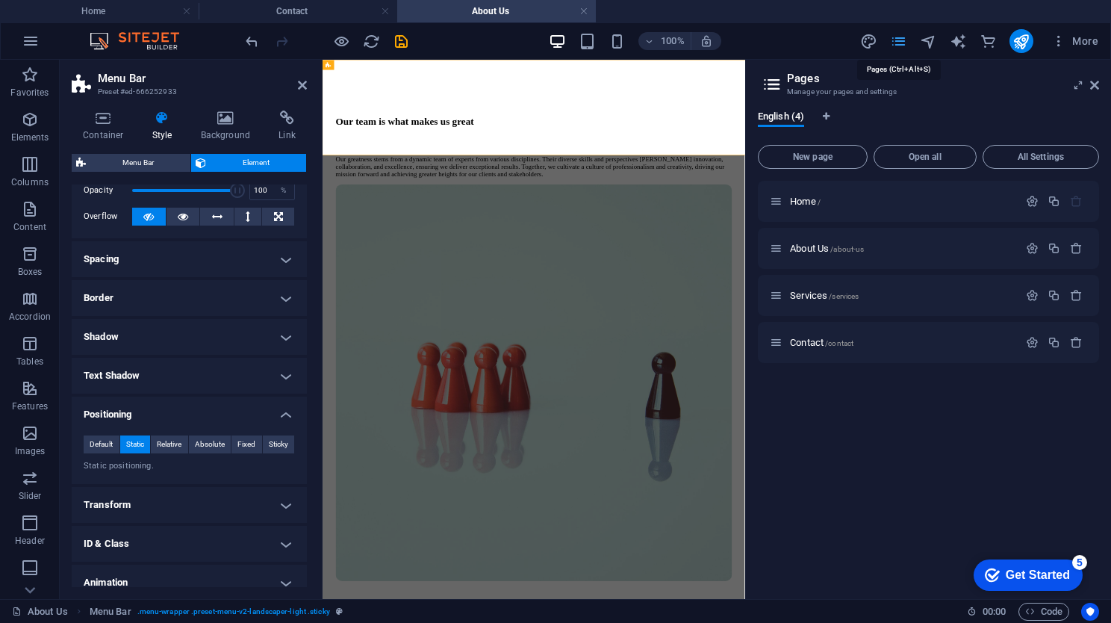
scroll to position [0, 0]
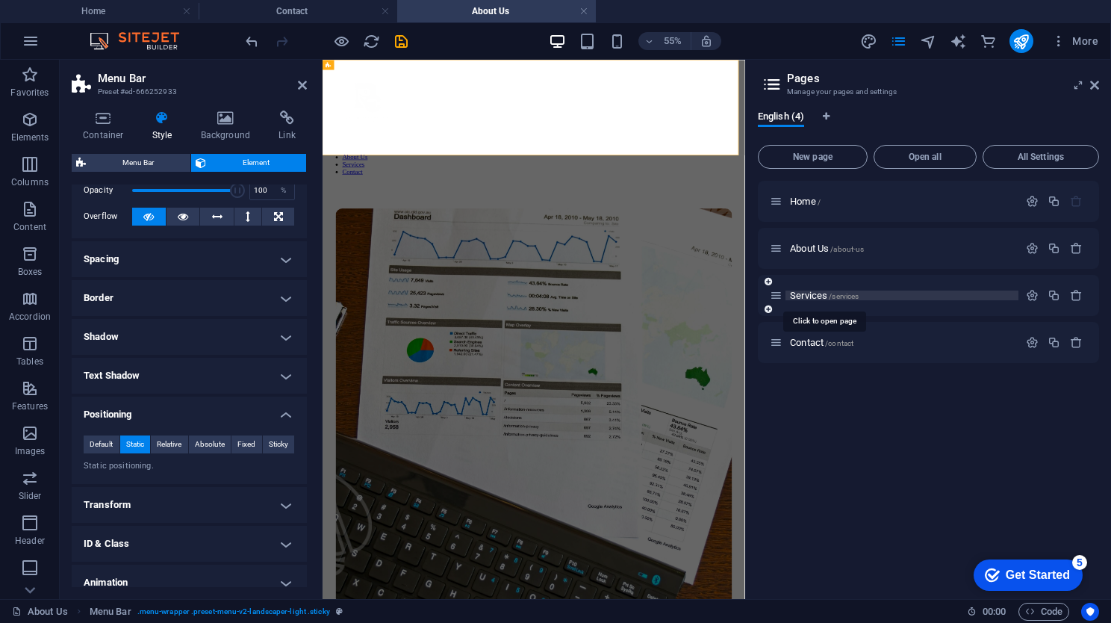
click at [805, 291] on span "Services /services" at bounding box center [824, 295] width 69 height 11
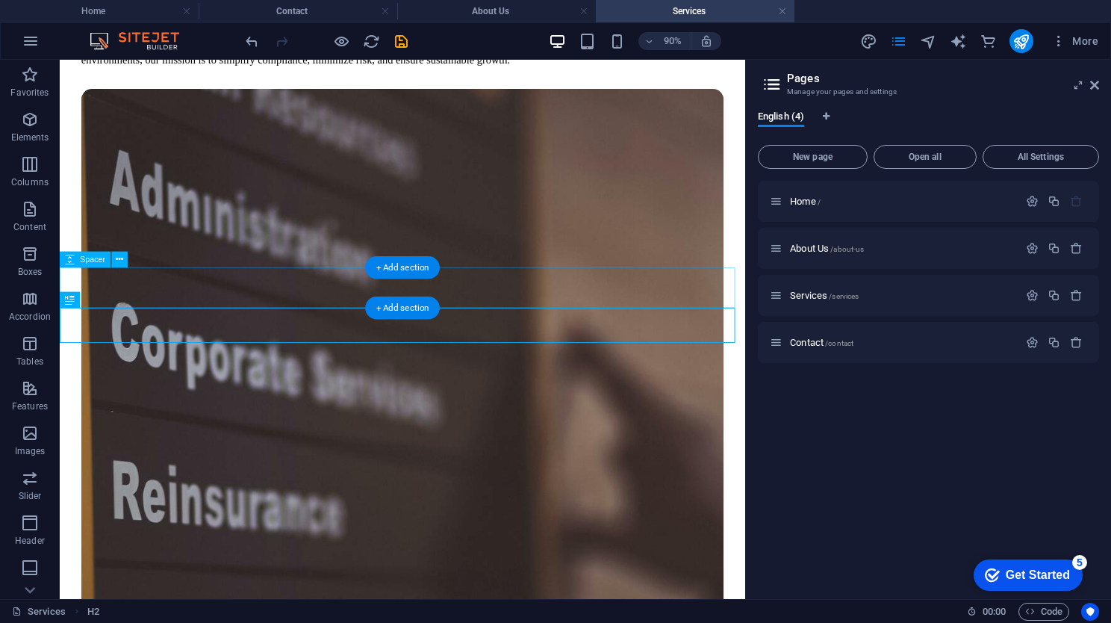
scroll to position [402, 0]
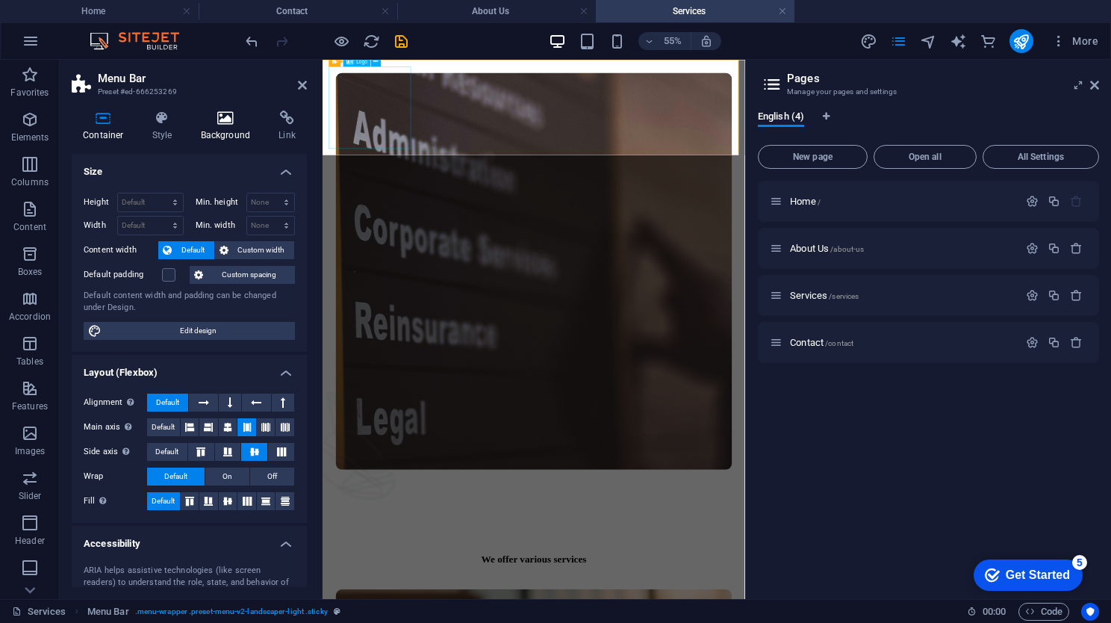
scroll to position [405, 0]
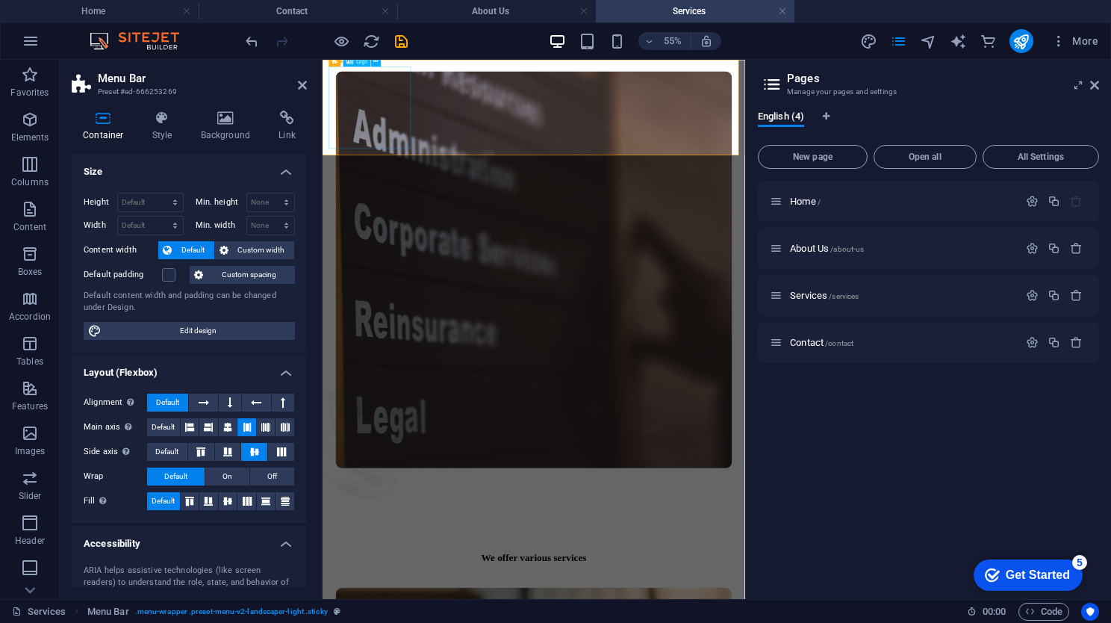
click at [1091, 86] on icon at bounding box center [1094, 85] width 9 height 12
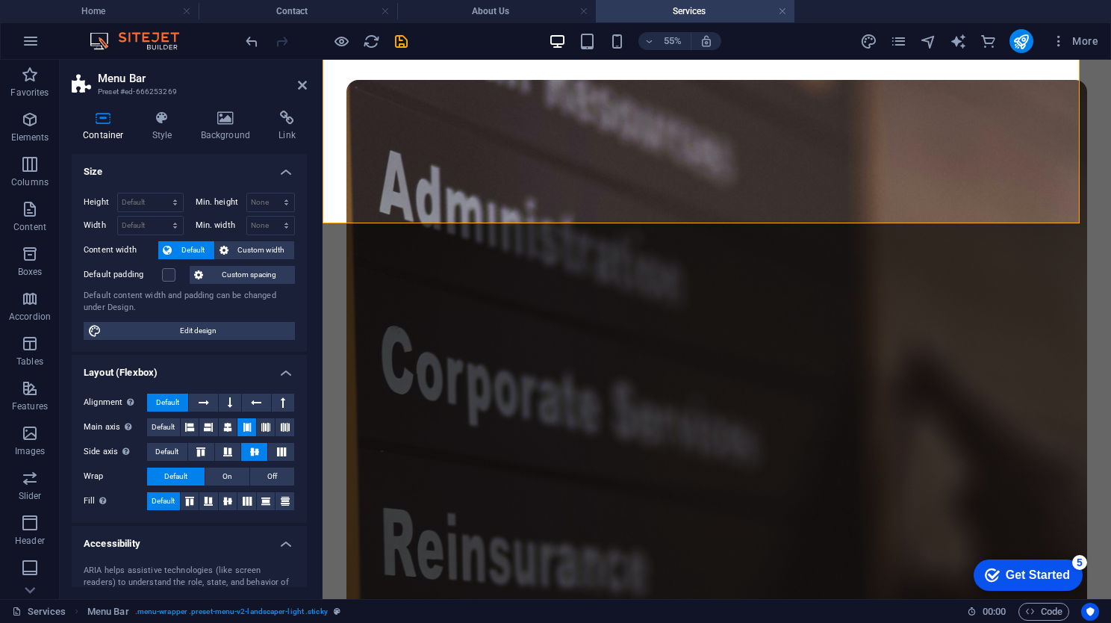
scroll to position [415, 0]
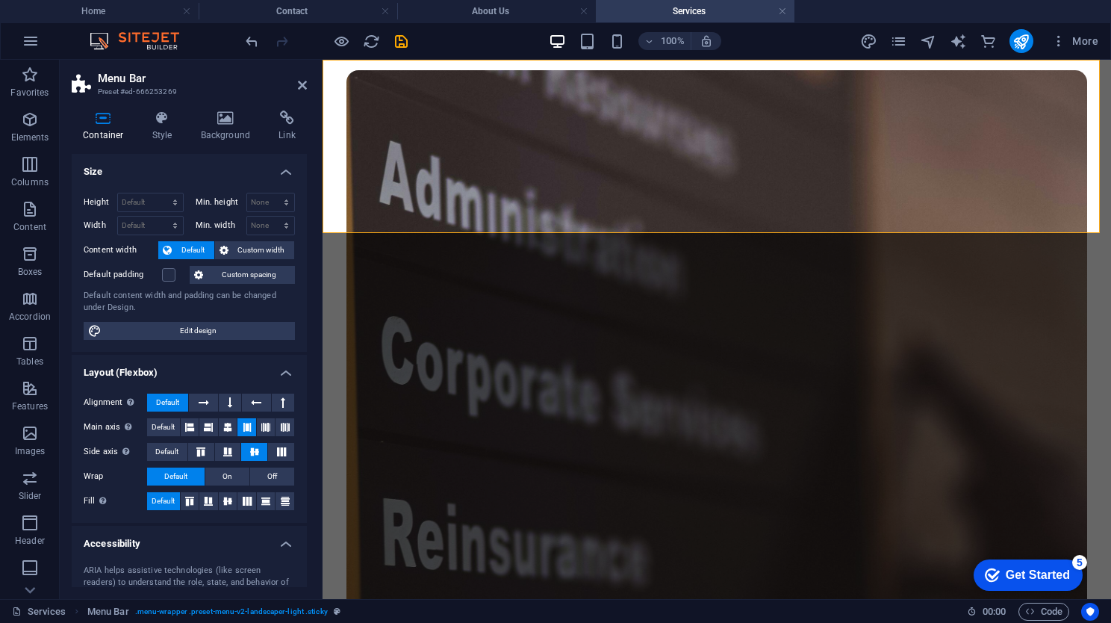
click at [302, 81] on icon at bounding box center [302, 85] width 9 height 12
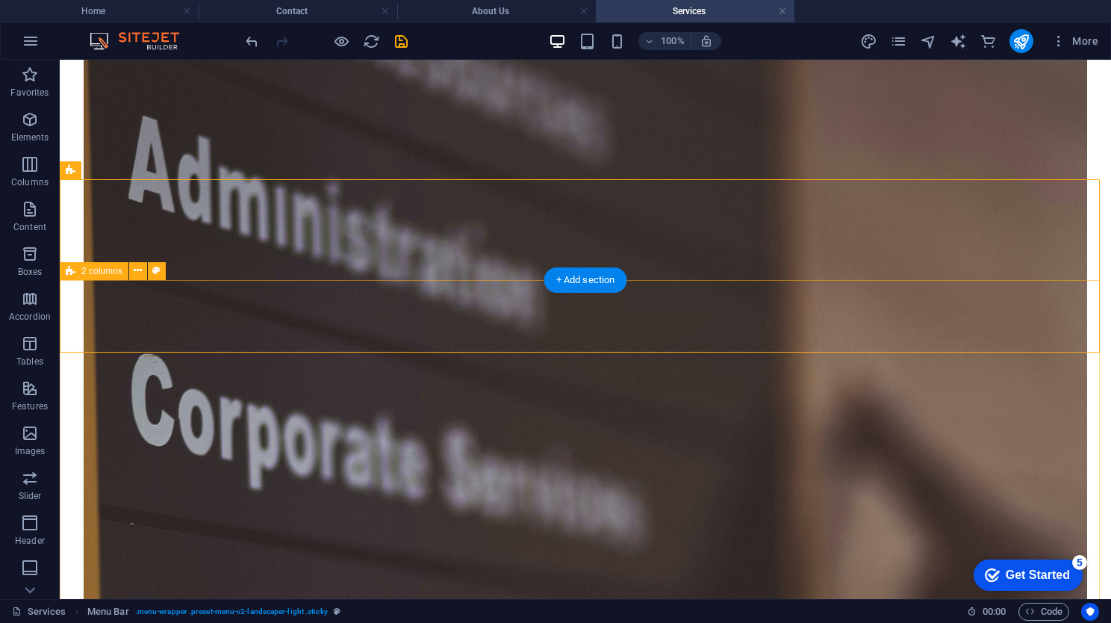
scroll to position [0, 0]
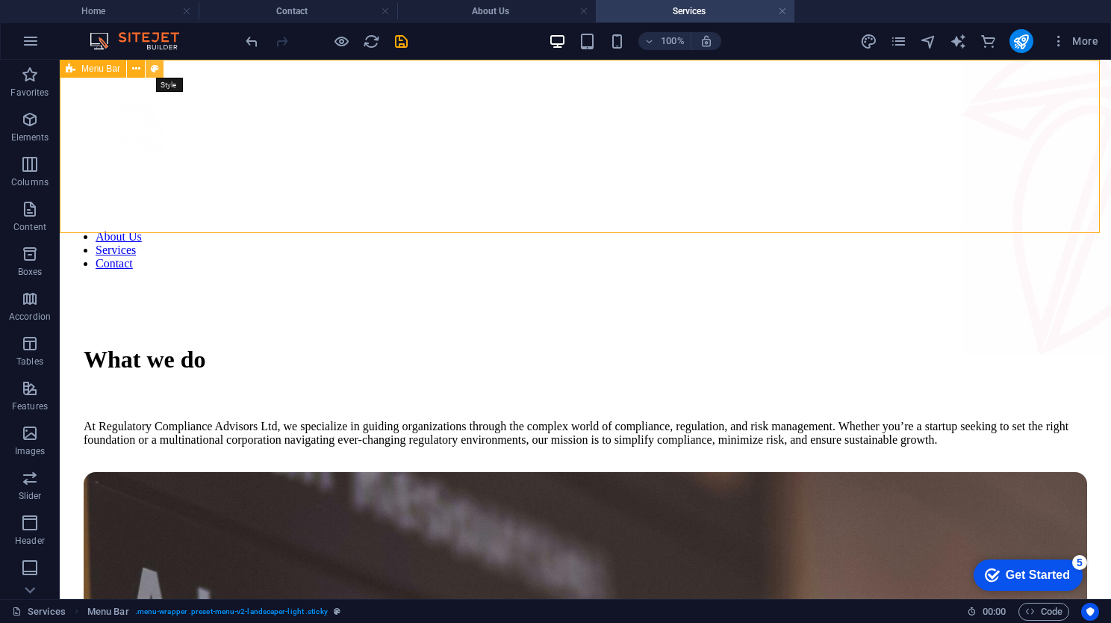
click at [152, 69] on icon at bounding box center [155, 69] width 8 height 16
select select "rem"
select select "preset-menu-v2-landscaper-light"
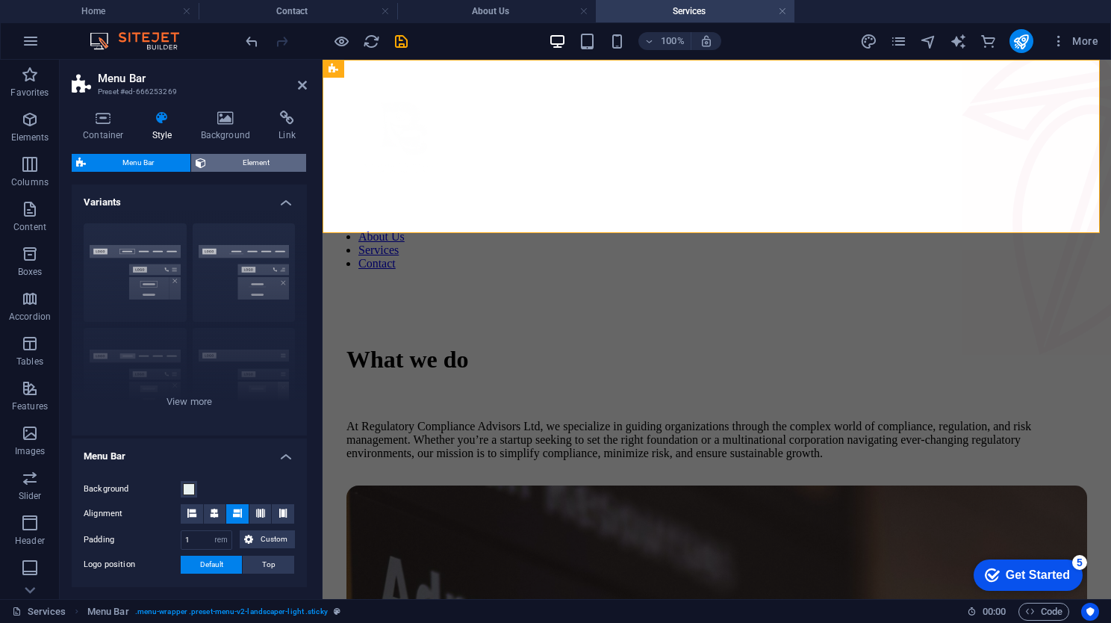
click at [246, 154] on span "Element" at bounding box center [255, 163] width 91 height 18
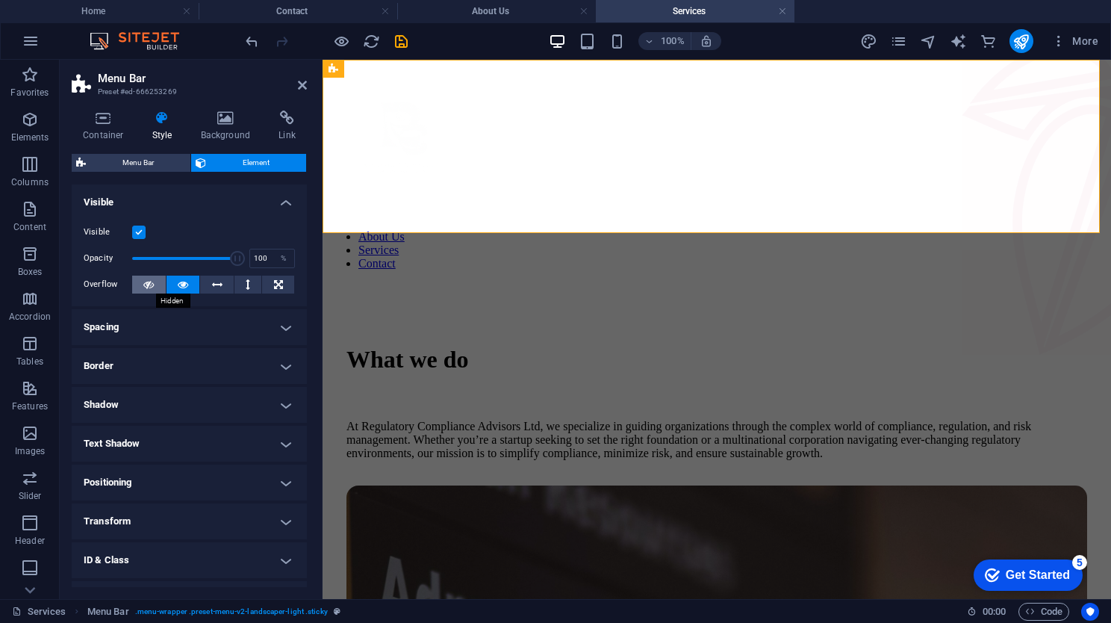
click at [140, 282] on button at bounding box center [149, 284] width 34 height 18
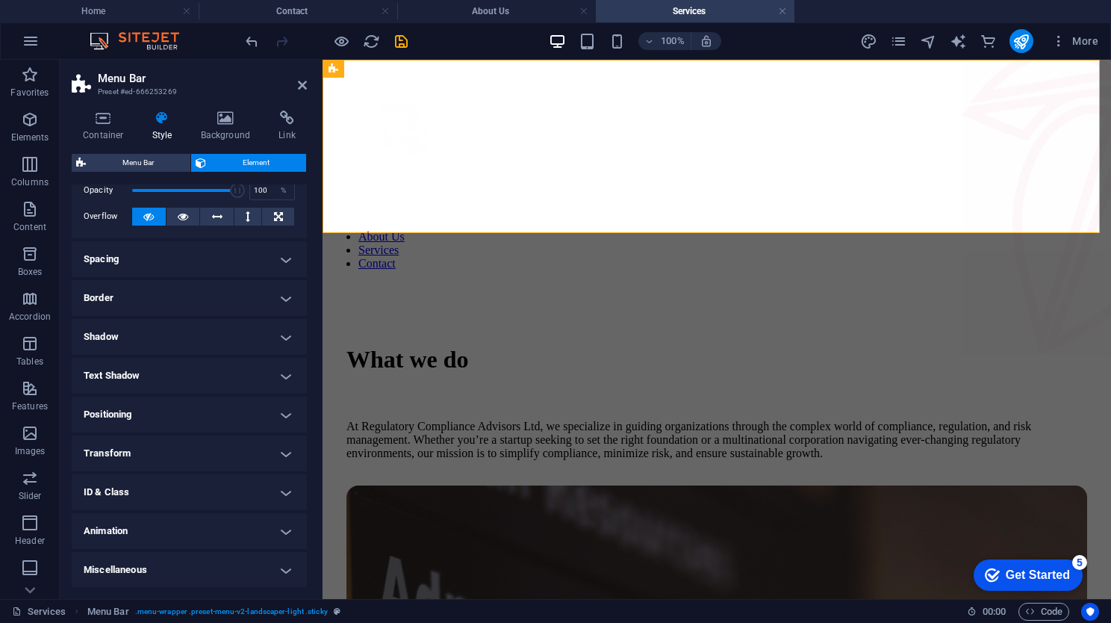
click at [149, 408] on h4 "Positioning" at bounding box center [189, 414] width 235 height 36
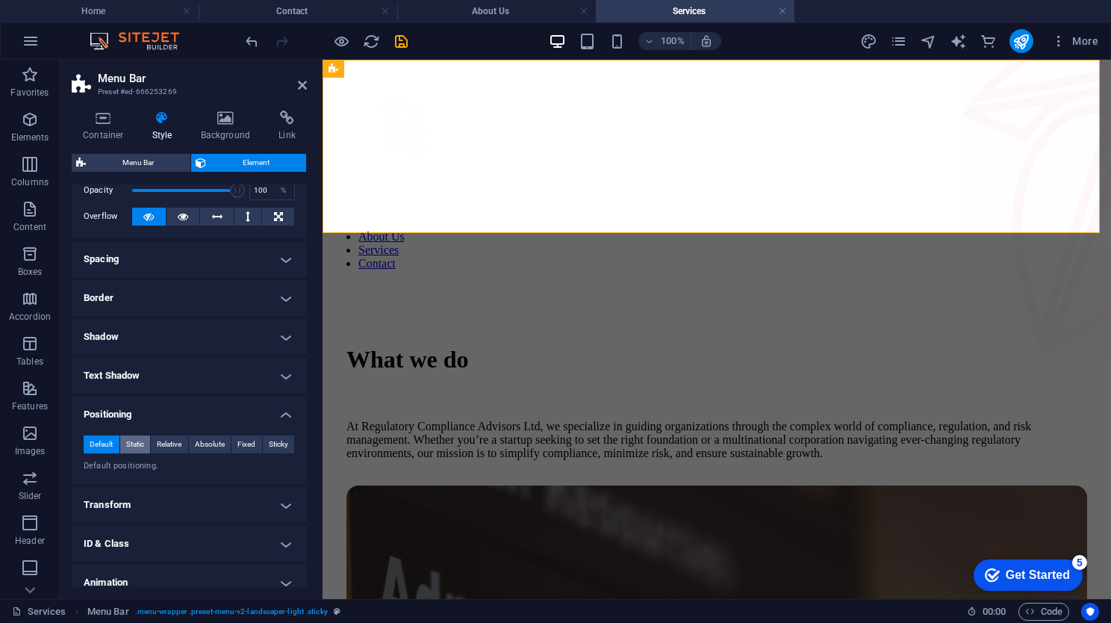
click at [131, 444] on span "Static" at bounding box center [135, 444] width 18 height 18
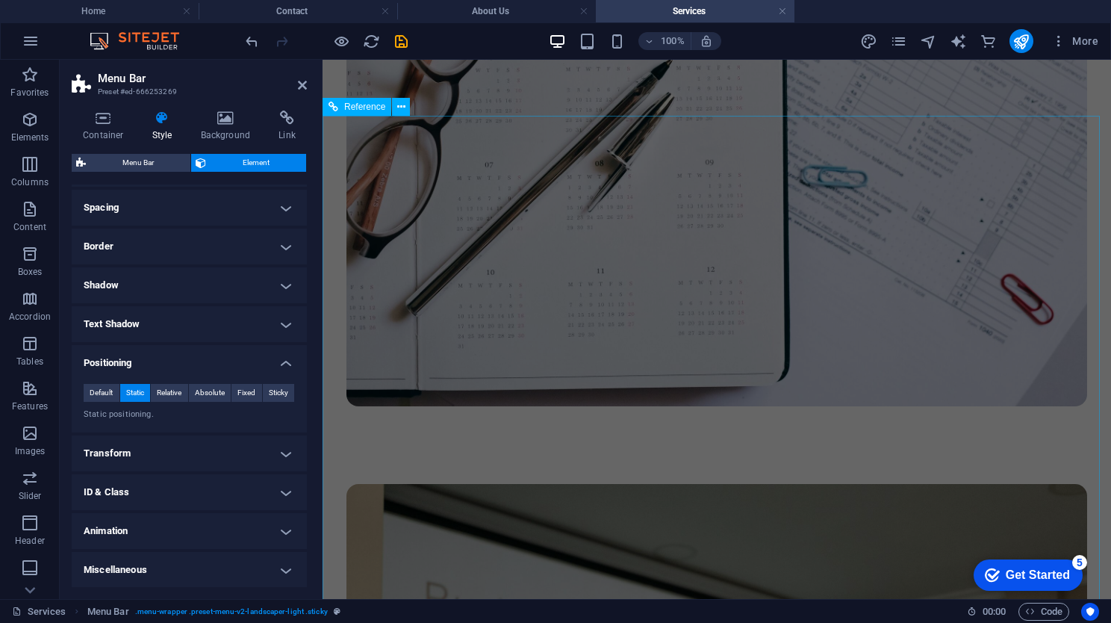
scroll to position [3079, 0]
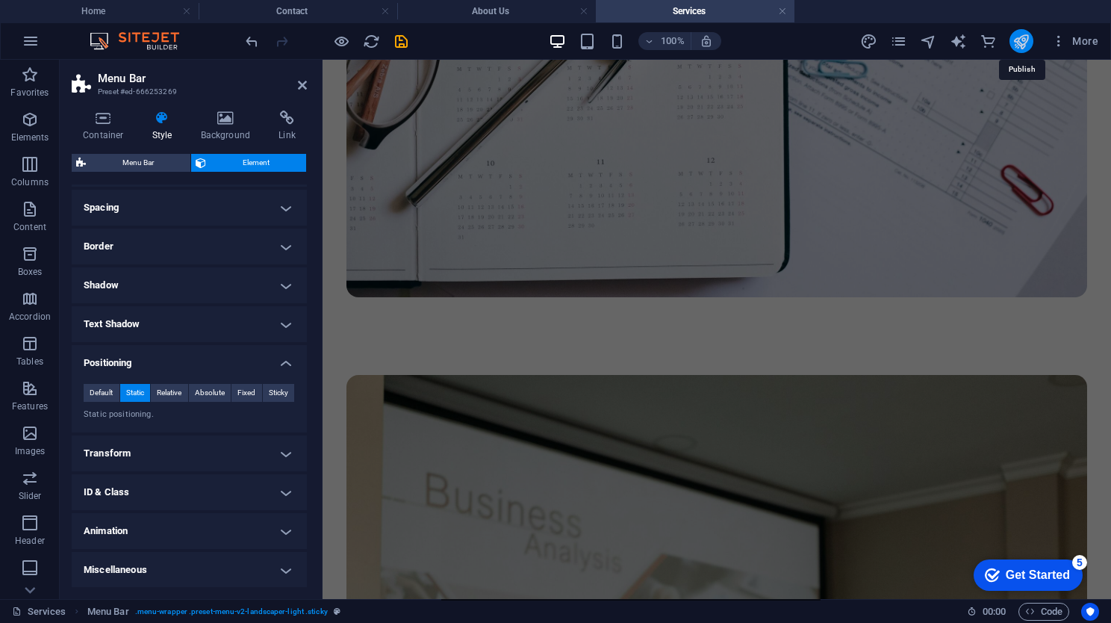
click at [1021, 44] on icon "publish" at bounding box center [1020, 41] width 17 height 17
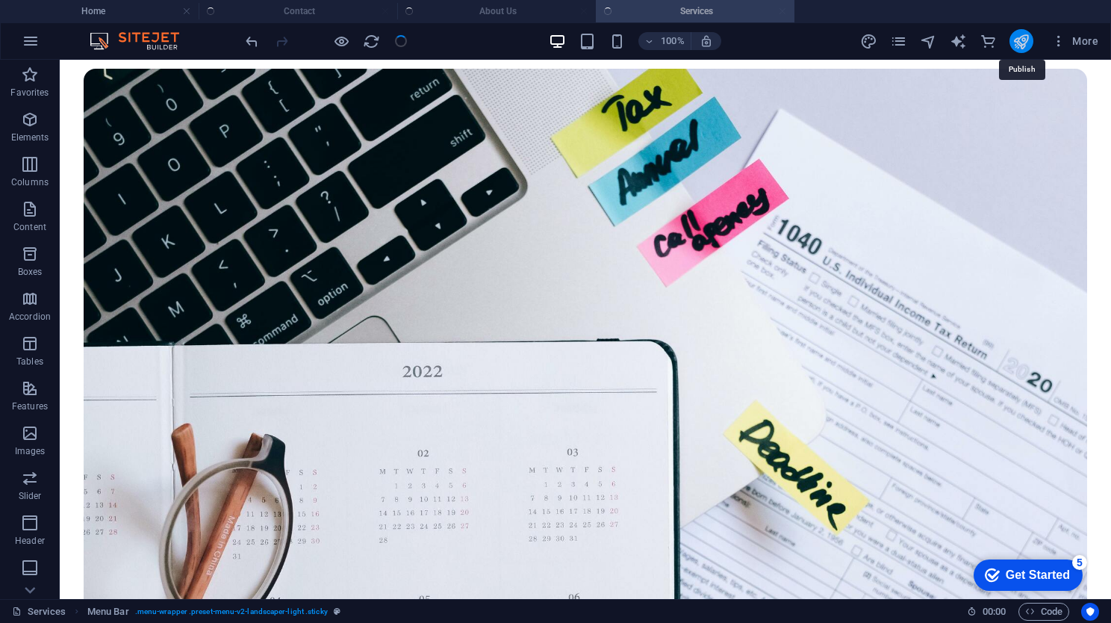
scroll to position [0, 0]
